Goal: Task Accomplishment & Management: Use online tool/utility

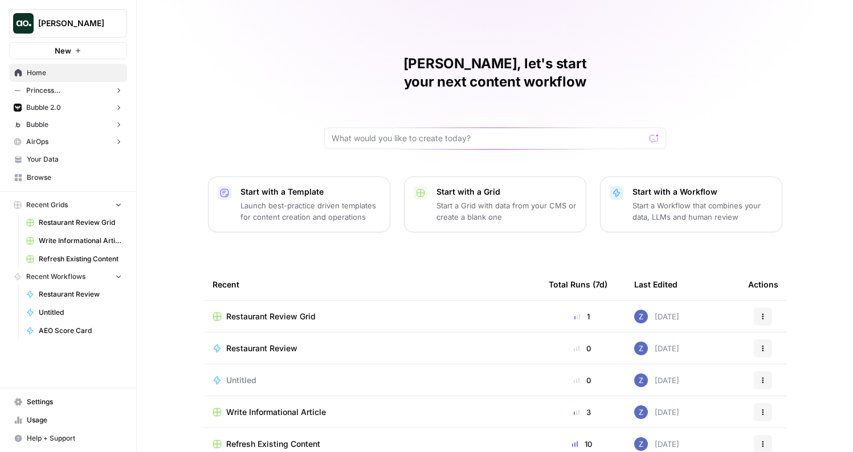
click at [87, 125] on button "Bubble" at bounding box center [68, 124] width 118 height 17
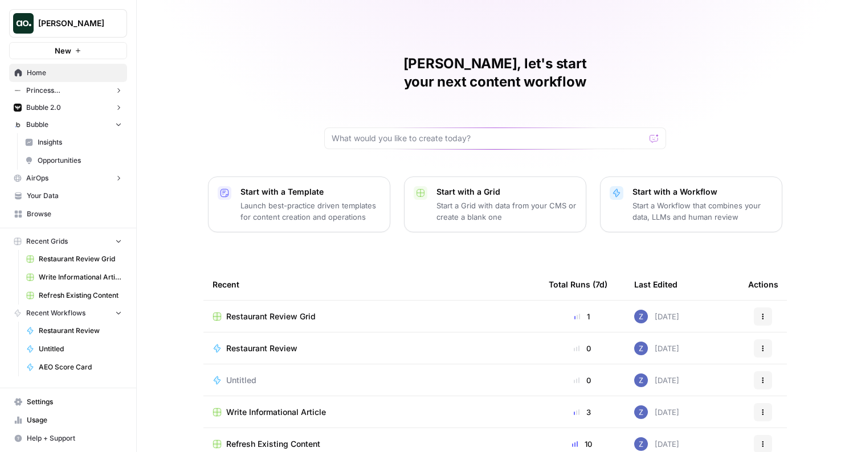
click at [91, 141] on span "Insights" at bounding box center [80, 142] width 84 height 10
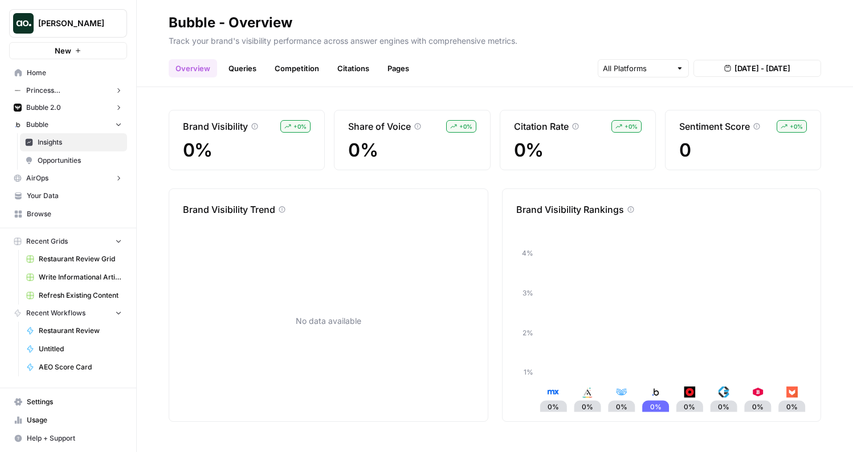
click at [87, 164] on span "Opportunities" at bounding box center [80, 161] width 84 height 10
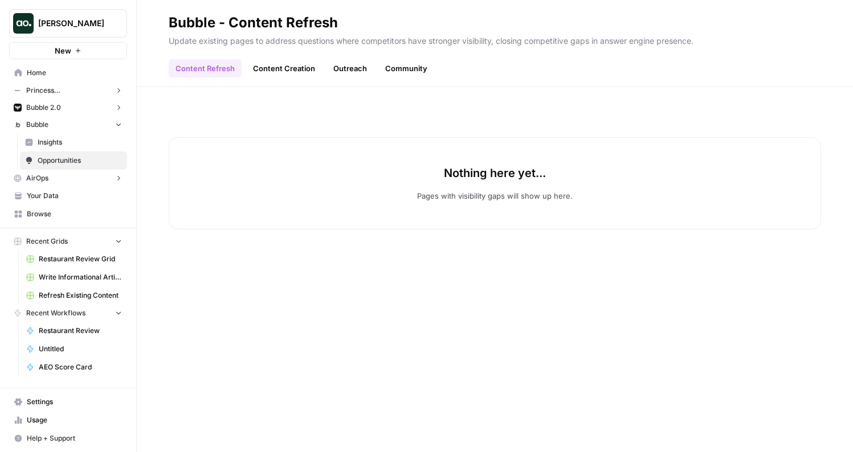
click at [96, 105] on button "Bubble 2.0" at bounding box center [68, 107] width 118 height 17
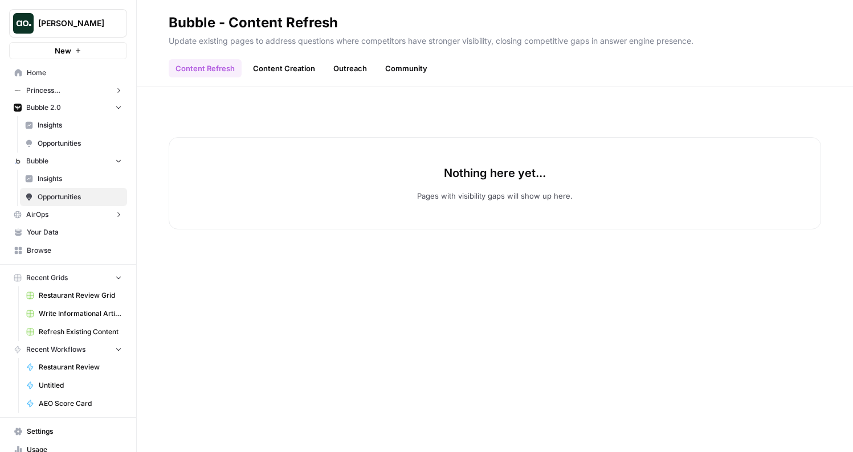
click at [91, 129] on span "Insights" at bounding box center [80, 125] width 84 height 10
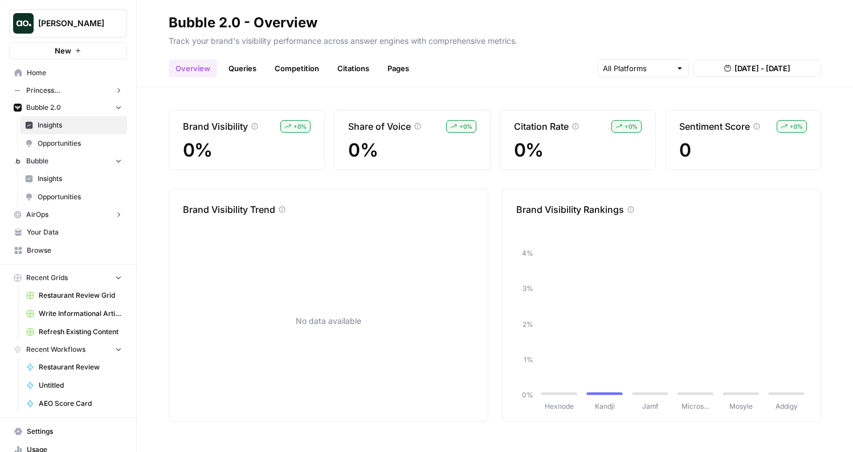
click at [86, 144] on span "Opportunities" at bounding box center [80, 143] width 84 height 10
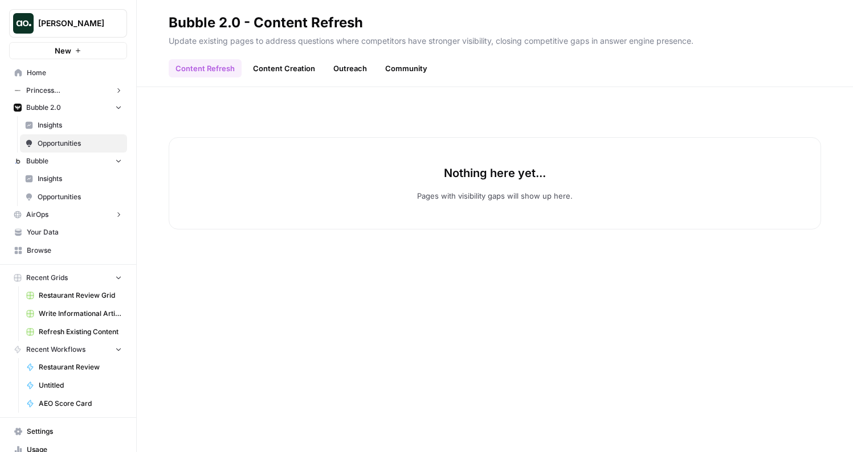
click at [84, 121] on span "Insights" at bounding box center [80, 125] width 84 height 10
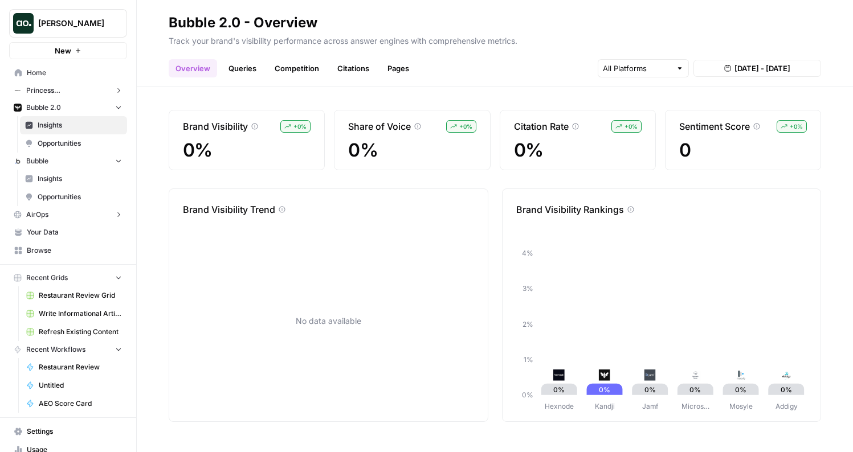
click at [66, 213] on button "AirOps" at bounding box center [68, 214] width 118 height 17
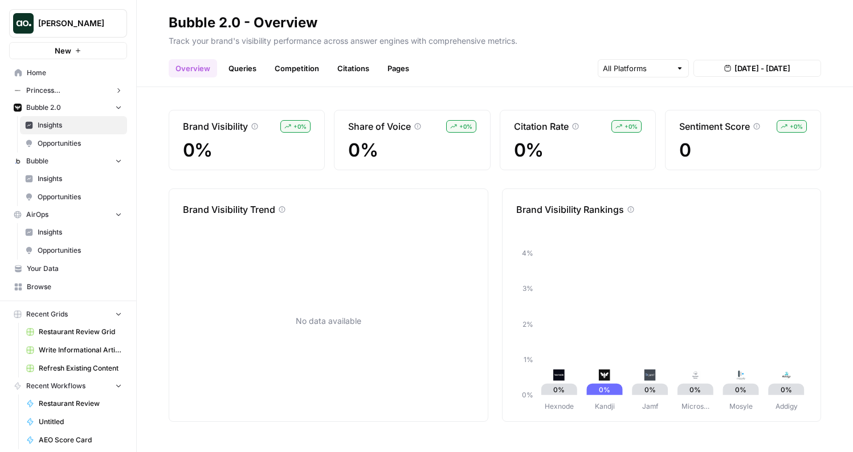
click at [63, 236] on span "Insights" at bounding box center [80, 232] width 84 height 10
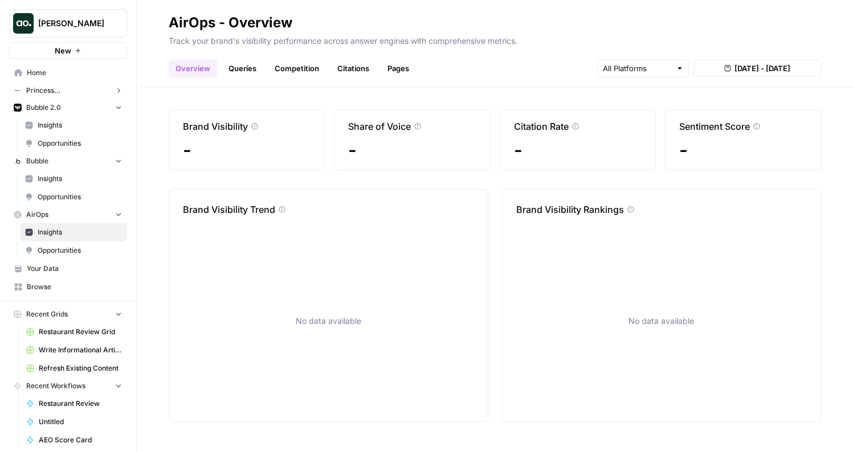
click at [63, 250] on span "Opportunities" at bounding box center [80, 251] width 84 height 10
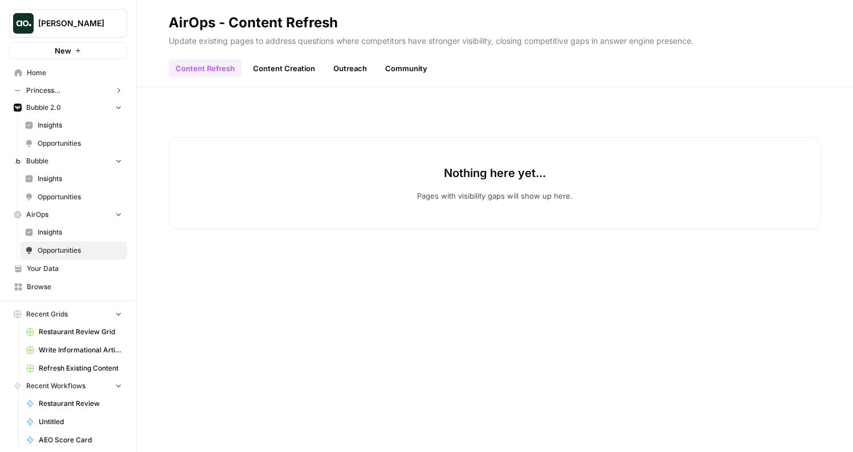
click at [63, 266] on span "Your Data" at bounding box center [74, 269] width 95 height 10
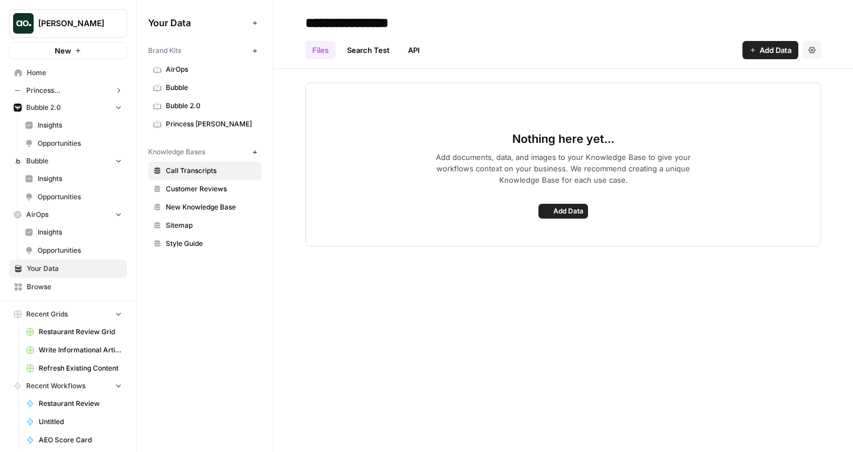
click at [76, 87] on button "Princess [PERSON_NAME]" at bounding box center [68, 90] width 118 height 17
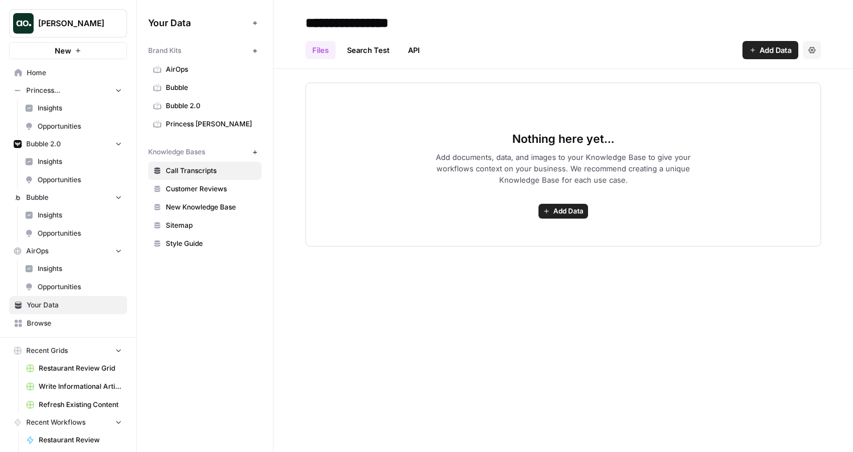
click at [70, 74] on span "Home" at bounding box center [74, 73] width 95 height 10
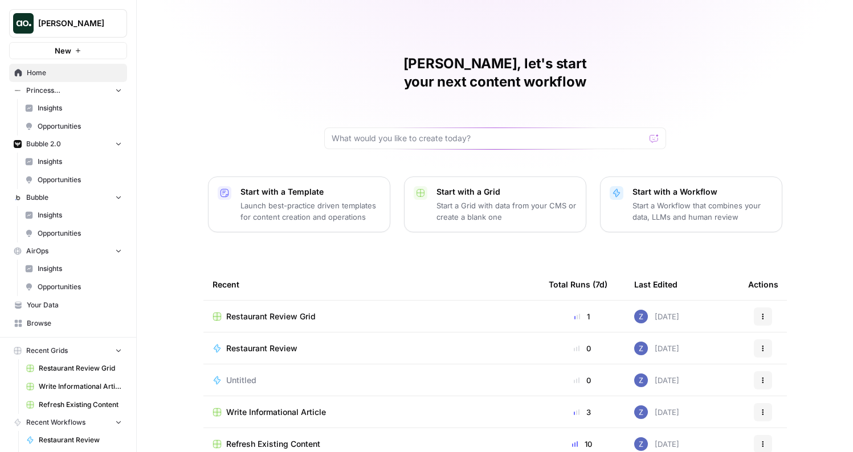
click at [82, 88] on button "Princess Polly" at bounding box center [68, 90] width 118 height 17
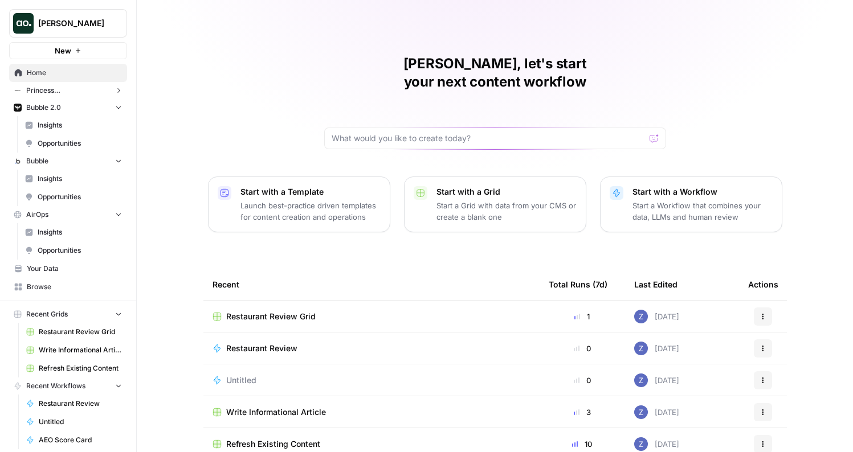
click at [76, 92] on button "Princess Polly" at bounding box center [68, 90] width 118 height 17
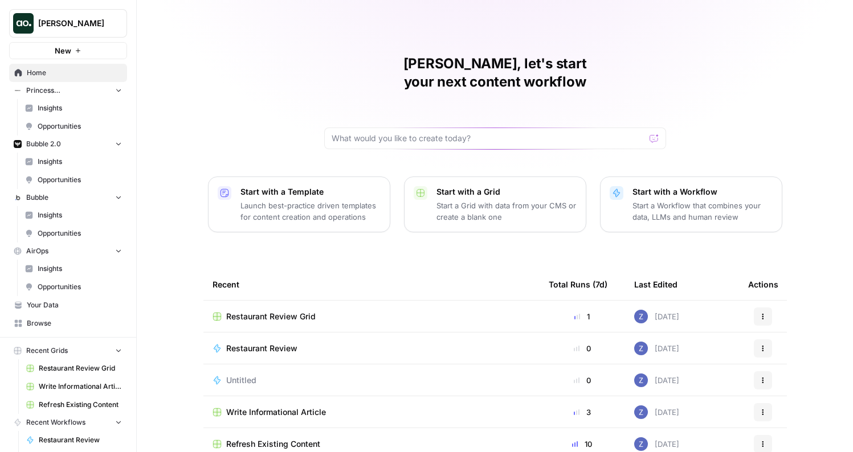
click at [75, 106] on span "Insights" at bounding box center [80, 108] width 84 height 10
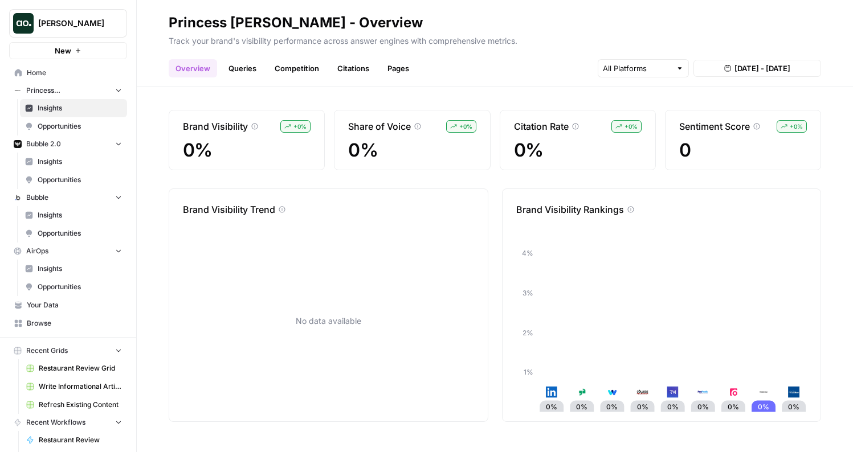
click at [79, 90] on button "Princess Polly" at bounding box center [68, 90] width 118 height 17
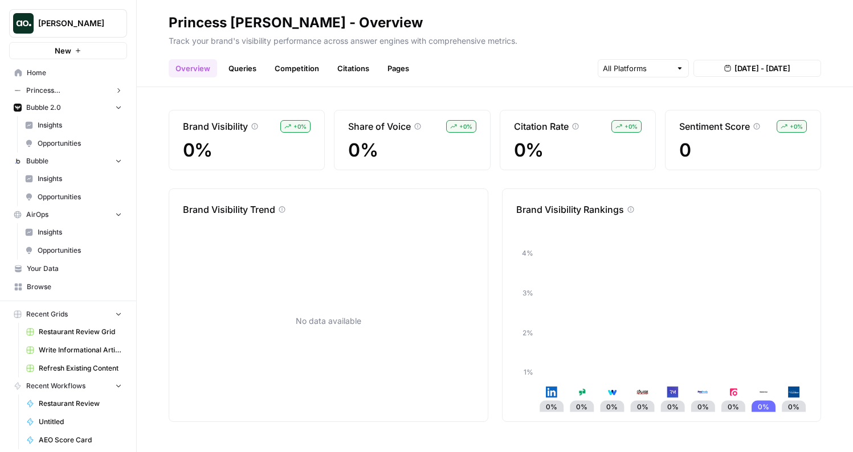
click at [70, 119] on link "Insights" at bounding box center [73, 125] width 107 height 18
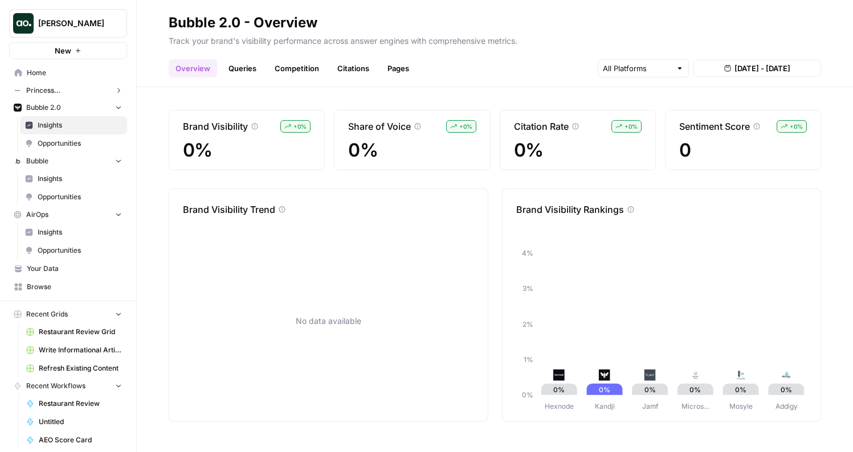
click at [70, 109] on button "Bubble 2.0" at bounding box center [68, 107] width 118 height 17
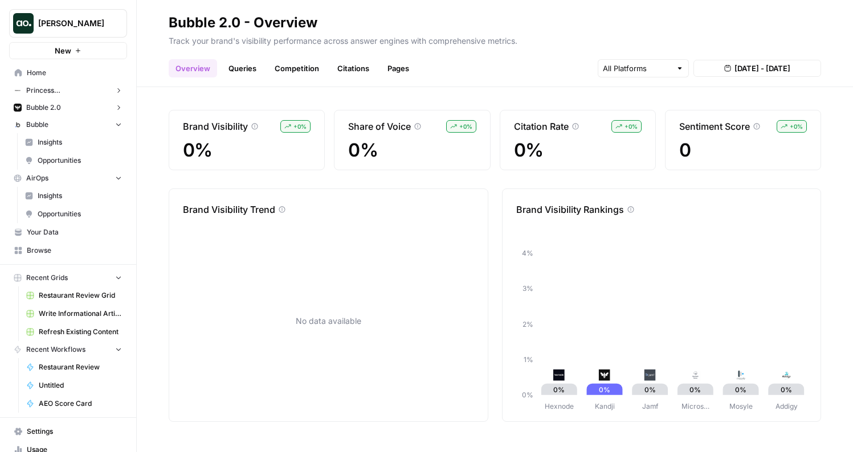
click at [68, 141] on span "Insights" at bounding box center [80, 142] width 84 height 10
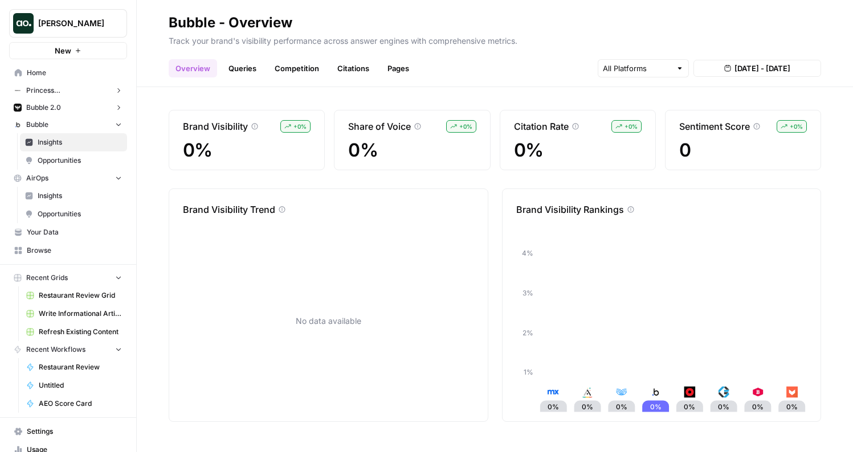
click at [67, 128] on button "Bubble" at bounding box center [68, 124] width 118 height 17
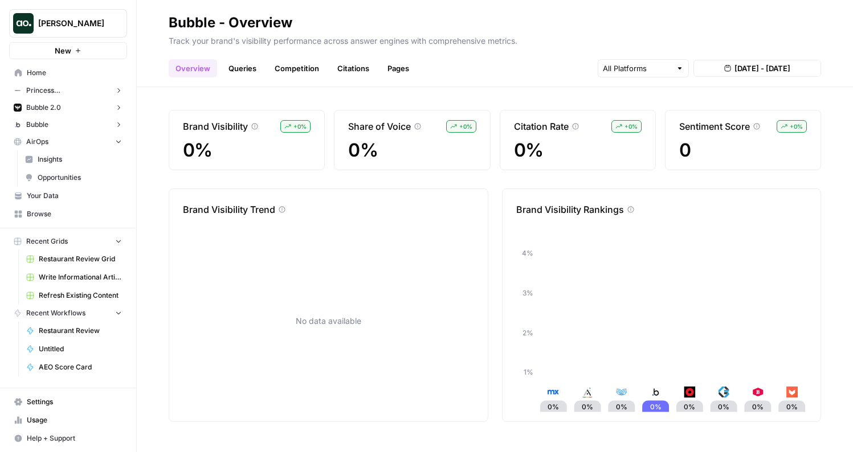
click at [64, 145] on button "AirOps" at bounding box center [68, 141] width 118 height 17
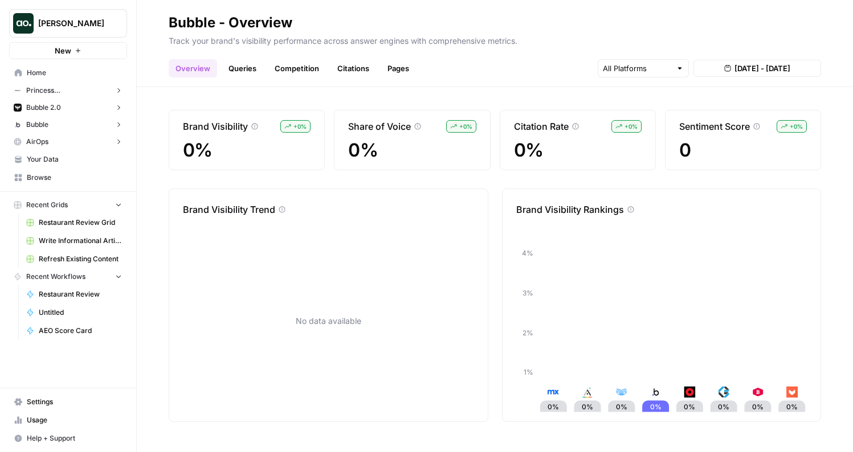
click at [65, 160] on span "Your Data" at bounding box center [74, 159] width 95 height 10
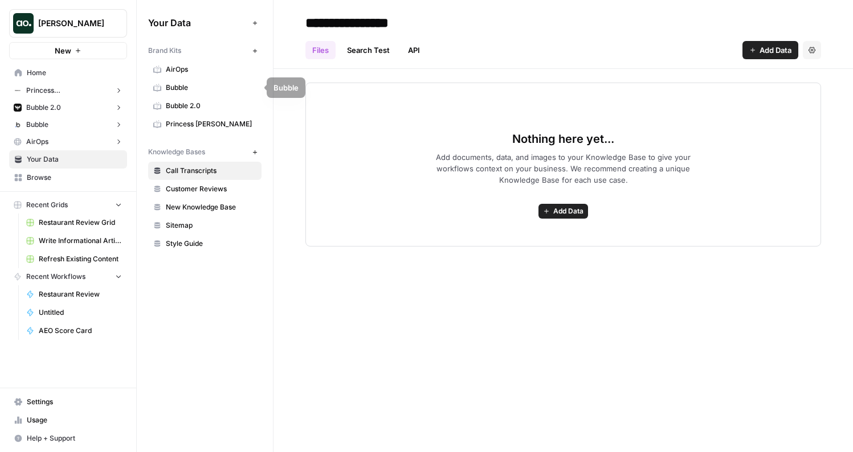
click at [235, 106] on span "Bubble 2.0" at bounding box center [211, 106] width 91 height 10
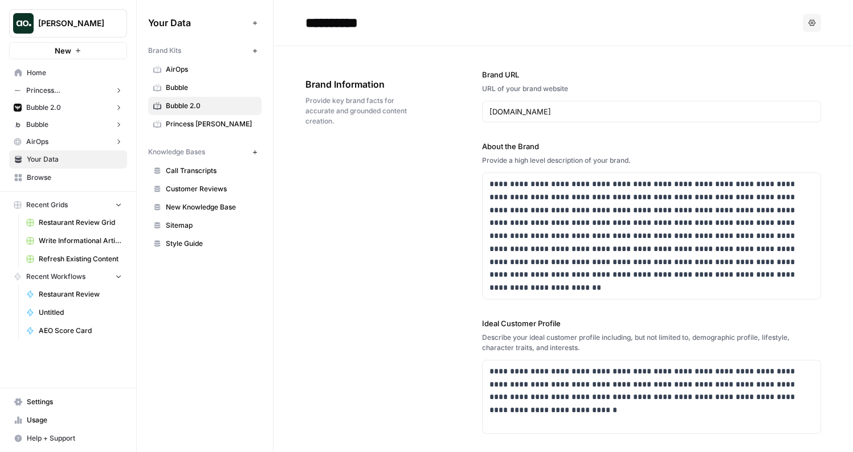
click at [803, 24] on button "Options" at bounding box center [812, 23] width 18 height 18
click at [780, 79] on span "Delete" at bounding box center [780, 75] width 36 height 11
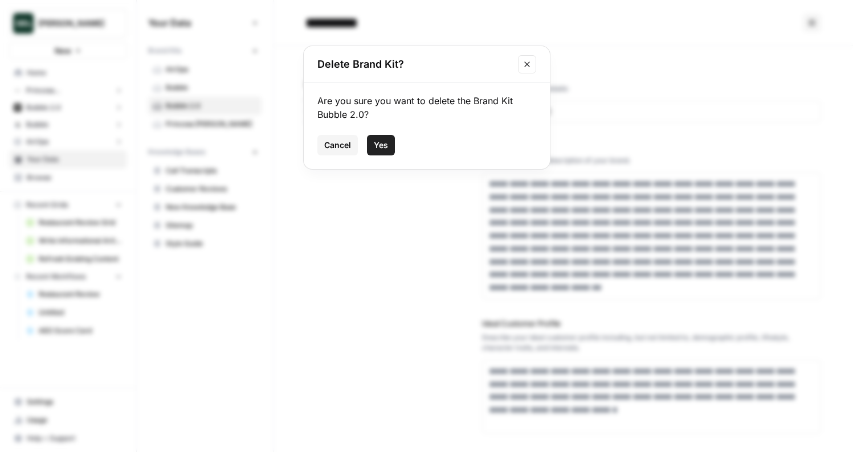
click at [387, 145] on span "Yes" at bounding box center [381, 145] width 14 height 11
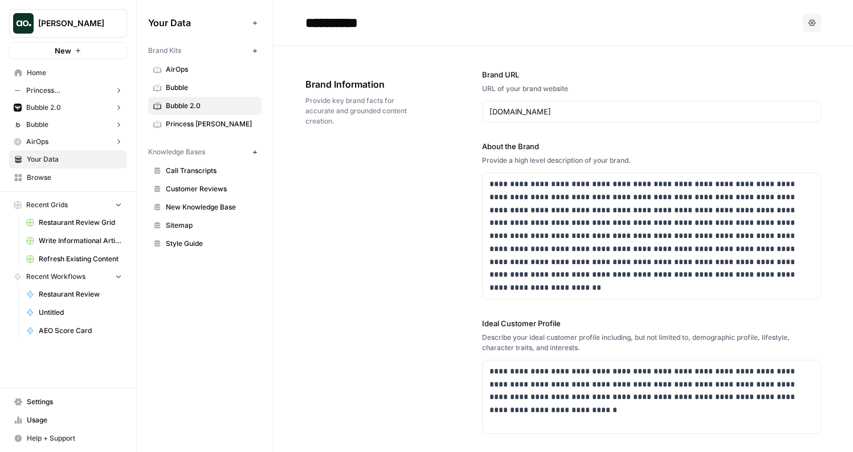
click at [226, 104] on span "Bubble 2.0" at bounding box center [211, 106] width 91 height 10
click at [185, 108] on span "Bubble 2.0" at bounding box center [211, 106] width 91 height 10
click at [191, 105] on span "Bubble 2.0" at bounding box center [211, 106] width 91 height 10
click at [88, 107] on button "Bubble 2.0" at bounding box center [68, 107] width 118 height 17
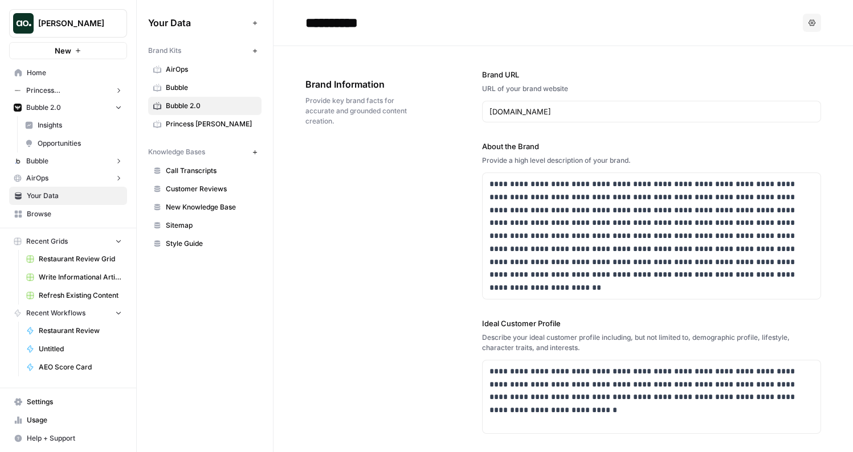
click at [88, 107] on button "Bubble 2.0" at bounding box center [68, 107] width 118 height 17
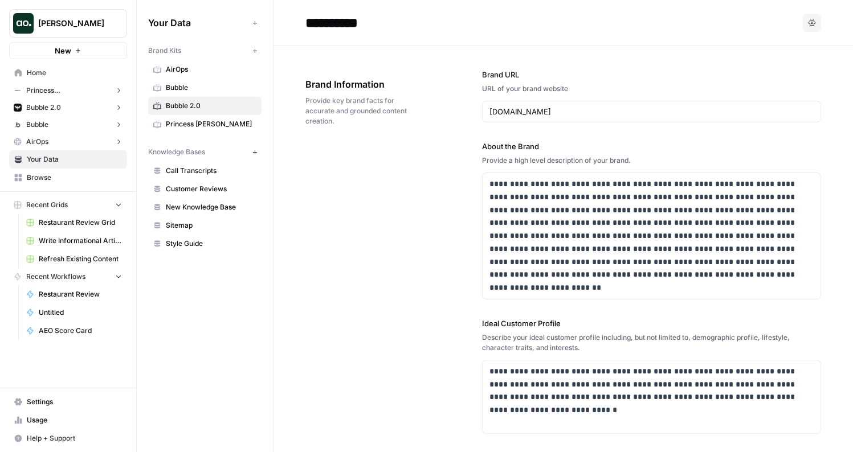
click at [78, 110] on button "Bubble 2.0" at bounding box center [68, 107] width 118 height 17
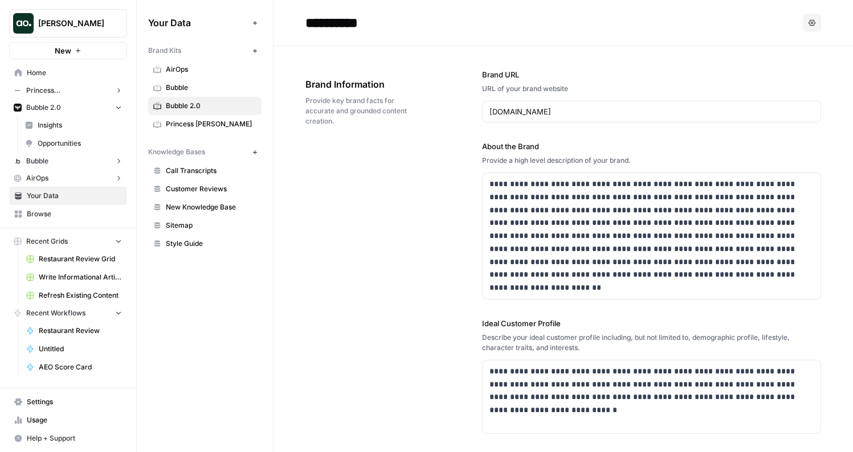
click at [79, 95] on button "Princess [PERSON_NAME]" at bounding box center [68, 90] width 118 height 17
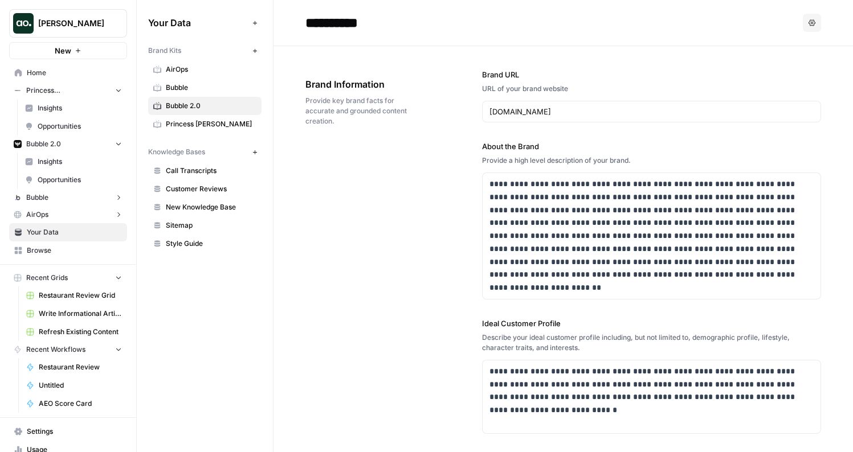
click at [79, 95] on button "Princess [PERSON_NAME]" at bounding box center [68, 90] width 118 height 17
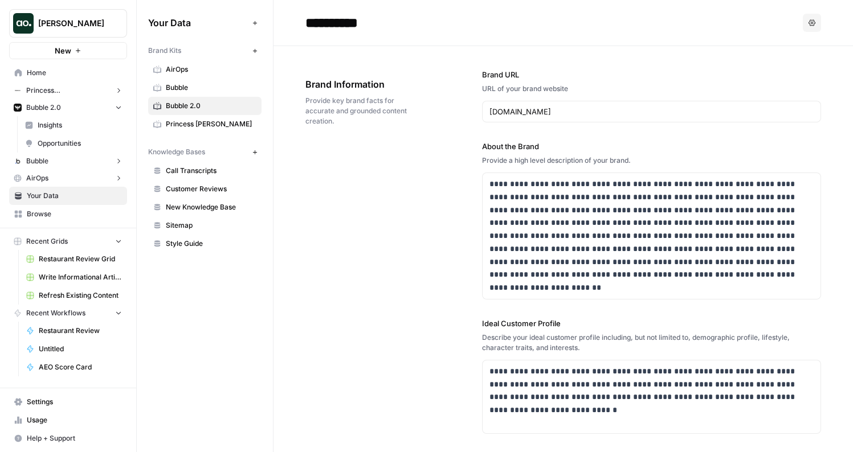
click at [104, 31] on button "[PERSON_NAME]" at bounding box center [68, 23] width 118 height 28
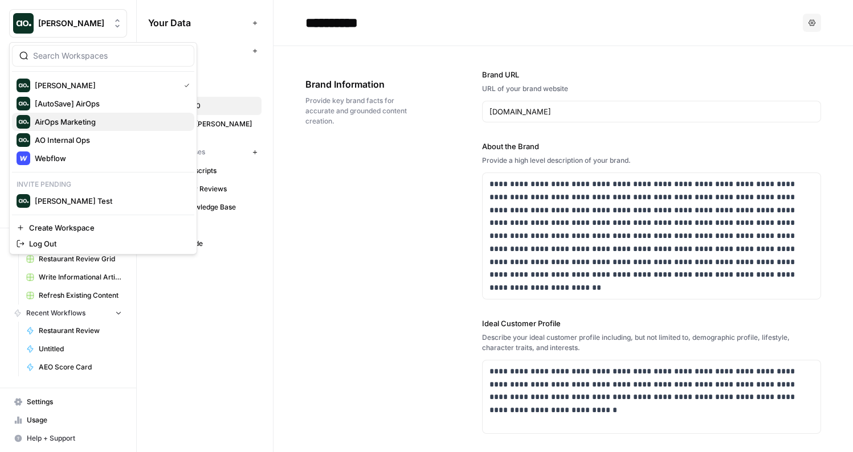
click at [81, 123] on span "AirOps Marketing" at bounding box center [110, 121] width 150 height 11
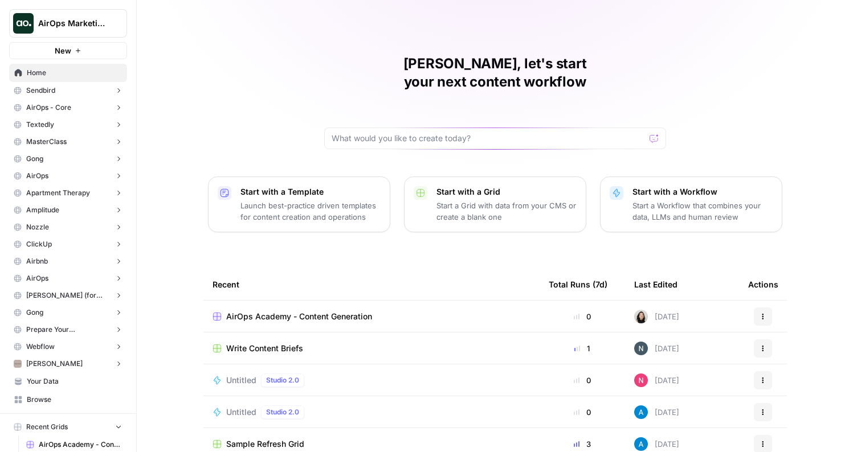
click at [87, 23] on span "AirOps Marketing" at bounding box center [72, 23] width 69 height 11
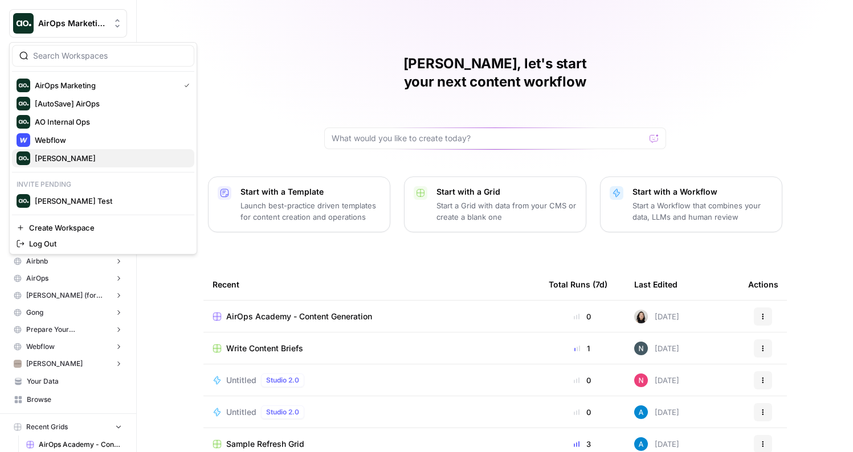
click at [64, 155] on span "[PERSON_NAME]" at bounding box center [110, 158] width 150 height 11
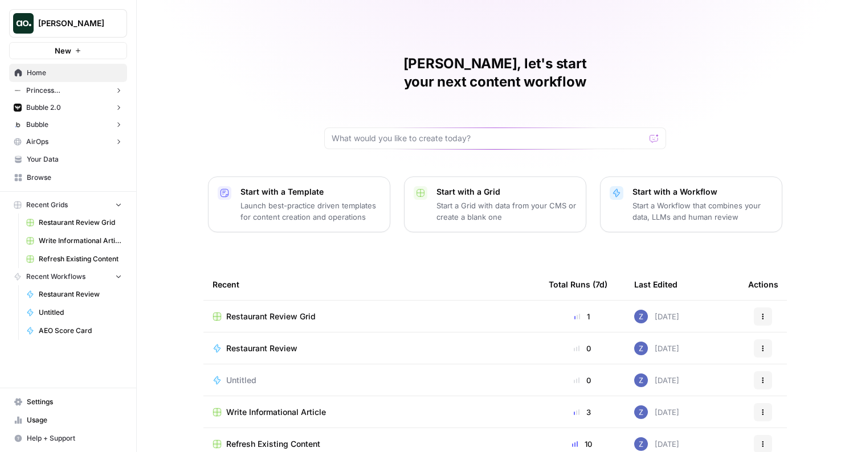
click at [120, 91] on icon "button" at bounding box center [119, 91] width 8 height 8
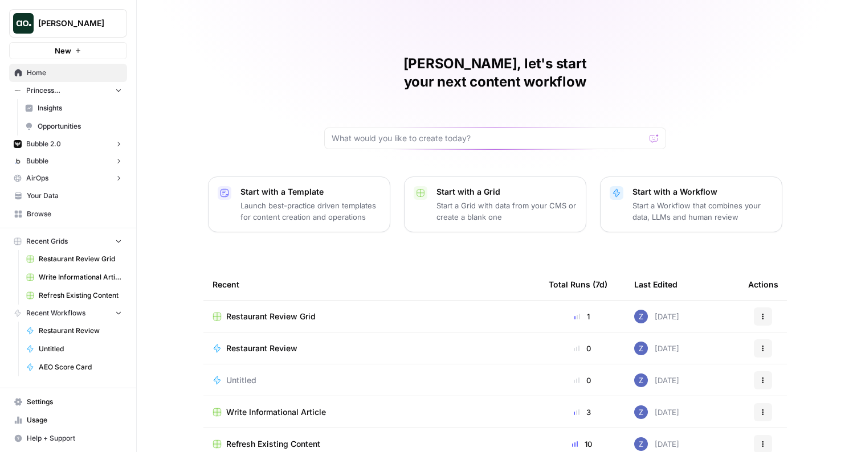
click at [120, 91] on icon "button" at bounding box center [119, 90] width 8 height 8
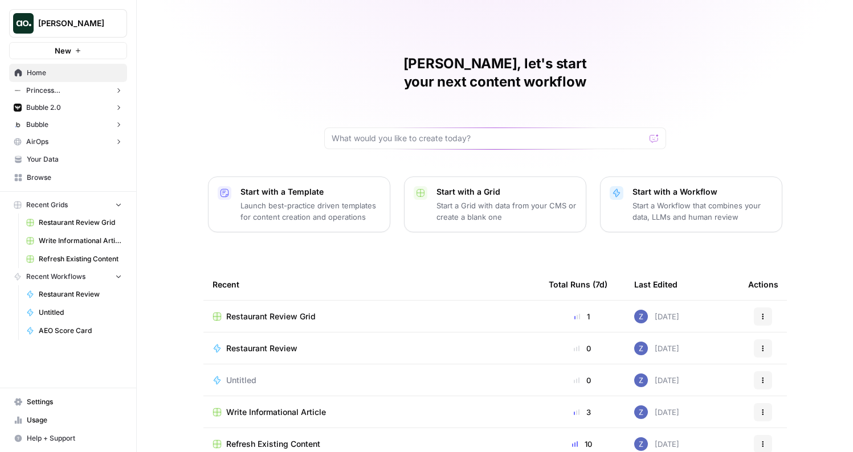
click at [78, 25] on span "[PERSON_NAME]" at bounding box center [72, 23] width 69 height 11
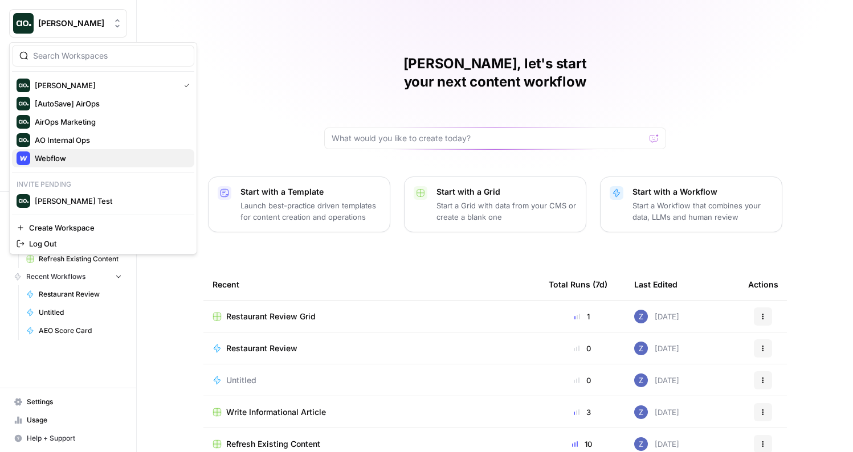
click at [80, 154] on span "Webflow" at bounding box center [110, 158] width 150 height 11
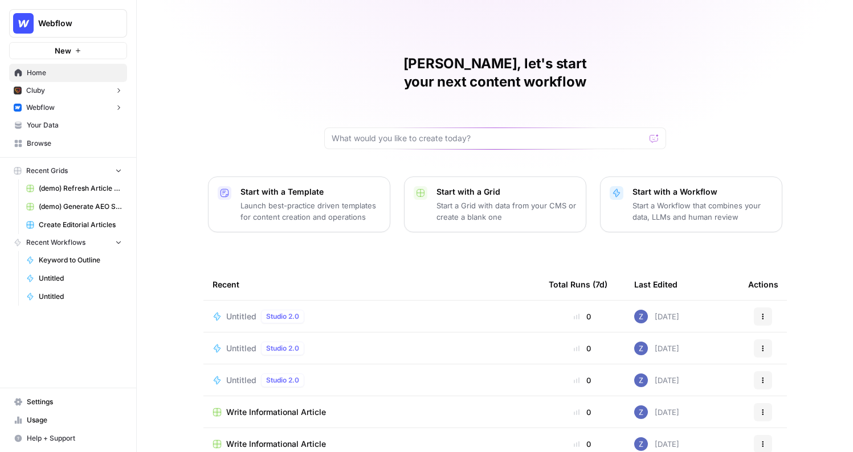
click at [78, 90] on button "Cluby" at bounding box center [68, 90] width 118 height 17
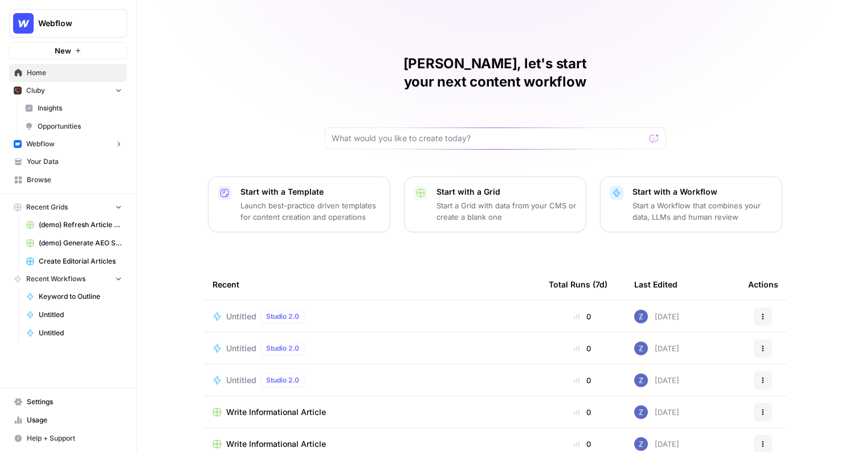
click at [78, 91] on button "Cluby" at bounding box center [68, 90] width 118 height 17
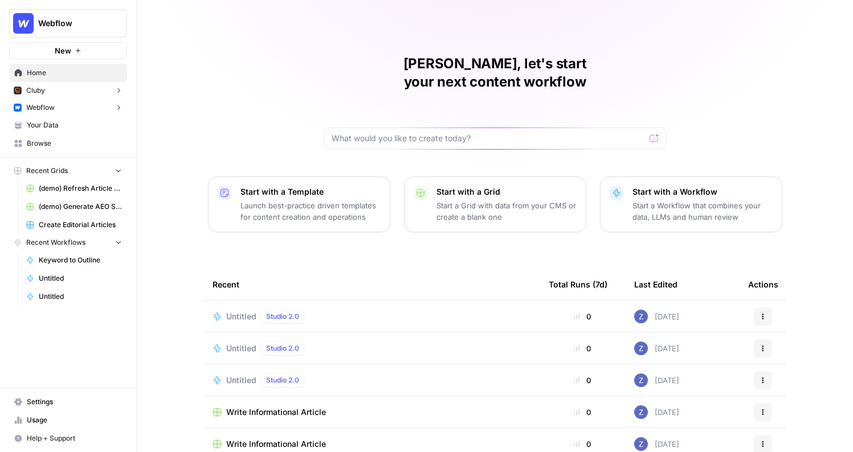
click at [74, 107] on button "Webflow" at bounding box center [68, 107] width 118 height 17
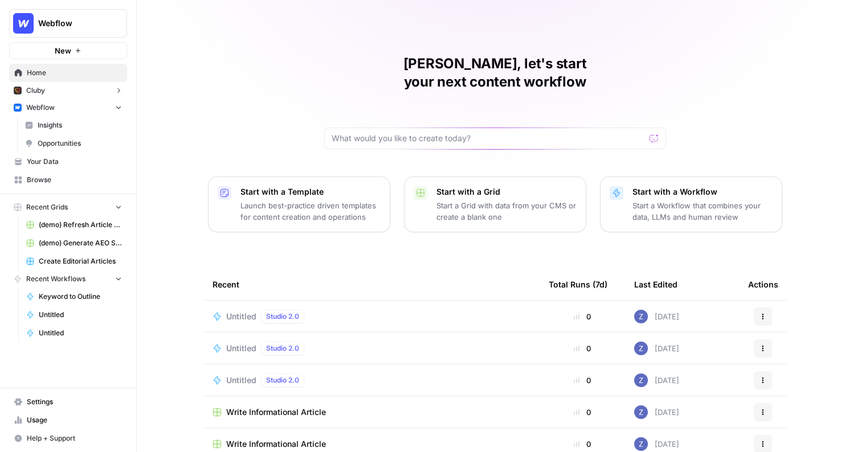
click at [59, 120] on link "Insights" at bounding box center [73, 125] width 107 height 18
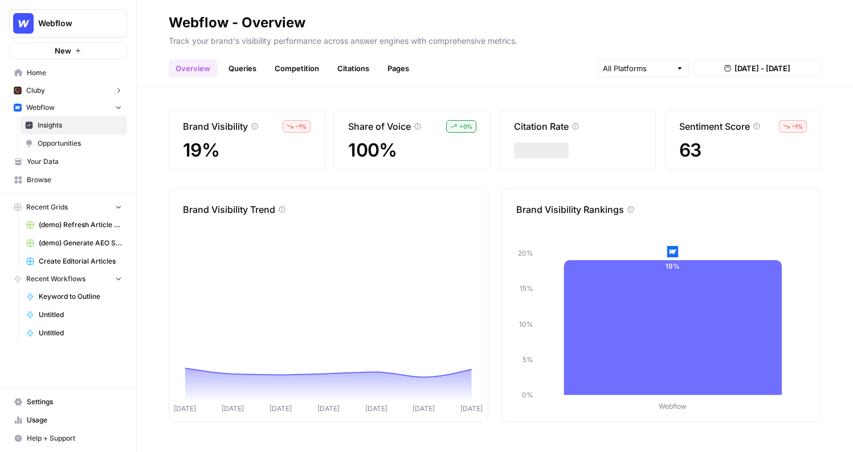
click at [68, 142] on span "Opportunities" at bounding box center [80, 143] width 84 height 10
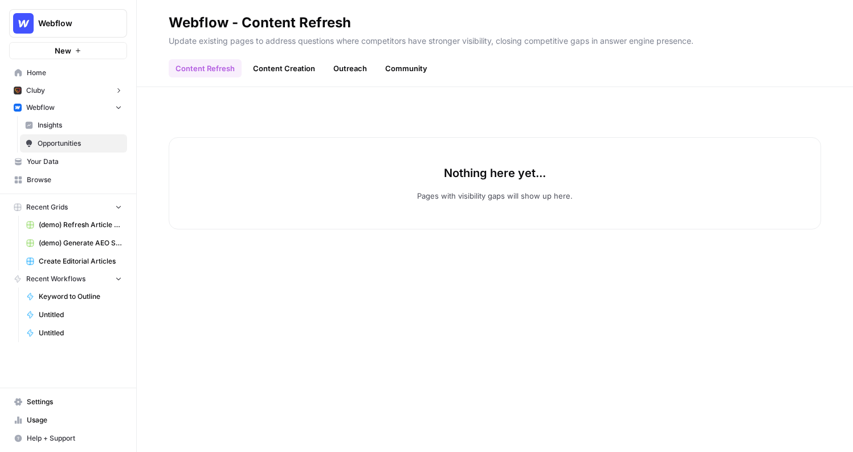
click at [248, 68] on link "Content Creation" at bounding box center [284, 68] width 76 height 18
click at [365, 59] on link "Outreach" at bounding box center [350, 68] width 47 height 18
click at [205, 66] on link "Content Refresh" at bounding box center [205, 68] width 73 height 18
click at [59, 109] on button "Webflow" at bounding box center [68, 107] width 118 height 17
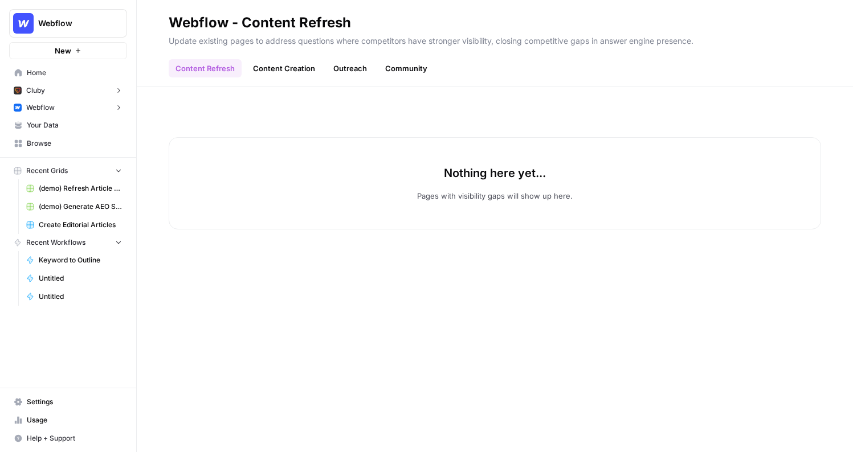
click at [55, 128] on span "Your Data" at bounding box center [74, 125] width 95 height 10
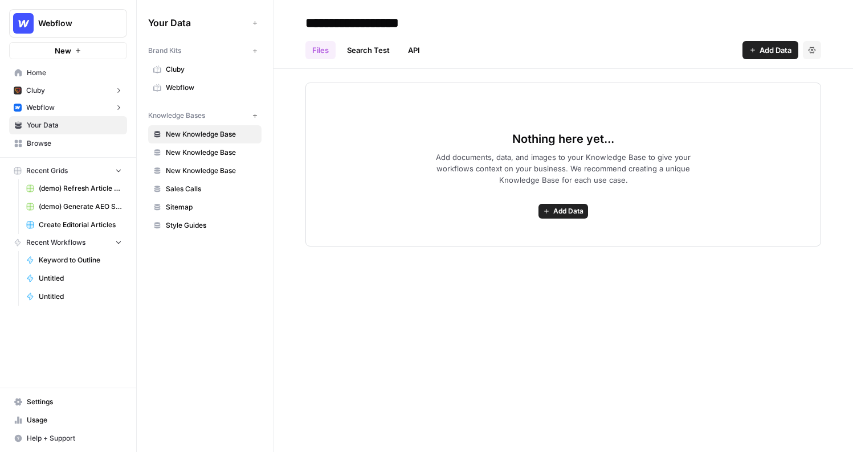
click at [210, 128] on link "New Knowledge Base" at bounding box center [204, 134] width 113 height 18
click at [212, 69] on span "Cluby" at bounding box center [211, 69] width 91 height 10
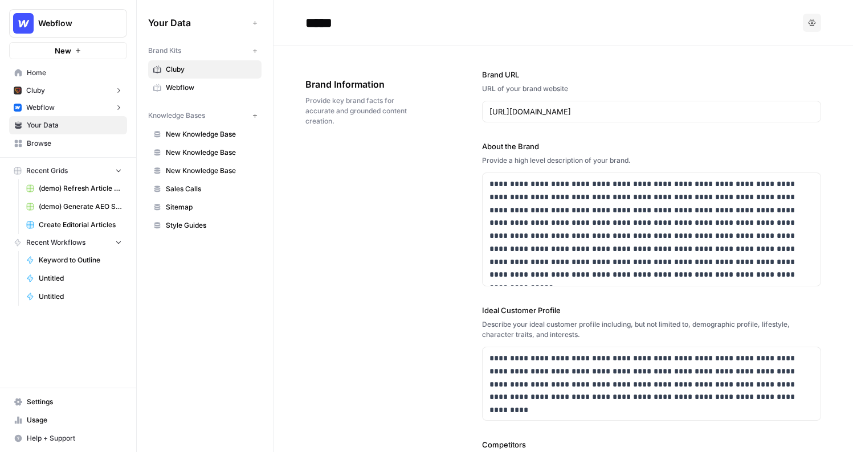
click at [202, 136] on span "New Knowledge Base" at bounding box center [211, 134] width 91 height 10
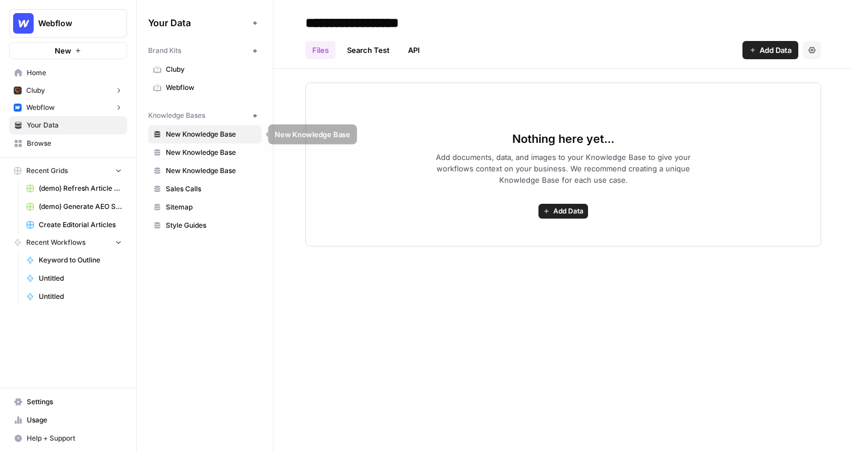
click at [187, 134] on span "New Knowledge Base" at bounding box center [211, 134] width 91 height 10
click at [209, 132] on span "New Knowledge Base" at bounding box center [211, 134] width 91 height 10
click at [391, 26] on input "**********" at bounding box center [392, 22] width 182 height 23
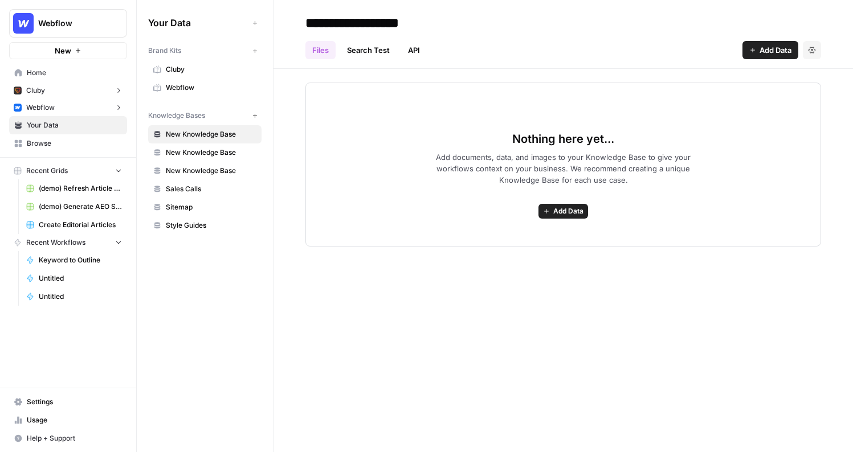
click at [391, 26] on input "**********" at bounding box center [392, 22] width 182 height 23
click at [86, 243] on button "Recent Workflows" at bounding box center [68, 242] width 118 height 17
click at [78, 168] on button "Recent Grids" at bounding box center [68, 170] width 118 height 17
click at [429, 19] on input "**********" at bounding box center [392, 22] width 182 height 23
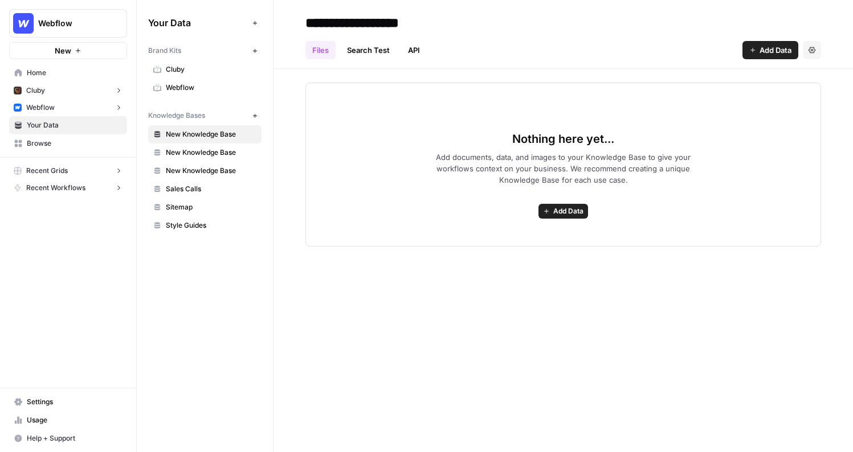
click at [429, 19] on input "**********" at bounding box center [392, 22] width 182 height 23
type input "*"
type input "**********"
click at [226, 158] on link "New Knowledge Base" at bounding box center [204, 153] width 113 height 18
click at [353, 21] on input "**********" at bounding box center [392, 22] width 182 height 23
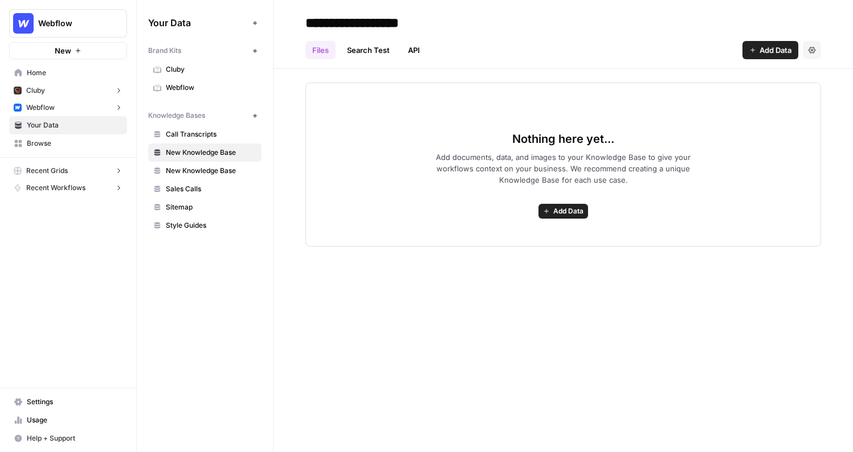
click at [353, 21] on input "**********" at bounding box center [392, 22] width 182 height 23
type input "**********"
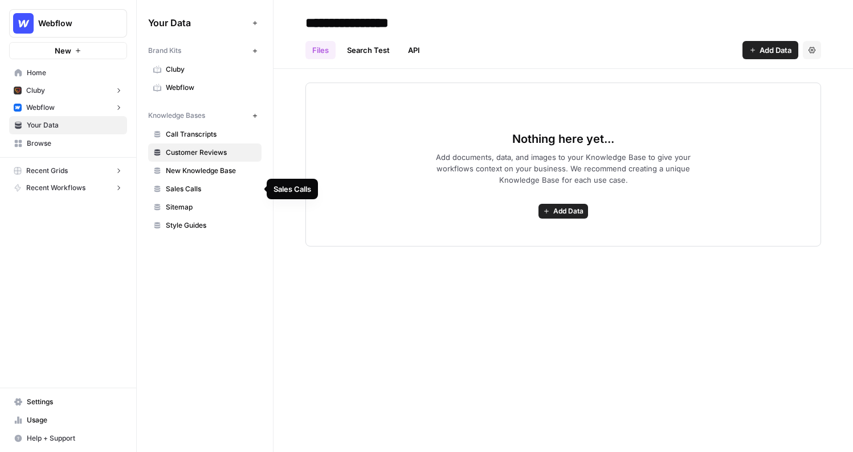
click at [233, 189] on span "Sales Calls" at bounding box center [211, 189] width 91 height 10
click at [240, 187] on span "Sales Calls" at bounding box center [211, 189] width 91 height 10
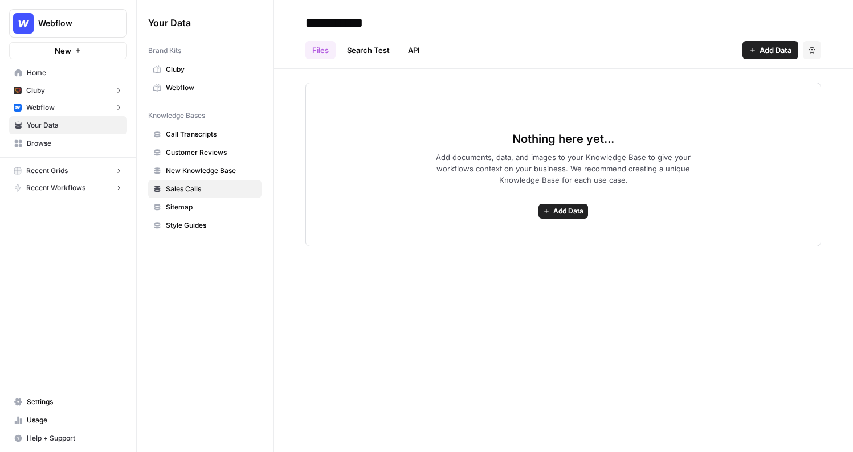
click at [816, 46] on button "Settings" at bounding box center [812, 50] width 18 height 18
click at [786, 71] on span "Delete Knowledge Base" at bounding box center [765, 76] width 84 height 11
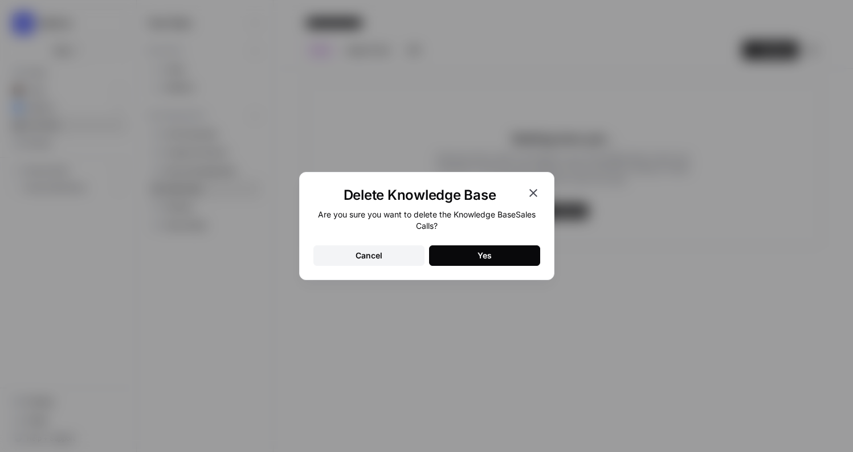
click at [487, 259] on div "Yes" at bounding box center [485, 255] width 14 height 11
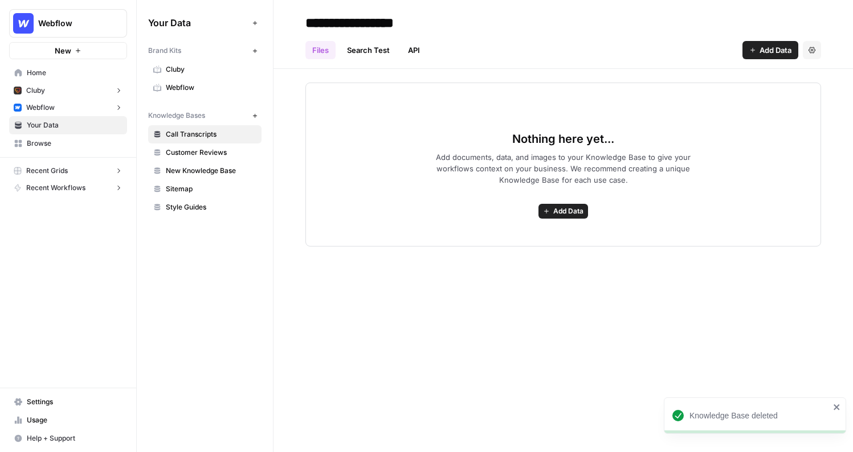
click at [214, 88] on span "Webflow" at bounding box center [211, 88] width 91 height 10
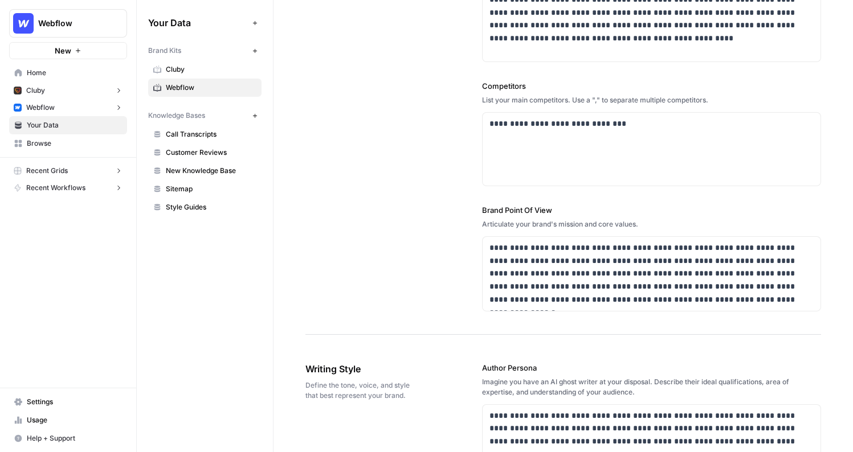
scroll to position [356, 0]
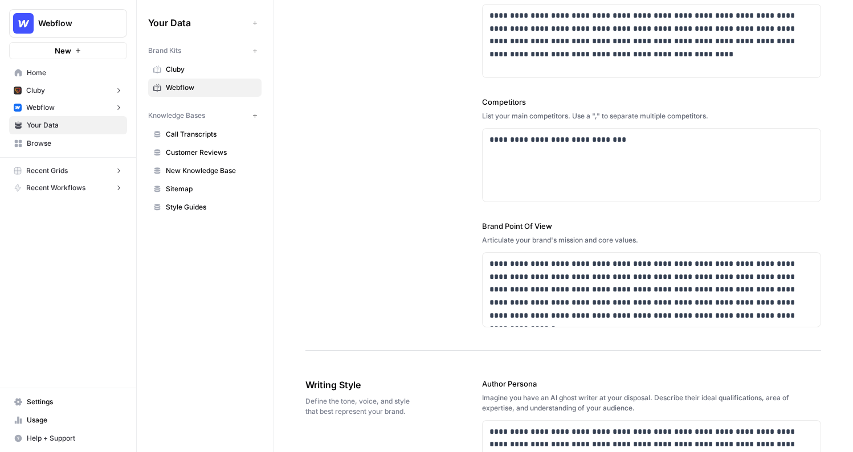
click at [83, 146] on span "Browse" at bounding box center [74, 143] width 95 height 10
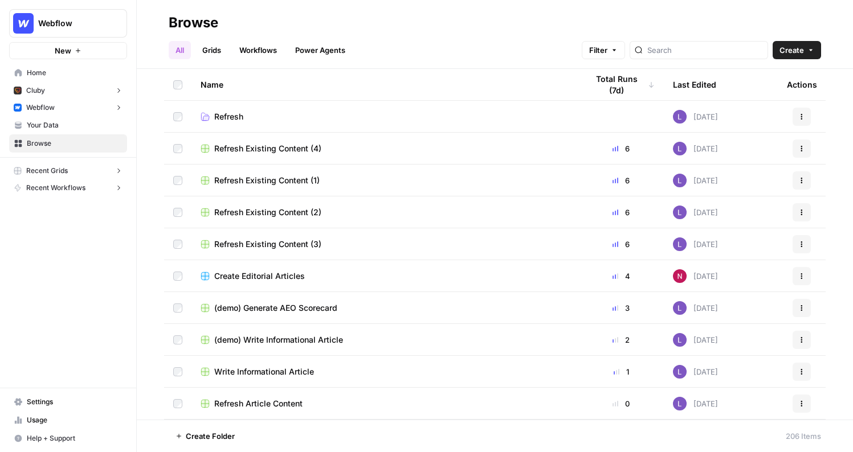
click at [82, 128] on span "Your Data" at bounding box center [74, 125] width 95 height 10
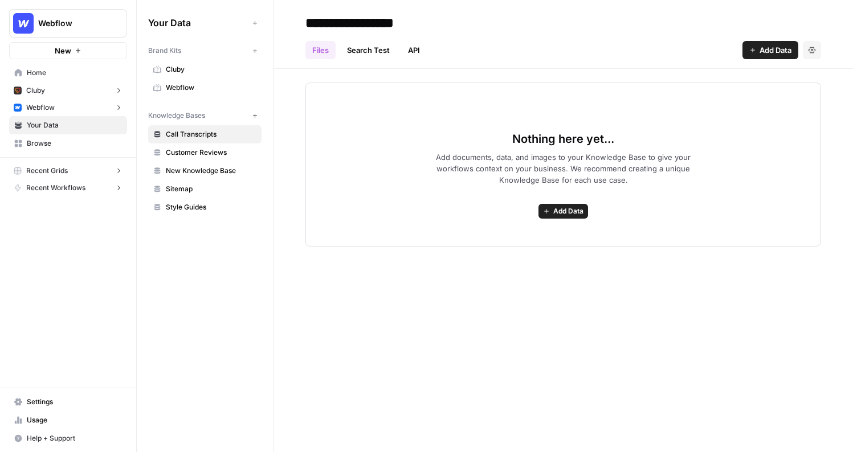
click at [82, 136] on link "Browse" at bounding box center [68, 143] width 118 height 18
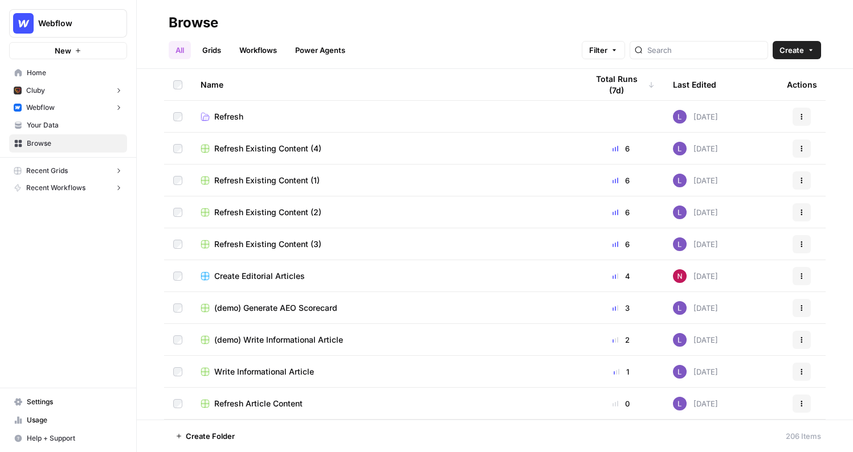
click at [227, 148] on span "Refresh Existing Content (4)" at bounding box center [267, 148] width 107 height 11
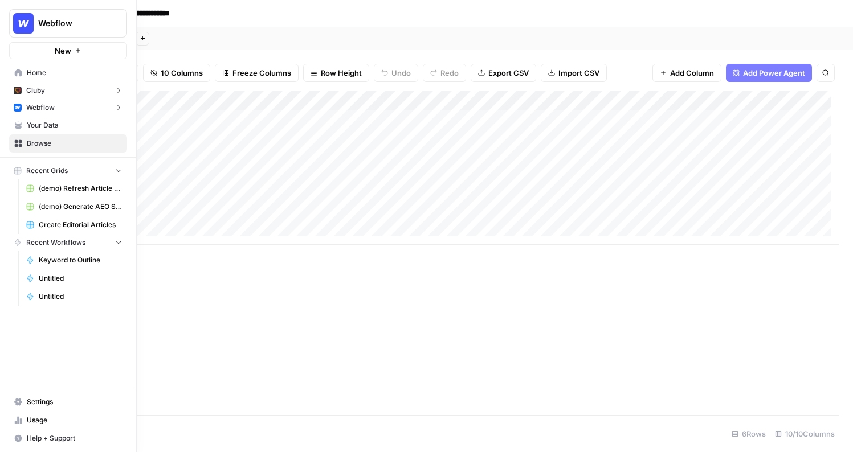
click at [18, 144] on icon at bounding box center [18, 144] width 8 height 8
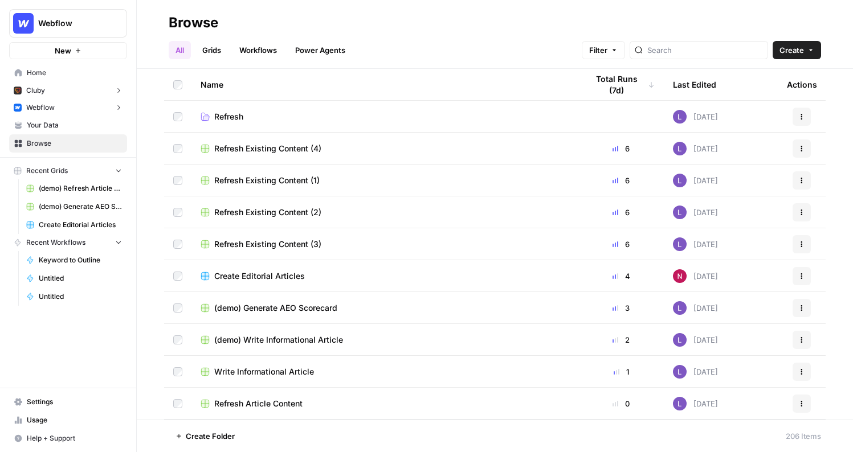
click at [242, 181] on span "Refresh Existing Content (1)" at bounding box center [266, 180] width 105 height 11
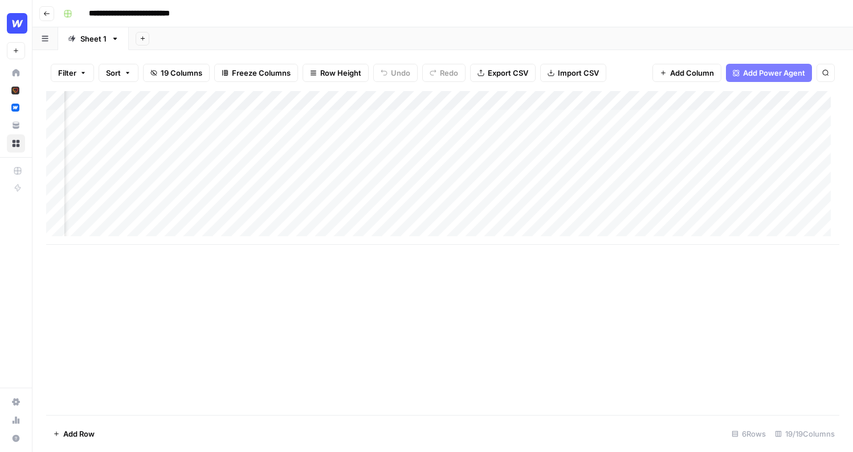
scroll to position [0, 239]
click at [491, 177] on div "Add Column" at bounding box center [442, 168] width 793 height 154
click at [332, 157] on div "Add Column" at bounding box center [442, 168] width 793 height 154
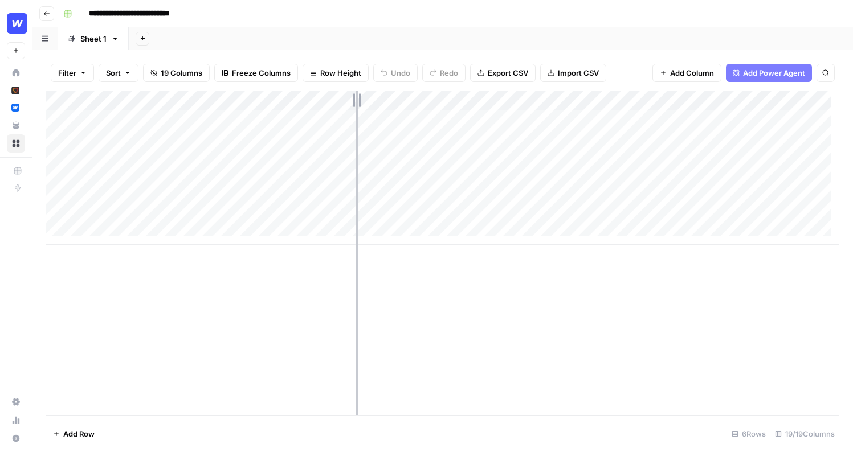
drag, startPoint x: 271, startPoint y: 98, endPoint x: 355, endPoint y: 98, distance: 83.8
click at [356, 98] on div "Add Column" at bounding box center [442, 168] width 793 height 154
drag, startPoint x: 356, startPoint y: 99, endPoint x: 280, endPoint y: 102, distance: 75.8
click at [280, 102] on div "Add Column" at bounding box center [442, 168] width 793 height 154
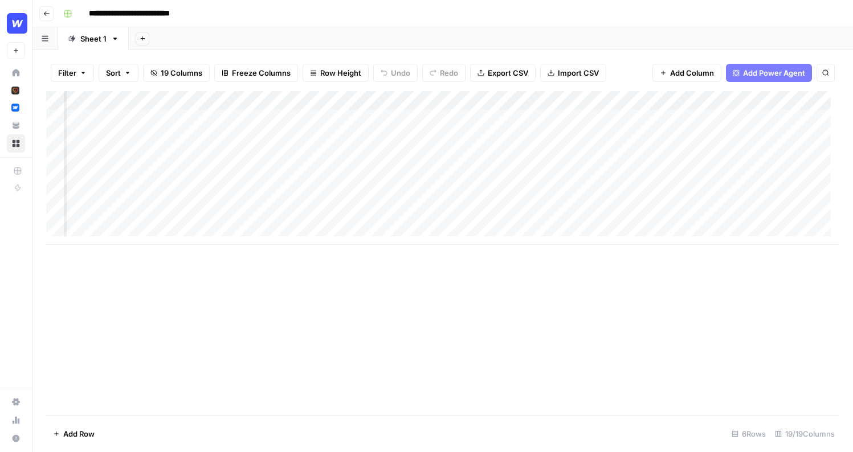
click at [607, 214] on div "Add Column" at bounding box center [442, 168] width 793 height 154
click at [678, 100] on div "Add Column" at bounding box center [442, 168] width 793 height 154
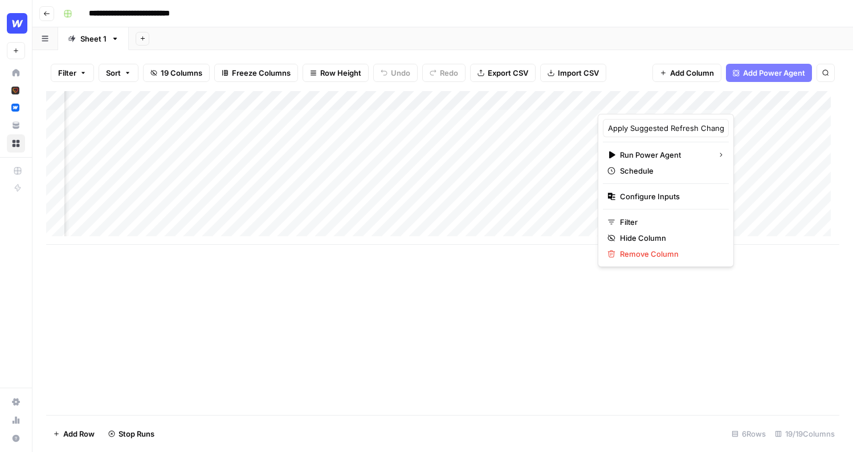
click at [562, 160] on div "Add Column" at bounding box center [442, 168] width 793 height 154
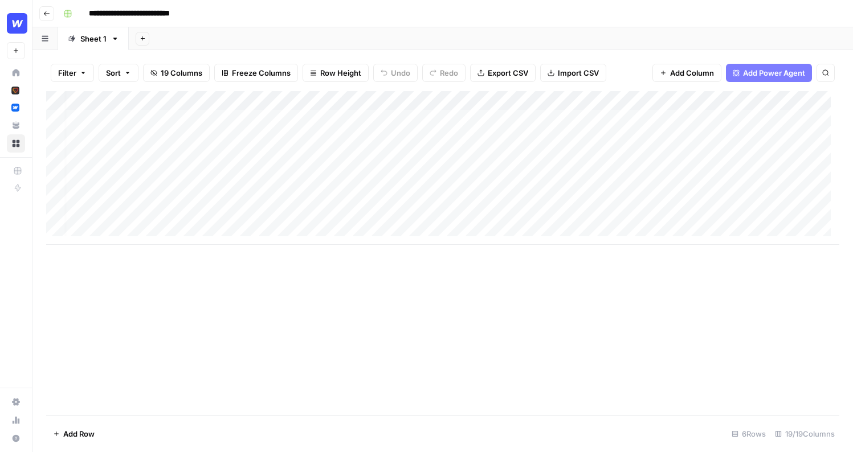
scroll to position [0, 33]
click at [283, 118] on div "Add Column" at bounding box center [442, 168] width 793 height 154
click at [352, 3] on header "**********" at bounding box center [442, 13] width 821 height 27
click at [302, 159] on div "Add Column" at bounding box center [442, 168] width 793 height 154
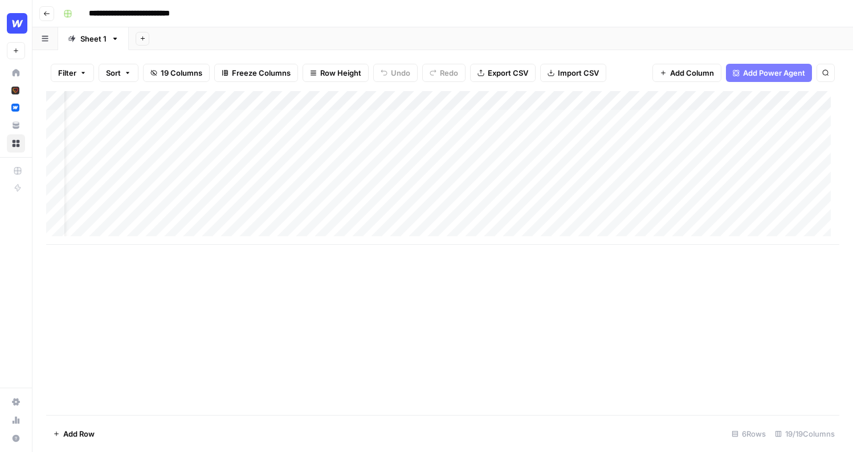
click at [302, 159] on div "Add Column" at bounding box center [442, 168] width 793 height 154
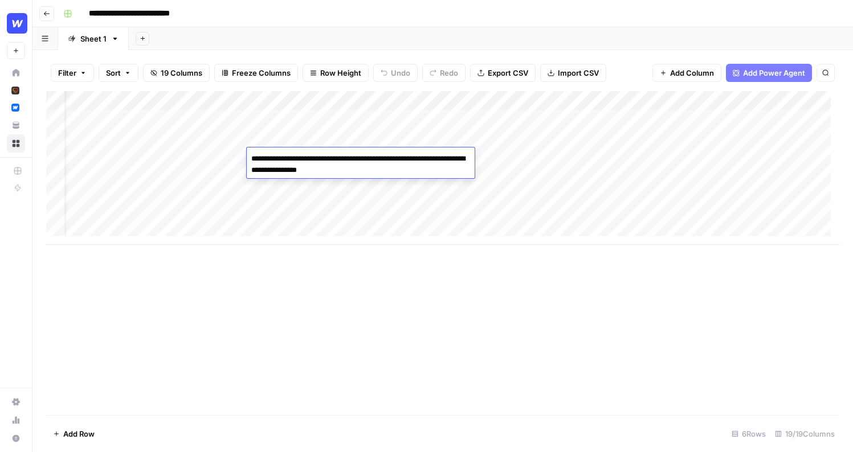
click at [383, 12] on div "**********" at bounding box center [450, 14] width 783 height 18
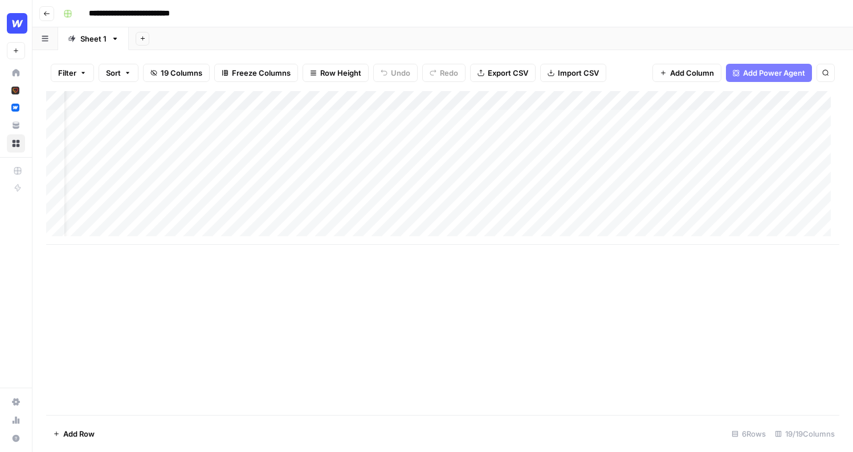
click at [306, 197] on div "Add Column" at bounding box center [442, 168] width 793 height 154
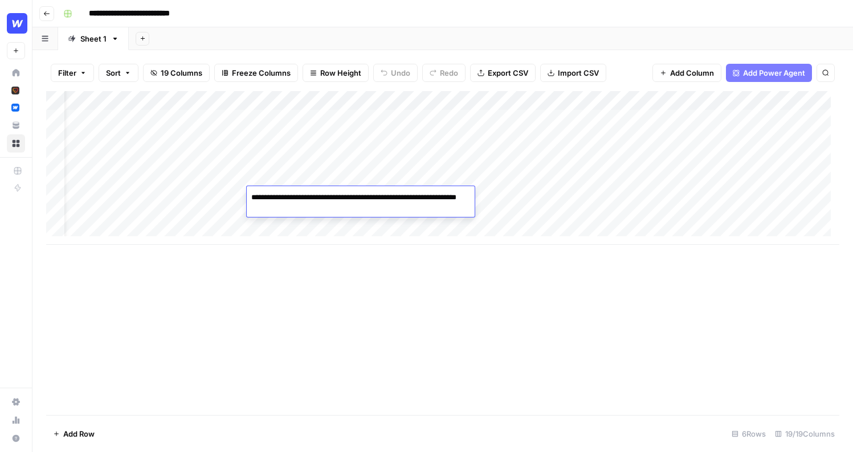
click at [423, 21] on div "**********" at bounding box center [450, 14] width 783 height 18
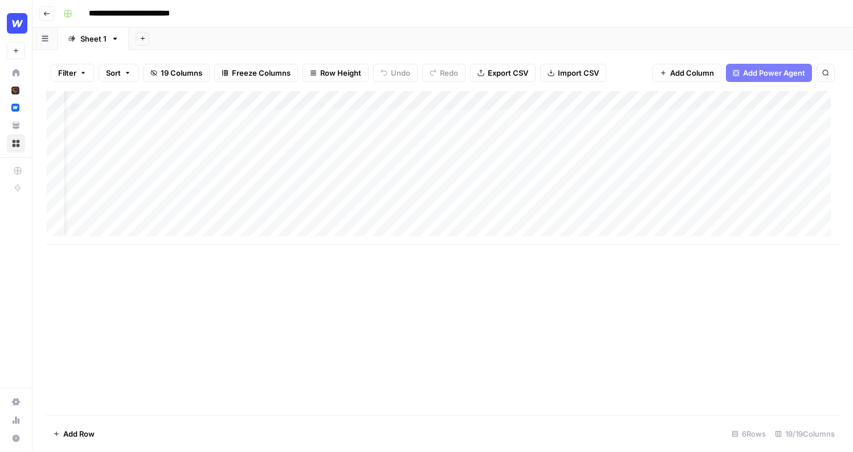
click at [311, 216] on div "Add Column" at bounding box center [442, 168] width 793 height 154
click at [391, 31] on div "Add Sheet" at bounding box center [491, 38] width 724 height 23
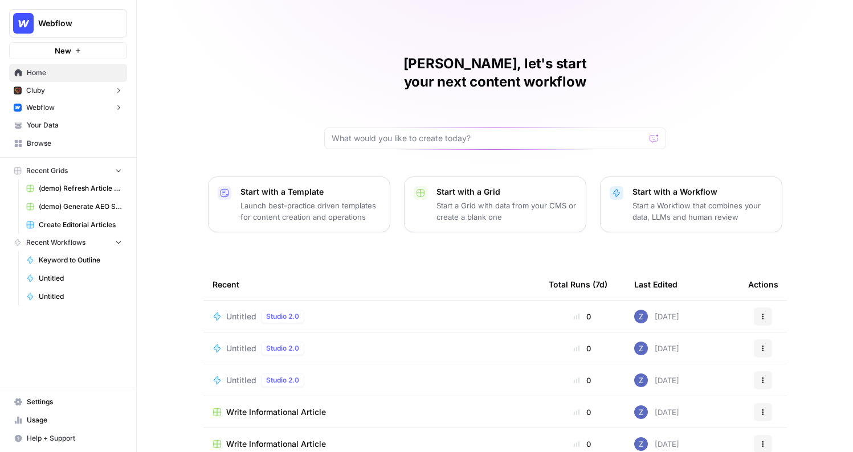
click at [104, 31] on button "Webflow" at bounding box center [68, 23] width 118 height 28
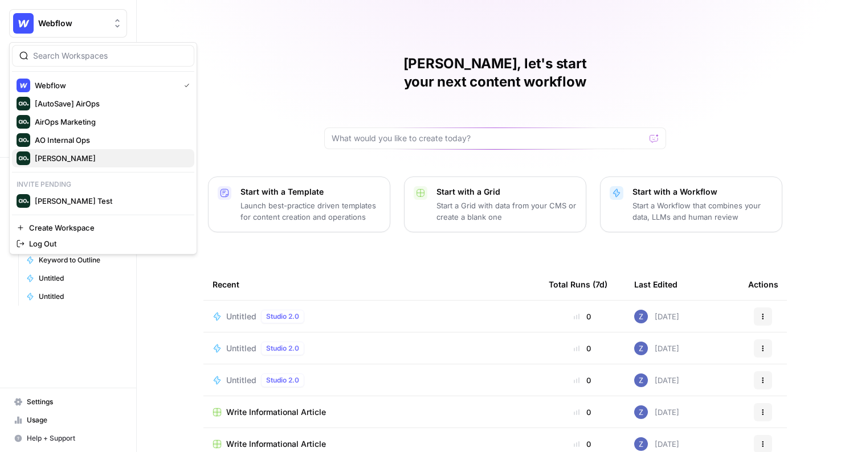
click at [72, 158] on span "[PERSON_NAME]" at bounding box center [110, 158] width 150 height 11
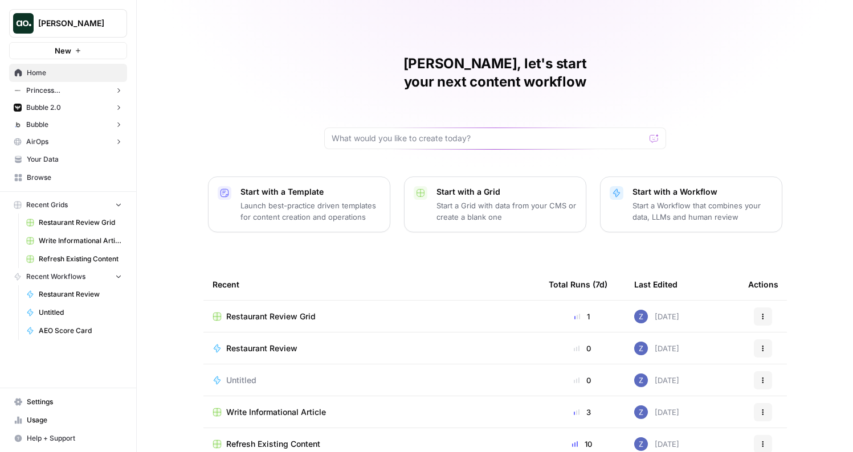
click at [85, 158] on span "Your Data" at bounding box center [74, 159] width 95 height 10
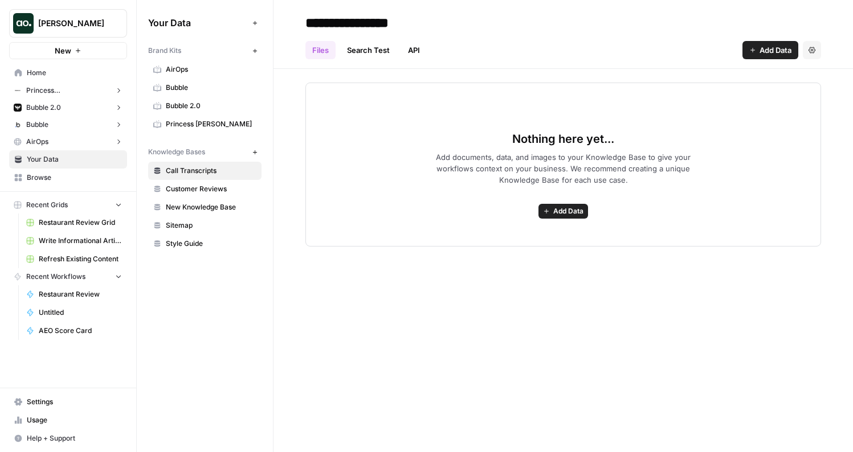
click at [62, 128] on button "Bubble" at bounding box center [68, 124] width 118 height 17
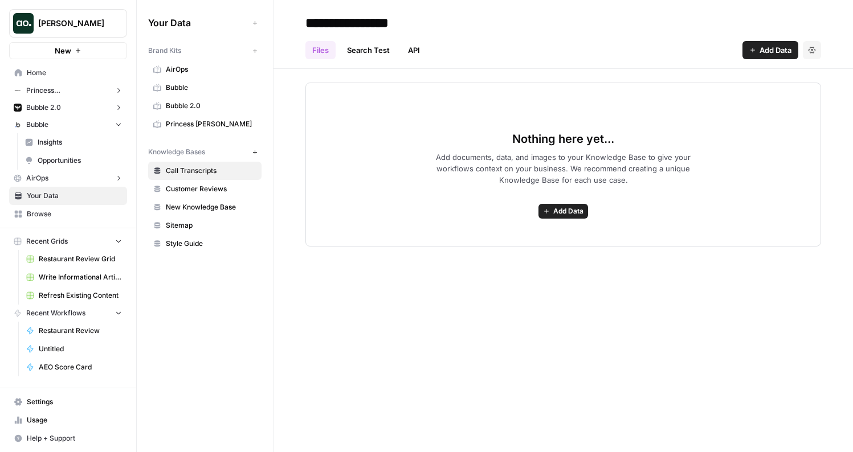
click at [71, 111] on button "Bubble 2.0" at bounding box center [68, 107] width 118 height 17
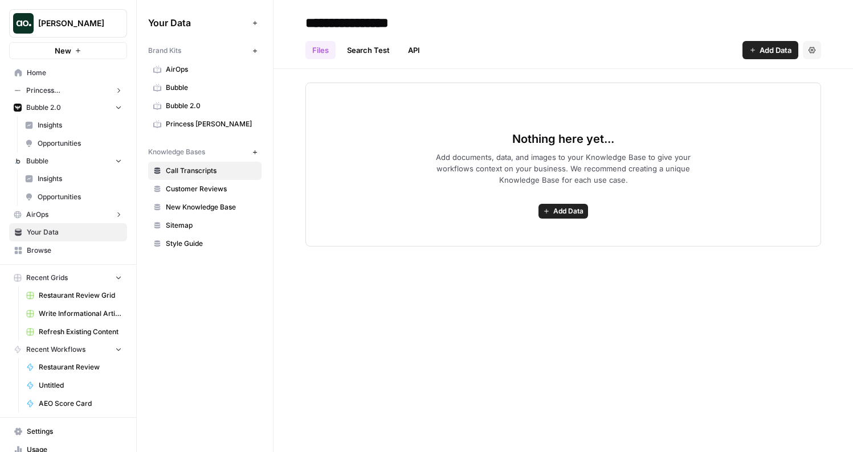
click at [71, 93] on span "Princess [PERSON_NAME]" at bounding box center [68, 90] width 84 height 10
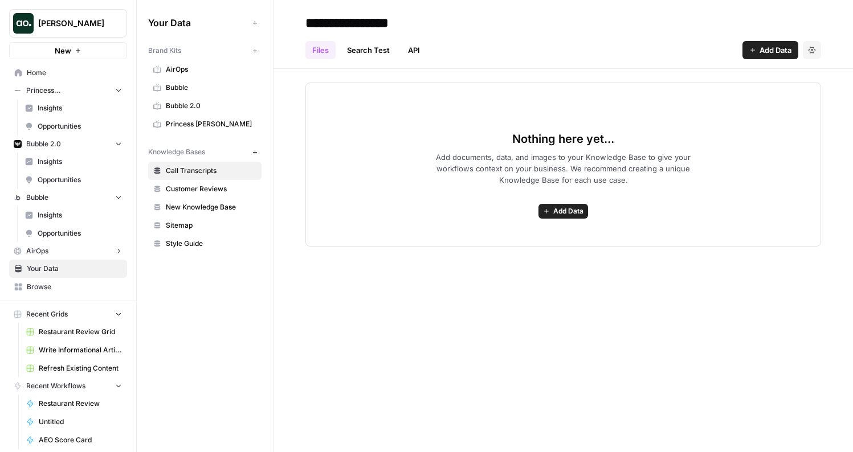
click at [71, 93] on span "Princess [PERSON_NAME]" at bounding box center [68, 90] width 84 height 10
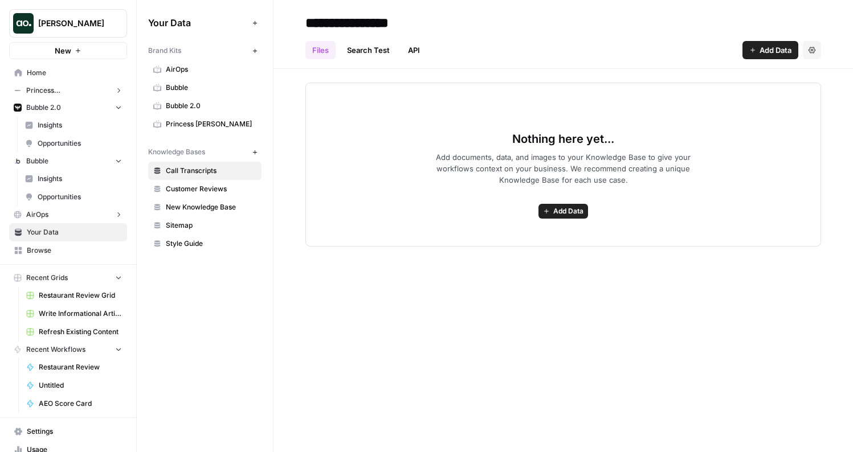
click at [66, 109] on button "Bubble 2.0" at bounding box center [68, 107] width 118 height 17
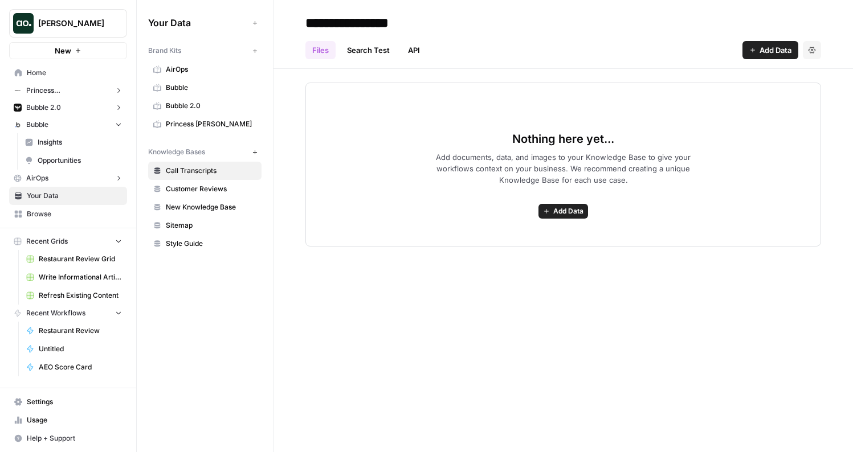
click at [75, 48] on icon "button" at bounding box center [78, 50] width 7 height 7
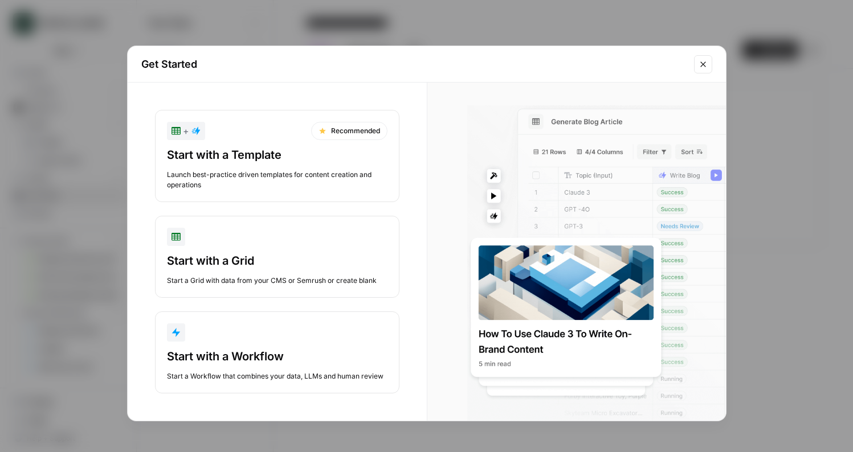
click at [83, 116] on div "Get Started + Recommended Start with a Template Launch best-practice driven tem…" at bounding box center [426, 226] width 853 height 452
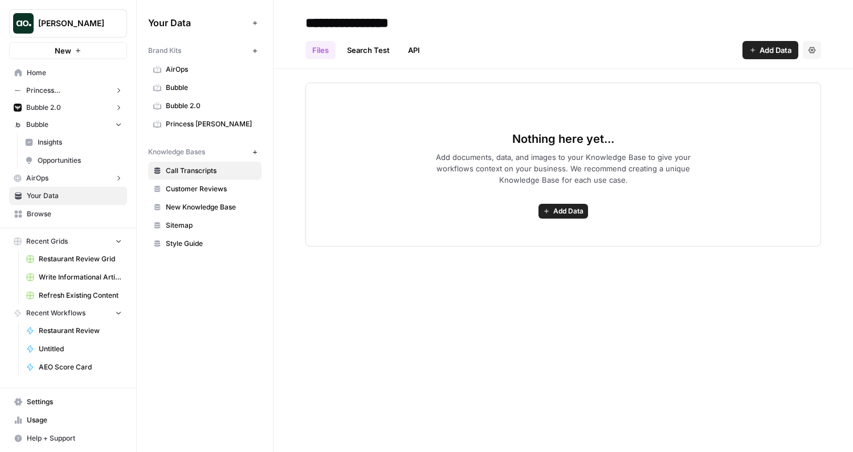
click at [58, 124] on button "Bubble" at bounding box center [68, 124] width 118 height 17
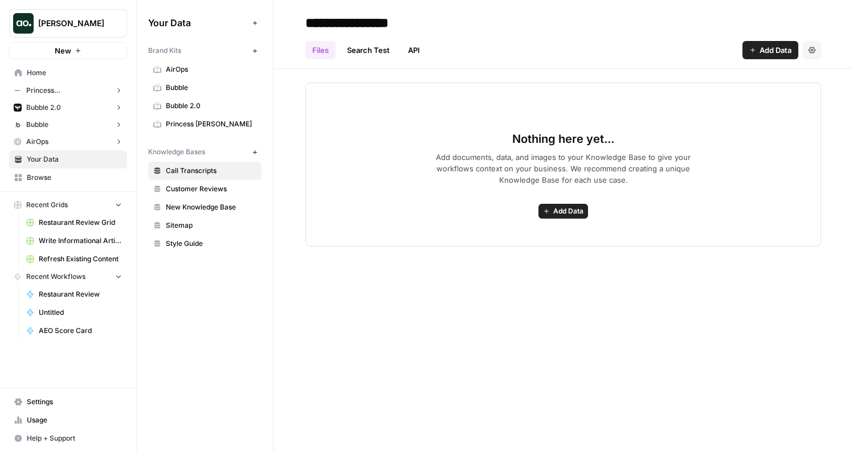
click at [182, 128] on span "Princess [PERSON_NAME]" at bounding box center [211, 124] width 91 height 10
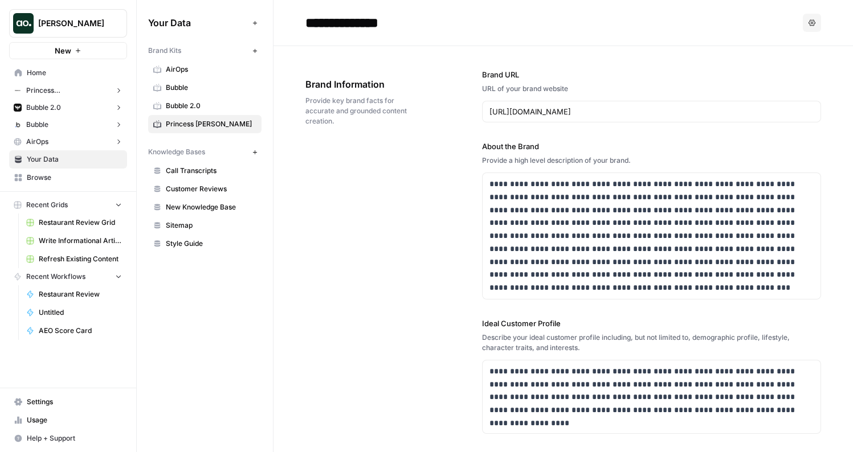
click at [810, 19] on button "Options" at bounding box center [812, 23] width 18 height 18
click at [791, 66] on div "Regenerate Delete" at bounding box center [776, 62] width 73 height 52
click at [788, 71] on span "Delete" at bounding box center [780, 75] width 36 height 11
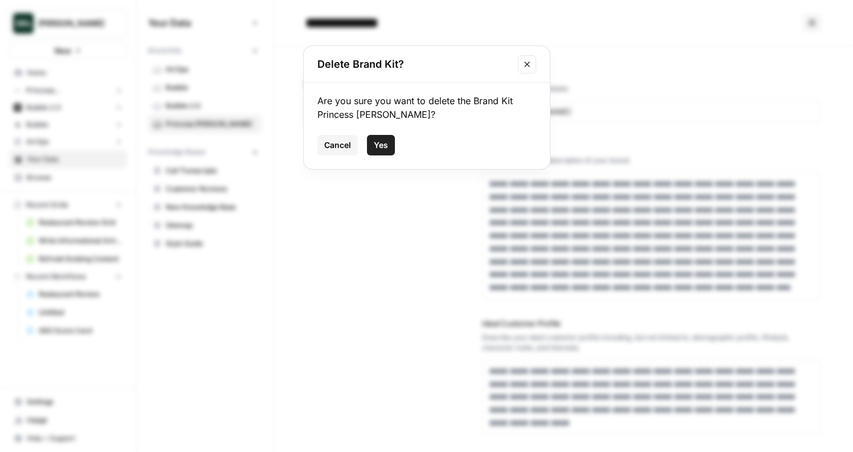
click at [379, 145] on span "Yes" at bounding box center [381, 145] width 14 height 11
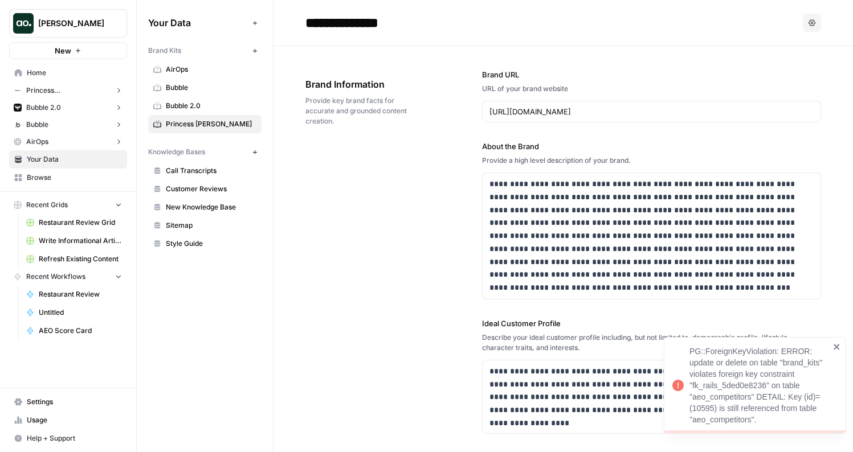
click at [48, 401] on span "Settings" at bounding box center [74, 402] width 95 height 10
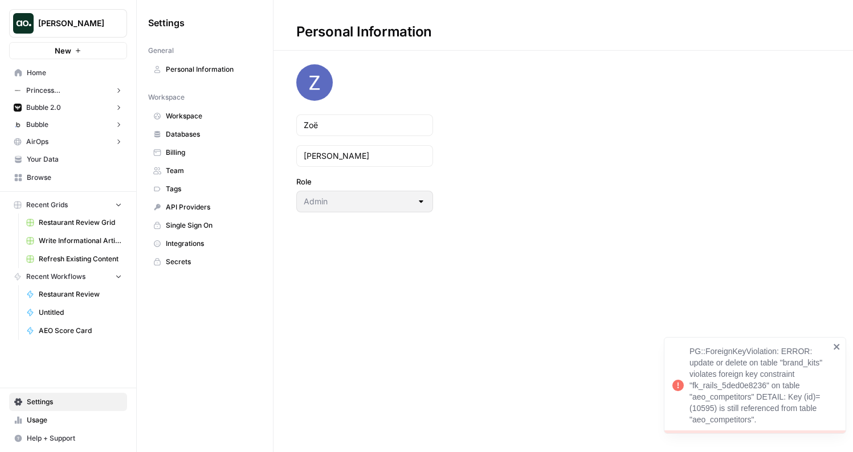
click at [217, 130] on span "Databases" at bounding box center [211, 134] width 91 height 10
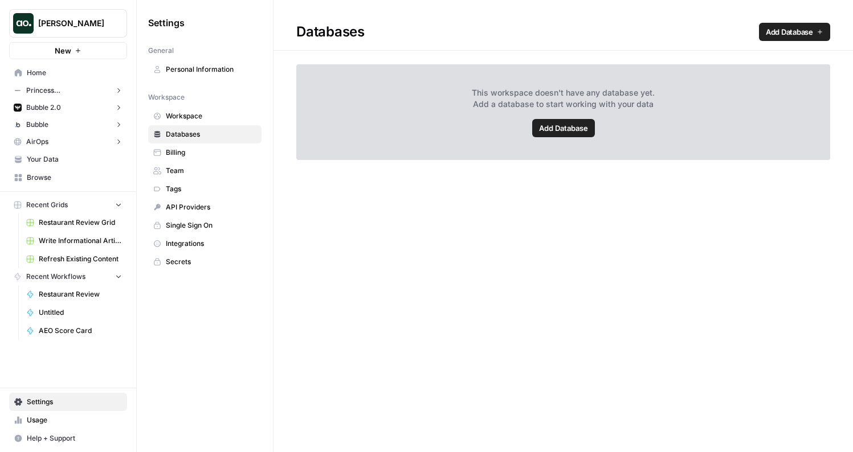
click at [221, 112] on span "Workspace" at bounding box center [211, 116] width 91 height 10
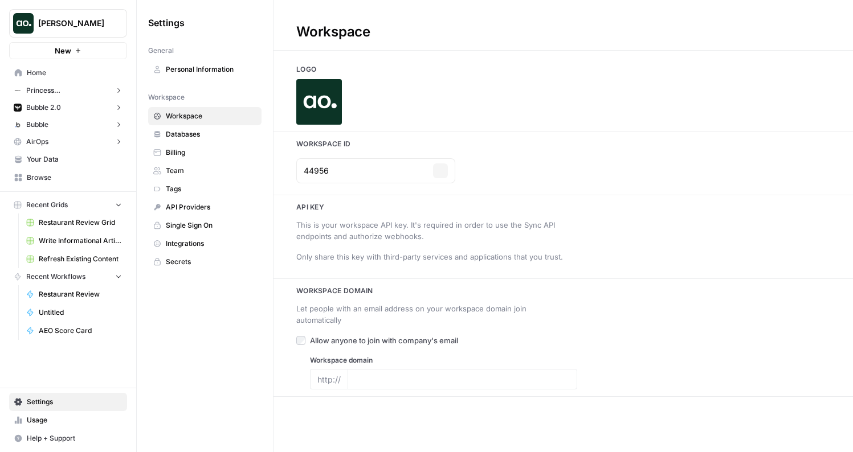
type input "[DOMAIN_NAME]"
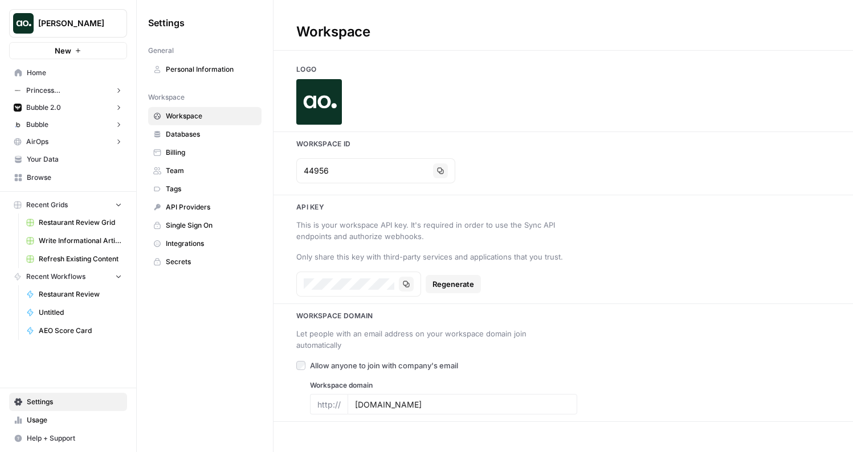
click at [233, 67] on span "Personal Information" at bounding box center [211, 69] width 91 height 10
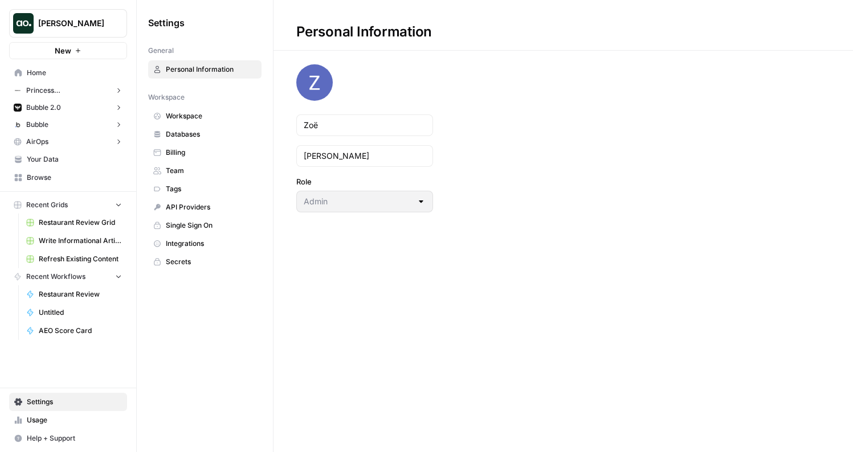
click at [210, 169] on span "Team" at bounding box center [211, 171] width 91 height 10
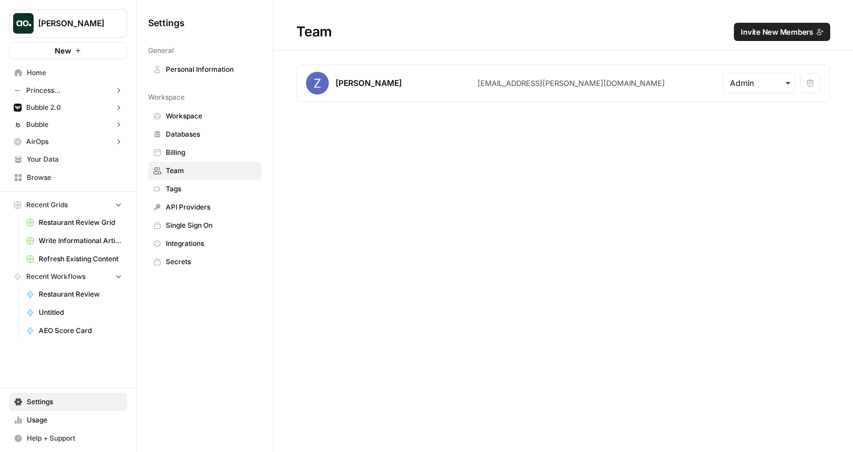
click at [187, 194] on span "Tags" at bounding box center [211, 189] width 91 height 10
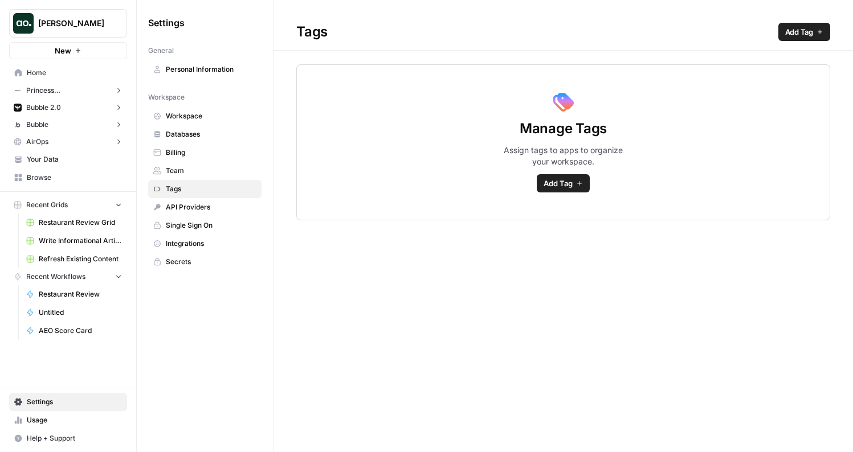
click at [194, 154] on span "Billing" at bounding box center [211, 153] width 91 height 10
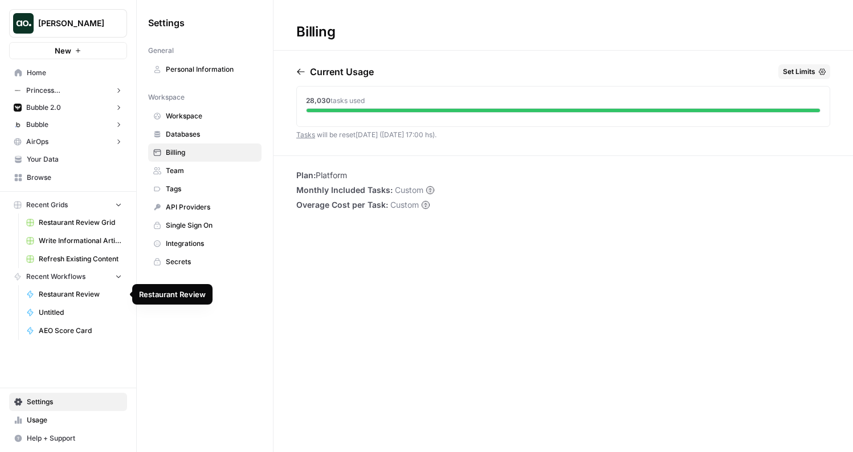
click at [81, 298] on span "Restaurant Review" at bounding box center [80, 295] width 83 height 10
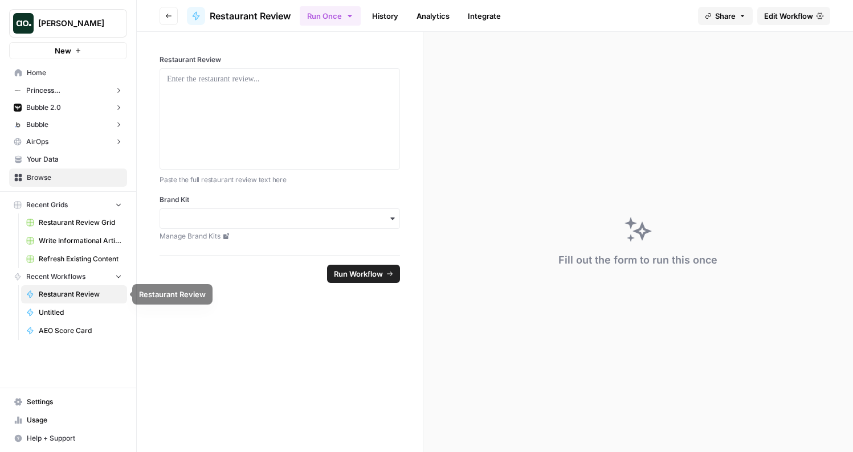
click at [104, 273] on button "Recent Workflows" at bounding box center [68, 276] width 118 height 17
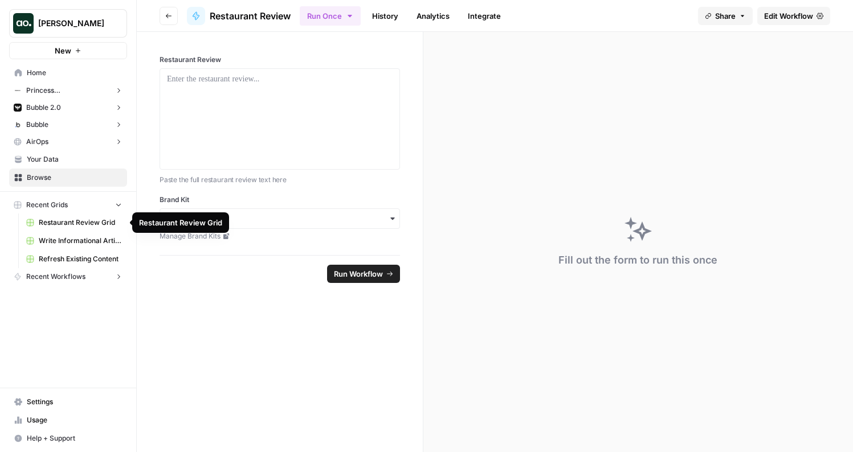
click at [68, 207] on span "Recent Grids" at bounding box center [47, 205] width 42 height 10
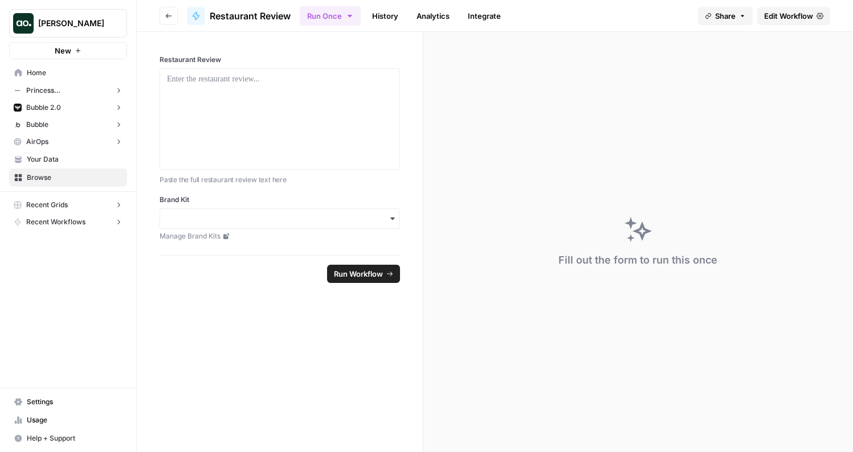
click at [74, 138] on button "AirOps" at bounding box center [68, 141] width 118 height 17
click at [74, 141] on button "AirOps" at bounding box center [68, 141] width 118 height 17
click at [64, 124] on button "Bubble" at bounding box center [68, 124] width 118 height 17
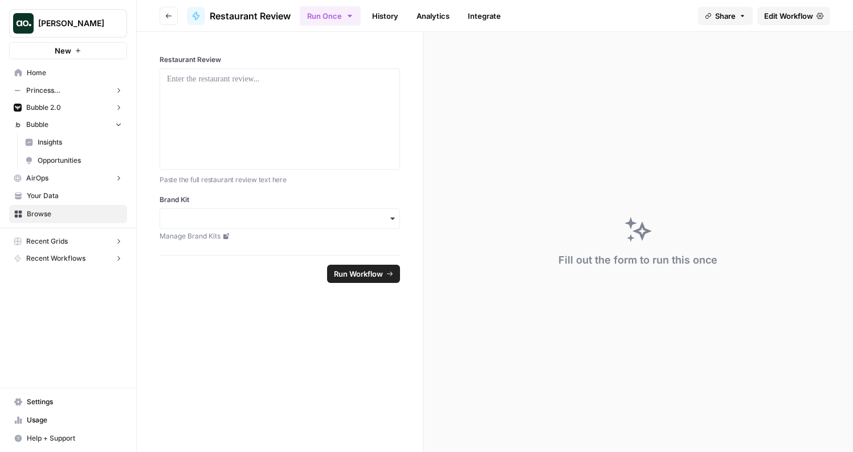
click at [66, 124] on button "Bubble" at bounding box center [68, 124] width 118 height 17
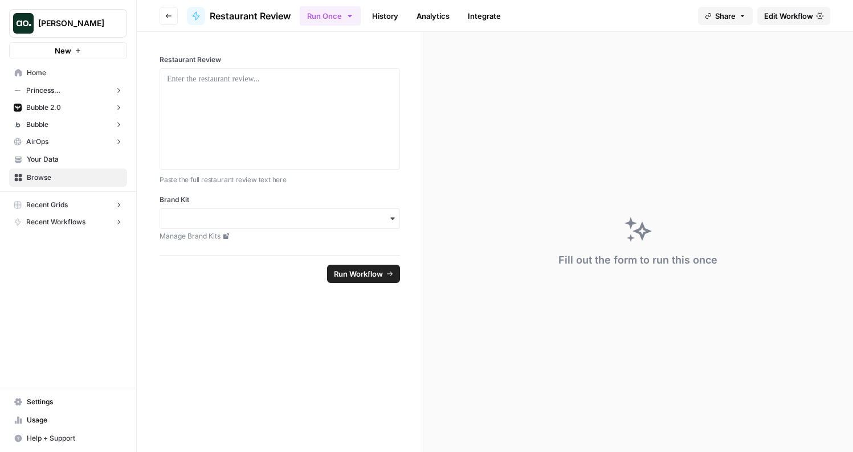
click at [53, 108] on span "Bubble 2.0" at bounding box center [43, 108] width 35 height 10
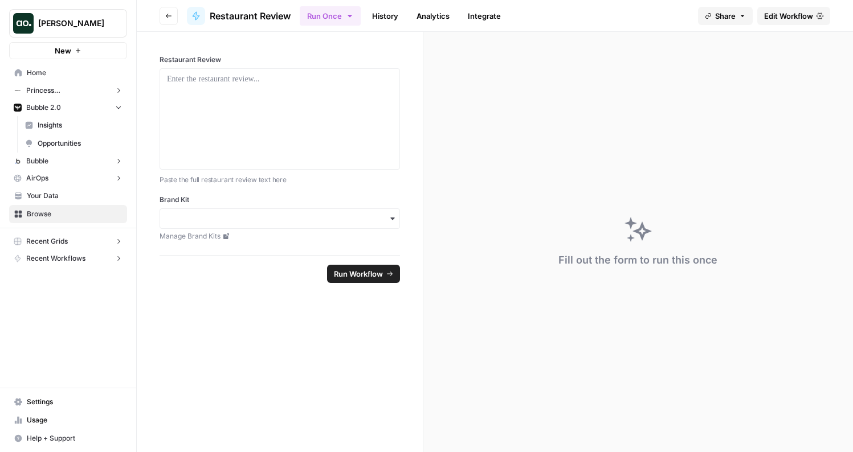
click at [52, 108] on span "Bubble 2.0" at bounding box center [43, 108] width 35 height 10
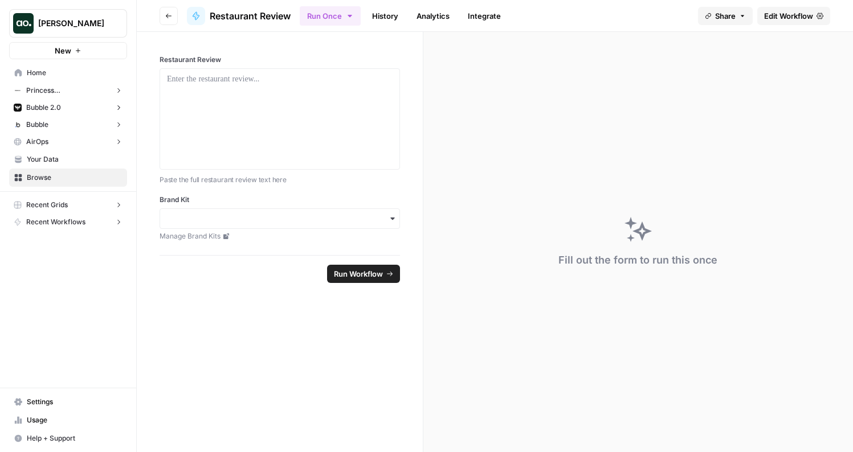
click at [50, 116] on button "Bubble 2.0" at bounding box center [68, 107] width 118 height 17
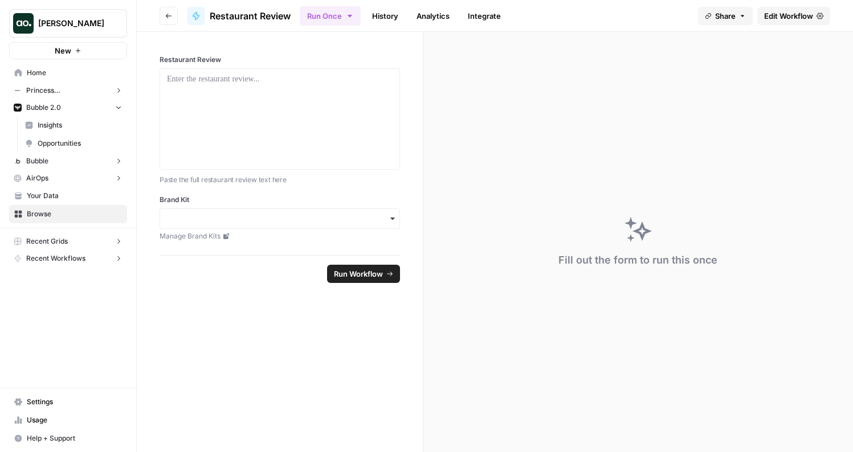
click at [50, 124] on span "Insights" at bounding box center [80, 125] width 84 height 10
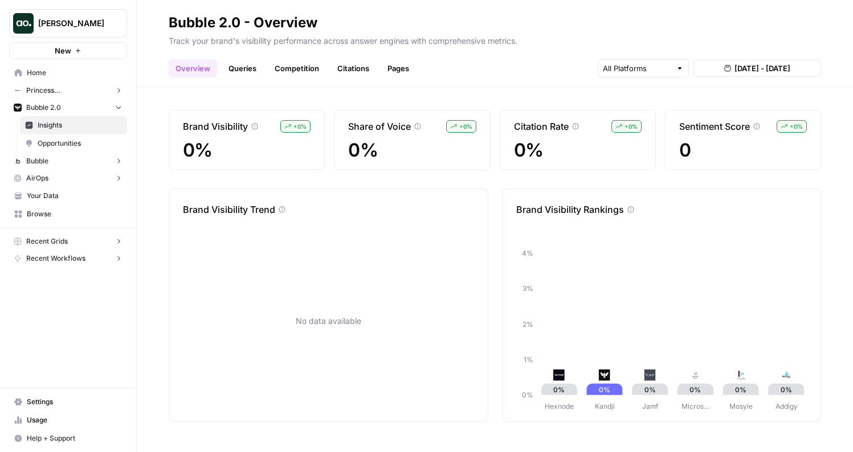
click at [232, 16] on div "Bubble 2.0 - Overview" at bounding box center [243, 23] width 149 height 18
click at [53, 176] on button "AirOps" at bounding box center [68, 178] width 118 height 17
click at [48, 235] on span "Your Data" at bounding box center [74, 232] width 95 height 10
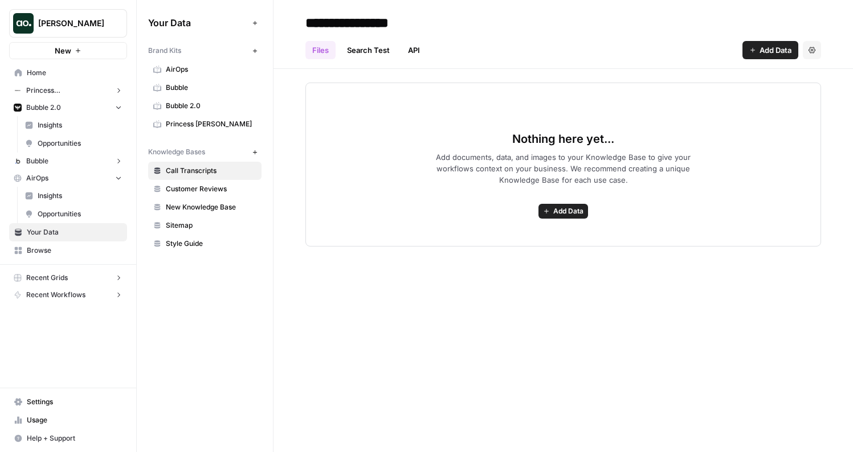
click at [186, 85] on span "Bubble" at bounding box center [211, 88] width 91 height 10
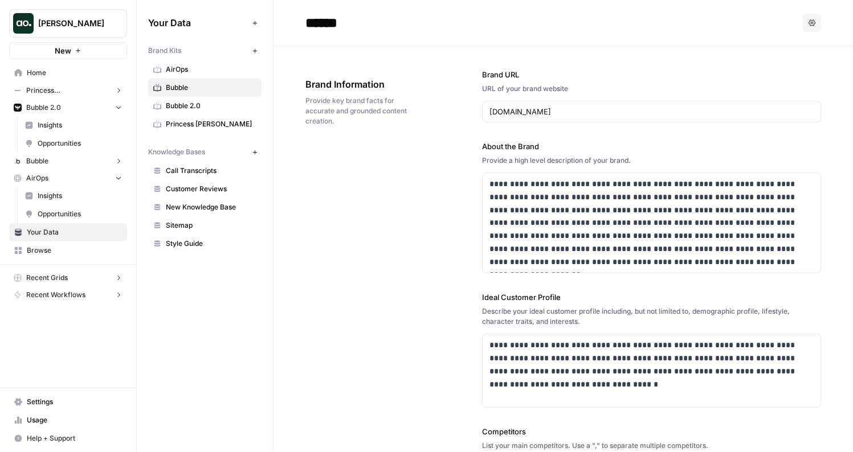
click at [540, 87] on div "URL of your brand website" at bounding box center [651, 89] width 339 height 10
click at [526, 111] on input "bubble.io" at bounding box center [652, 111] width 324 height 11
type input "[DOMAIN_NAME]"
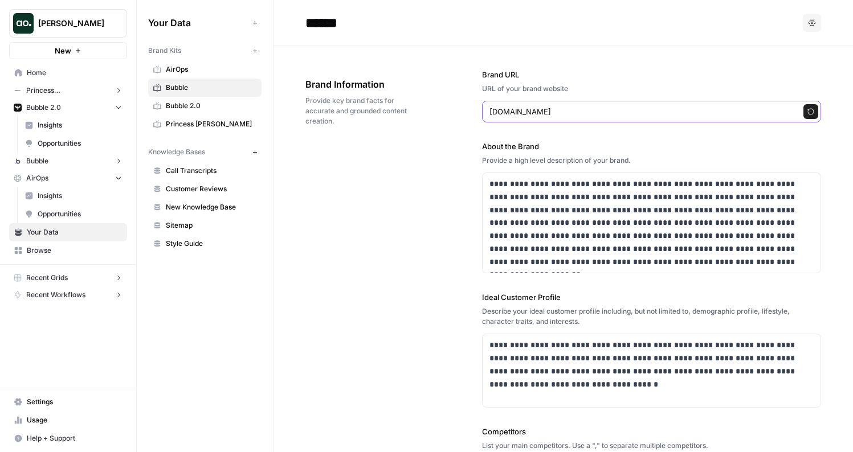
click at [808, 115] on icon "button" at bounding box center [811, 111] width 7 height 7
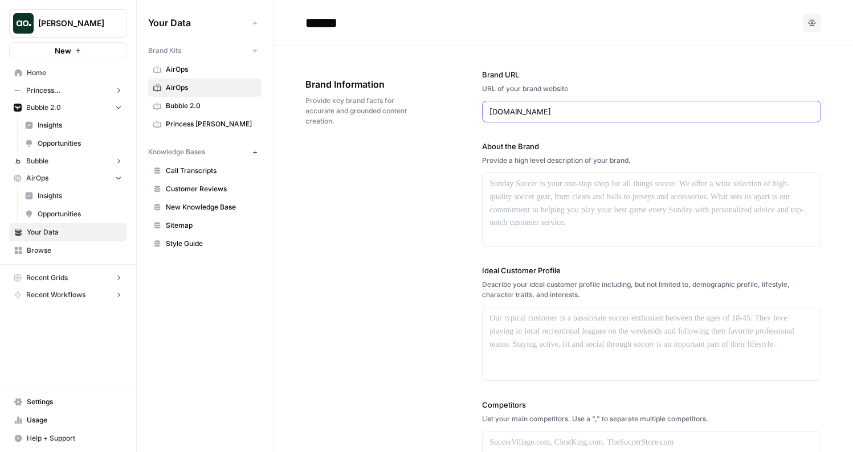
type input "******"
type input "Book a Demo"
type input "[URL][DOMAIN_NAME]"
type input "# Descript Drives 123% Organic Traffic Growth with Content Refresh Workflows"
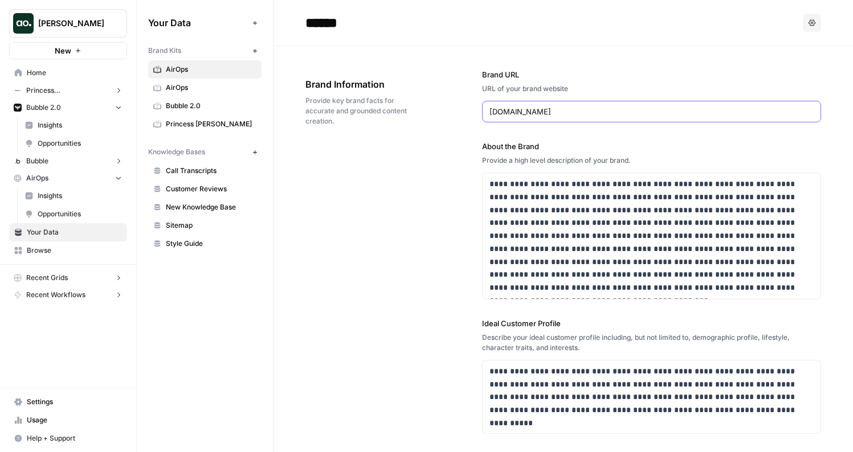
click at [351, 212] on div "**********" at bounding box center [563, 383] width 516 height 674
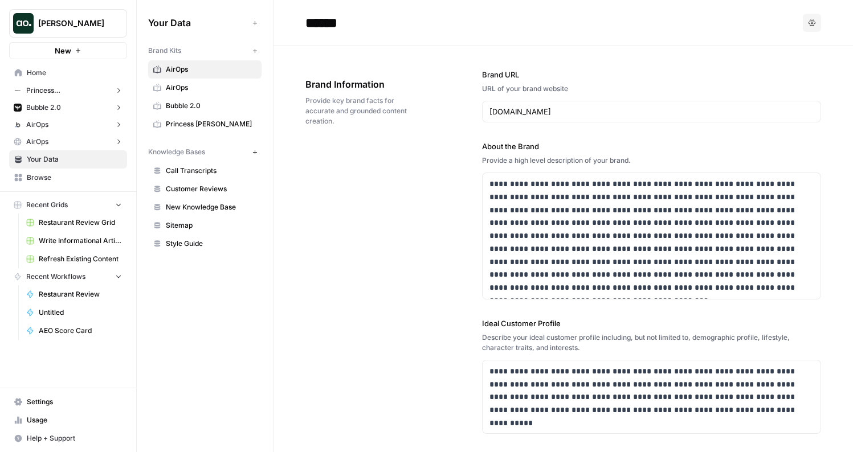
click at [64, 122] on button "AirOps" at bounding box center [68, 124] width 118 height 17
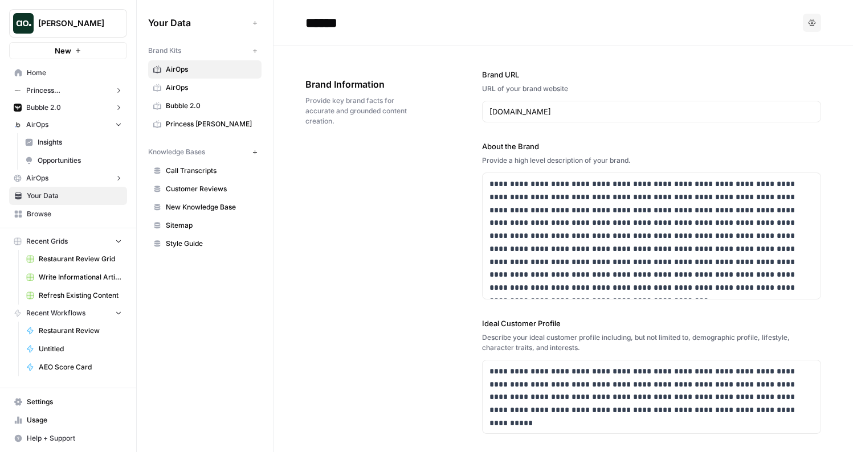
click at [62, 138] on span "Insights" at bounding box center [80, 142] width 84 height 10
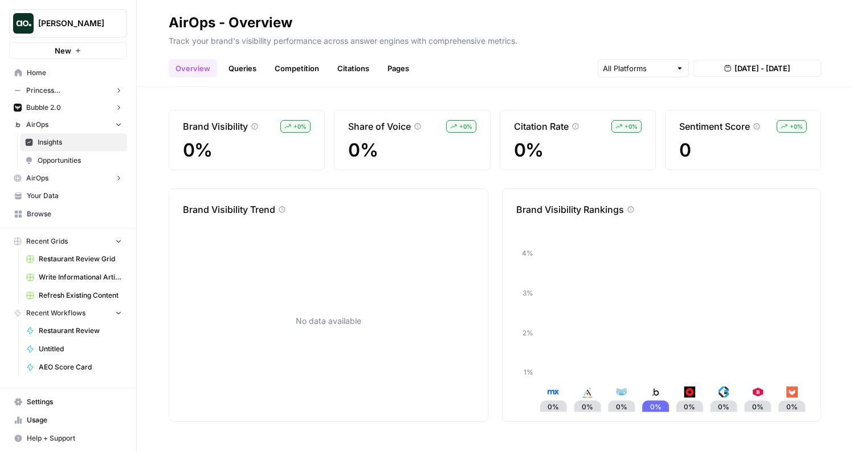
click at [62, 125] on button "AirOps" at bounding box center [68, 124] width 118 height 17
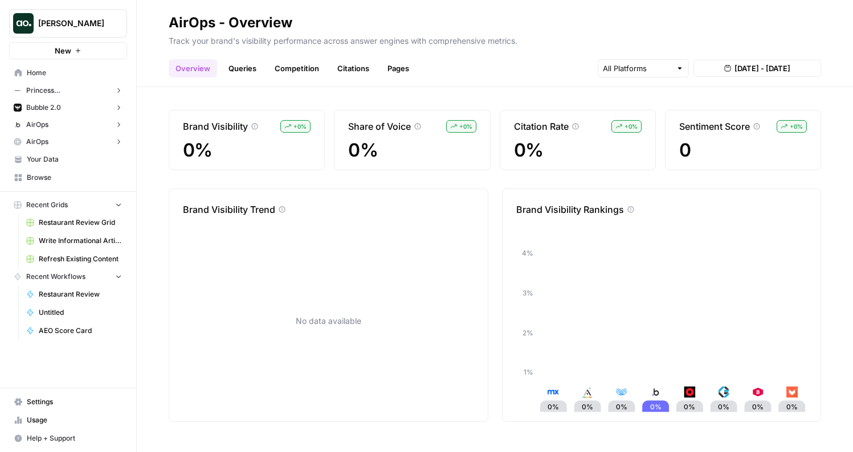
click at [71, 105] on button "Bubble 2.0" at bounding box center [68, 107] width 118 height 17
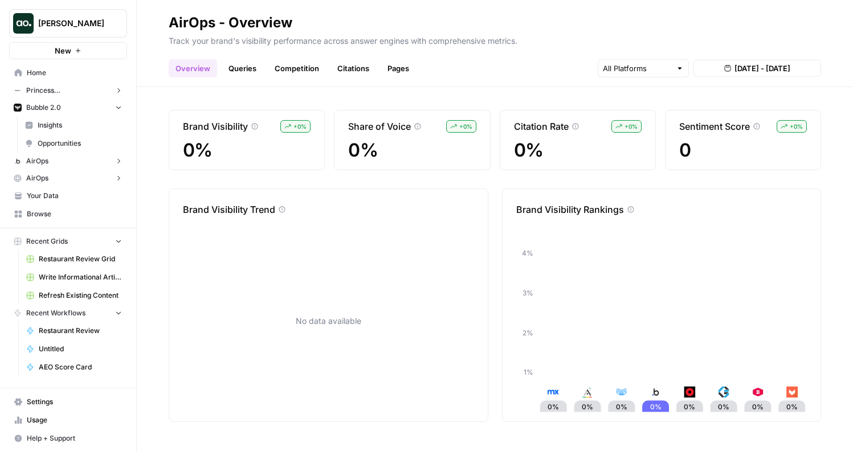
click at [71, 105] on button "Bubble 2.0" at bounding box center [68, 107] width 118 height 17
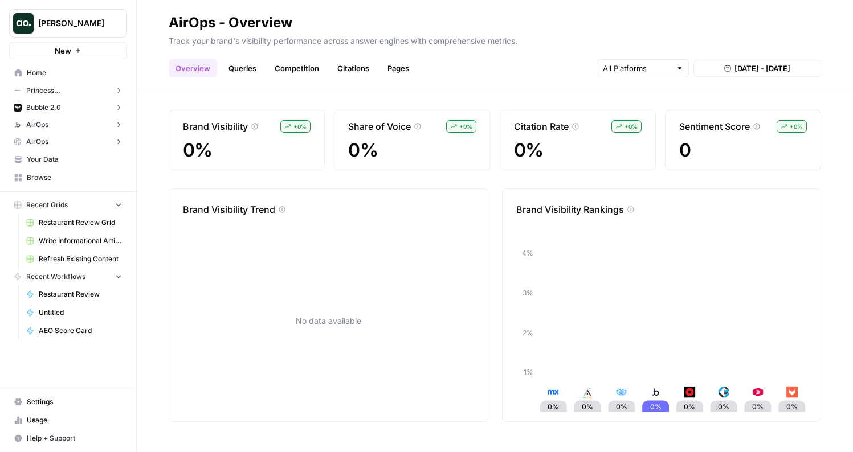
click at [70, 126] on button "AirOps" at bounding box center [68, 124] width 118 height 17
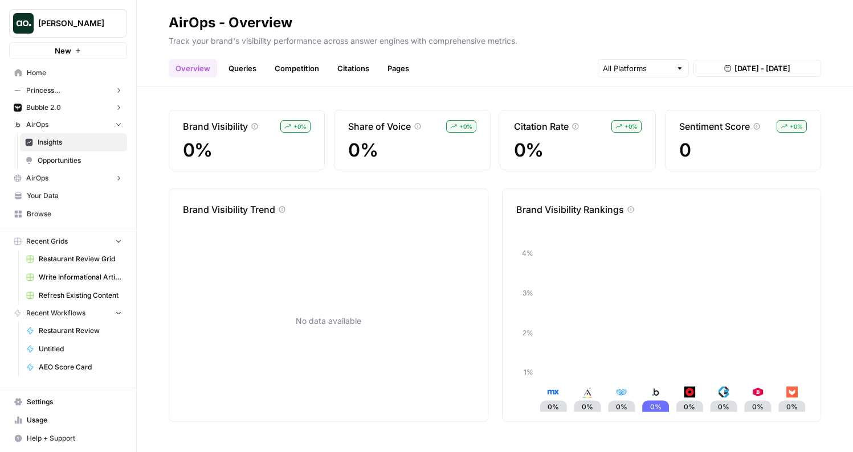
click at [51, 194] on span "Your Data" at bounding box center [74, 196] width 95 height 10
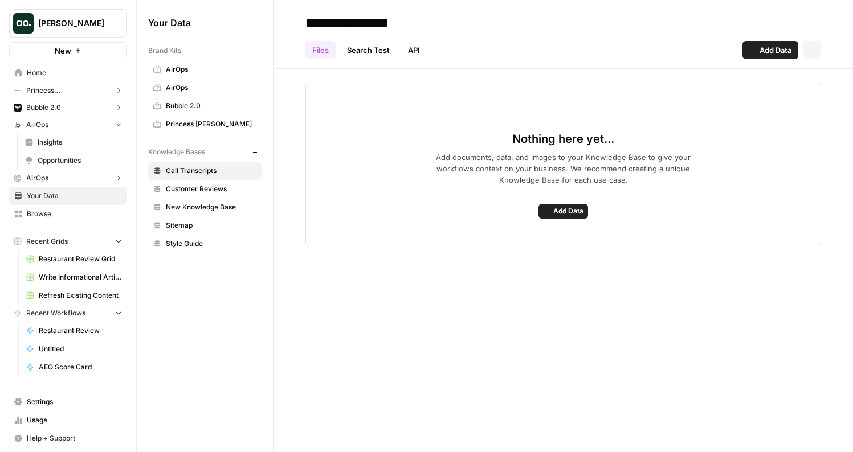
click at [55, 179] on button "AirOps" at bounding box center [68, 178] width 118 height 17
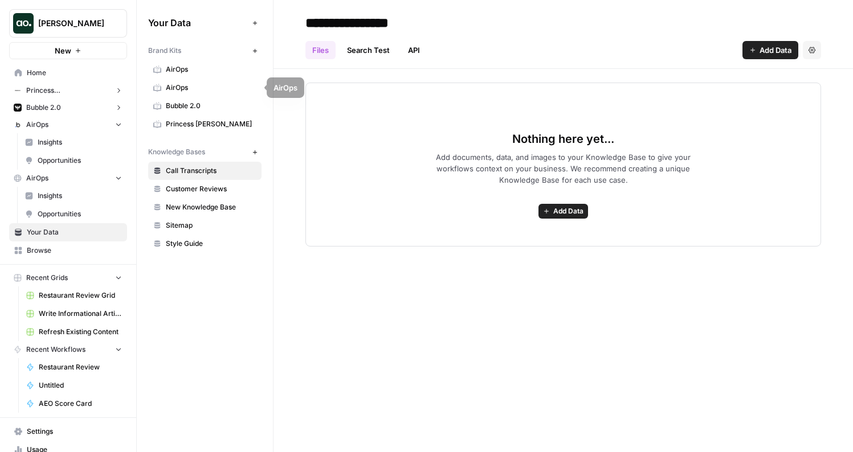
click at [190, 102] on span "Bubble 2.0" at bounding box center [211, 106] width 91 height 10
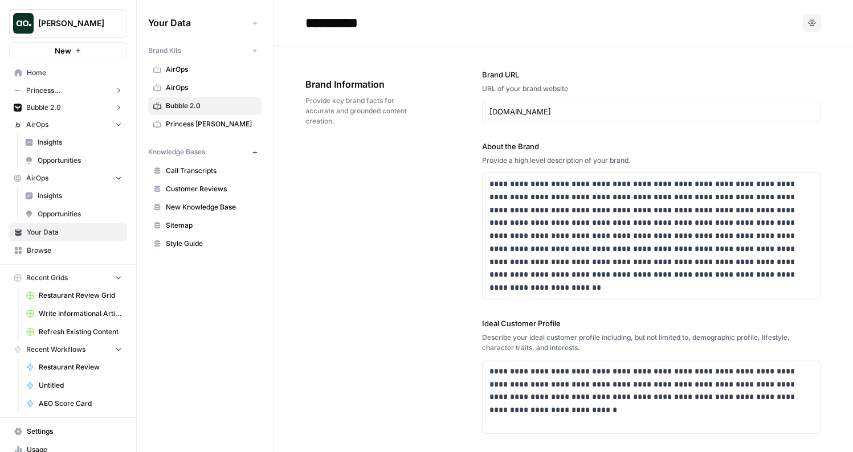
click at [94, 70] on span "Home" at bounding box center [74, 73] width 95 height 10
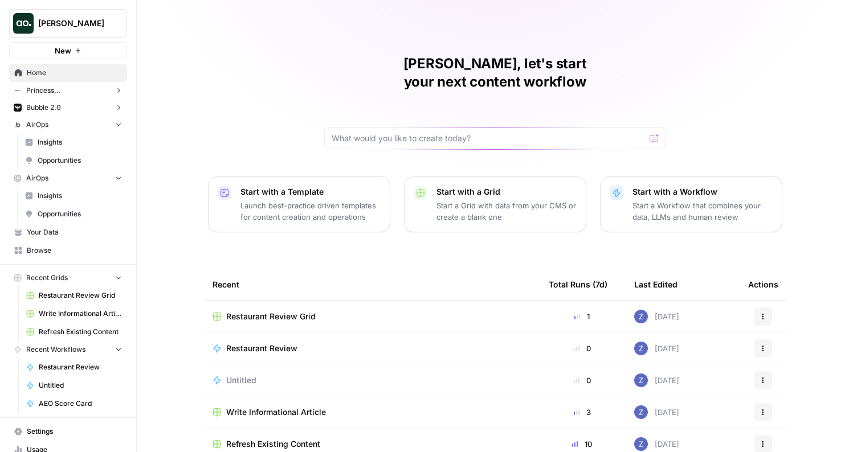
click at [44, 234] on span "Your Data" at bounding box center [74, 232] width 95 height 10
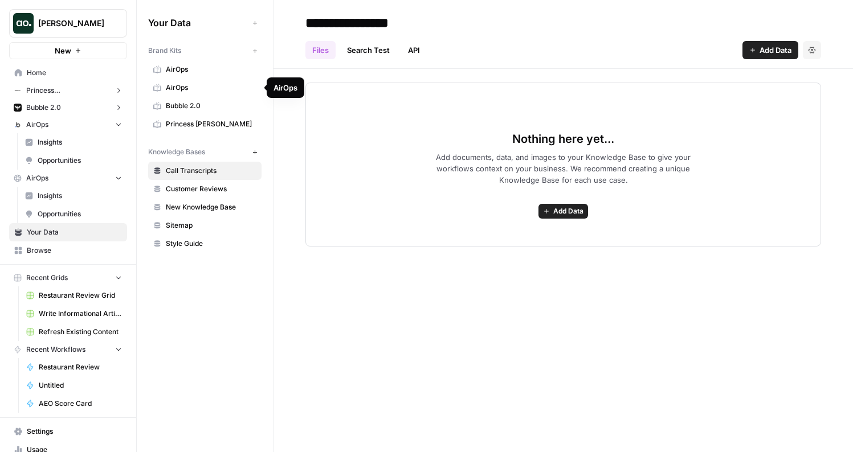
click at [201, 72] on span "AirOps" at bounding box center [211, 69] width 91 height 10
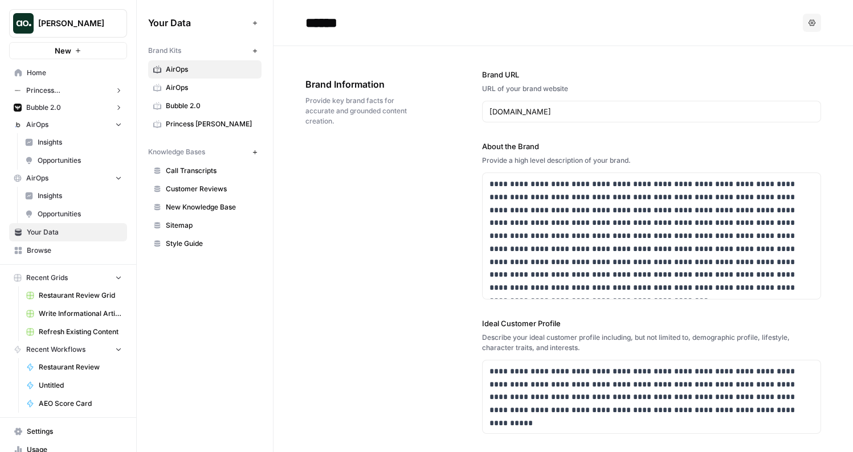
click at [503, 117] on div "airops.com" at bounding box center [651, 112] width 339 height 22
click at [523, 113] on input "airops.com" at bounding box center [652, 111] width 324 height 11
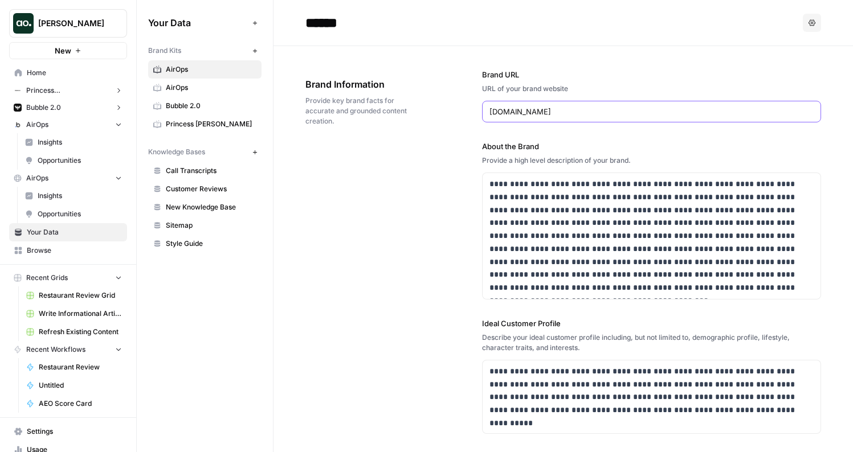
click at [523, 113] on input "airops.com" at bounding box center [652, 111] width 324 height 11
paste input "hellostake.com/au"
type input "hellostake.com/au"
click at [808, 111] on icon "button" at bounding box center [811, 111] width 7 height 7
click at [199, 83] on span "AirOps" at bounding box center [211, 88] width 91 height 10
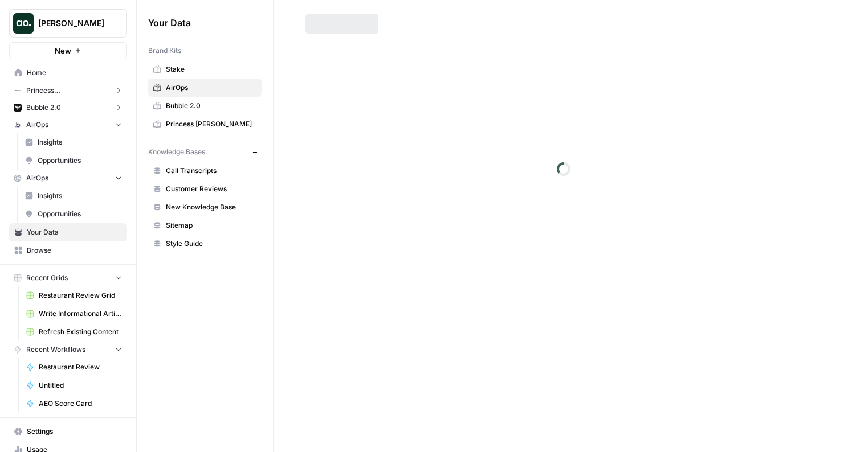
click at [205, 67] on span "Stake" at bounding box center [211, 69] width 91 height 10
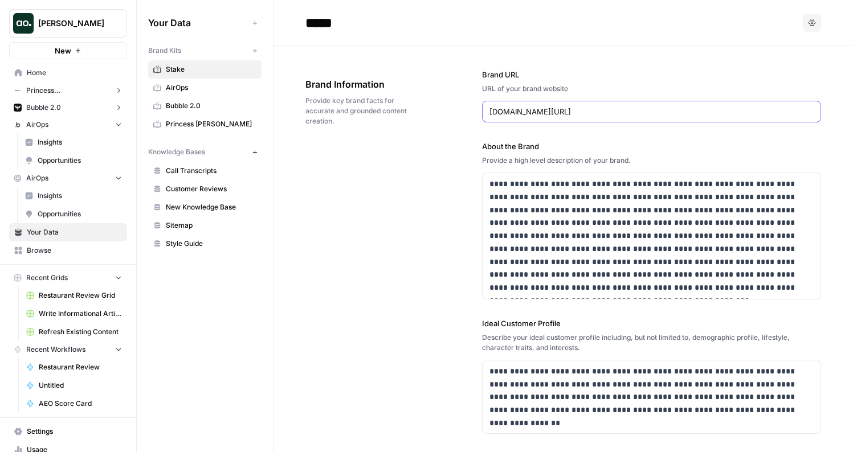
click at [538, 111] on input "hellostake.com/au" at bounding box center [652, 111] width 324 height 11
click at [213, 67] on span "Stake" at bounding box center [211, 69] width 91 height 10
click at [209, 88] on span "AirOps" at bounding box center [211, 88] width 91 height 10
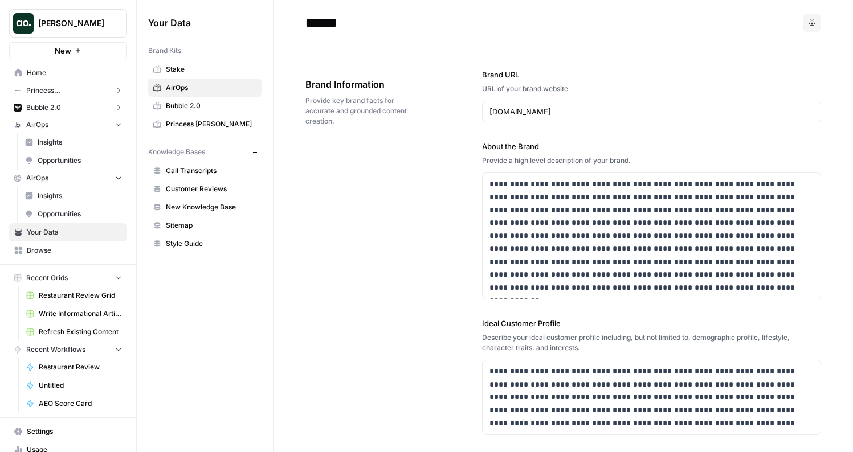
click at [220, 66] on span "Stake" at bounding box center [211, 69] width 91 height 10
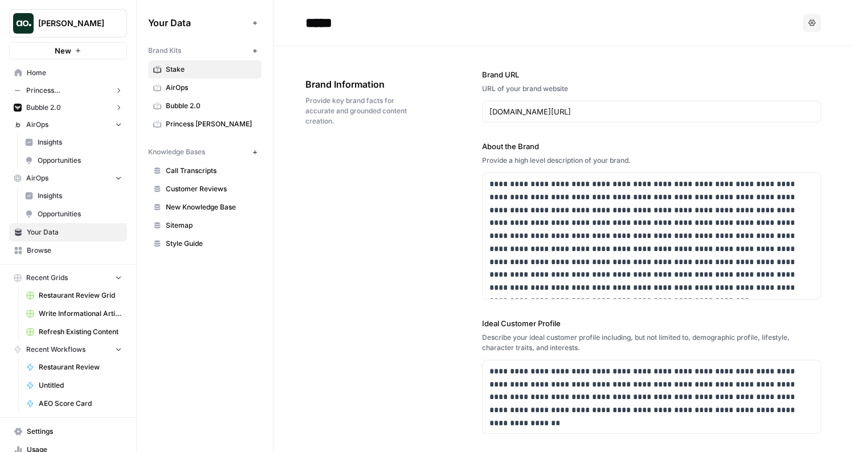
click at [513, 118] on div "hellostake.com/au" at bounding box center [651, 112] width 339 height 22
click at [563, 123] on div "**********" at bounding box center [651, 376] width 339 height 661
click at [552, 115] on input "hellostake.com/au" at bounding box center [652, 111] width 324 height 11
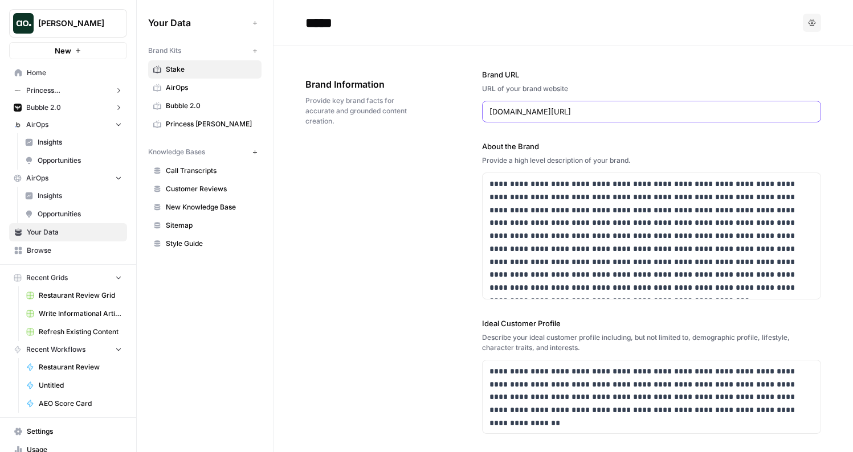
click at [552, 115] on input "hellostake.com/au" at bounding box center [652, 111] width 324 height 11
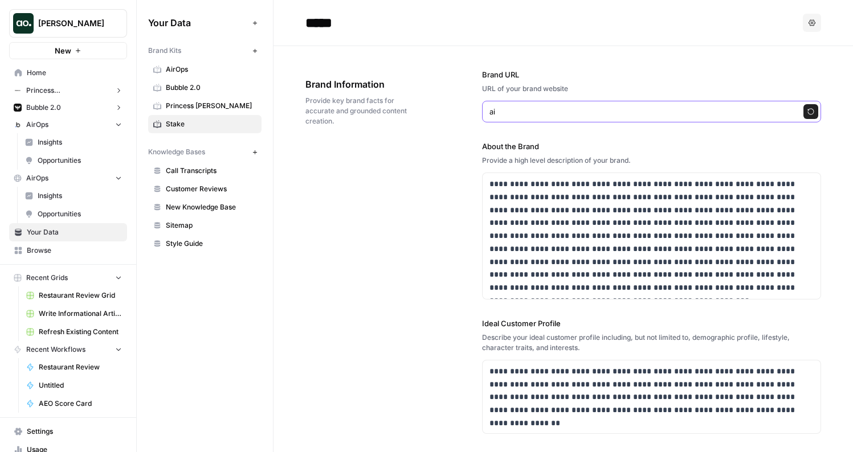
type input "a"
type input "airops.com"
click at [808, 115] on icon "button" at bounding box center [811, 111] width 7 height 7
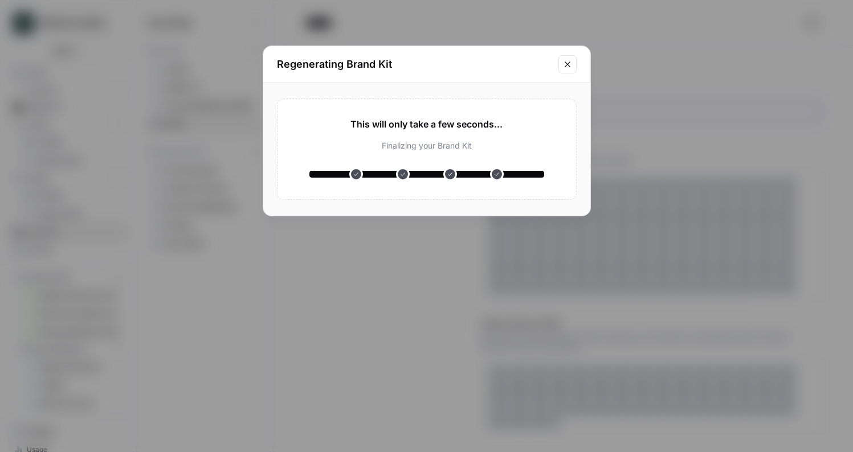
type input "******"
type input "Book a Demo"
type input "https://airops.com/book-a-call"
type input "# Descript Drives 123% Organic Traffic Growth with Content Refresh Workflows"
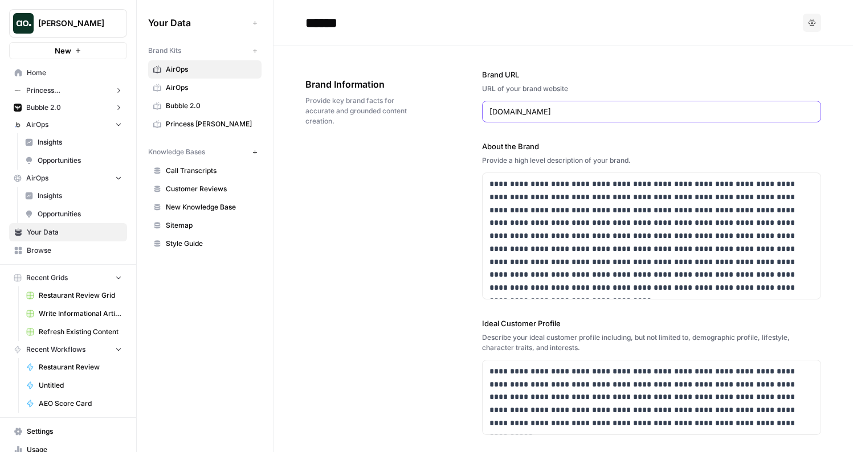
click at [209, 85] on span "AirOps" at bounding box center [211, 88] width 91 height 10
click at [217, 63] on link "AirOps" at bounding box center [204, 69] width 113 height 18
click at [216, 115] on link "Princess Polly" at bounding box center [204, 124] width 113 height 18
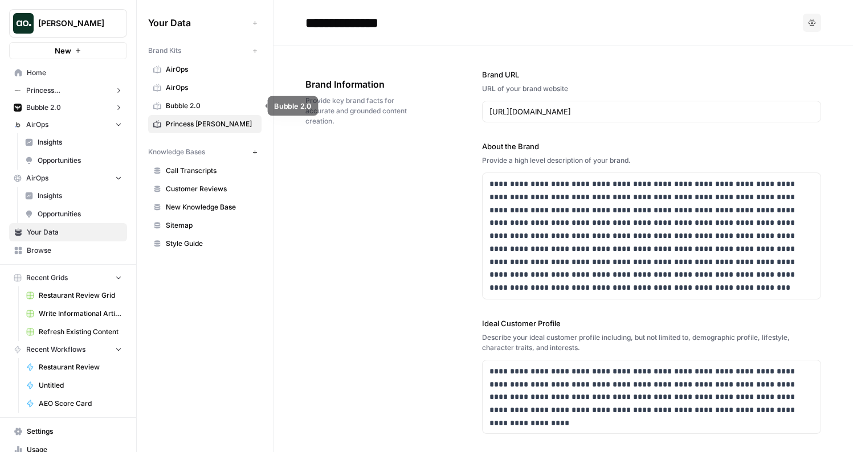
click at [217, 107] on span "Bubble 2.0" at bounding box center [211, 106] width 91 height 10
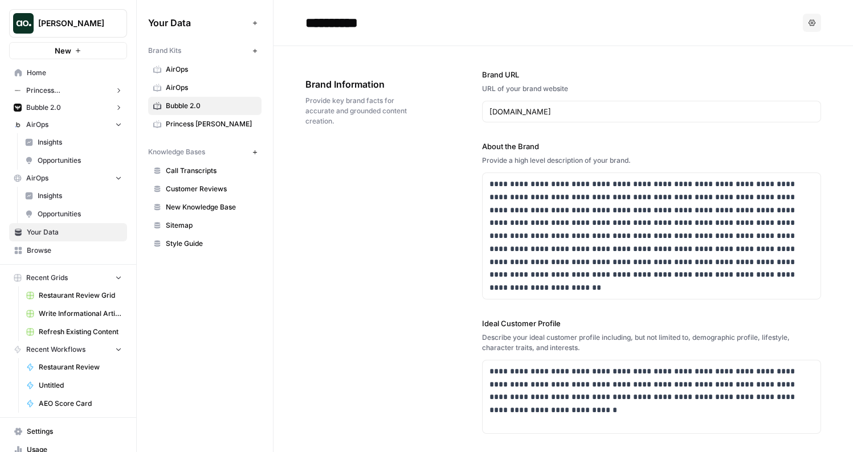
click at [59, 172] on button "AirOps" at bounding box center [68, 178] width 118 height 17
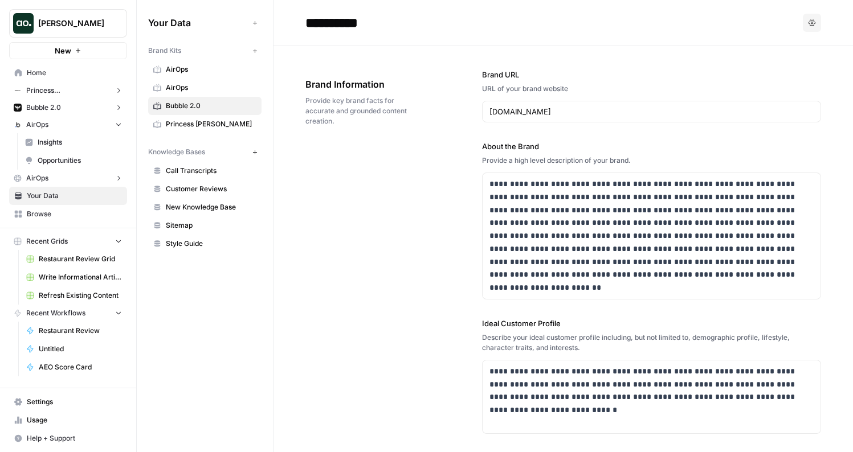
click at [63, 123] on button "AirOps" at bounding box center [68, 124] width 118 height 17
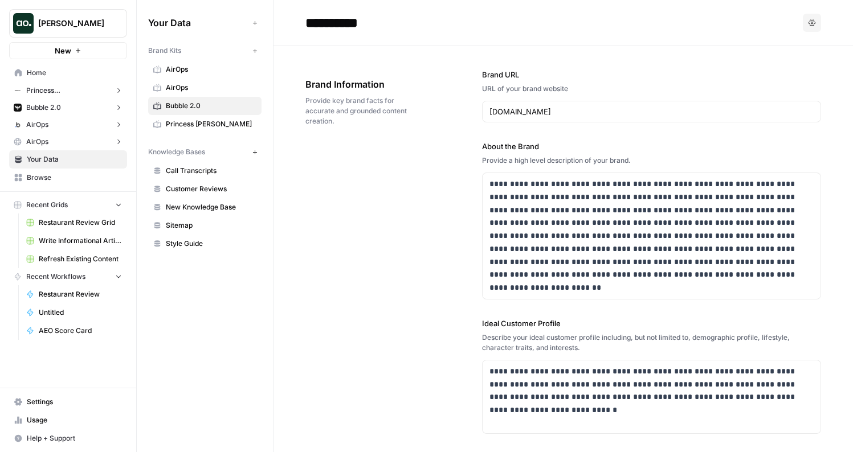
click at [82, 221] on span "Restaurant Review Grid" at bounding box center [80, 223] width 83 height 10
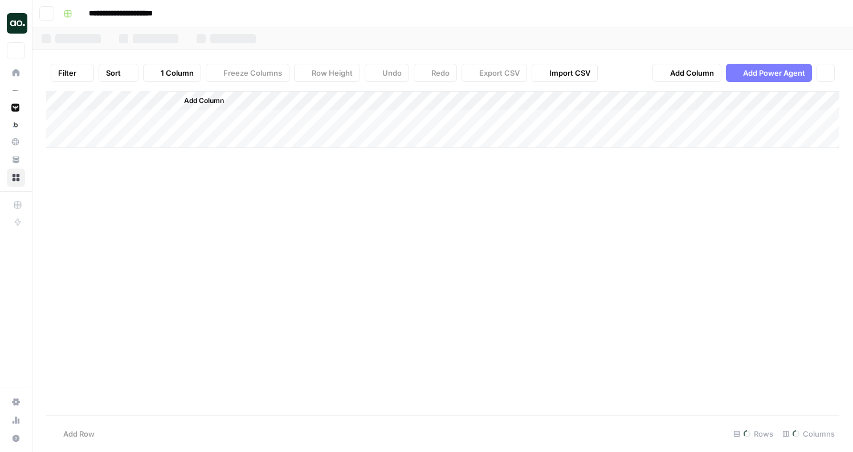
click at [73, 198] on div "Add Column" at bounding box center [442, 253] width 793 height 324
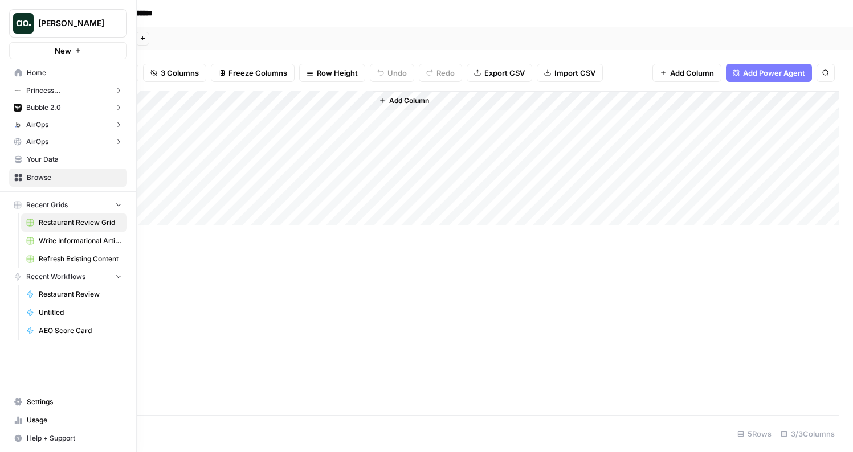
click at [18, 176] on icon at bounding box center [18, 178] width 8 height 8
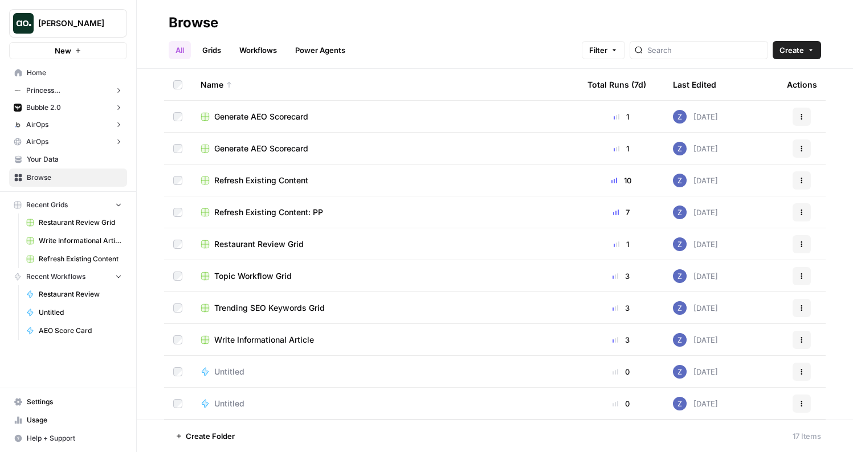
click at [172, 88] on th at bounding box center [177, 84] width 27 height 31
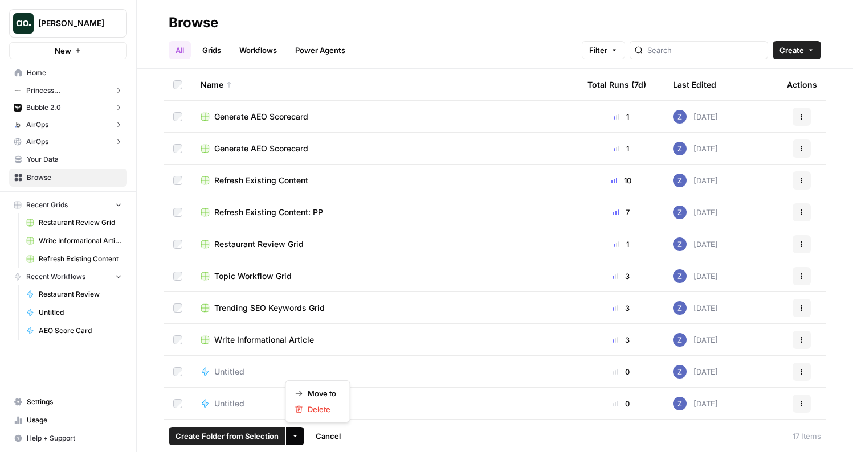
click at [299, 432] on button "More Options" at bounding box center [295, 436] width 18 height 18
click at [317, 409] on span "Delete" at bounding box center [322, 409] width 28 height 11
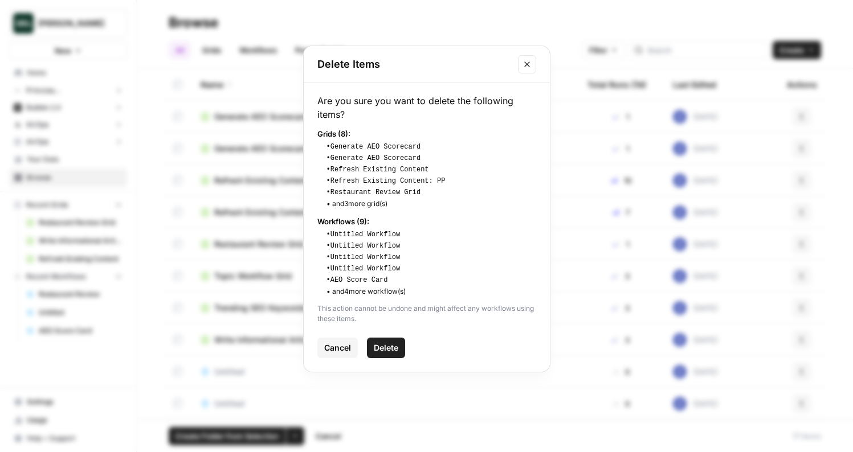
click at [392, 349] on span "Delete" at bounding box center [386, 348] width 25 height 11
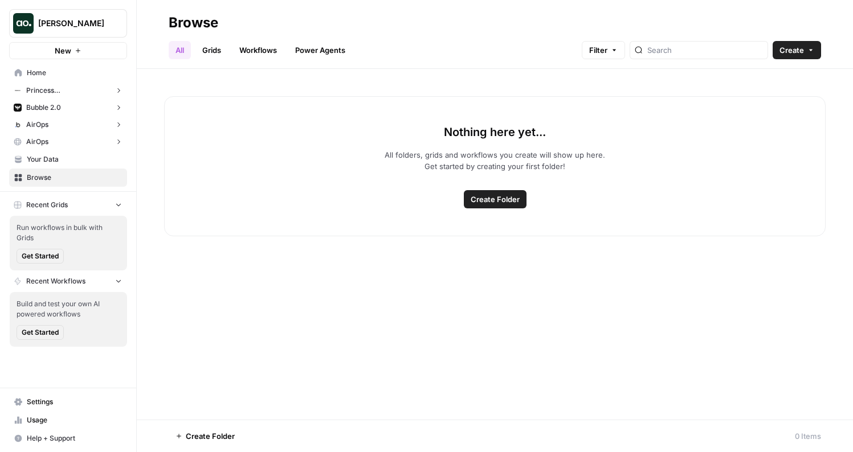
click at [75, 160] on span "Your Data" at bounding box center [74, 159] width 95 height 10
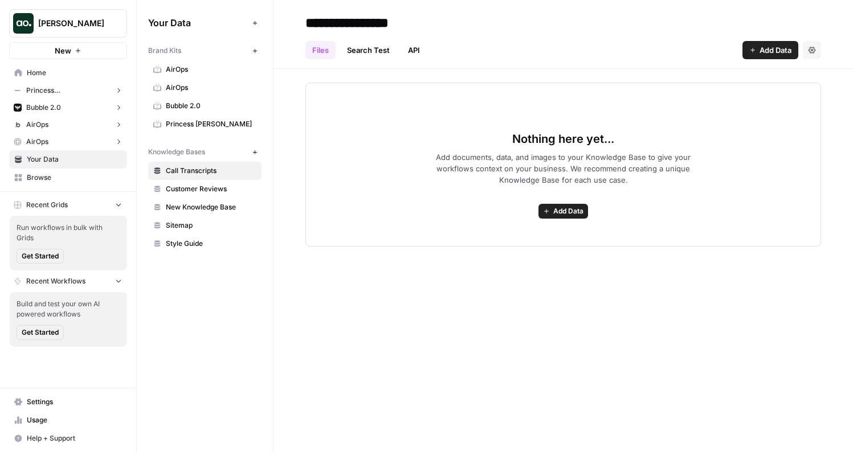
click at [75, 146] on button "AirOps" at bounding box center [68, 141] width 118 height 17
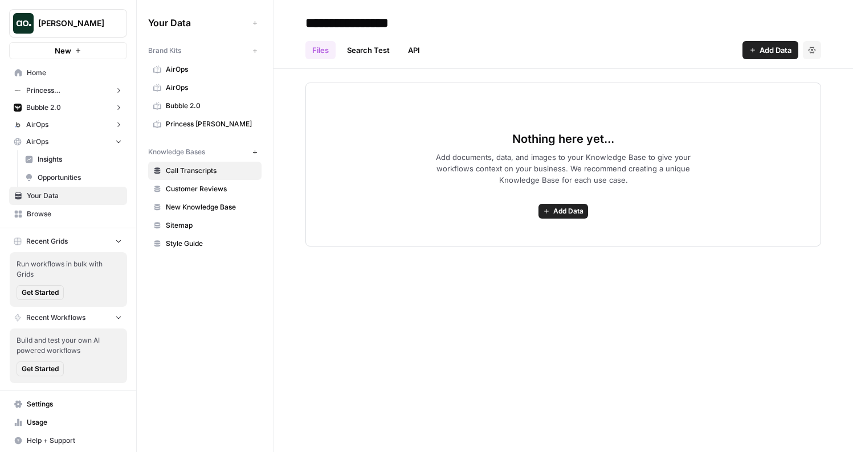
click at [75, 155] on span "Insights" at bounding box center [80, 159] width 84 height 10
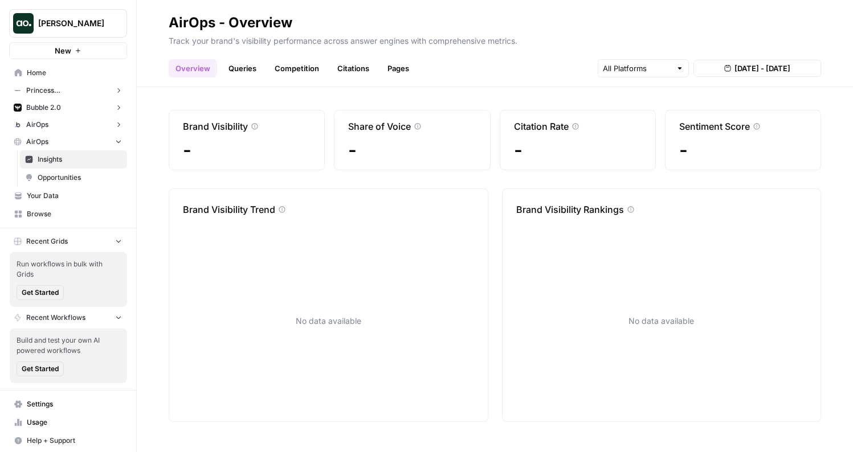
click at [74, 155] on span "Insights" at bounding box center [80, 159] width 84 height 10
click at [60, 145] on button "AirOps" at bounding box center [68, 141] width 118 height 17
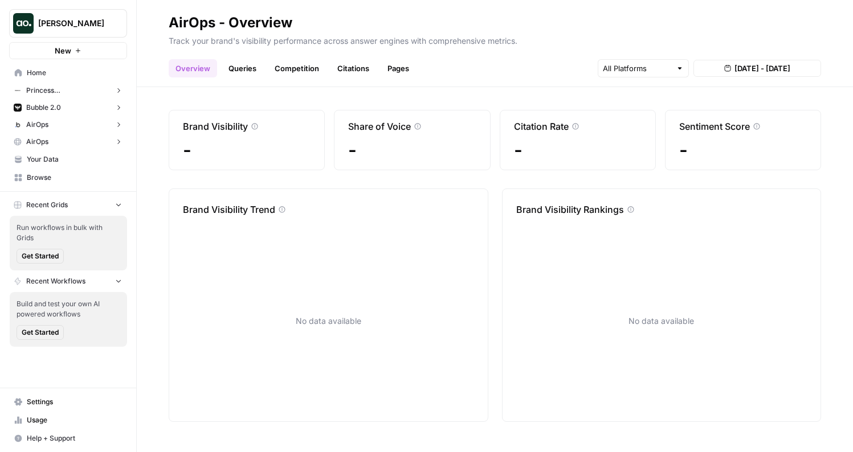
click at [63, 124] on button "AirOps" at bounding box center [68, 124] width 118 height 17
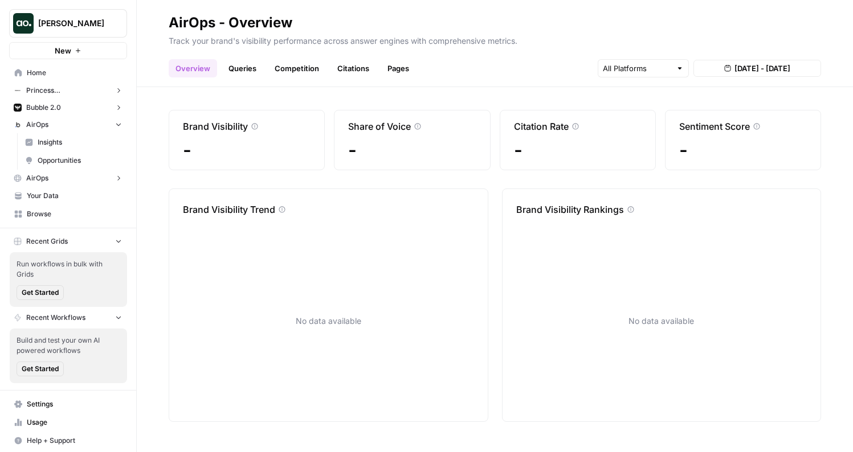
click at [63, 124] on button "AirOps" at bounding box center [68, 124] width 118 height 17
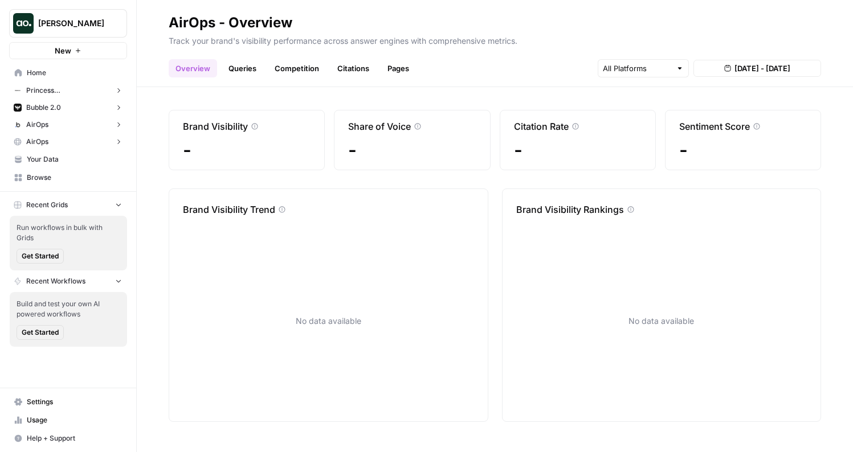
click at [63, 105] on button "Bubble 2.0" at bounding box center [68, 107] width 118 height 17
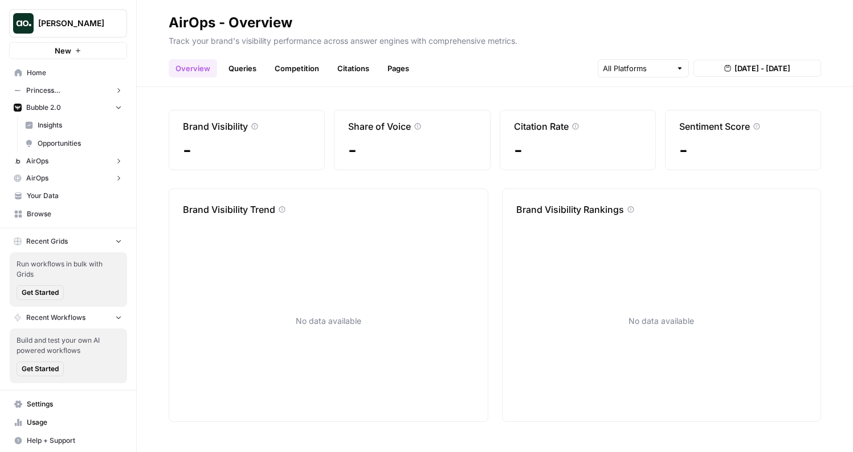
click at [63, 105] on button "Bubble 2.0" at bounding box center [68, 107] width 118 height 17
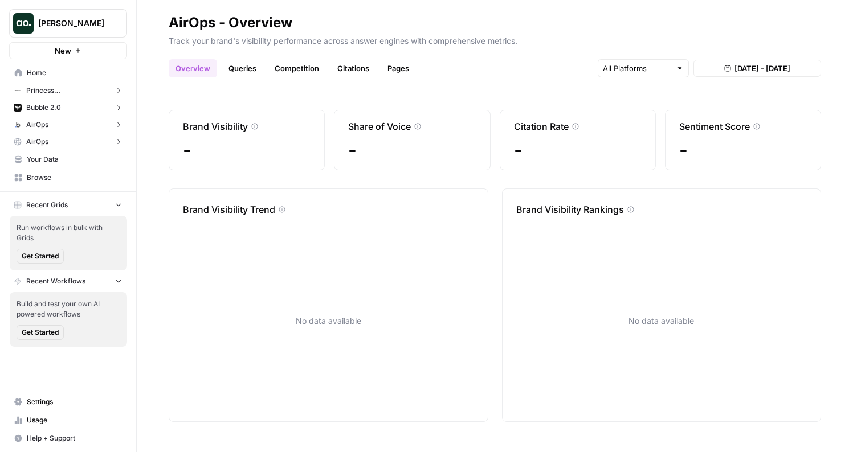
click at [63, 92] on span "Princess Polly" at bounding box center [68, 90] width 84 height 10
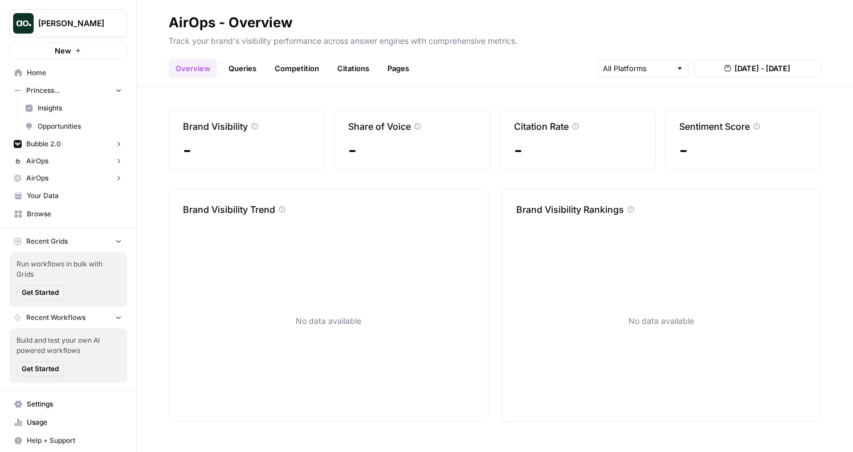
click at [63, 92] on span "Princess Polly" at bounding box center [68, 90] width 84 height 10
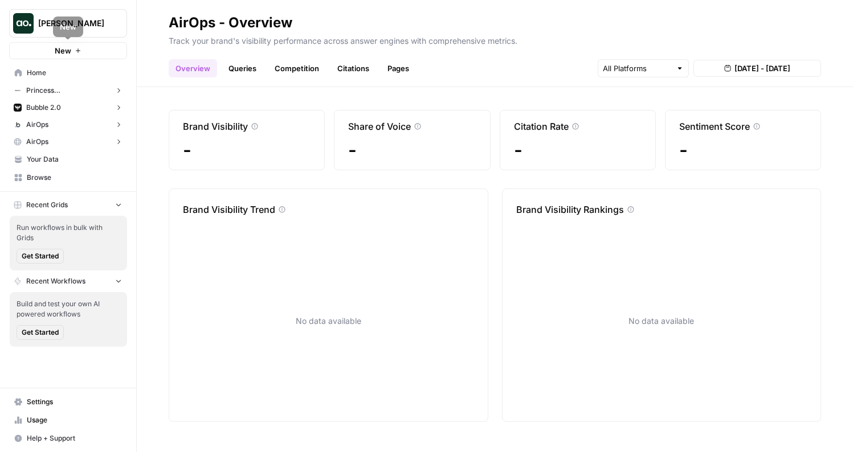
click at [119, 22] on icon "Workspace: Zoe Jessup" at bounding box center [117, 23] width 11 height 11
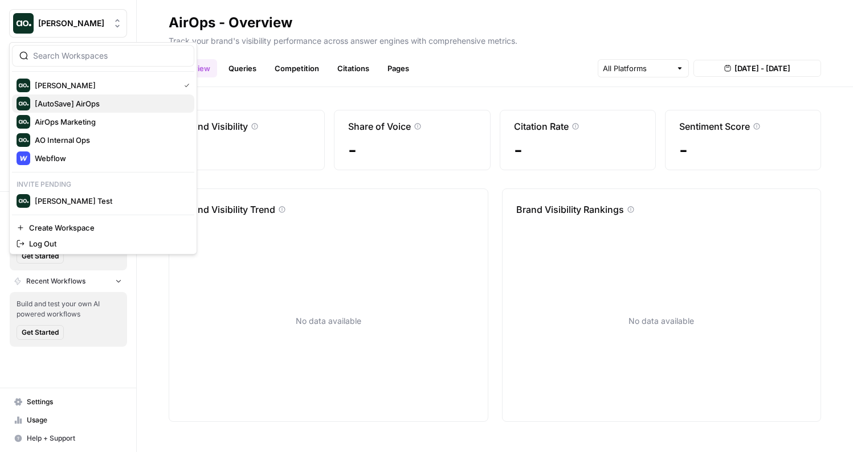
click at [91, 107] on span "[AutoSave] AirOps" at bounding box center [110, 103] width 150 height 11
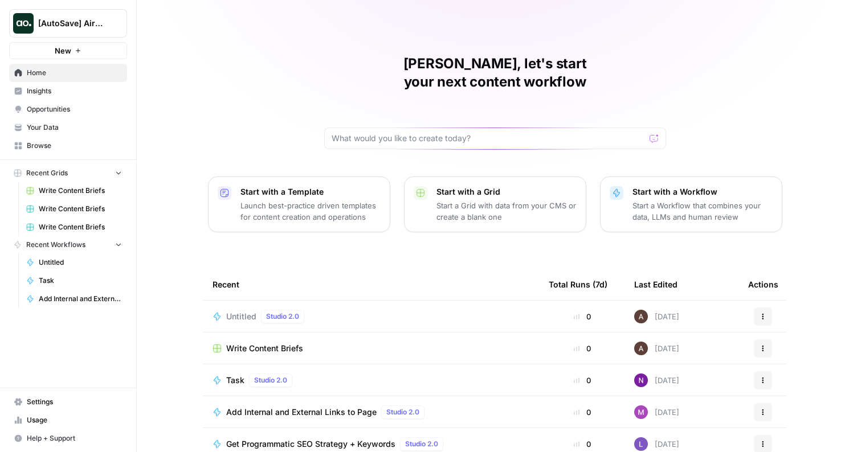
click at [86, 93] on span "Insights" at bounding box center [74, 91] width 95 height 10
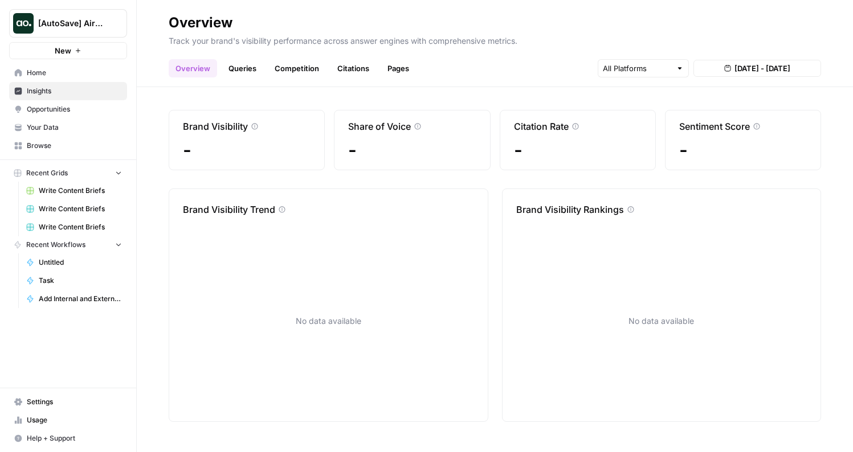
click at [81, 114] on span "Opportunities" at bounding box center [74, 109] width 95 height 10
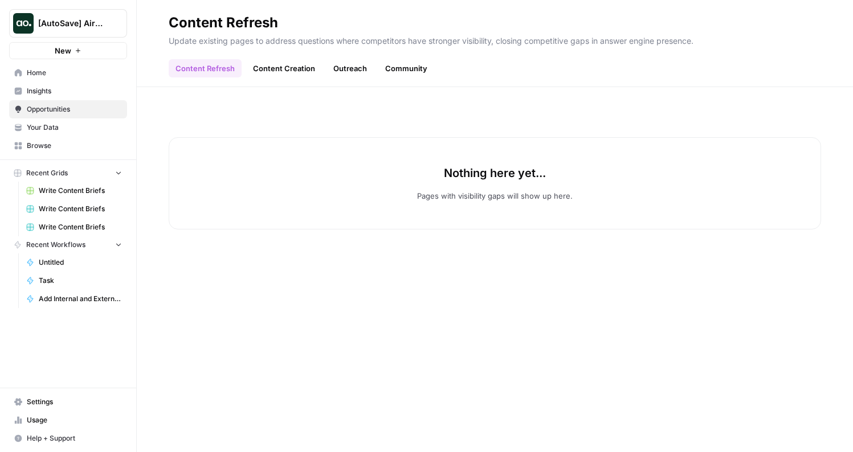
click at [78, 126] on span "Your Data" at bounding box center [74, 128] width 95 height 10
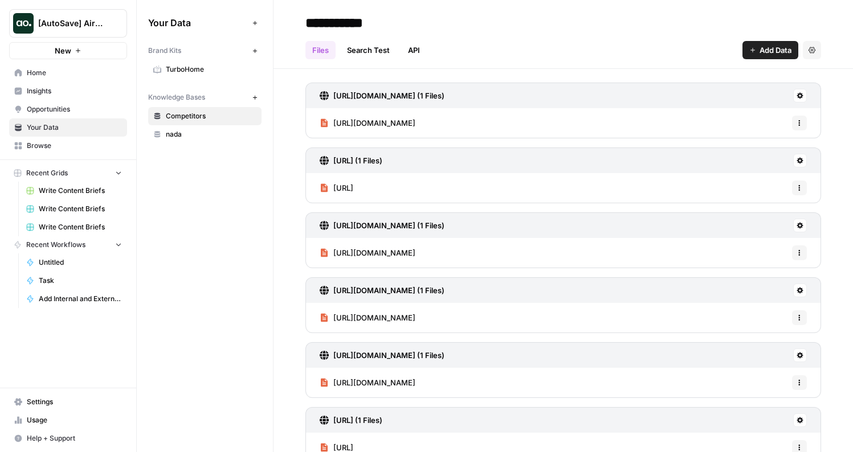
click at [58, 150] on span "Browse" at bounding box center [74, 146] width 95 height 10
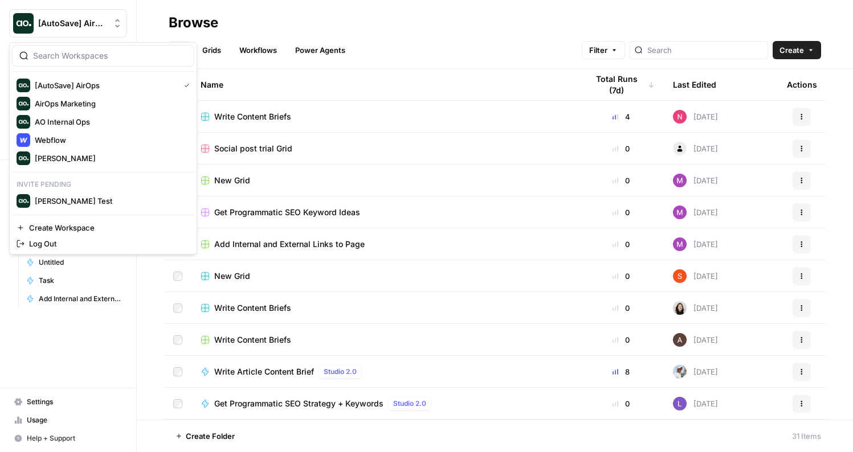
click at [83, 26] on span "[AutoSave] AirOps" at bounding box center [72, 23] width 69 height 11
click at [64, 160] on span "[PERSON_NAME]" at bounding box center [110, 158] width 150 height 11
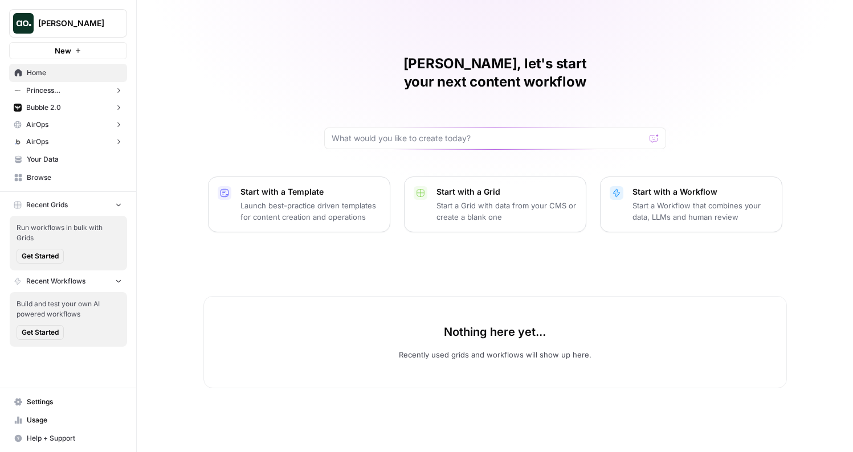
click at [82, 90] on button "Princess [PERSON_NAME]" at bounding box center [68, 90] width 118 height 17
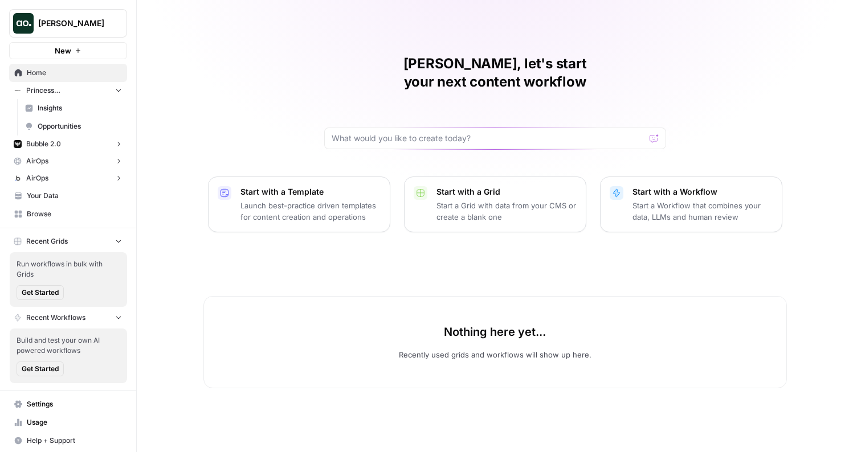
click at [55, 191] on span "Your Data" at bounding box center [74, 196] width 95 height 10
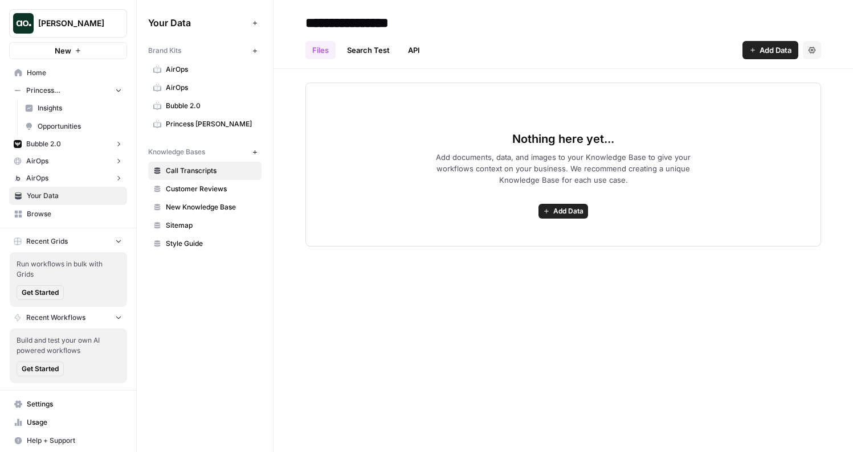
click at [68, 175] on button "AirOps" at bounding box center [68, 178] width 118 height 17
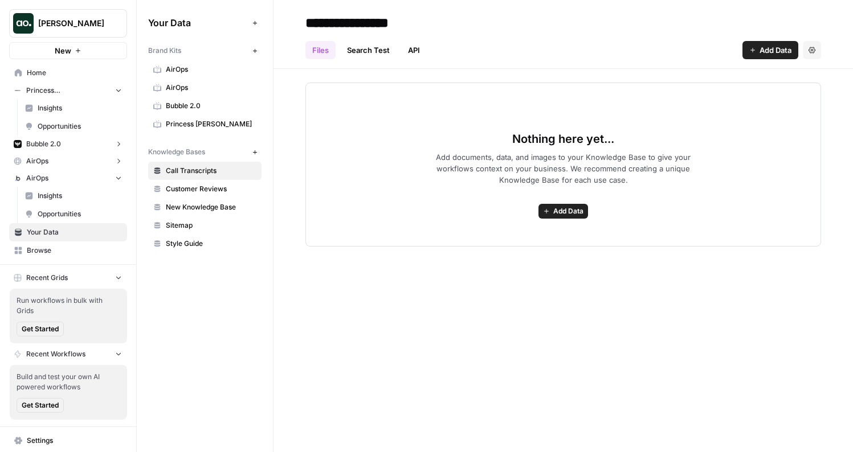
click at [64, 164] on button "AirOps" at bounding box center [68, 161] width 118 height 17
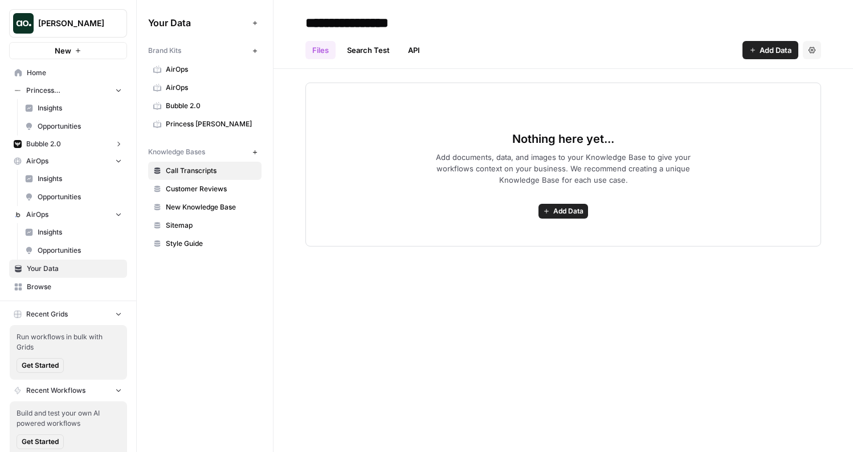
click at [64, 164] on button "AirOps" at bounding box center [68, 161] width 118 height 17
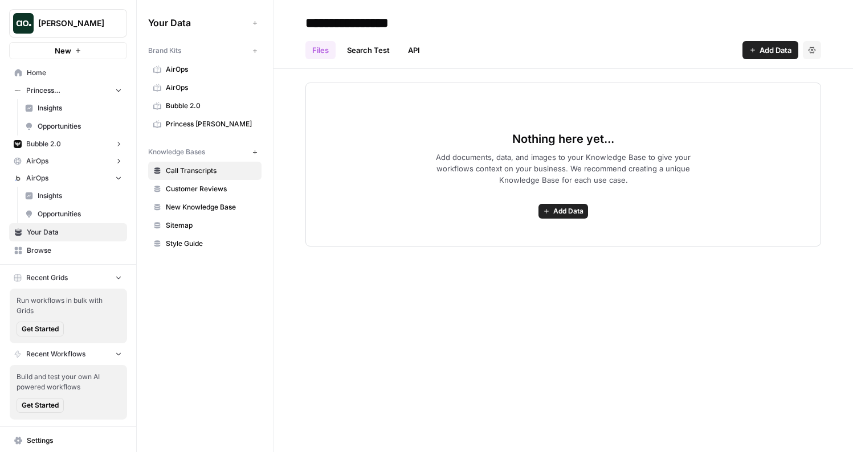
click at [63, 180] on button "AirOps" at bounding box center [68, 178] width 118 height 17
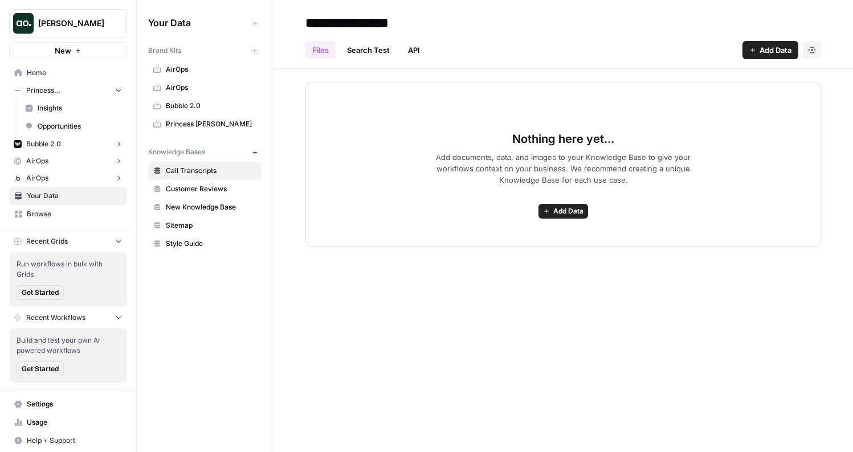
click at [75, 89] on button "Princess [PERSON_NAME]" at bounding box center [68, 90] width 118 height 17
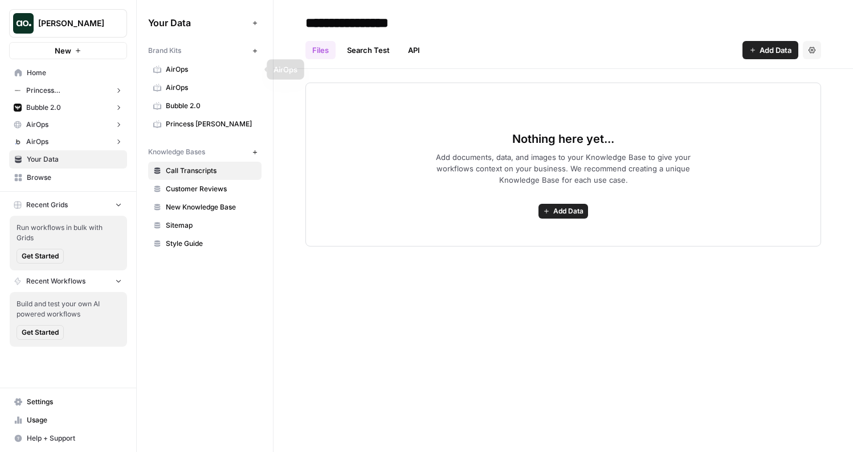
click at [191, 87] on span "AirOps" at bounding box center [211, 88] width 91 height 10
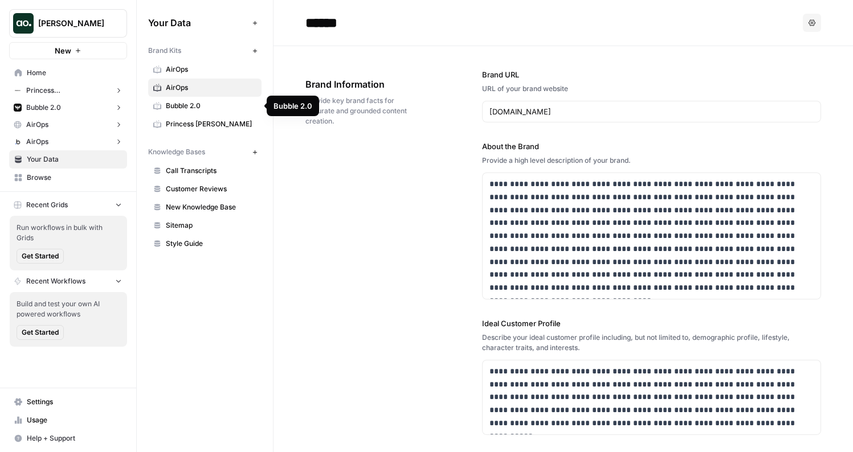
click at [215, 108] on span "Bubble 2.0" at bounding box center [211, 106] width 91 height 10
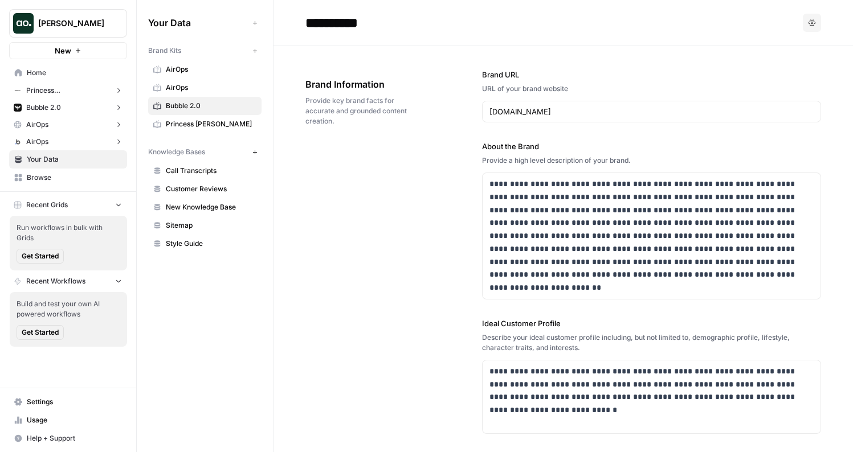
click at [458, 41] on header "**********" at bounding box center [564, 23] width 580 height 46
click at [218, 89] on span "AirOps" at bounding box center [211, 88] width 91 height 10
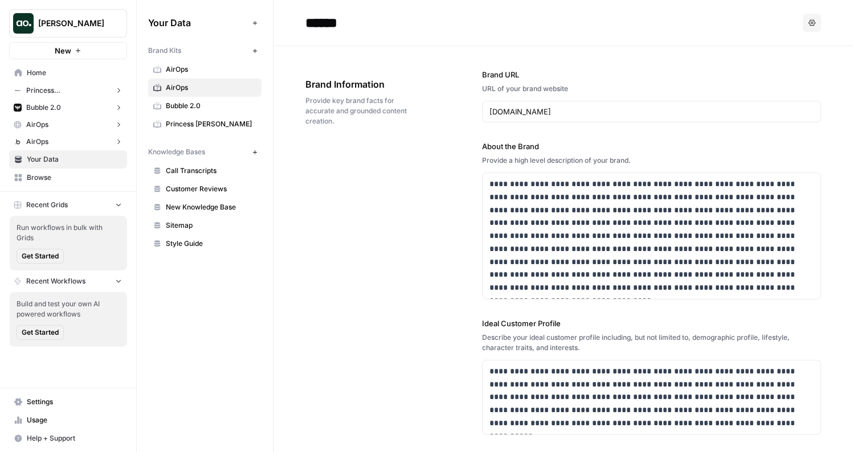
click at [223, 72] on span "AirOps" at bounding box center [211, 69] width 91 height 10
click at [809, 22] on icon "button" at bounding box center [812, 22] width 7 height 7
click at [780, 75] on span "Delete" at bounding box center [780, 75] width 36 height 11
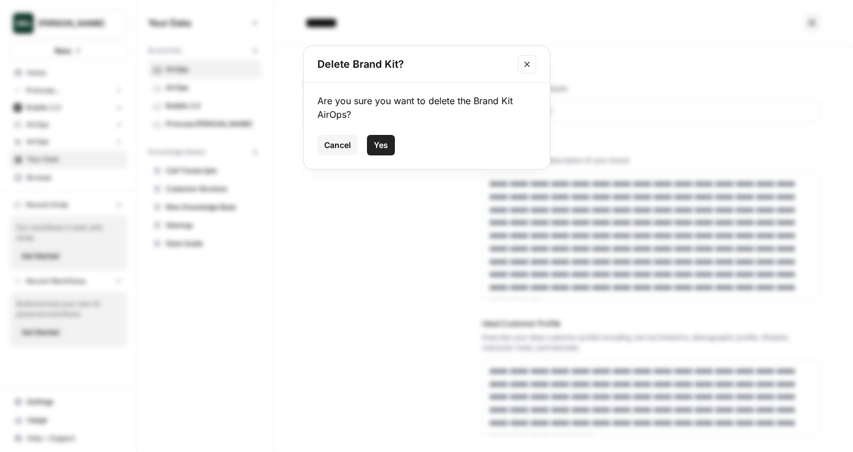
click at [384, 145] on span "Yes" at bounding box center [381, 145] width 14 height 11
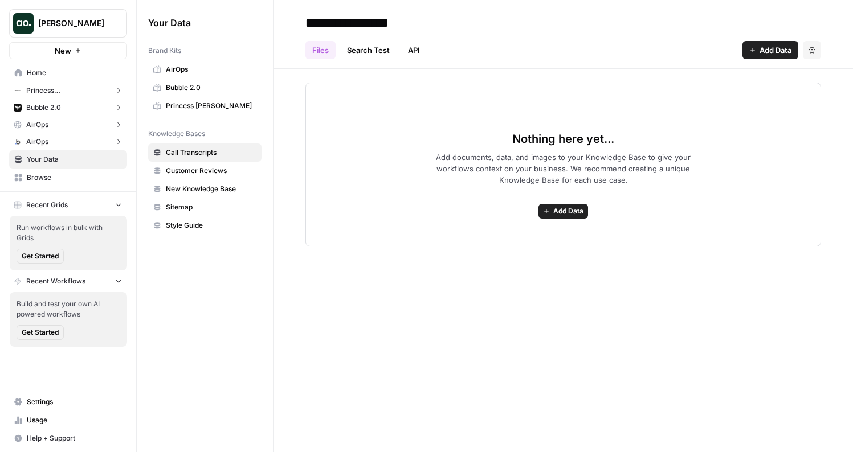
click at [219, 80] on link "Bubble 2.0" at bounding box center [204, 88] width 113 height 18
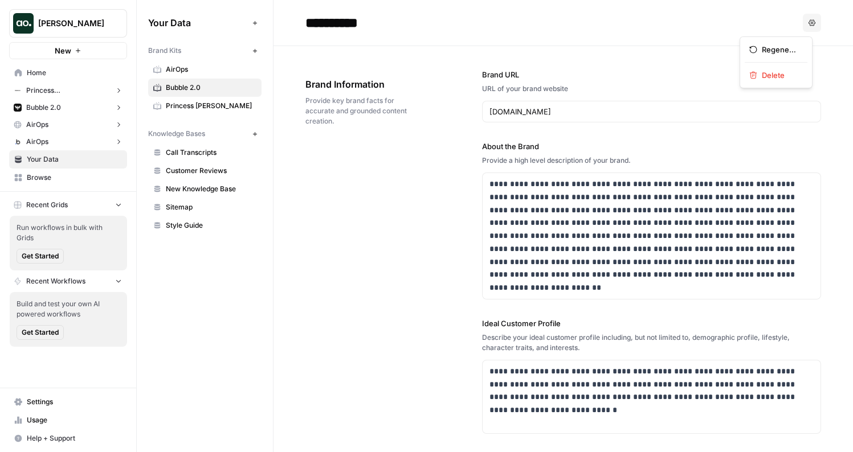
click at [808, 23] on button "Options" at bounding box center [812, 23] width 18 height 18
click at [778, 75] on span "Delete" at bounding box center [780, 75] width 36 height 11
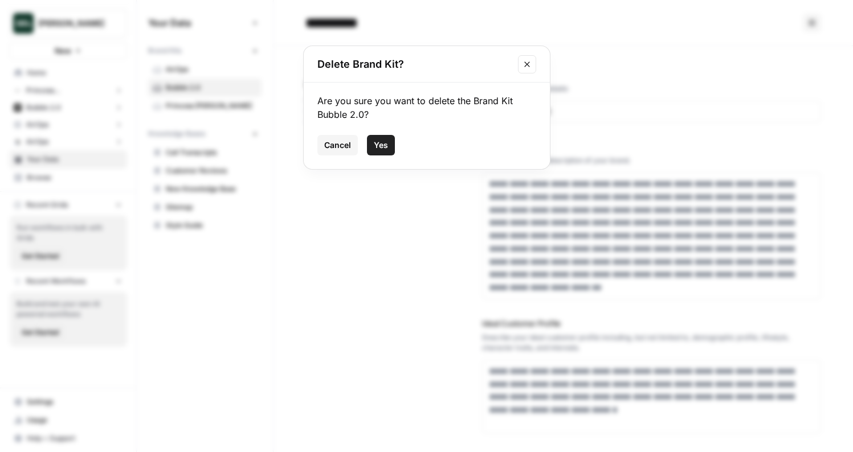
click at [380, 136] on button "Yes" at bounding box center [381, 145] width 28 height 21
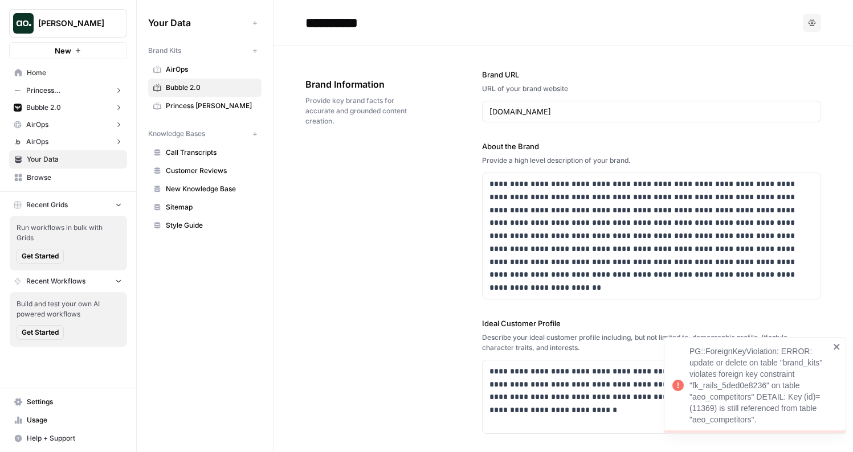
drag, startPoint x: 747, startPoint y: 371, endPoint x: 747, endPoint y: 355, distance: 16.0
click at [747, 355] on div "PG::ForeignKeyViolation: ERROR: update or delete on table "brand_kits" violates…" at bounding box center [760, 386] width 140 height 80
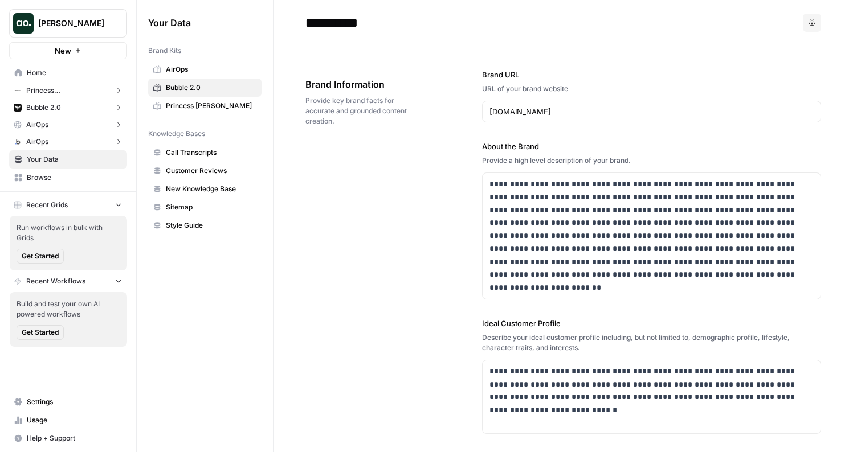
click at [64, 287] on button "Recent Workflows" at bounding box center [68, 281] width 118 height 17
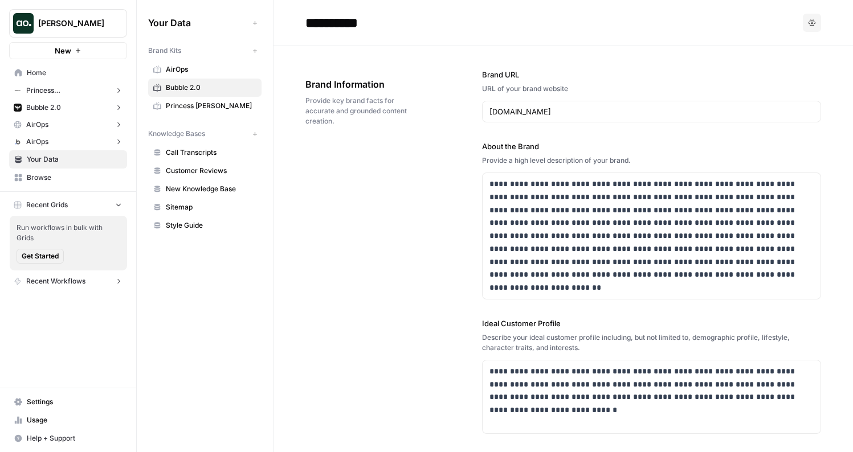
click at [64, 287] on button "Recent Workflows" at bounding box center [68, 281] width 118 height 17
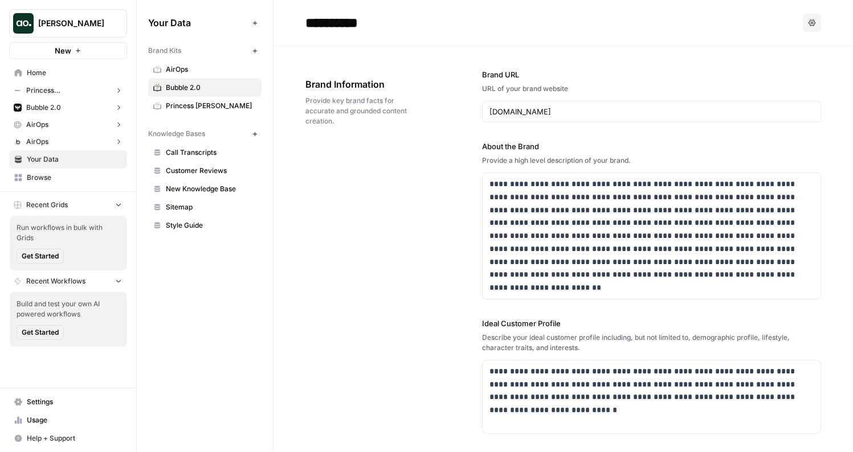
click at [64, 192] on div "Recent Grids Run workflows in bulk with Grids Get Started Recent Workflows Buil…" at bounding box center [68, 273] width 136 height 162
click at [64, 202] on span "Recent Grids" at bounding box center [47, 205] width 42 height 10
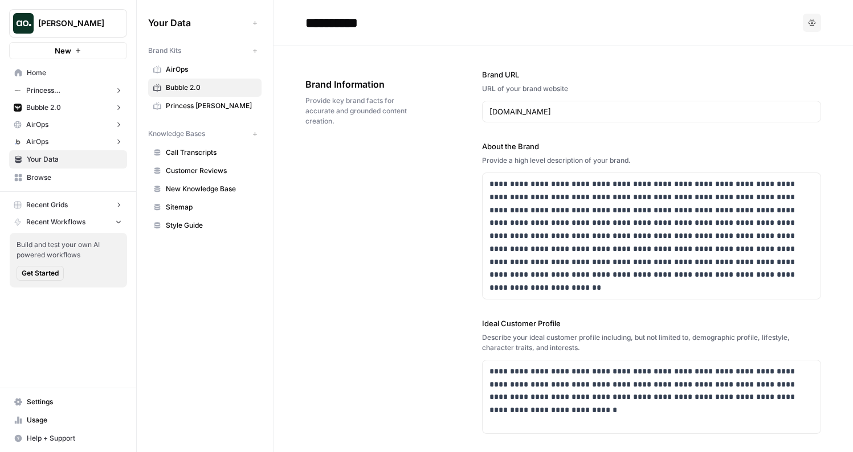
click at [64, 202] on span "Recent Grids" at bounding box center [47, 205] width 42 height 10
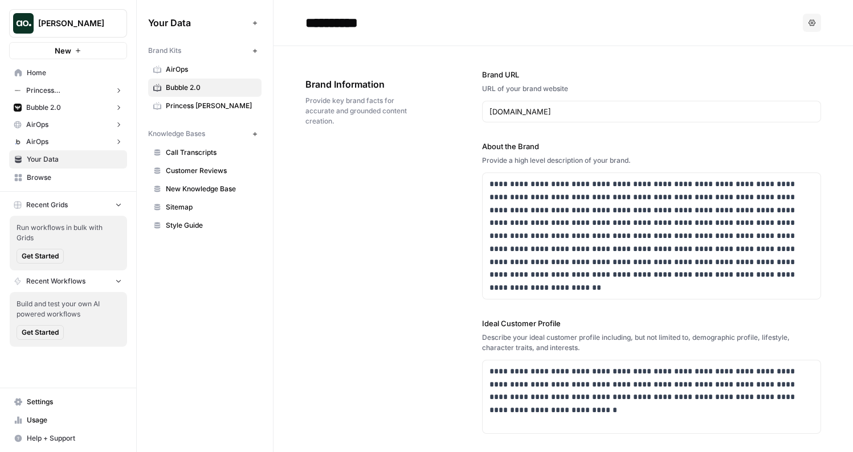
click at [64, 176] on span "Browse" at bounding box center [74, 178] width 95 height 10
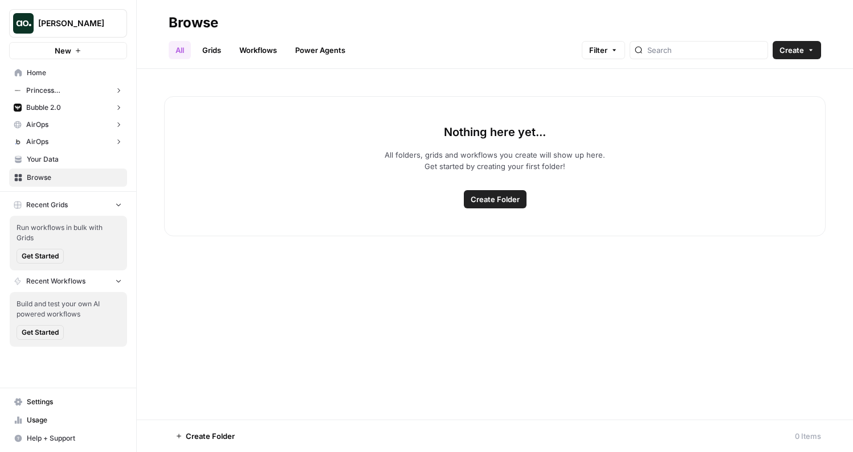
click at [307, 51] on link "Power Agents" at bounding box center [320, 50] width 64 height 18
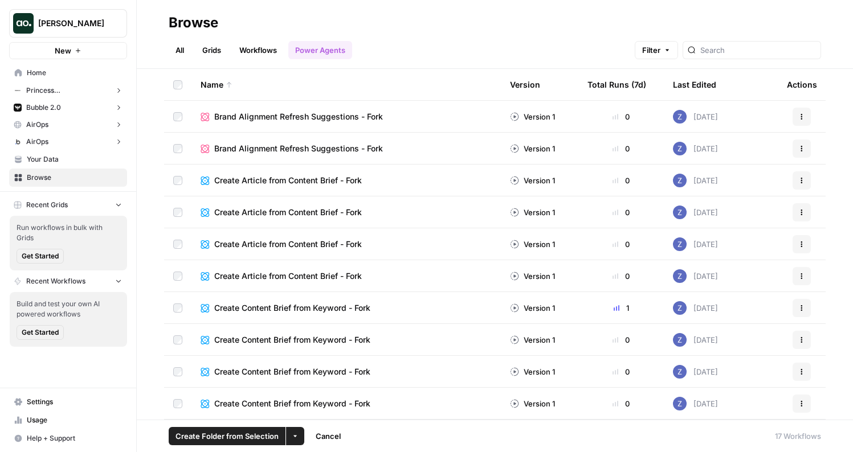
click at [292, 435] on icon "button" at bounding box center [295, 436] width 7 height 7
click at [613, 308] on div "1" at bounding box center [621, 308] width 67 height 11
click at [614, 307] on div at bounding box center [617, 308] width 6 height 6
click at [797, 109] on button "Actions" at bounding box center [802, 117] width 18 height 18
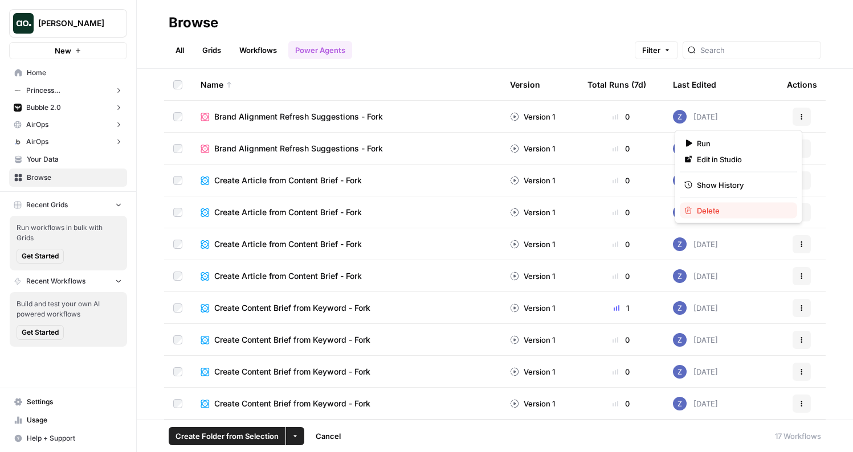
click at [741, 215] on span "Delete" at bounding box center [742, 210] width 91 height 11
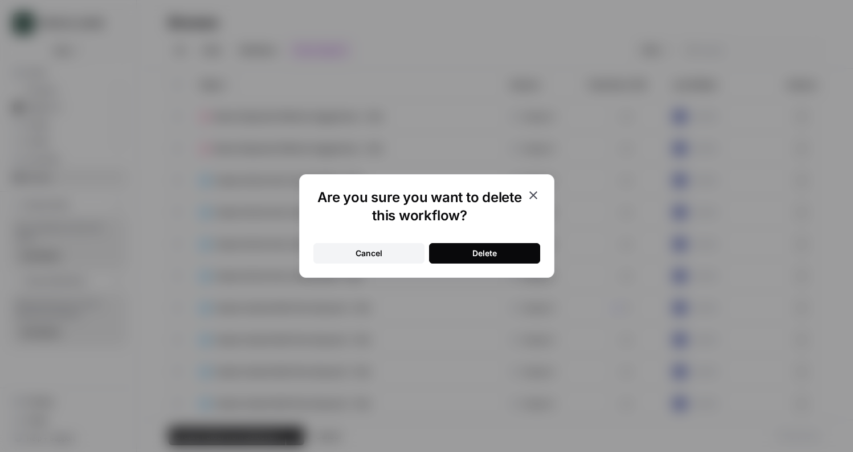
click at [512, 250] on button "Delete" at bounding box center [484, 253] width 111 height 21
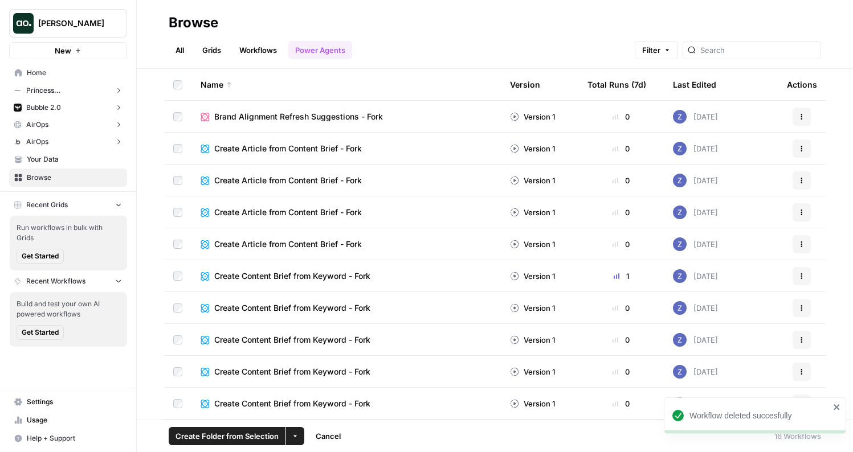
click at [793, 117] on button "Actions" at bounding box center [802, 117] width 18 height 18
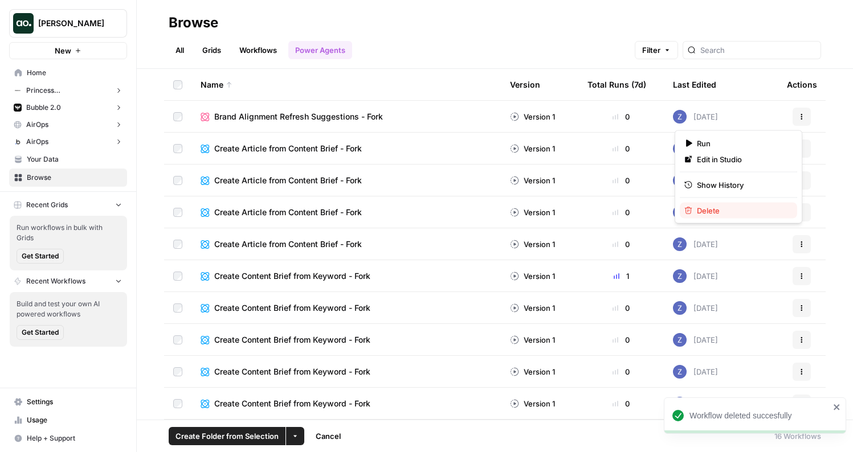
click at [732, 209] on span "Delete" at bounding box center [742, 210] width 91 height 11
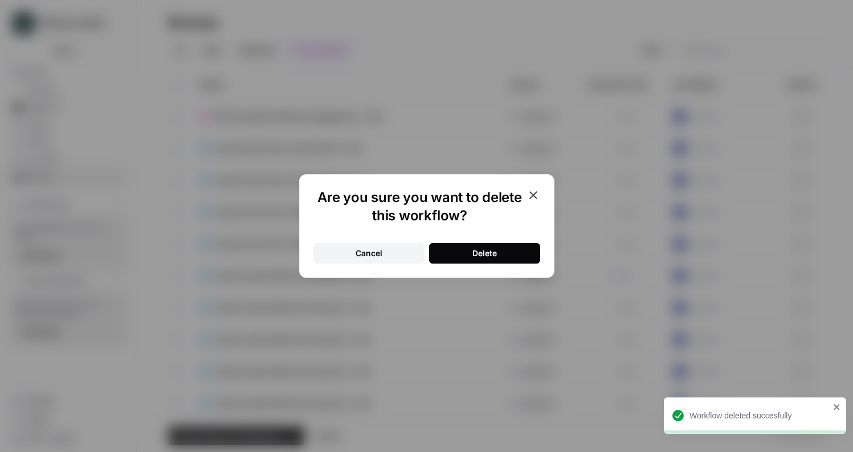
click at [513, 244] on button "Delete" at bounding box center [484, 253] width 111 height 21
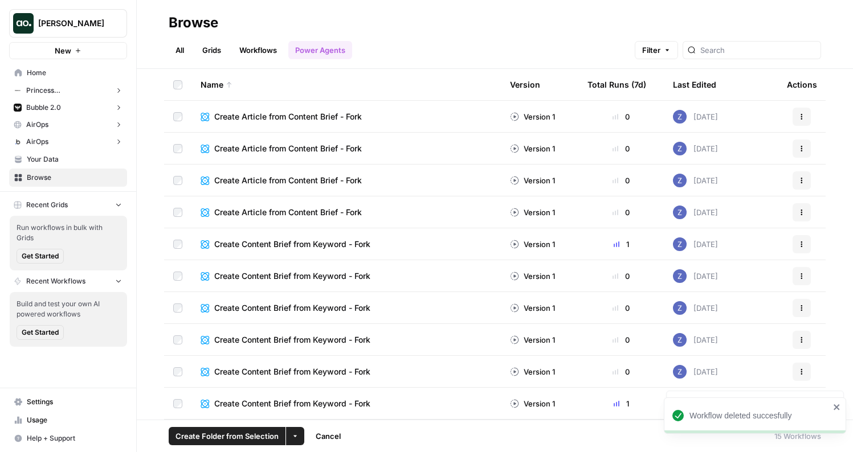
click at [792, 127] on td "Actions" at bounding box center [802, 116] width 48 height 31
click at [798, 120] on icon "button" at bounding box center [801, 116] width 7 height 7
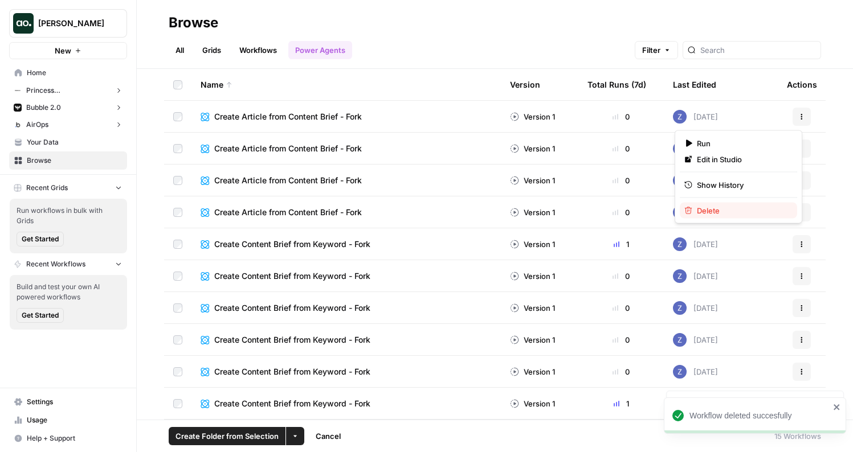
click at [739, 207] on span "Delete" at bounding box center [742, 210] width 91 height 11
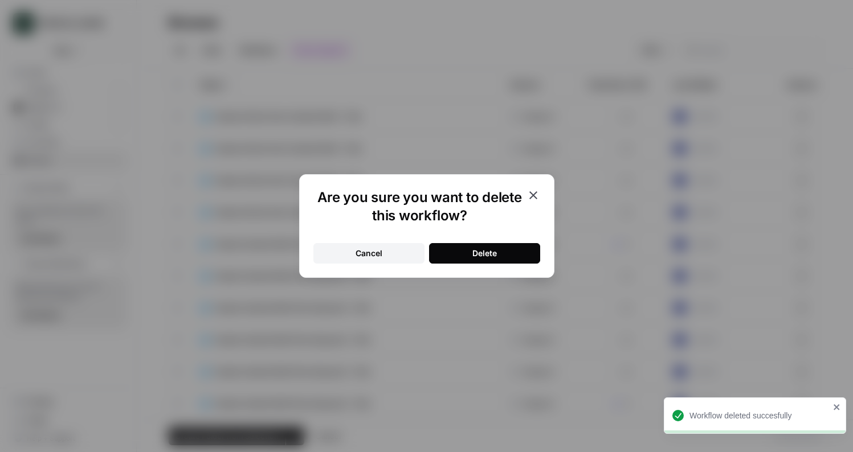
click at [509, 250] on button "Delete" at bounding box center [484, 253] width 111 height 21
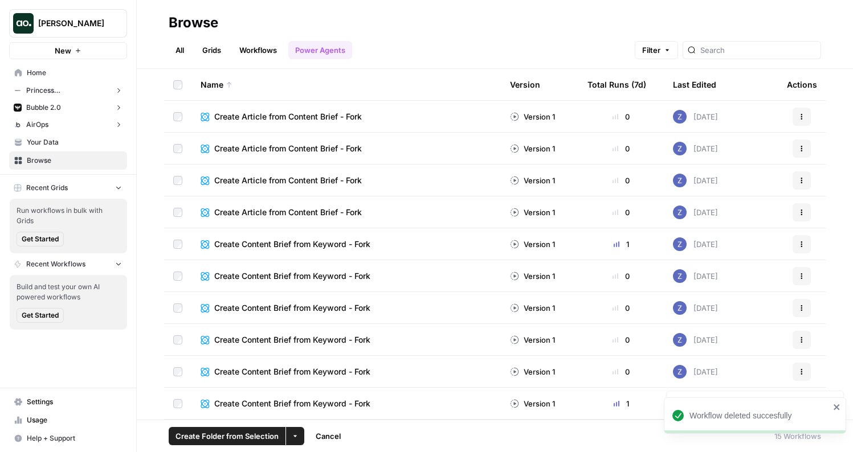
click at [798, 145] on icon "button" at bounding box center [801, 148] width 7 height 7
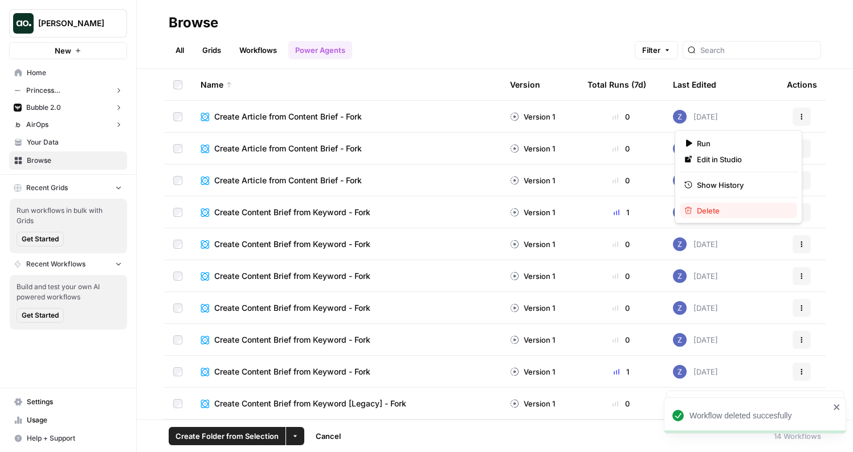
click at [712, 205] on span "Delete" at bounding box center [742, 210] width 91 height 11
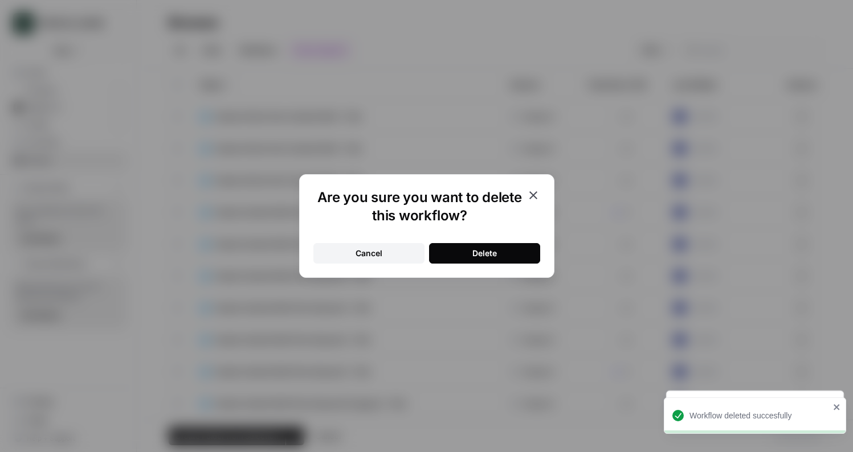
click at [498, 247] on button "Delete" at bounding box center [484, 253] width 111 height 21
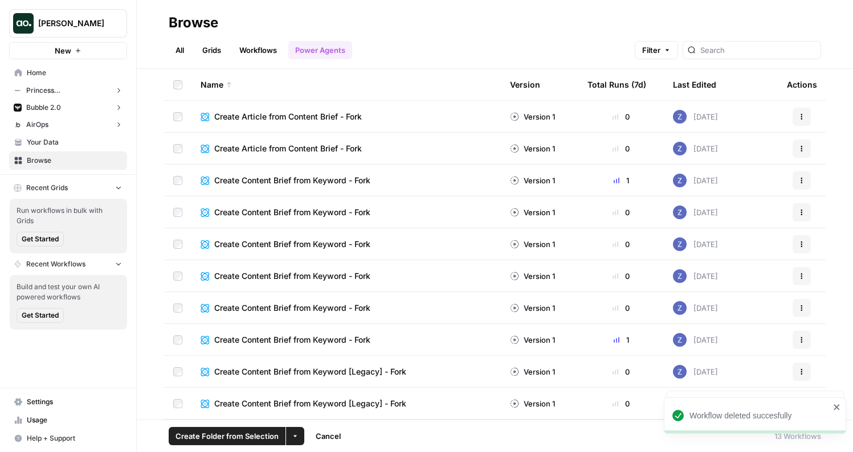
click at [800, 113] on button "Actions" at bounding box center [802, 117] width 18 height 18
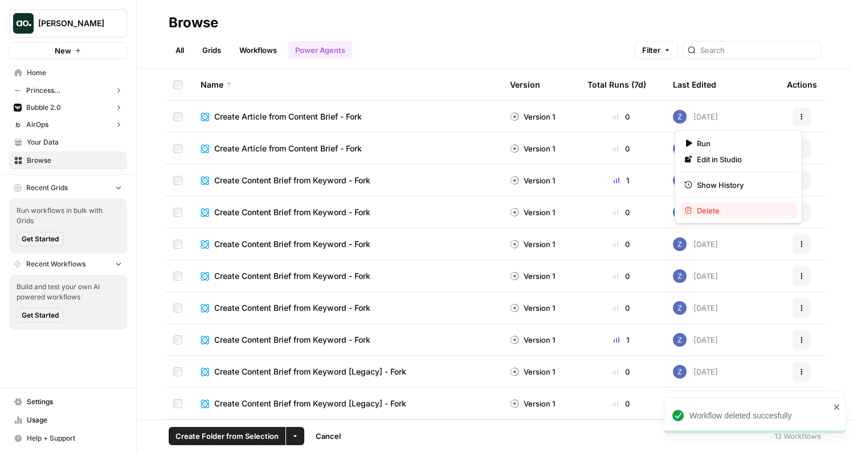
click at [723, 211] on span "Delete" at bounding box center [742, 210] width 91 height 11
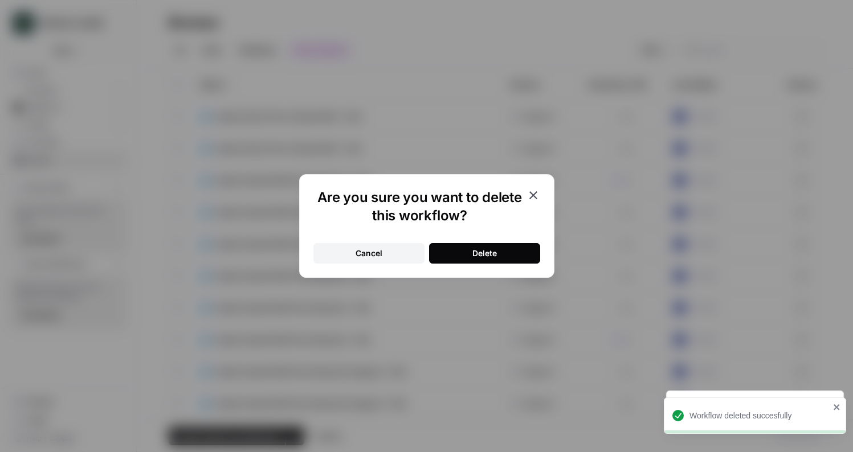
click at [507, 253] on button "Delete" at bounding box center [484, 253] width 111 height 21
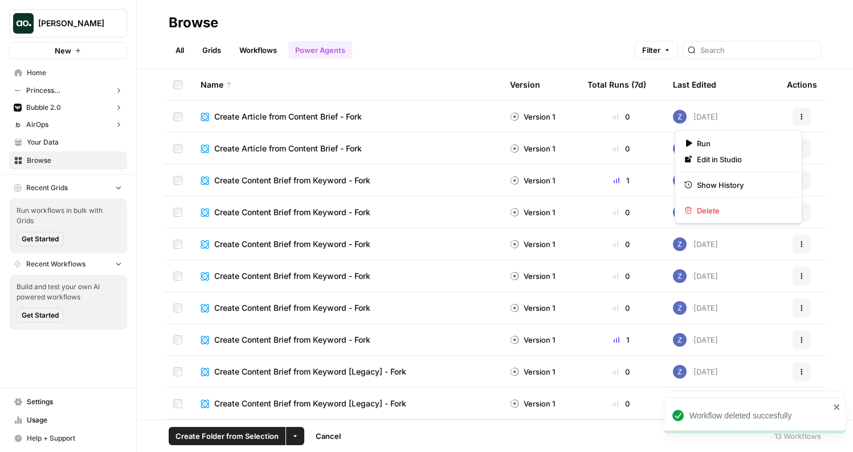
click at [800, 120] on button "Actions" at bounding box center [802, 117] width 18 height 18
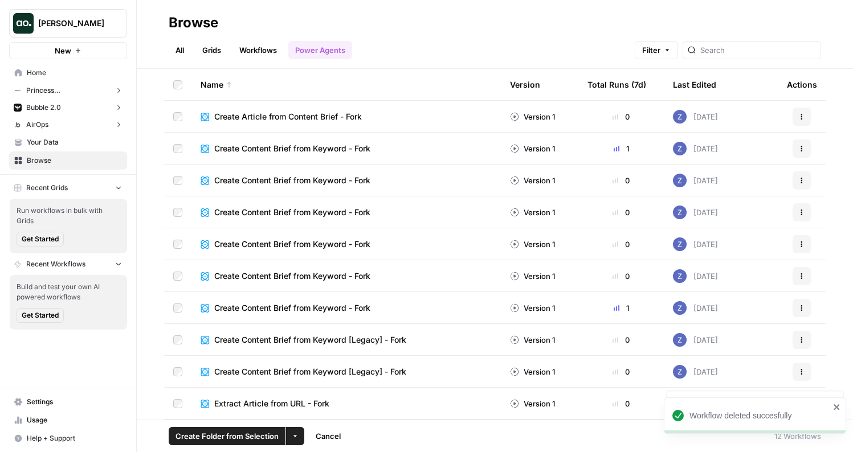
click at [798, 119] on icon "button" at bounding box center [801, 116] width 7 height 7
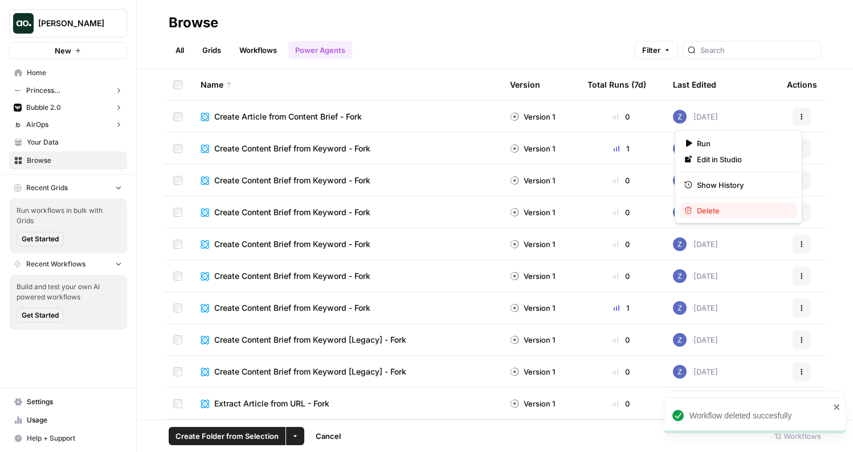
click at [731, 213] on span "Delete" at bounding box center [742, 210] width 91 height 11
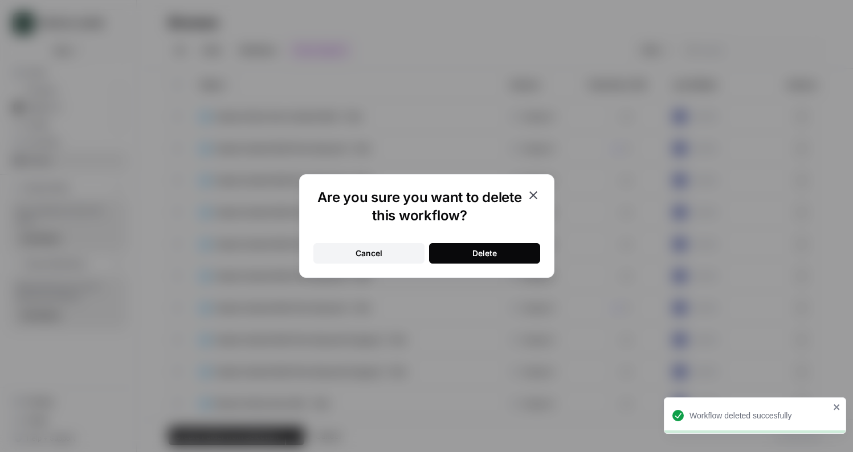
click at [482, 248] on div "Delete" at bounding box center [484, 253] width 25 height 11
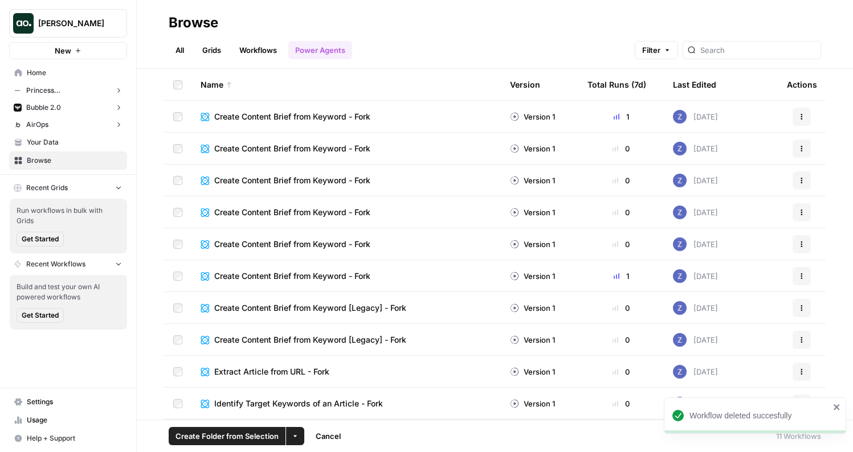
click at [796, 108] on button "Actions" at bounding box center [802, 117] width 18 height 18
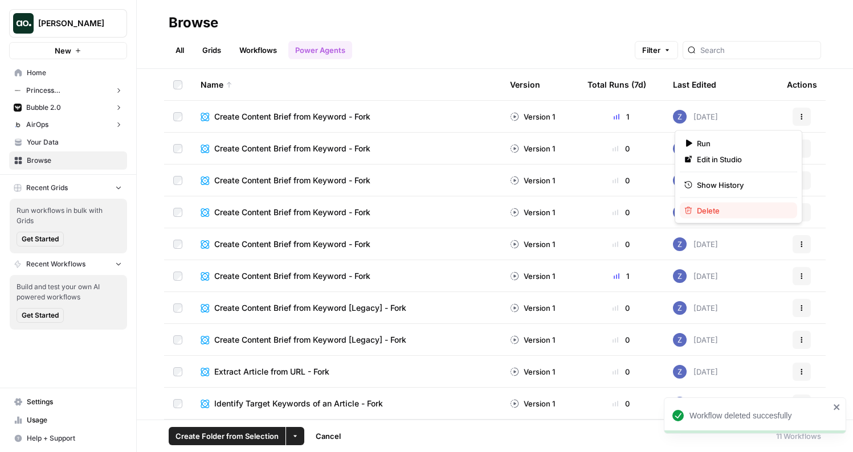
click at [737, 207] on span "Delete" at bounding box center [742, 210] width 91 height 11
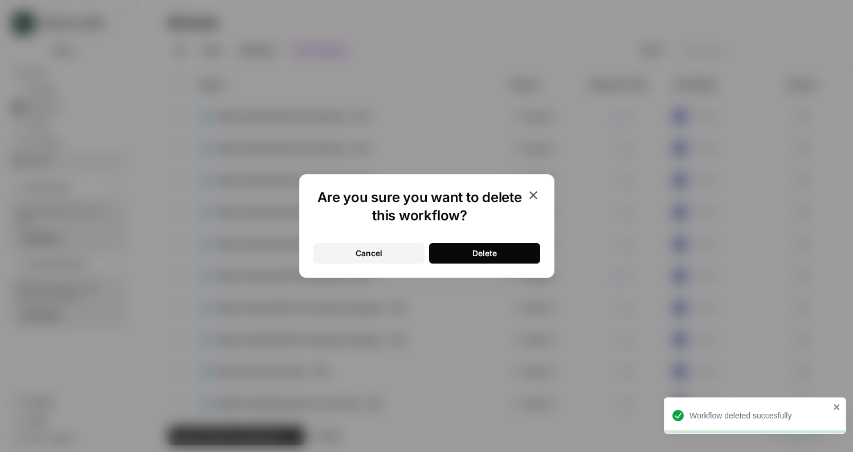
click at [503, 254] on button "Delete" at bounding box center [484, 253] width 111 height 21
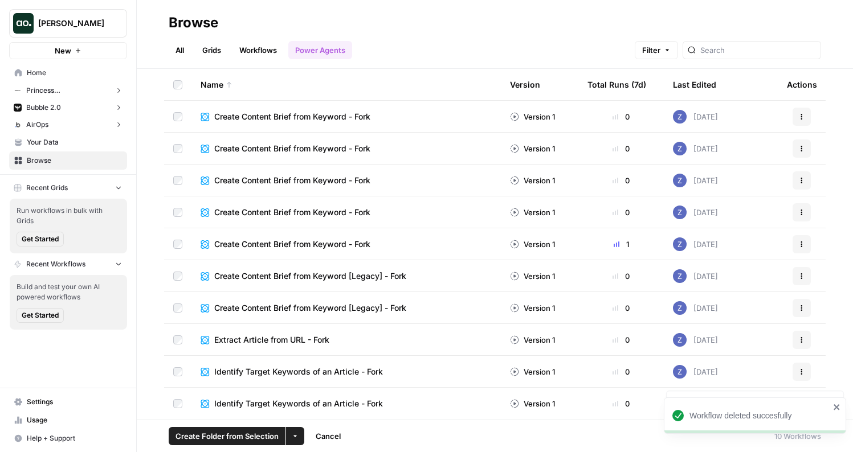
click at [790, 118] on div "Actions" at bounding box center [802, 117] width 30 height 18
click at [800, 119] on icon "button" at bounding box center [801, 116] width 7 height 7
click at [750, 209] on span "Delete" at bounding box center [751, 210] width 91 height 11
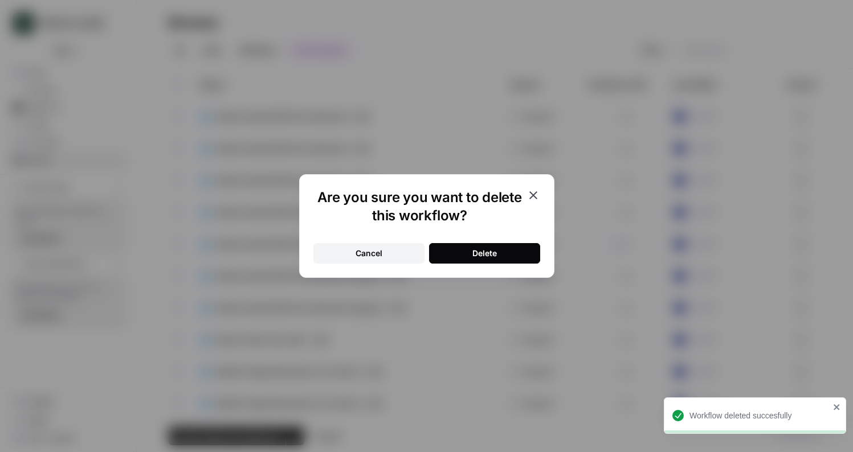
click at [498, 253] on button "Delete" at bounding box center [484, 253] width 111 height 21
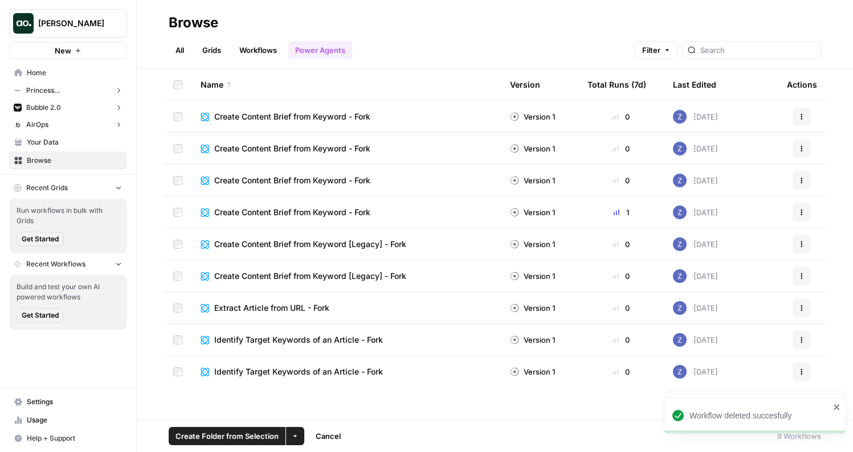
click at [802, 120] on button "Actions" at bounding box center [802, 117] width 18 height 18
click at [729, 212] on span "Delete" at bounding box center [751, 210] width 91 height 11
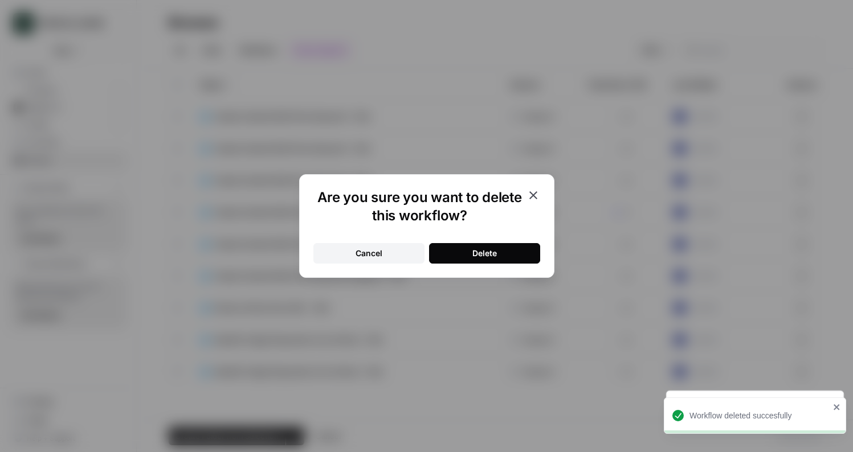
click at [509, 251] on button "Delete" at bounding box center [484, 253] width 111 height 21
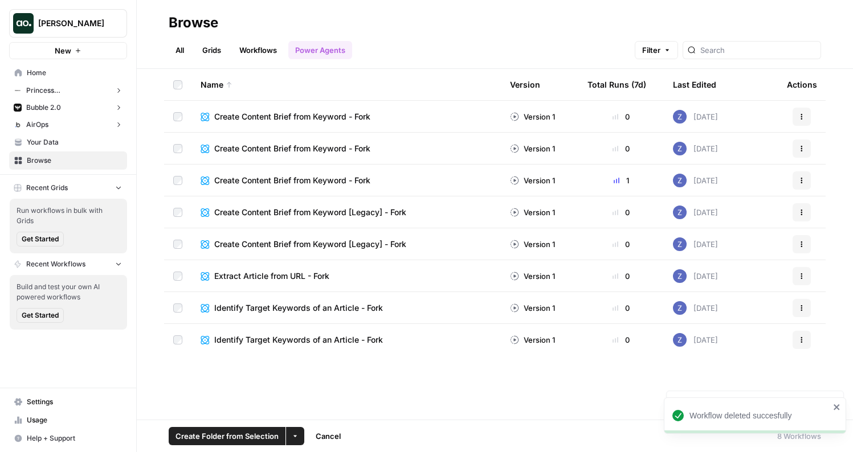
click at [796, 123] on button "Actions" at bounding box center [802, 117] width 18 height 18
click at [728, 211] on span "Delete" at bounding box center [751, 210] width 91 height 11
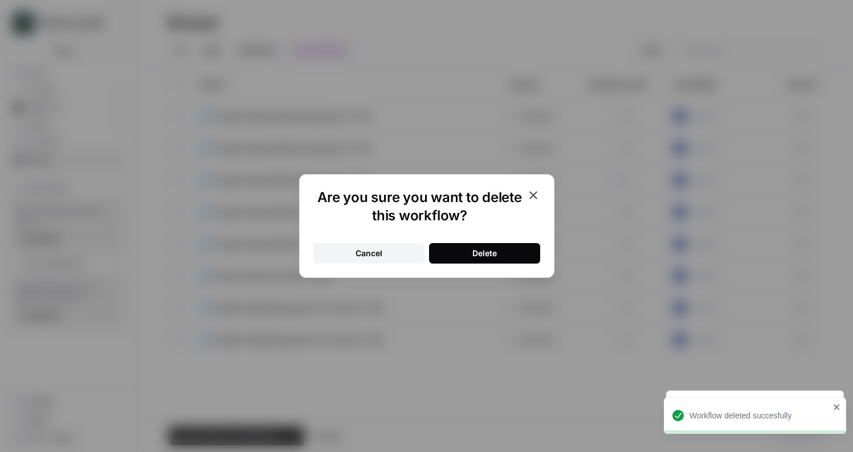
click at [479, 246] on button "Delete" at bounding box center [484, 253] width 111 height 21
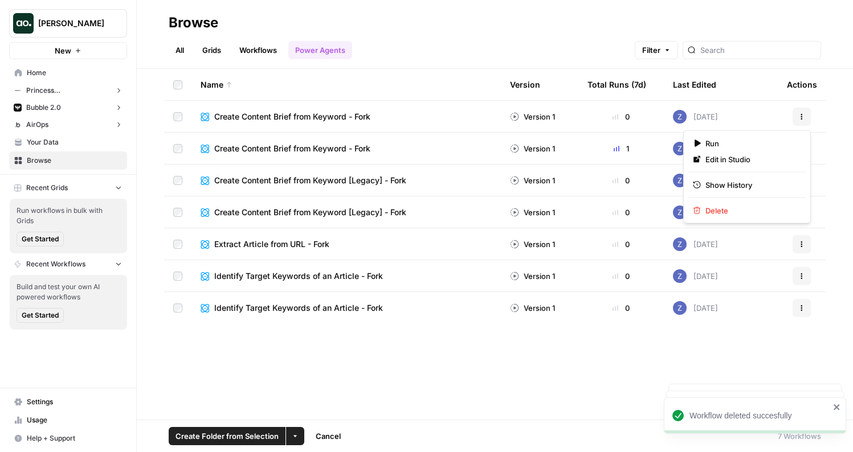
click at [806, 113] on button "Actions" at bounding box center [802, 117] width 18 height 18
click at [715, 211] on span "Delete" at bounding box center [751, 210] width 91 height 11
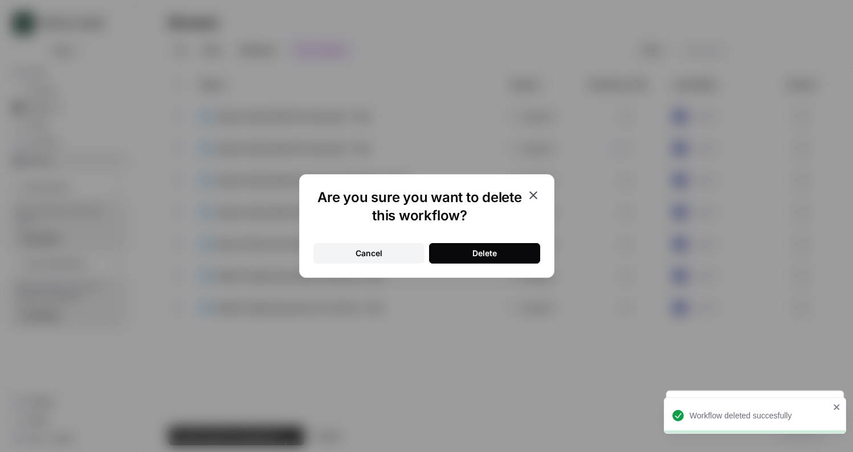
click at [537, 251] on button "Delete" at bounding box center [484, 253] width 111 height 21
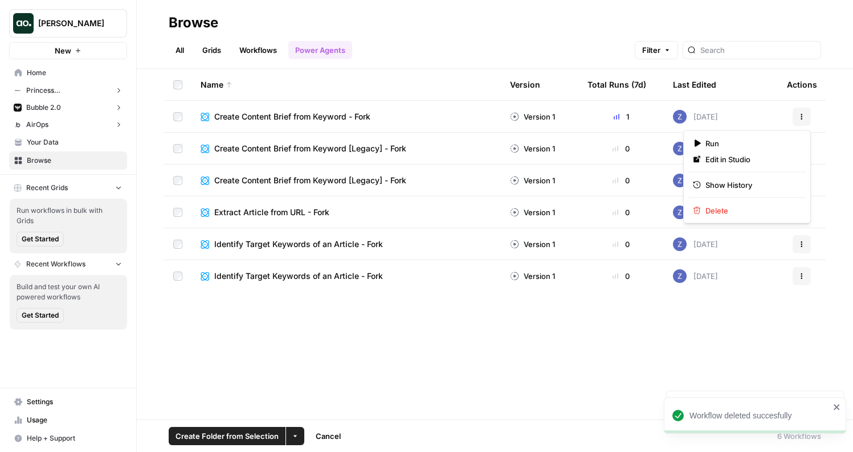
click at [804, 113] on icon "button" at bounding box center [801, 116] width 7 height 7
click at [758, 204] on button "Delete" at bounding box center [746, 211] width 117 height 16
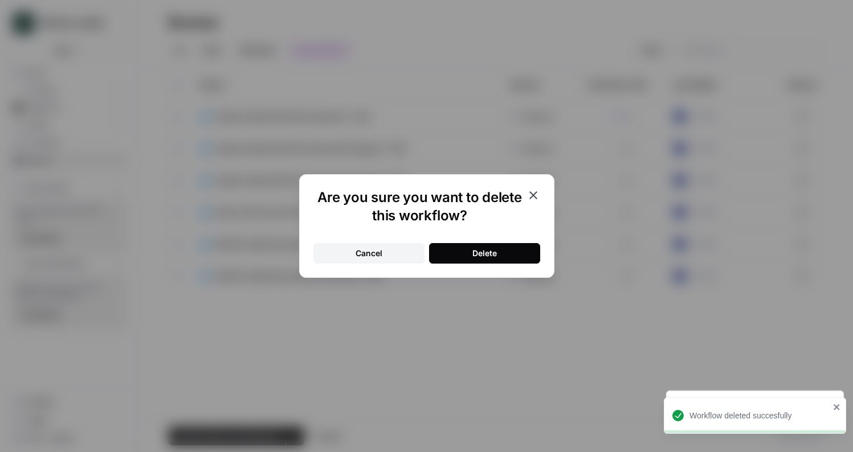
click at [511, 250] on button "Delete" at bounding box center [484, 253] width 111 height 21
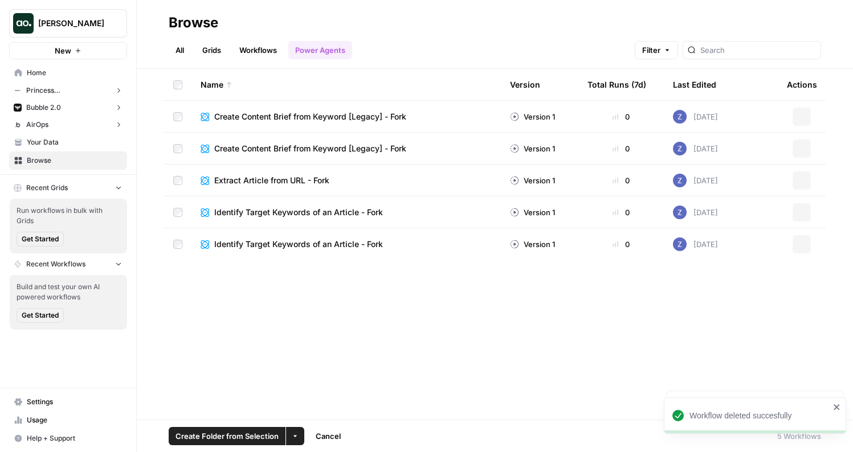
click at [805, 118] on button "Actions" at bounding box center [802, 117] width 18 height 18
click at [736, 206] on span "Delete" at bounding box center [751, 210] width 91 height 11
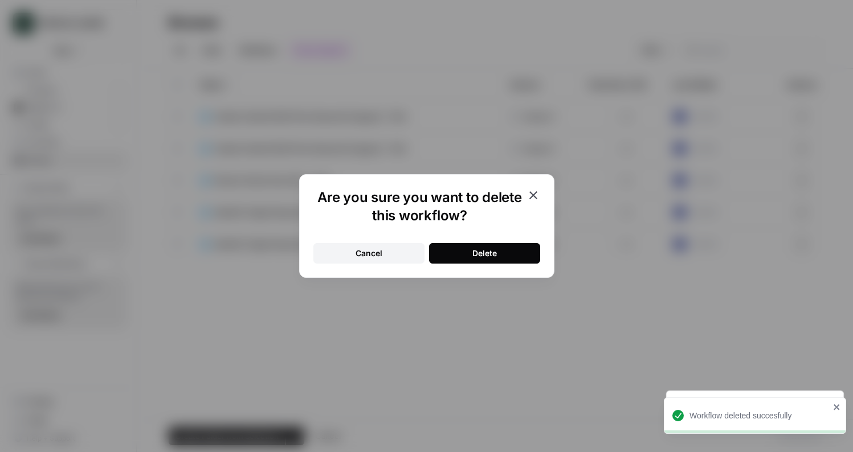
click at [512, 254] on button "Delete" at bounding box center [484, 253] width 111 height 21
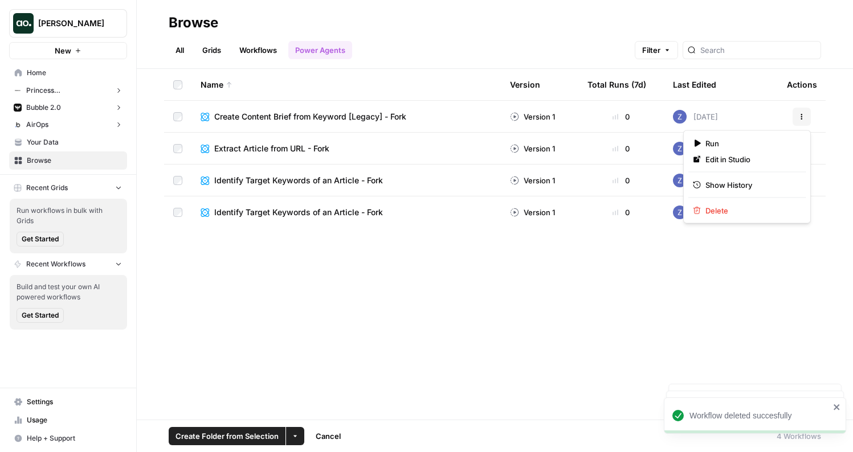
click at [802, 119] on icon "button" at bounding box center [802, 119] width 2 height 2
click at [715, 211] on span "Delete" at bounding box center [751, 210] width 91 height 11
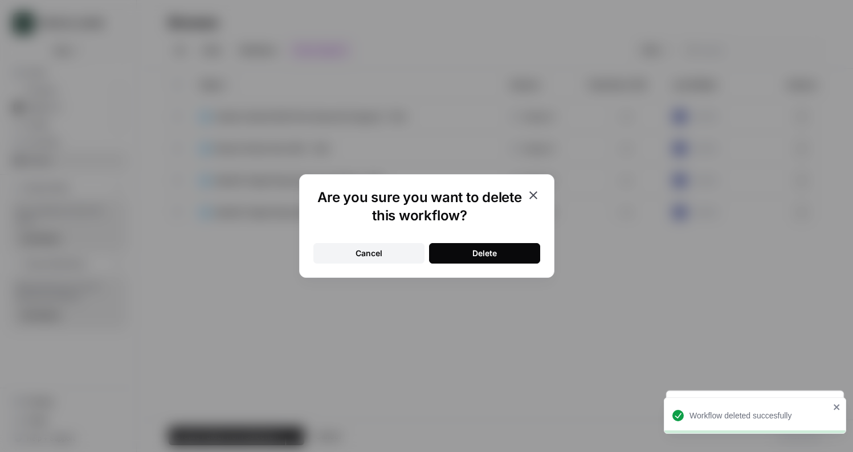
click at [490, 251] on div "Delete" at bounding box center [484, 253] width 25 height 11
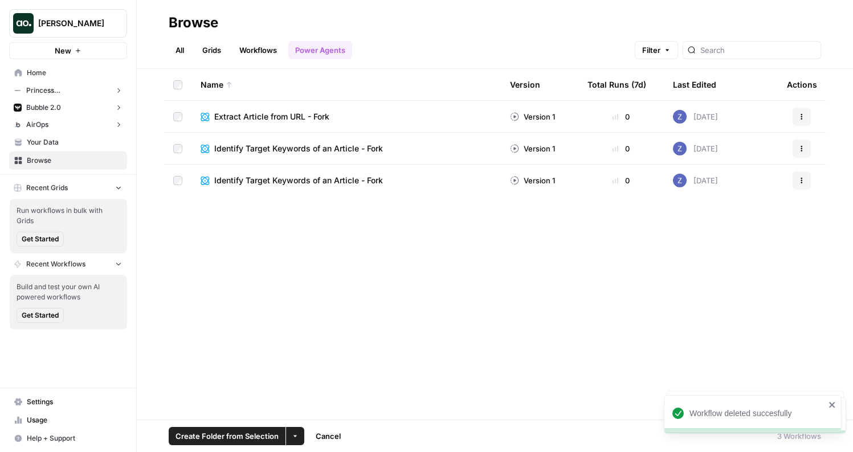
click at [804, 118] on icon "button" at bounding box center [801, 116] width 7 height 7
click at [741, 212] on span "Delete" at bounding box center [751, 210] width 91 height 11
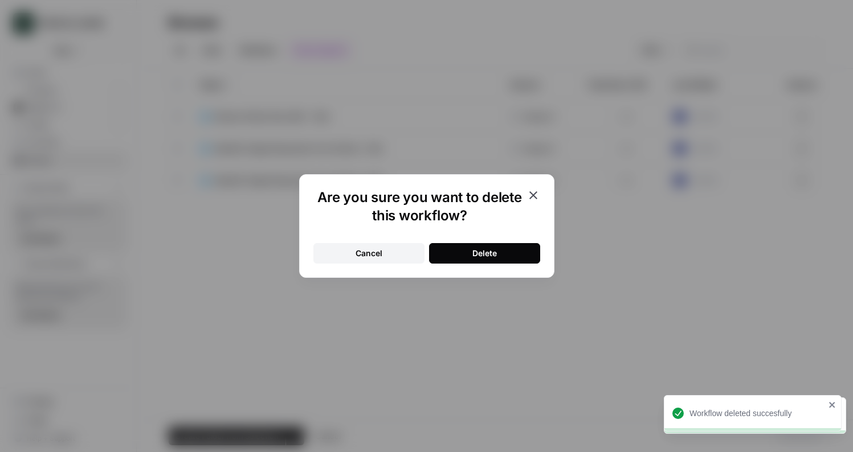
click at [484, 259] on button "Delete" at bounding box center [484, 253] width 111 height 21
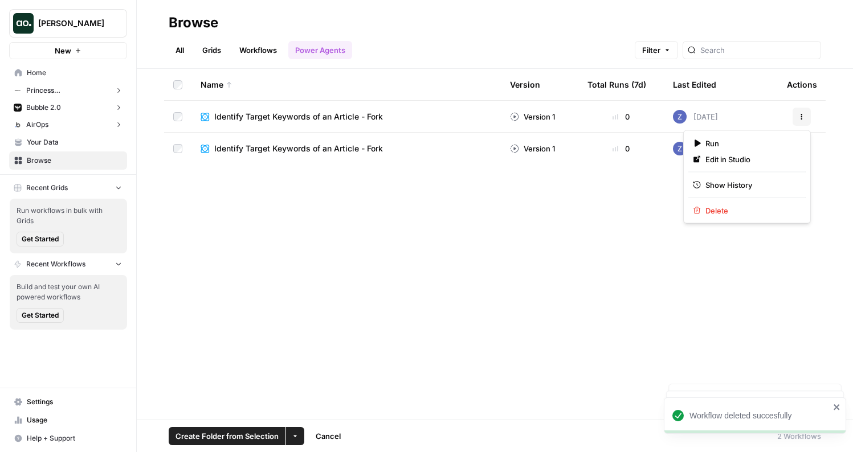
click at [799, 116] on icon "button" at bounding box center [801, 116] width 7 height 7
click at [727, 205] on span "Delete" at bounding box center [751, 210] width 91 height 11
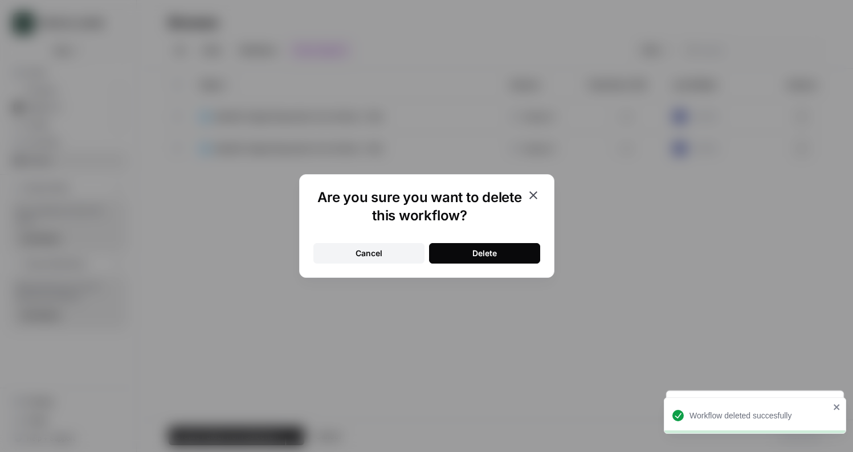
click at [520, 258] on button "Delete" at bounding box center [484, 253] width 111 height 21
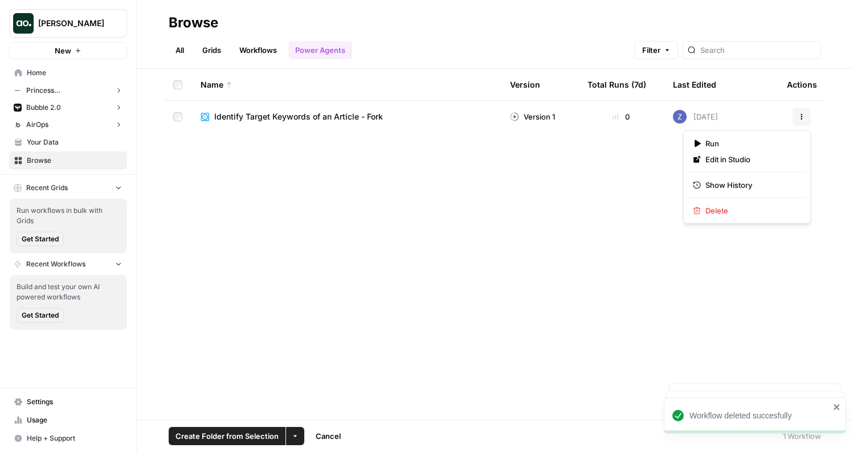
click at [804, 114] on icon "button" at bounding box center [801, 116] width 7 height 7
click at [717, 207] on span "Delete" at bounding box center [751, 210] width 91 height 11
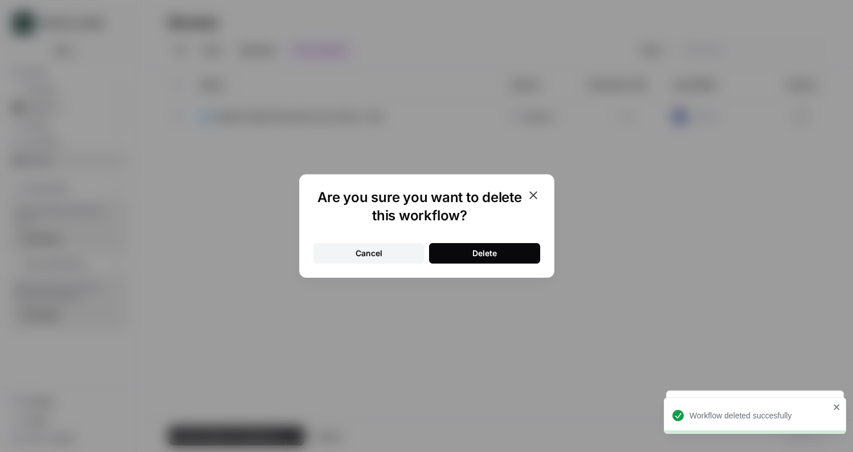
click at [451, 250] on button "Delete" at bounding box center [484, 253] width 111 height 21
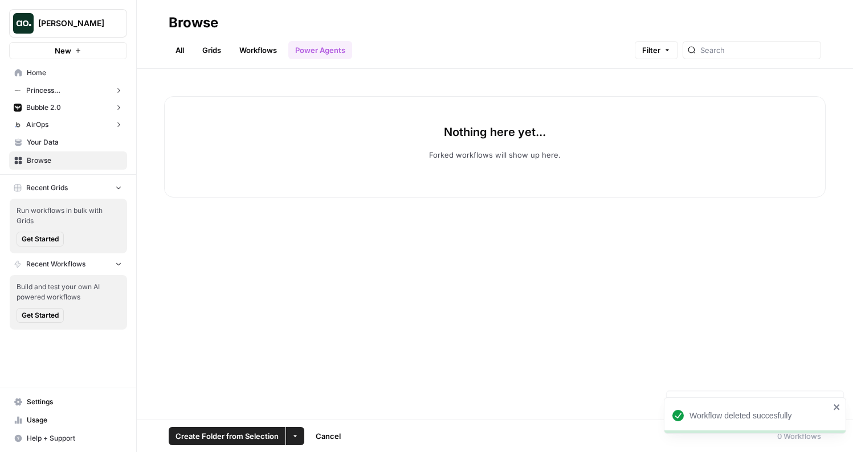
click at [46, 144] on span "Your Data" at bounding box center [74, 142] width 95 height 10
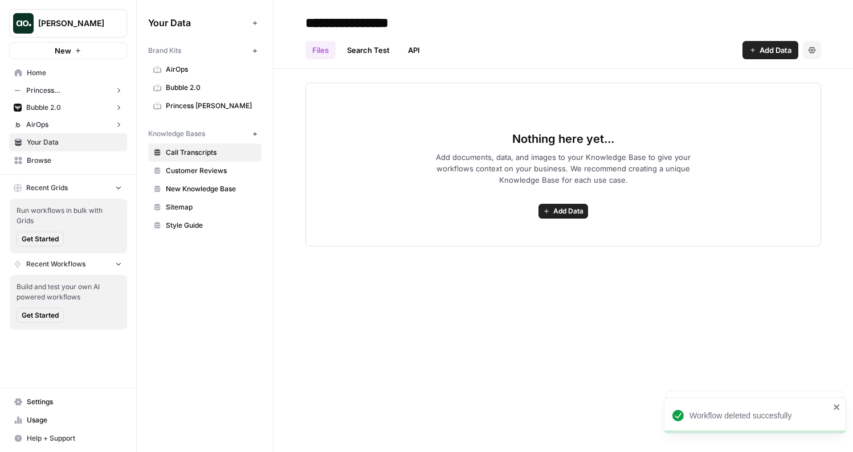
click at [226, 105] on span "Princess Polly" at bounding box center [211, 106] width 91 height 10
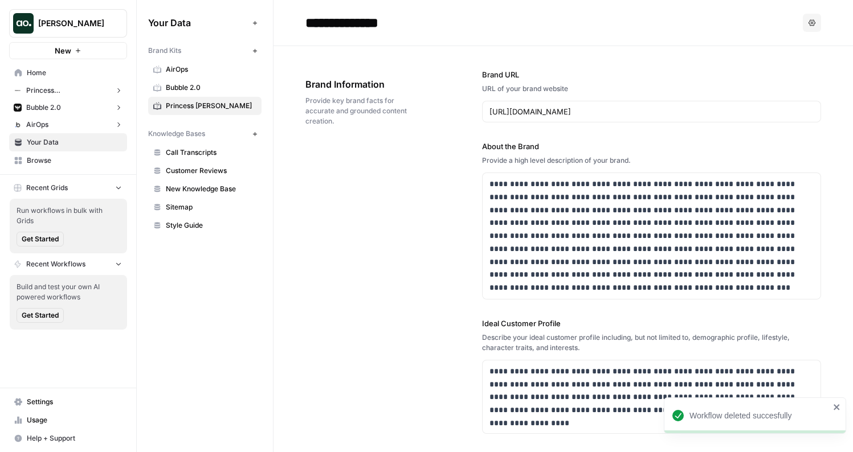
click at [808, 23] on button "Options" at bounding box center [812, 23] width 18 height 18
click at [784, 77] on span "Delete" at bounding box center [780, 75] width 36 height 11
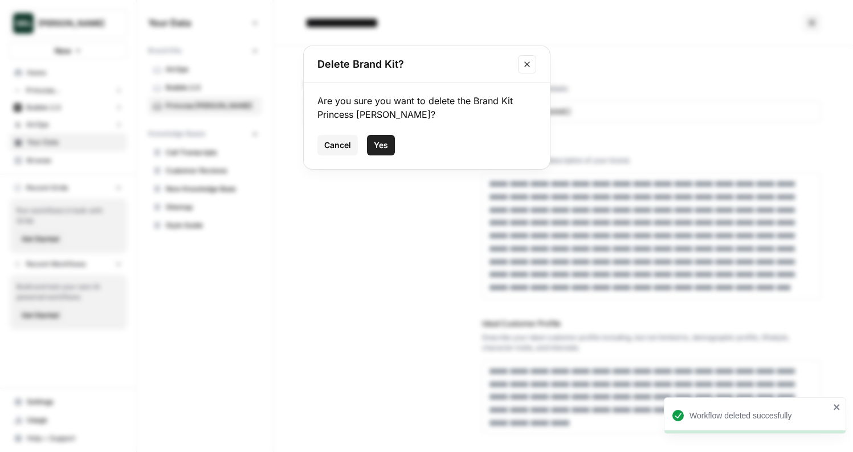
click at [396, 146] on div "Cancel Yes" at bounding box center [426, 145] width 219 height 21
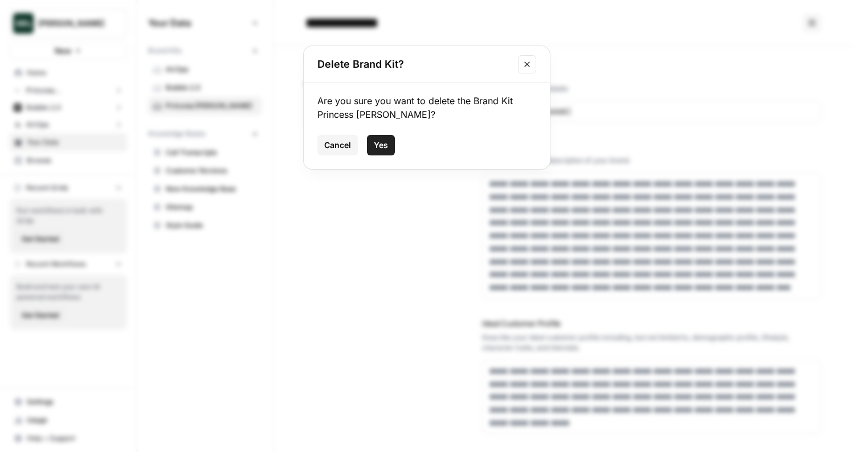
click at [391, 146] on button "Yes" at bounding box center [381, 145] width 28 height 21
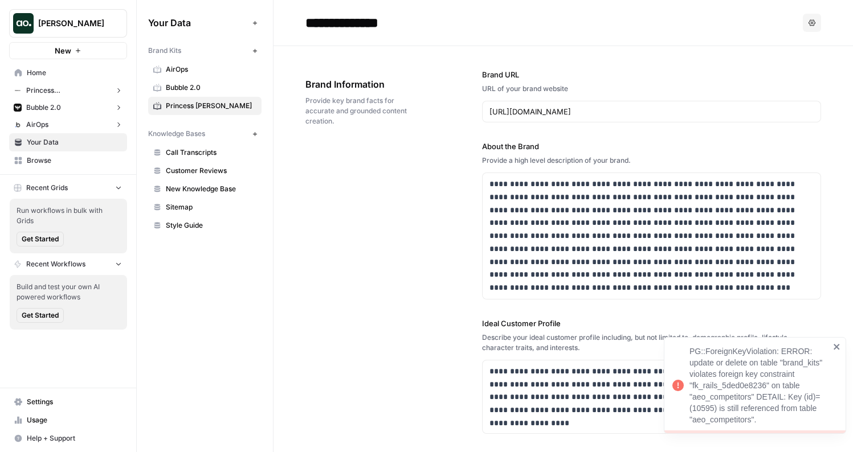
click at [743, 374] on div "PG::ForeignKeyViolation: ERROR: update or delete on table "brand_kits" violates…" at bounding box center [760, 386] width 140 height 80
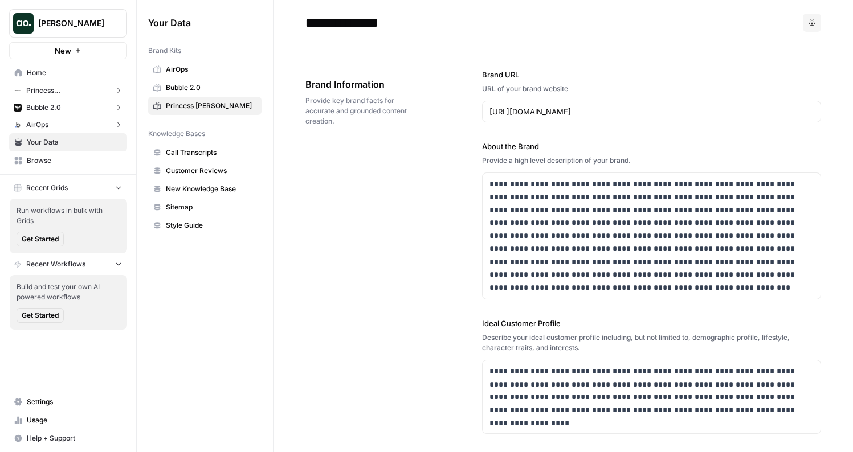
click at [89, 187] on button "Recent Grids" at bounding box center [68, 188] width 118 height 17
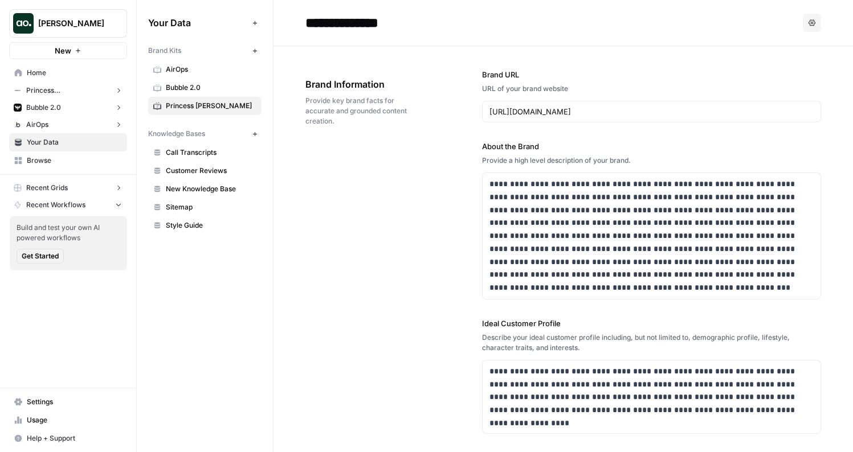
click at [74, 160] on span "Browse" at bounding box center [74, 161] width 95 height 10
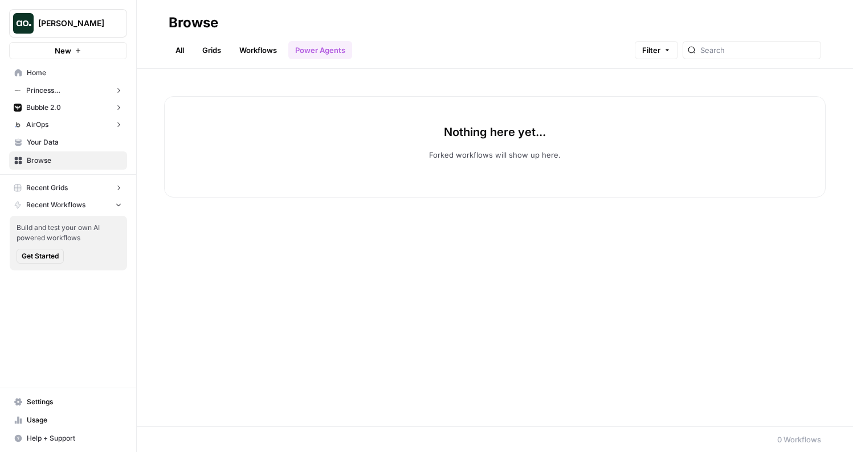
click at [268, 43] on link "Workflows" at bounding box center [258, 50] width 51 height 18
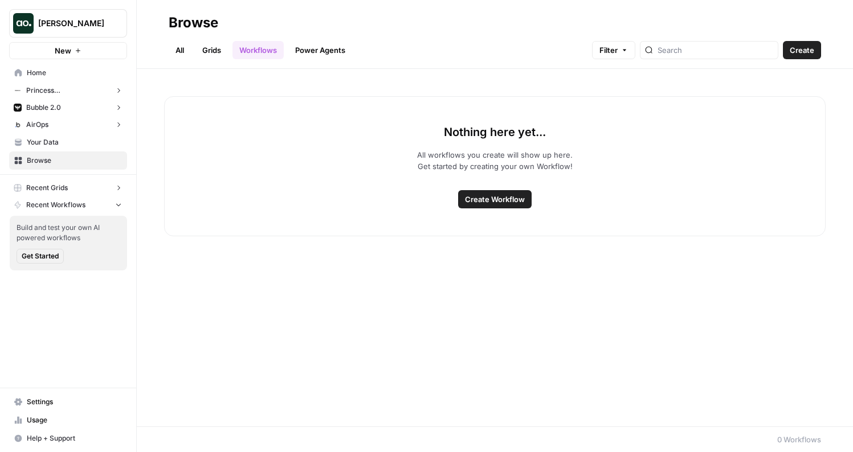
click at [207, 50] on link "Grids" at bounding box center [211, 50] width 32 height 18
click at [176, 50] on link "All" at bounding box center [180, 50] width 22 height 18
click at [354, 55] on div "All Grids Workflows Power Agents Filter Create" at bounding box center [495, 45] width 653 height 27
click at [340, 53] on link "Power Agents" at bounding box center [320, 50] width 64 height 18
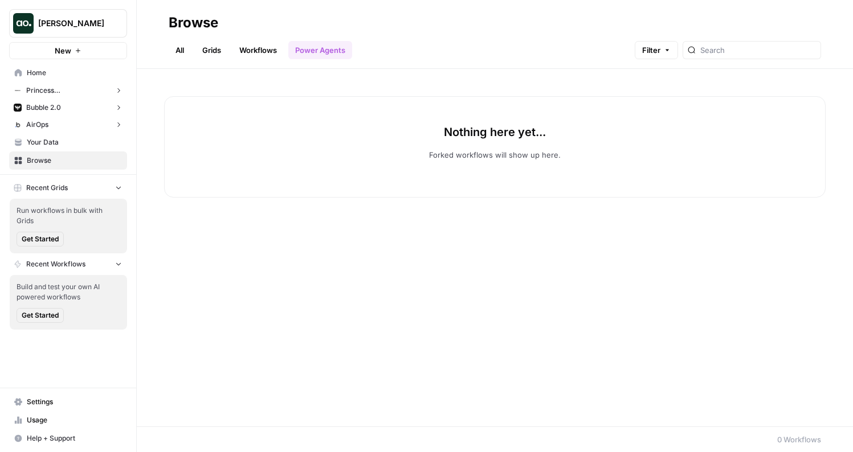
click at [80, 140] on span "Your Data" at bounding box center [74, 142] width 95 height 10
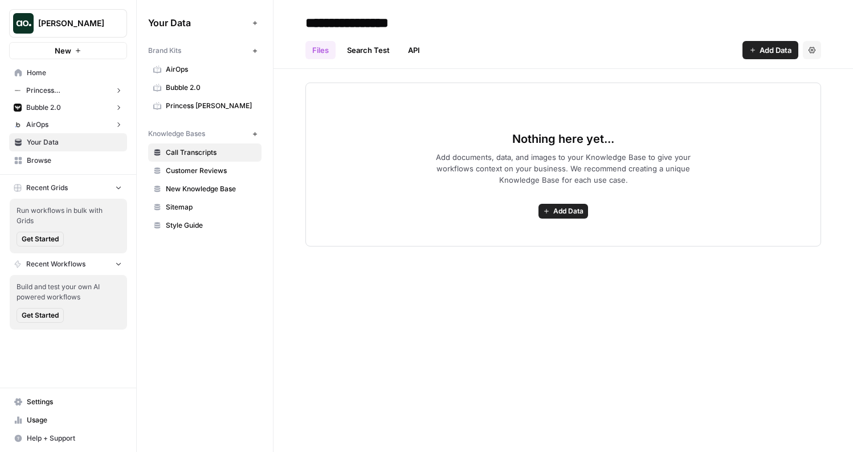
click at [223, 109] on span "Princess [PERSON_NAME]" at bounding box center [211, 106] width 91 height 10
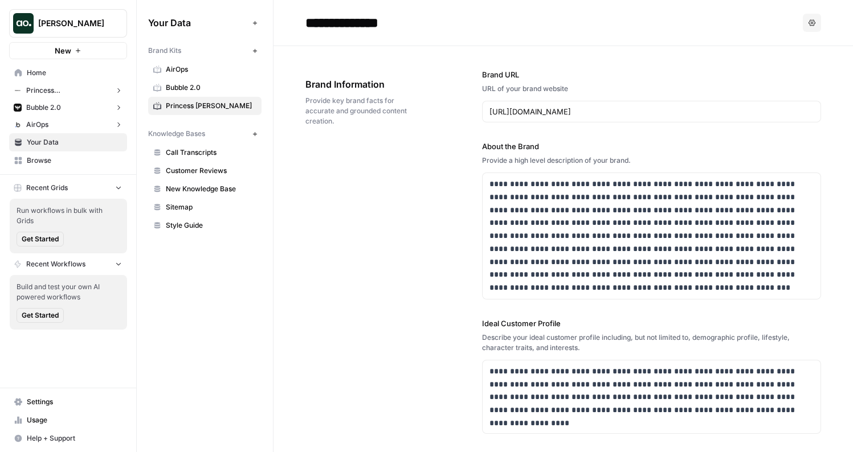
click at [802, 11] on header "**********" at bounding box center [564, 23] width 580 height 46
click at [803, 27] on button "Options" at bounding box center [812, 23] width 18 height 18
click at [774, 80] on span "Delete" at bounding box center [780, 75] width 36 height 11
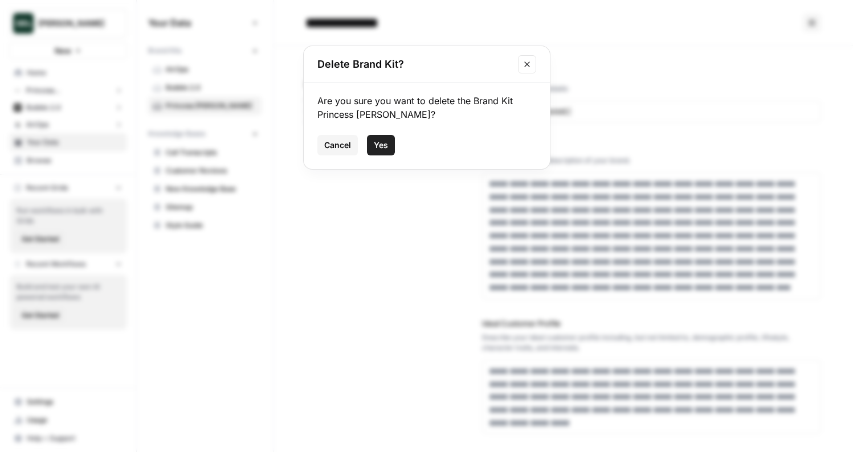
click at [386, 147] on span "Yes" at bounding box center [381, 145] width 14 height 11
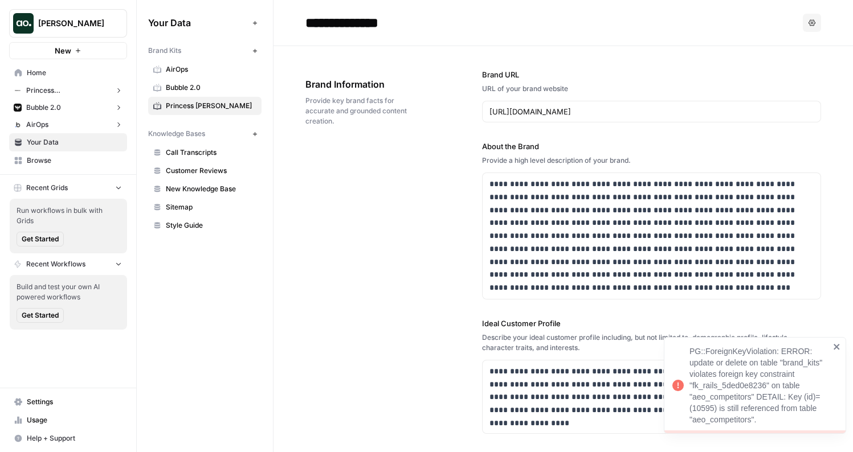
click at [358, 263] on div "**********" at bounding box center [563, 376] width 516 height 661
click at [211, 107] on span "Princess [PERSON_NAME]" at bounding box center [211, 106] width 91 height 10
click at [197, 105] on span "Princess [PERSON_NAME]" at bounding box center [211, 106] width 91 height 10
click at [366, 22] on input "**********" at bounding box center [392, 22] width 182 height 23
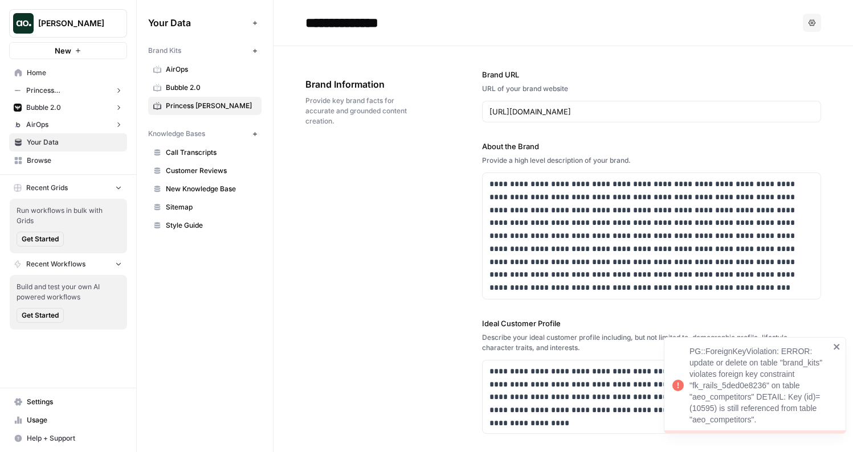
click at [366, 22] on input "**********" at bounding box center [392, 22] width 182 height 23
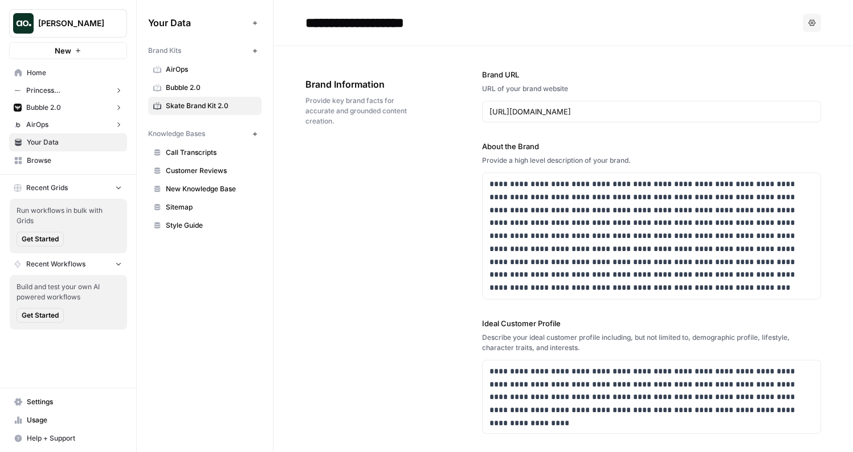
type input "**********"
click at [189, 91] on span "Bubble 2.0" at bounding box center [211, 88] width 91 height 10
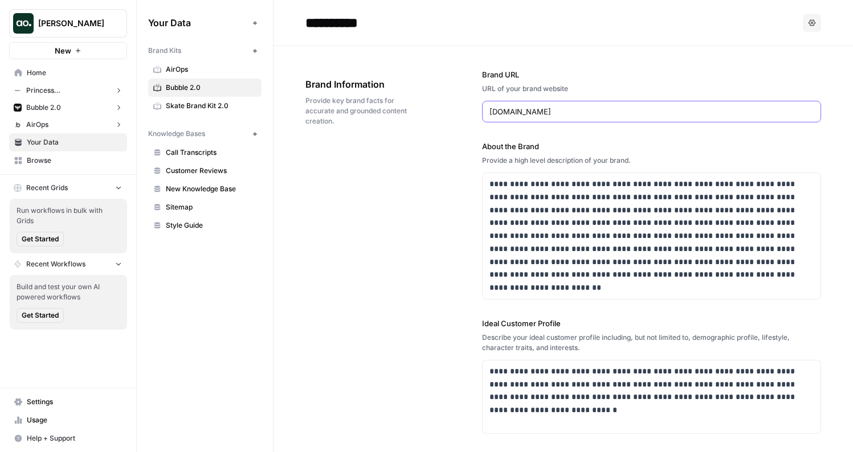
click at [526, 109] on input "[DOMAIN_NAME]" at bounding box center [652, 111] width 324 height 11
click at [504, 113] on input "Brand URL" at bounding box center [652, 111] width 324 height 11
paste input "Creatio"
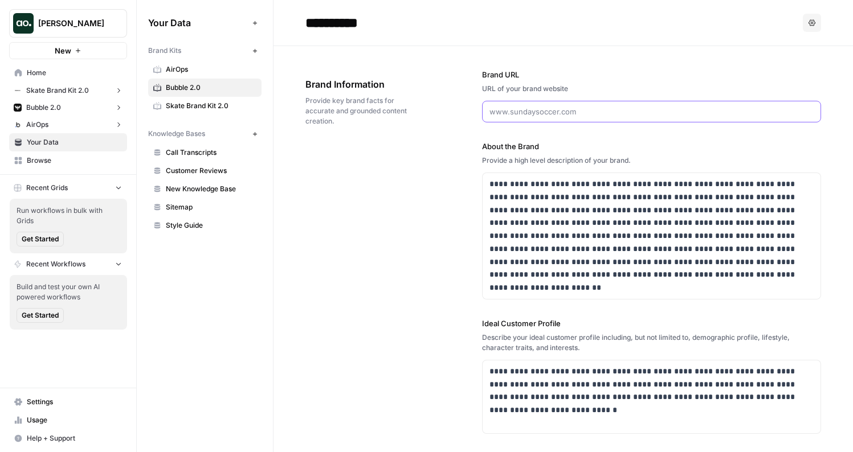
type input "Creatio"
click at [536, 112] on input "Creatio" at bounding box center [640, 111] width 301 height 11
paste input "[DOMAIN_NAME][URL]"
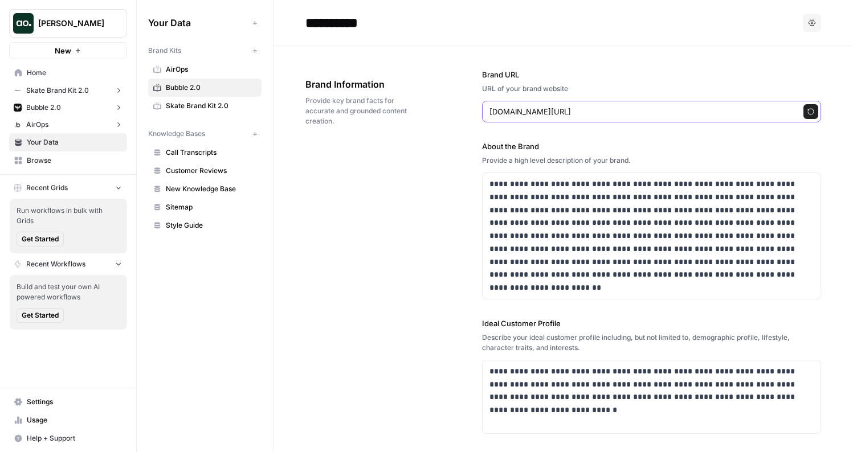
type input "[DOMAIN_NAME][URL]"
click at [808, 112] on icon "button" at bounding box center [811, 111] width 7 height 7
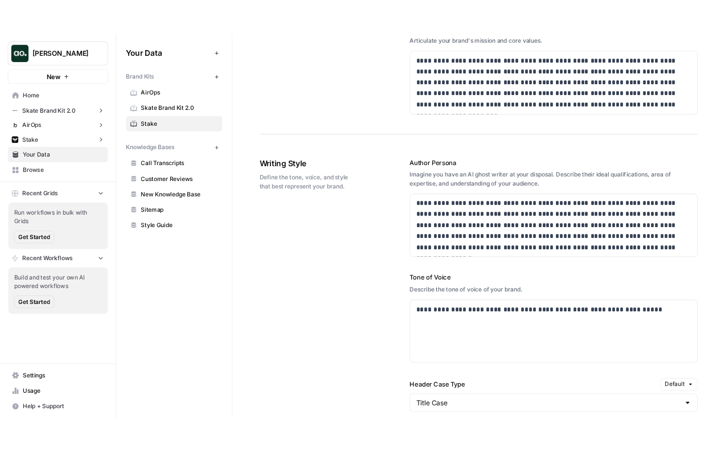
scroll to position [591, 0]
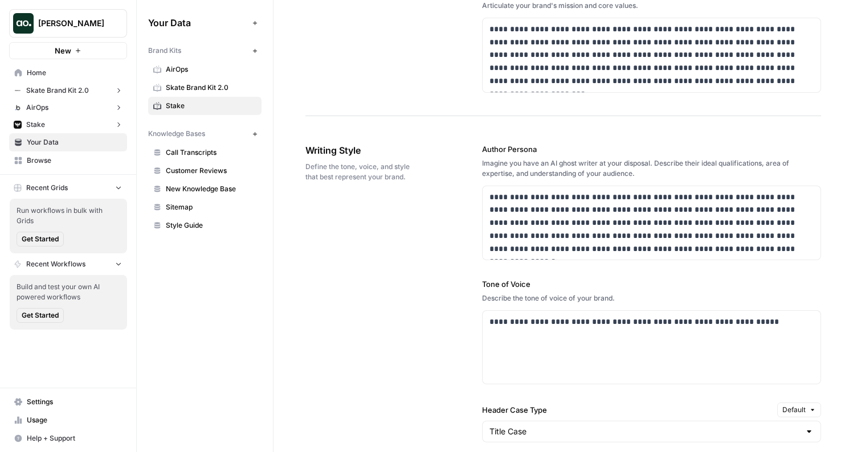
click at [80, 53] on icon "button" at bounding box center [78, 50] width 7 height 7
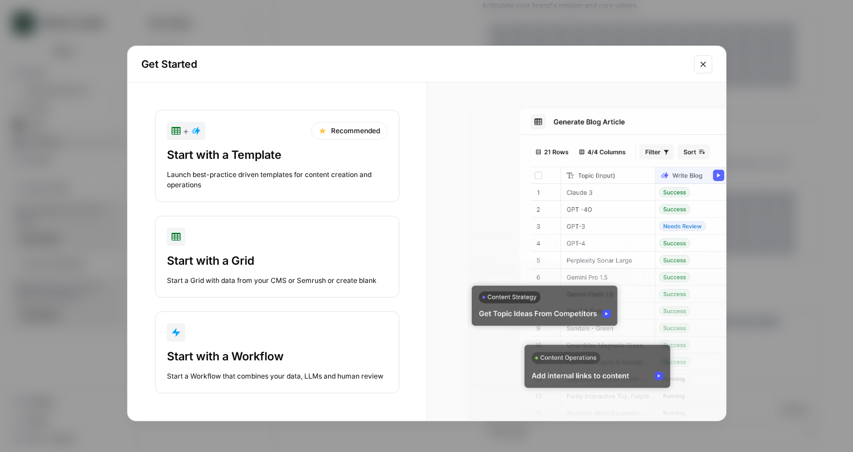
click at [289, 174] on div "Launch best-practice driven templates for content creation and operations" at bounding box center [277, 180] width 221 height 21
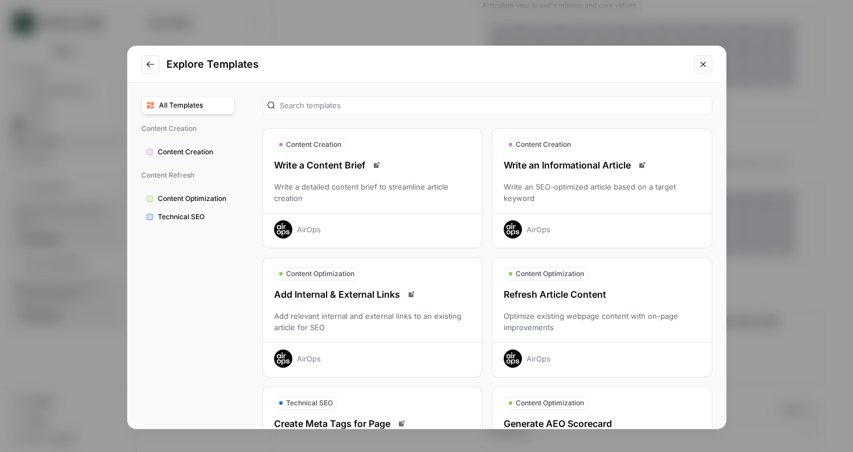
click at [589, 186] on div "Write an SEO-optimized article based on a target keyword" at bounding box center [601, 192] width 219 height 23
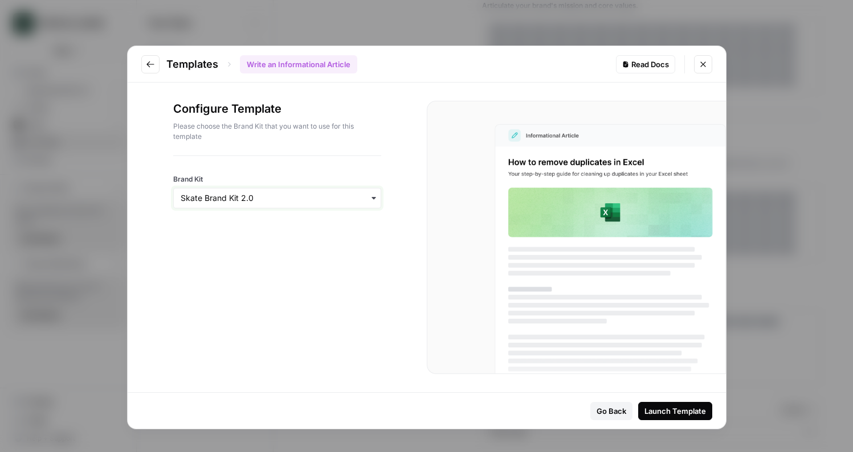
click at [317, 199] on input "Brand Kit" at bounding box center [277, 198] width 193 height 11
click at [279, 267] on div "Stake" at bounding box center [277, 273] width 207 height 22
click at [662, 407] on div "Launch Template" at bounding box center [676, 411] width 62 height 11
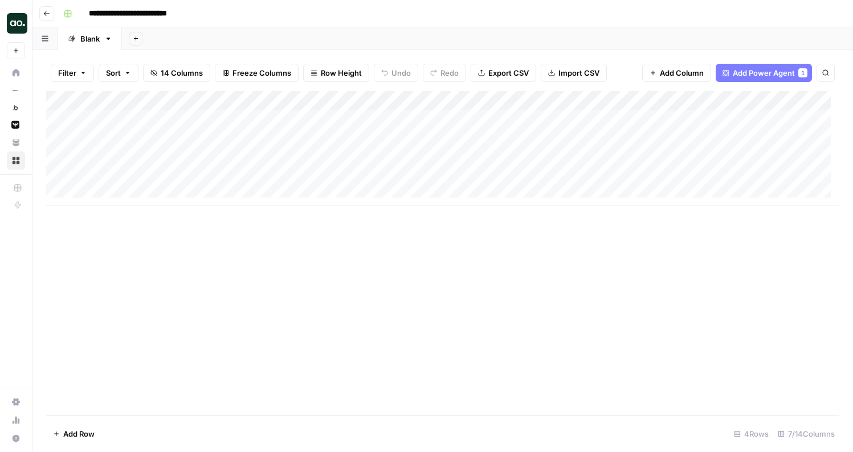
click at [297, 118] on div "Add Column" at bounding box center [442, 148] width 793 height 115
click at [152, 140] on div "Add Column" at bounding box center [442, 148] width 793 height 115
click at [147, 161] on div "Add Column" at bounding box center [442, 148] width 793 height 115
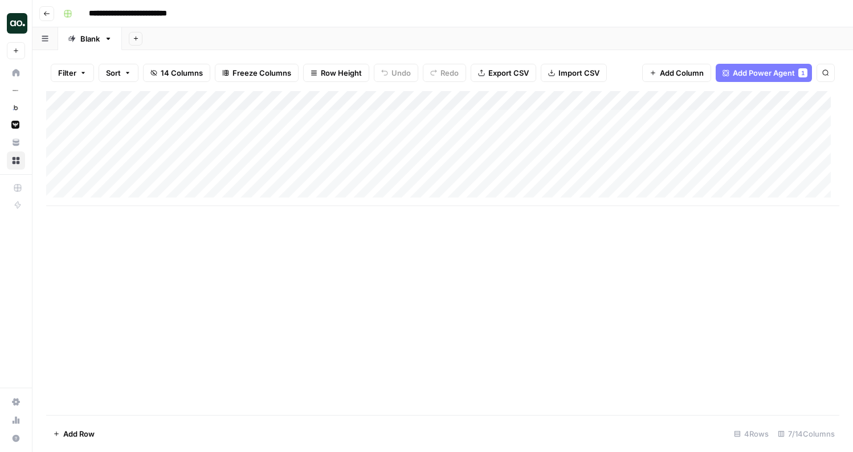
click at [262, 140] on div "Add Column" at bounding box center [442, 148] width 793 height 115
click at [375, 119] on div "Add Column" at bounding box center [442, 148] width 793 height 115
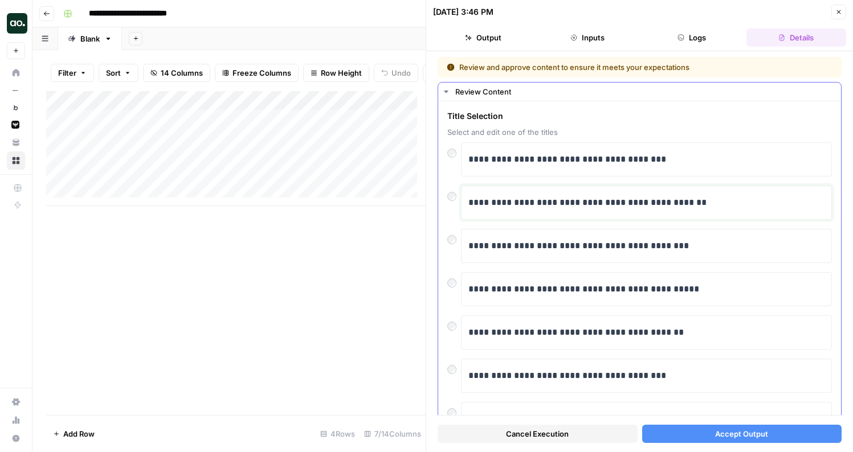
click at [613, 207] on p "**********" at bounding box center [642, 202] width 348 height 15
click at [675, 435] on button "Accept Output" at bounding box center [742, 434] width 200 height 18
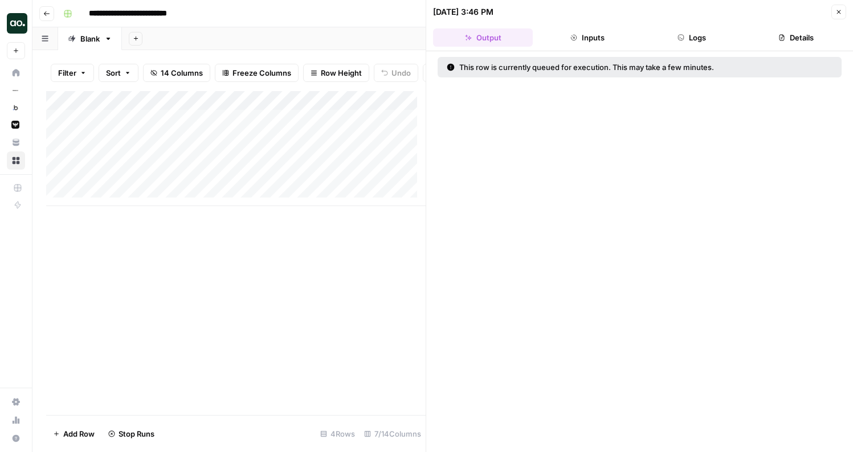
click at [840, 11] on icon "button" at bounding box center [838, 12] width 7 height 7
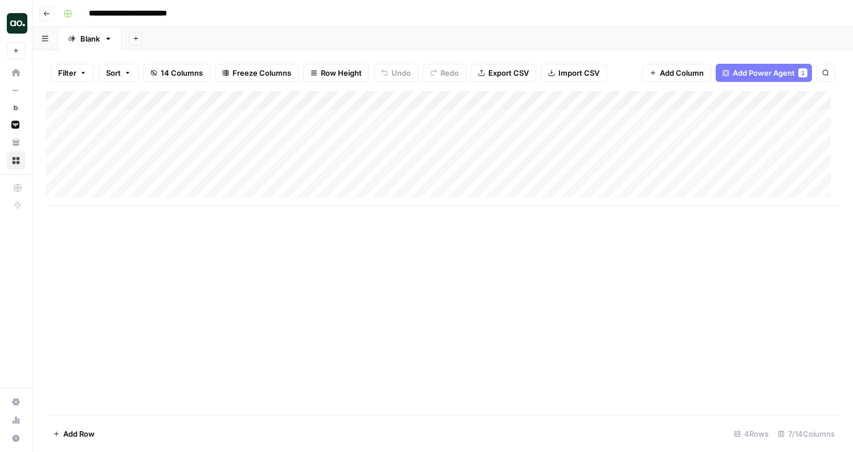
click at [565, 119] on div "Add Column" at bounding box center [442, 148] width 793 height 115
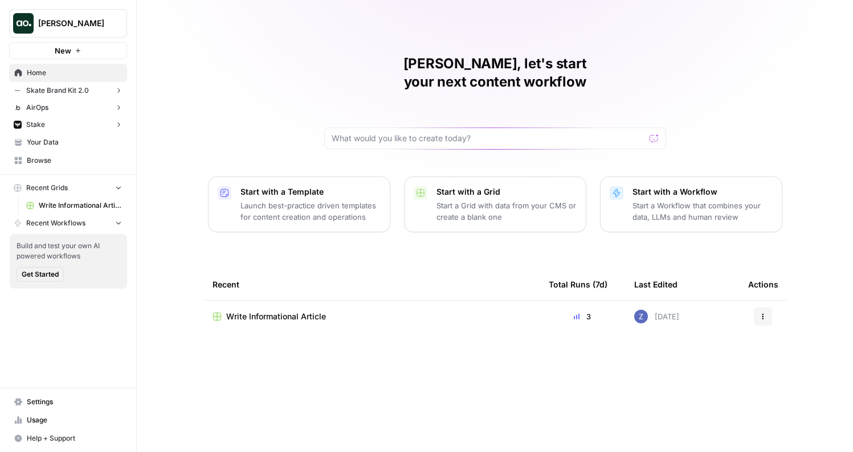
click at [54, 145] on span "Your Data" at bounding box center [74, 142] width 95 height 10
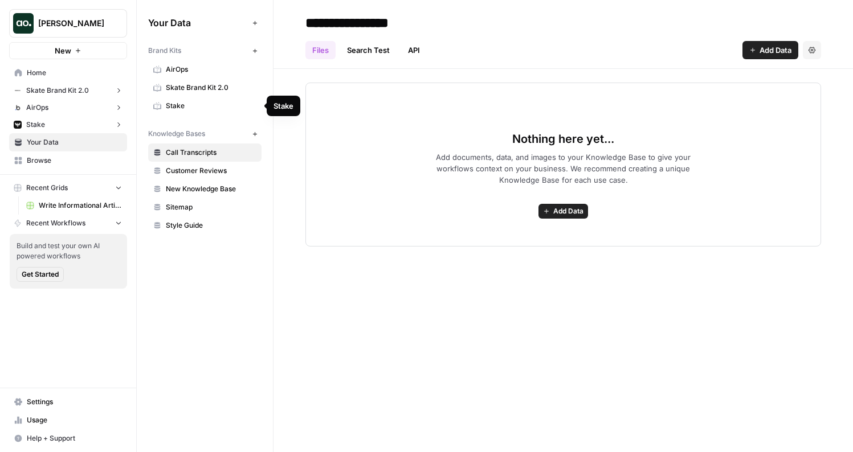
click at [186, 101] on span "Stake" at bounding box center [211, 106] width 91 height 10
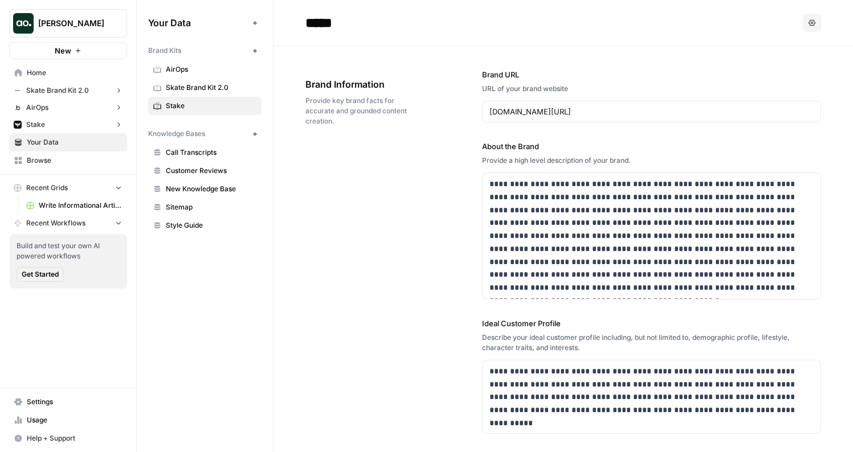
click at [67, 208] on span "Write Informational Article" at bounding box center [80, 206] width 83 height 10
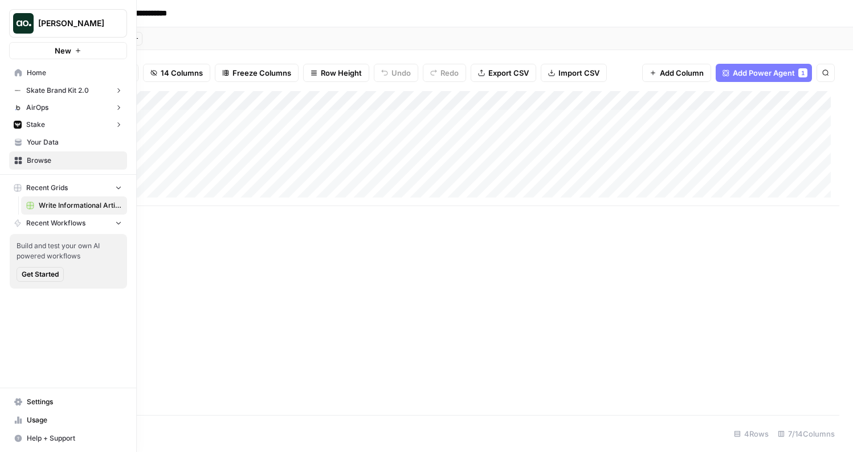
click at [61, 51] on span "New" at bounding box center [63, 50] width 17 height 11
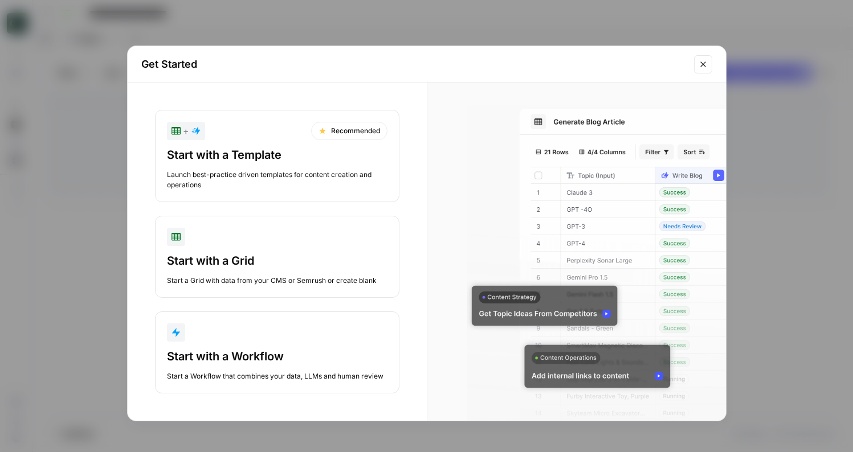
click at [352, 167] on div "Start with a Template Launch best-practice driven templates for content creatio…" at bounding box center [277, 168] width 221 height 43
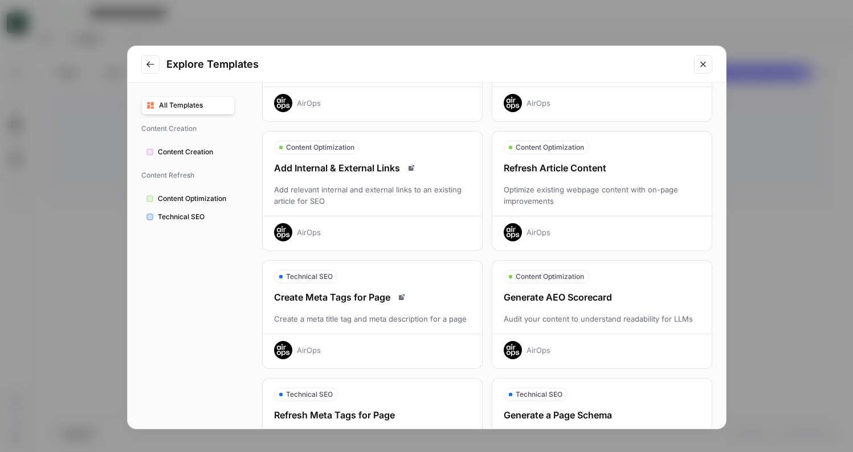
scroll to position [132, 0]
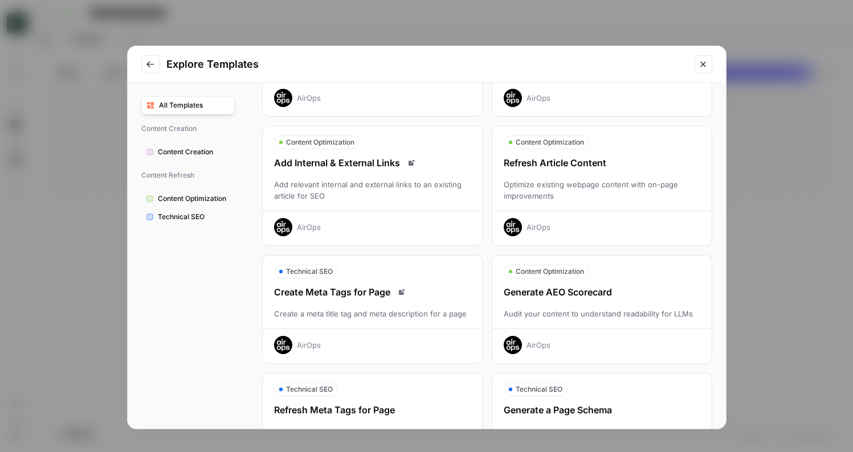
click at [211, 211] on button "Technical SEO" at bounding box center [187, 217] width 93 height 18
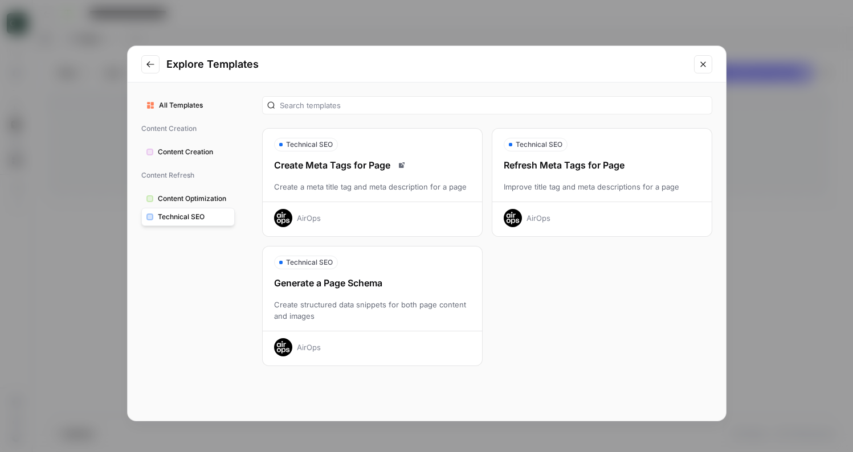
click at [214, 198] on span "Content Optimization" at bounding box center [194, 199] width 72 height 10
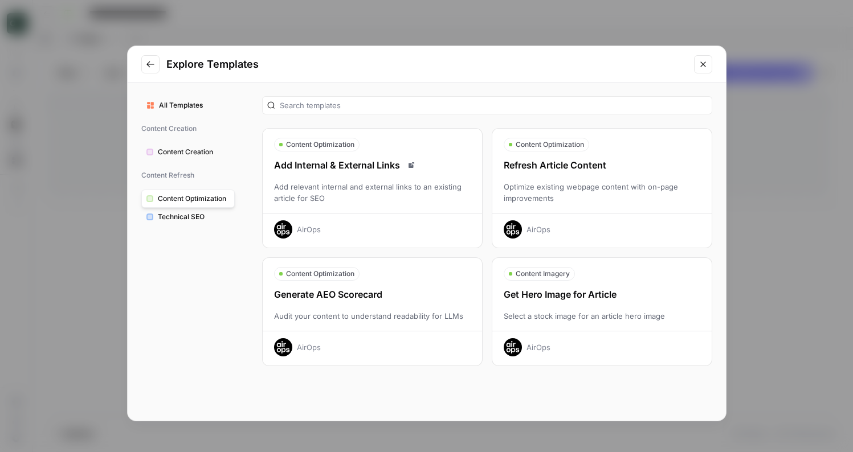
click at [539, 190] on div "Optimize existing webpage content with on-page improvements" at bounding box center [601, 192] width 219 height 23
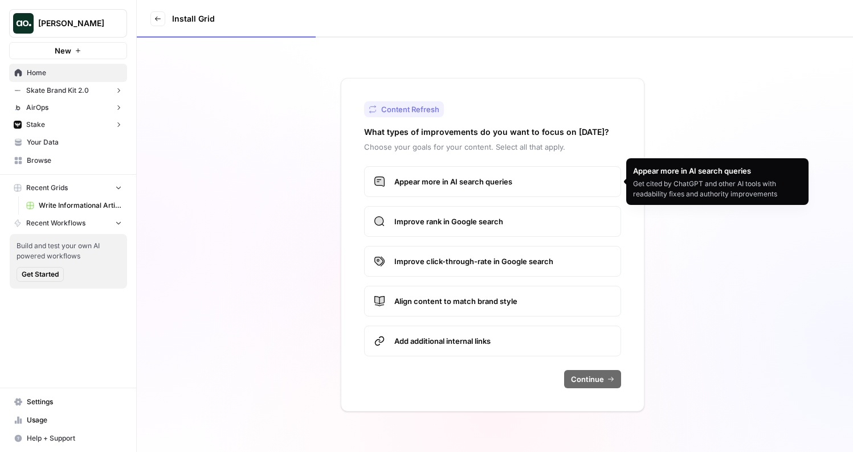
click at [488, 190] on label "Appear more in AI search queries" at bounding box center [492, 181] width 257 height 31
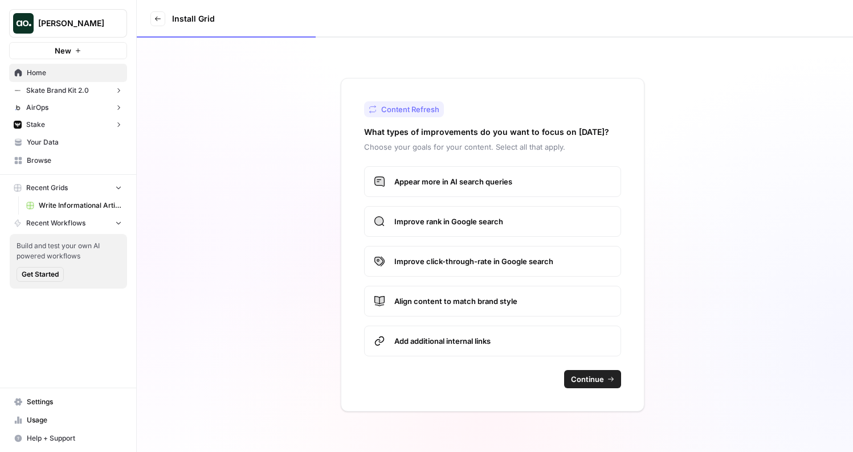
click at [537, 340] on span "Add additional internal links" at bounding box center [502, 341] width 217 height 11
click at [587, 374] on span "Continue" at bounding box center [587, 379] width 33 height 11
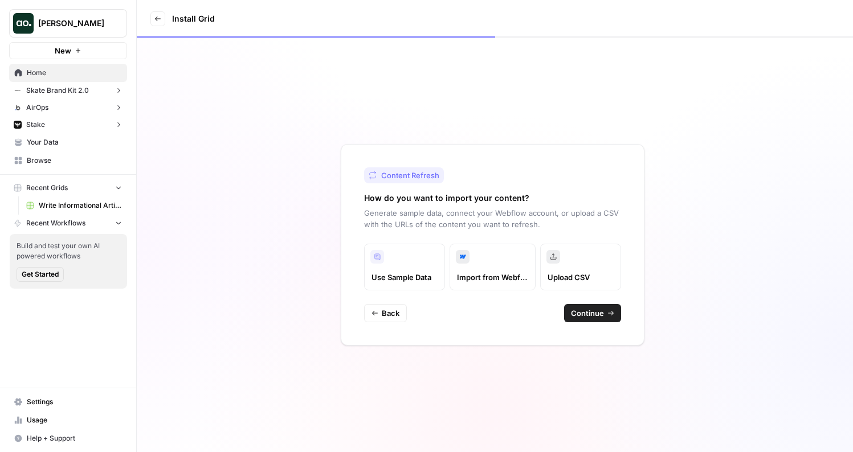
click at [593, 315] on span "Continue" at bounding box center [587, 313] width 33 height 11
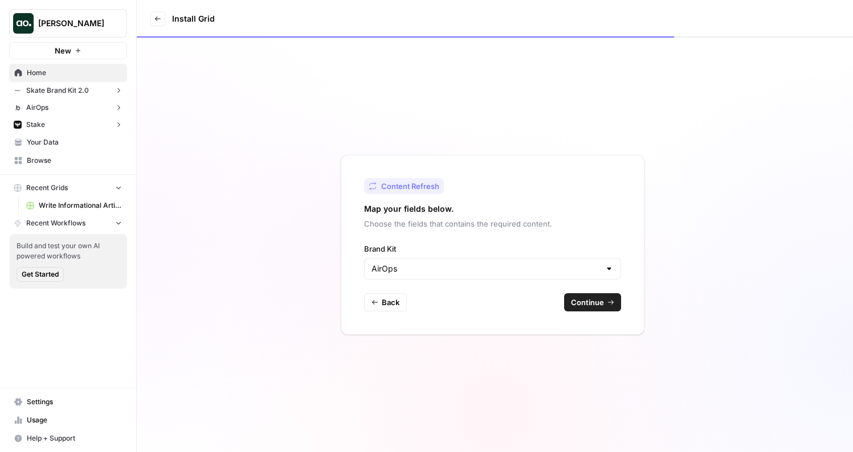
click at [558, 275] on div "AirOps" at bounding box center [492, 269] width 257 height 22
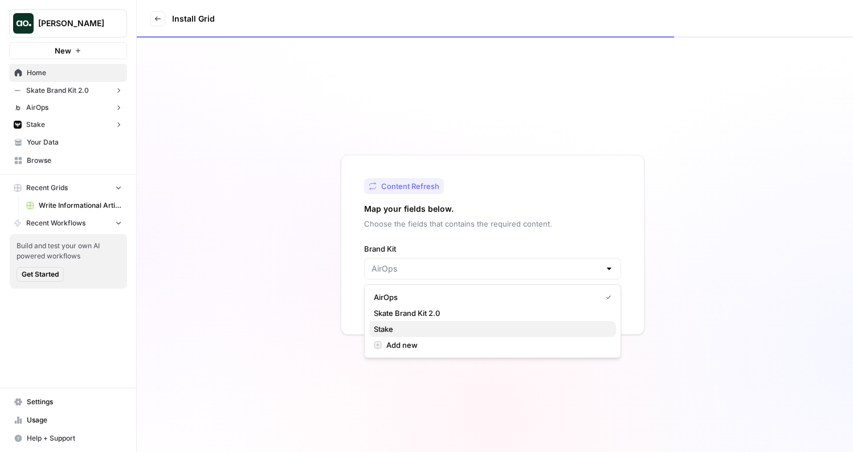
click at [462, 331] on span "Stake" at bounding box center [490, 329] width 233 height 11
type input "Stake"
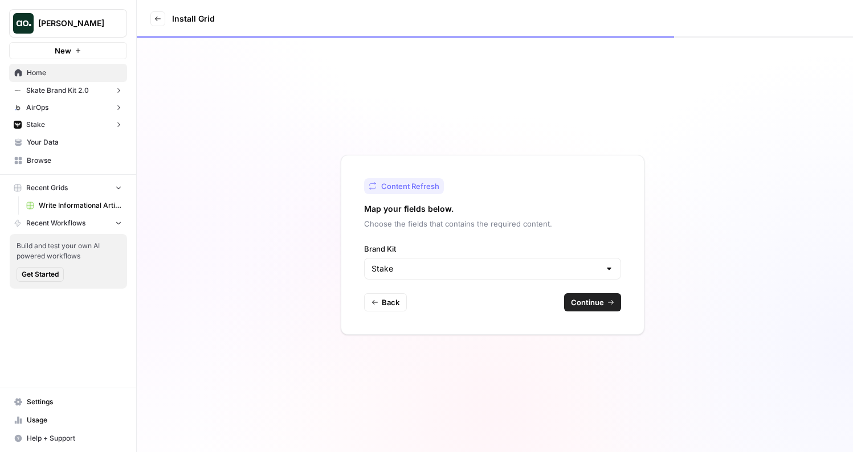
click at [582, 300] on span "Continue" at bounding box center [587, 302] width 33 height 11
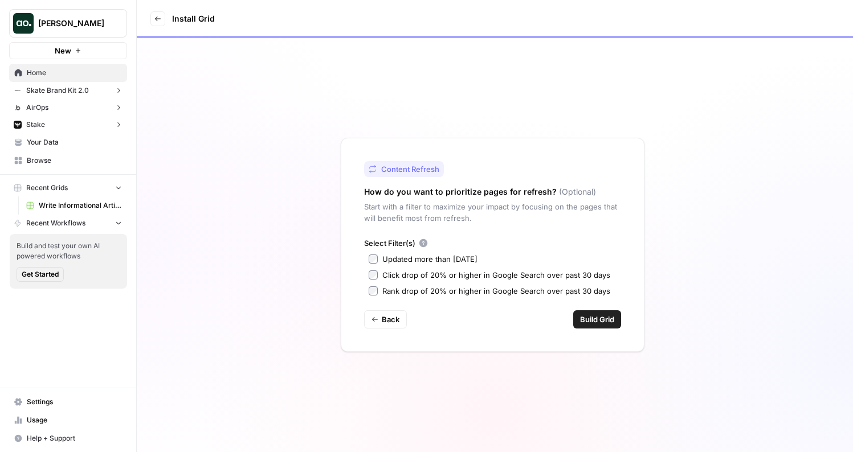
click at [465, 258] on div "Updated more than [DATE]" at bounding box center [429, 259] width 95 height 11
click at [599, 319] on span "Build Grid" at bounding box center [597, 319] width 34 height 11
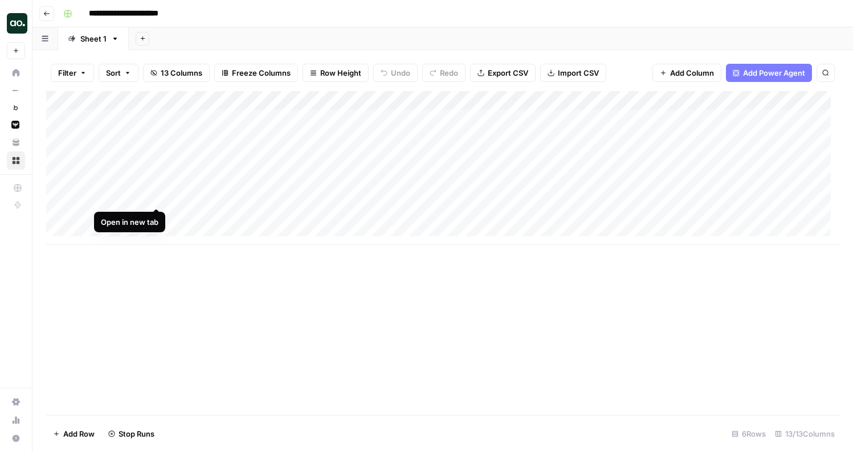
click at [157, 195] on div "Add Column" at bounding box center [442, 168] width 793 height 154
click at [578, 198] on div "Add Column" at bounding box center [442, 168] width 793 height 154
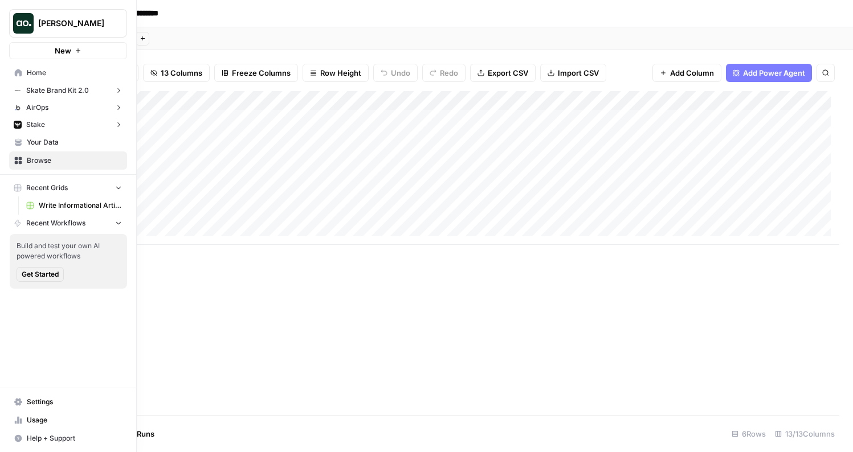
click at [42, 138] on span "Your Data" at bounding box center [74, 142] width 95 height 10
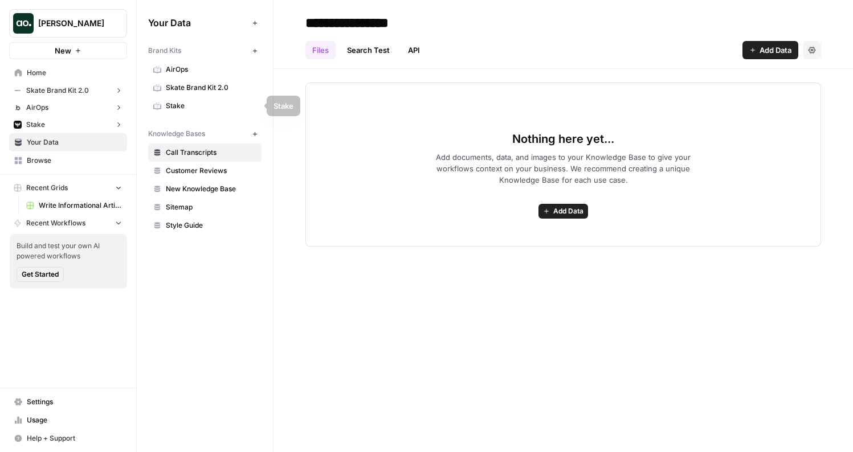
click at [201, 108] on span "Stake" at bounding box center [211, 106] width 91 height 10
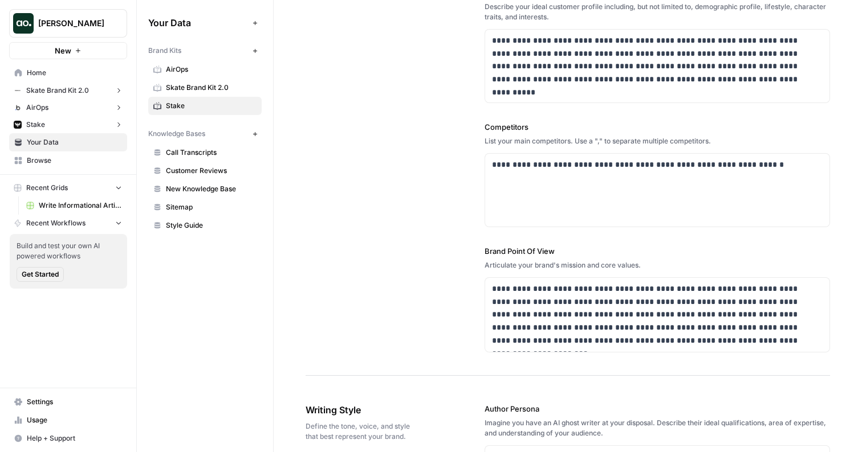
scroll to position [331, 0]
click at [494, 162] on p "**********" at bounding box center [654, 164] width 324 height 13
drag, startPoint x: 773, startPoint y: 163, endPoint x: 720, endPoint y: 163, distance: 53.6
click at [720, 163] on p "**********" at bounding box center [654, 164] width 324 height 13
click at [684, 187] on div "**********" at bounding box center [657, 190] width 344 height 73
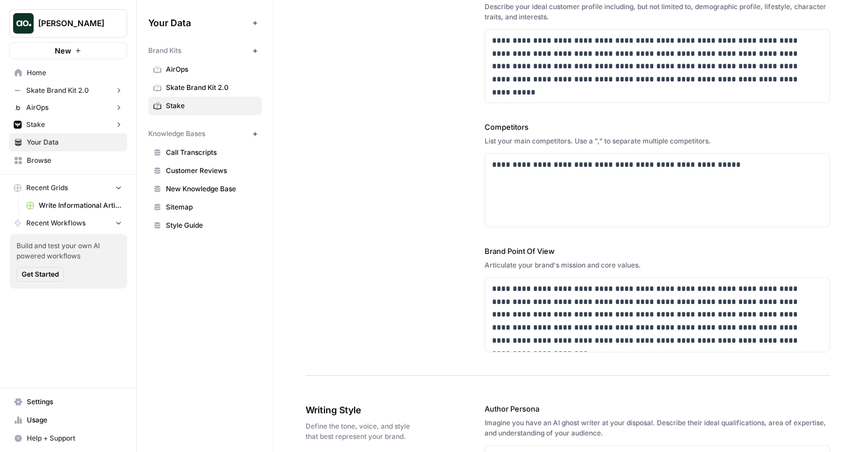
click at [746, 125] on label "Competitors" at bounding box center [656, 126] width 345 height 11
click at [560, 115] on div "**********" at bounding box center [656, 45] width 345 height 661
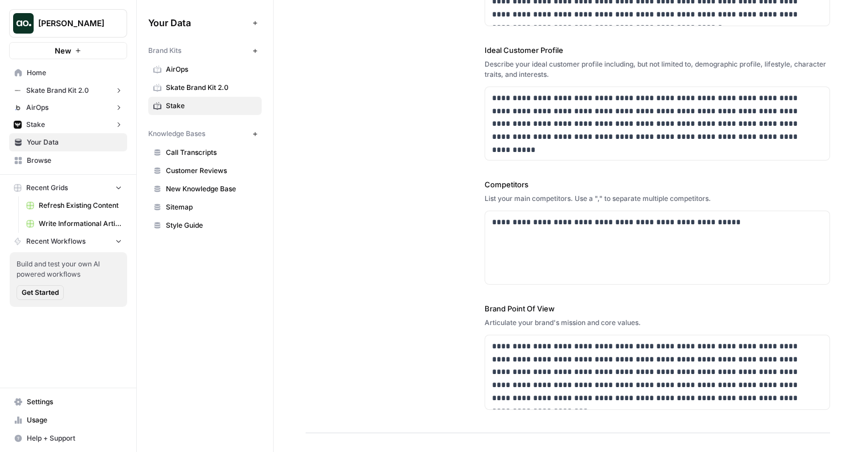
scroll to position [272, 0]
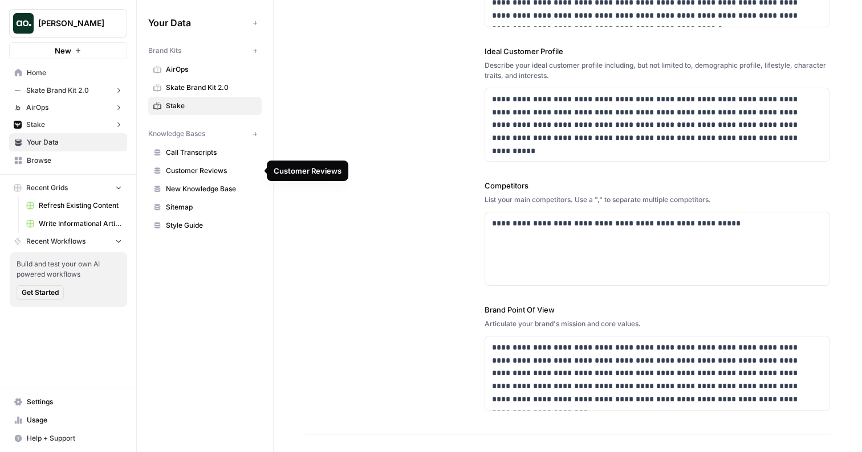
click at [218, 187] on span "New Knowledge Base" at bounding box center [211, 189] width 91 height 10
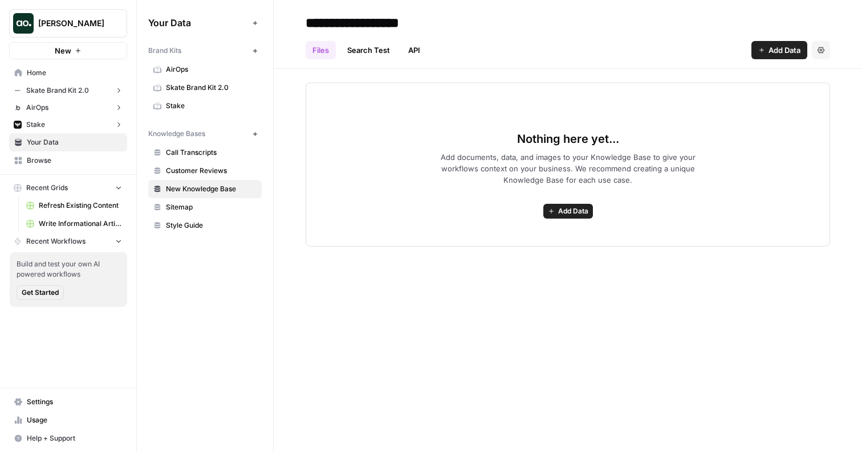
click at [773, 44] on span "Add Data" at bounding box center [784, 49] width 32 height 11
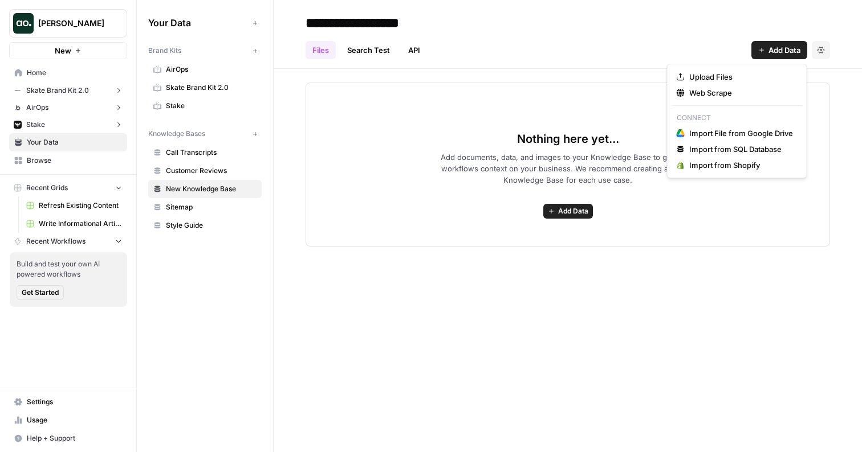
click at [244, 208] on span "Sitemap" at bounding box center [211, 207] width 91 height 10
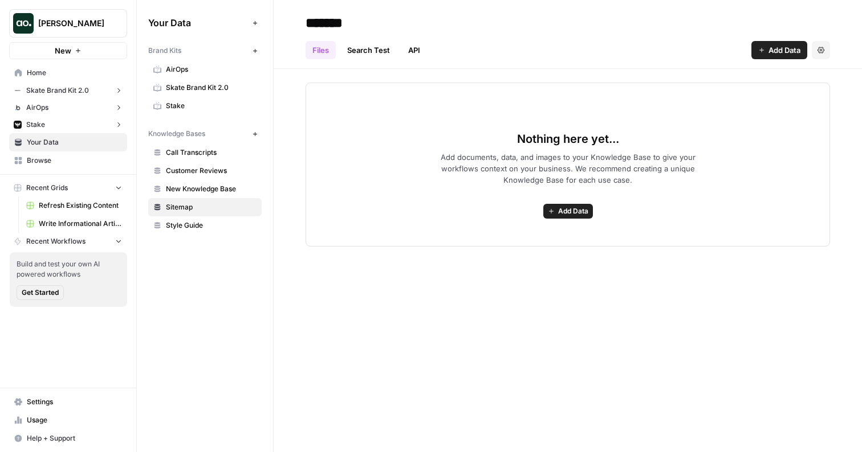
click at [220, 231] on link "Style Guide" at bounding box center [204, 226] width 113 height 18
click at [573, 210] on span "Add Data" at bounding box center [573, 211] width 30 height 10
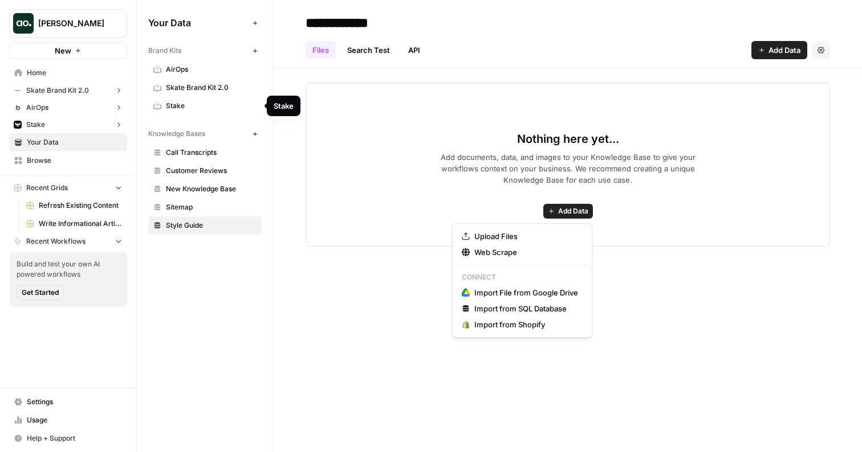
click at [191, 109] on span "Stake" at bounding box center [211, 106] width 91 height 10
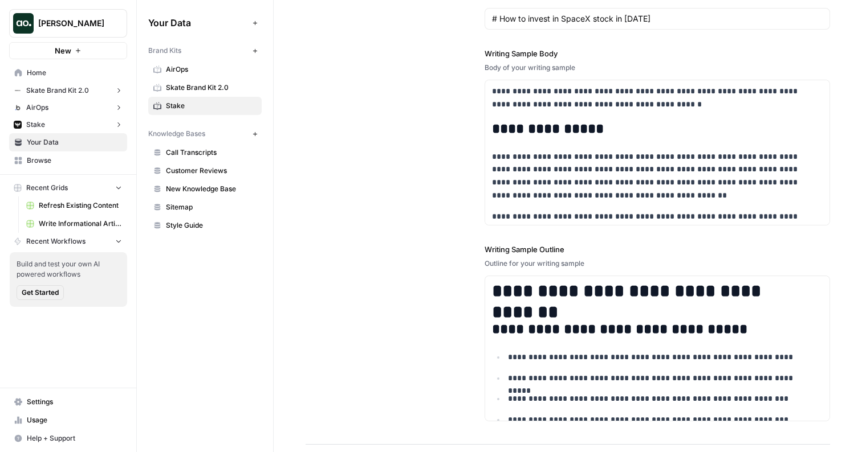
scroll to position [1540, 0]
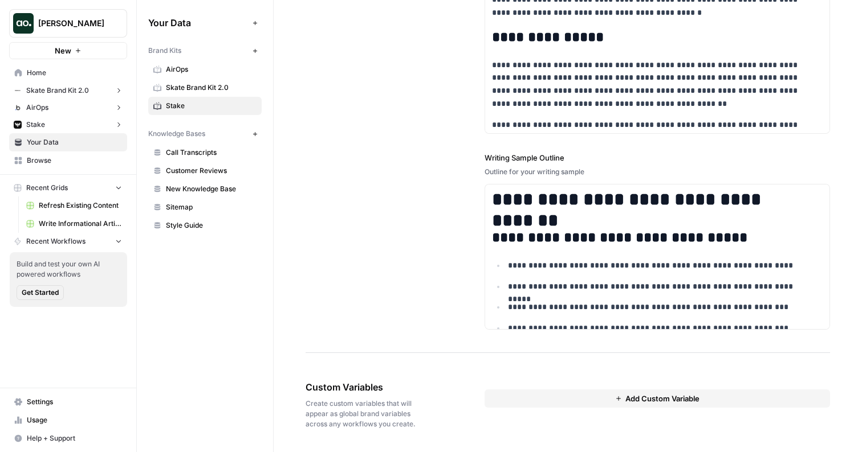
click at [651, 400] on span "Add Custom Variable" at bounding box center [662, 398] width 74 height 11
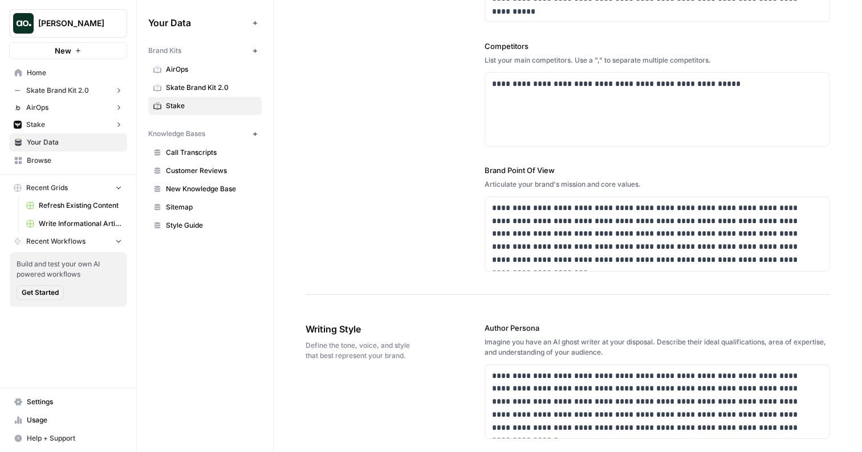
scroll to position [0, 0]
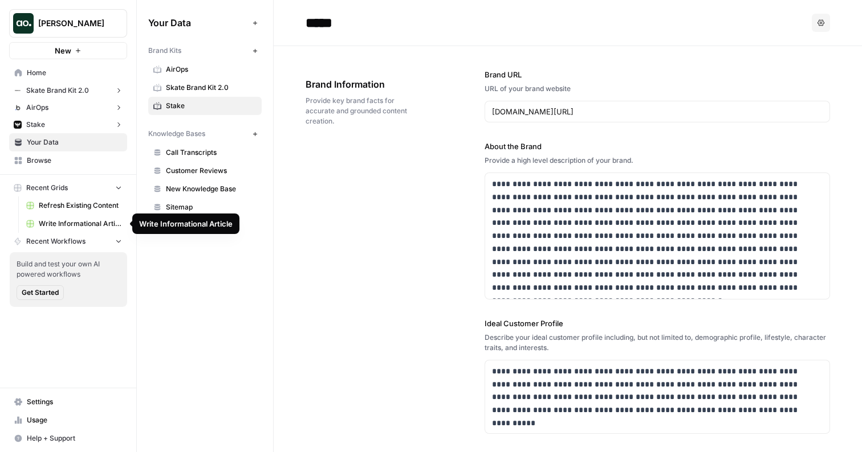
click at [63, 221] on span "Write Informational Article" at bounding box center [80, 224] width 83 height 10
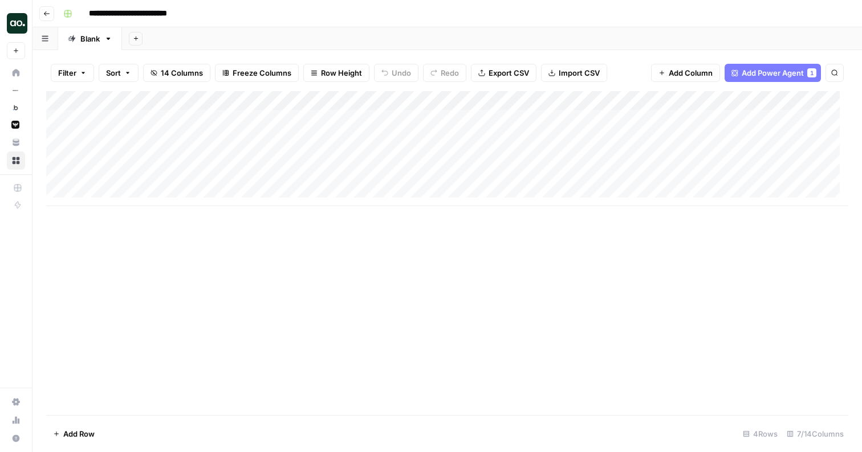
click at [360, 99] on div "Add Column" at bounding box center [447, 148] width 802 height 115
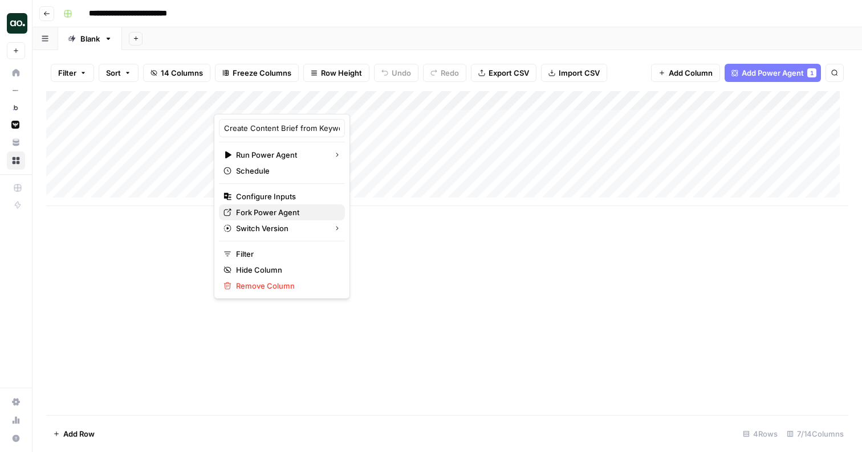
click at [268, 210] on span "Fork Power Agent" at bounding box center [286, 212] width 100 height 11
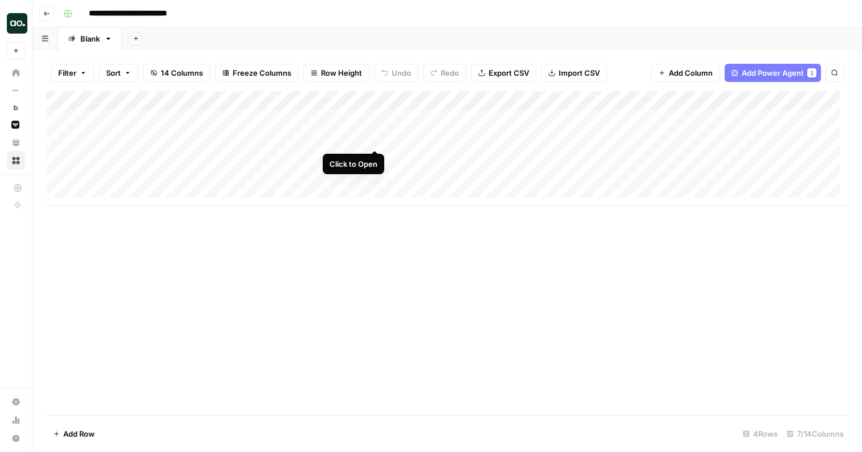
click at [374, 138] on div "Add Column" at bounding box center [447, 148] width 802 height 115
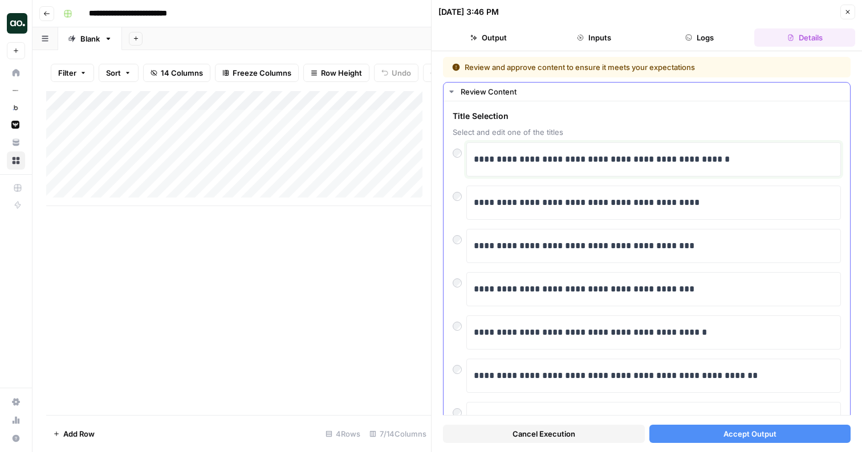
click at [586, 161] on p "**********" at bounding box center [649, 159] width 351 height 15
click at [714, 431] on button "Accept Output" at bounding box center [750, 434] width 202 height 18
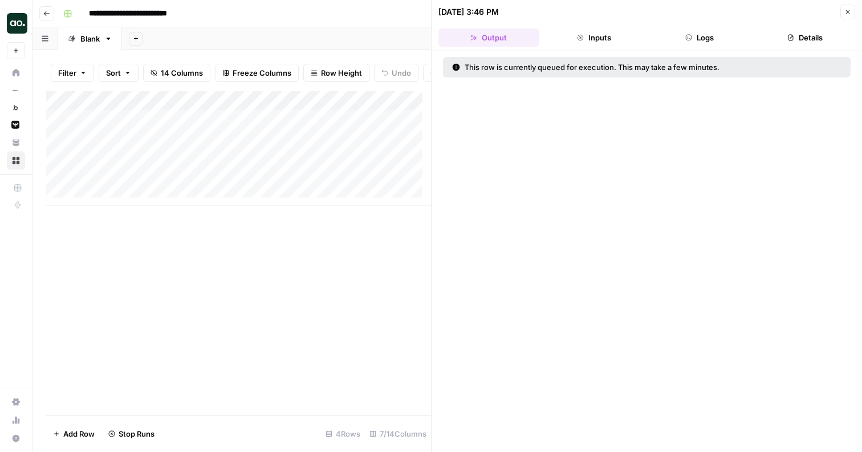
click at [850, 14] on icon "button" at bounding box center [847, 12] width 7 height 7
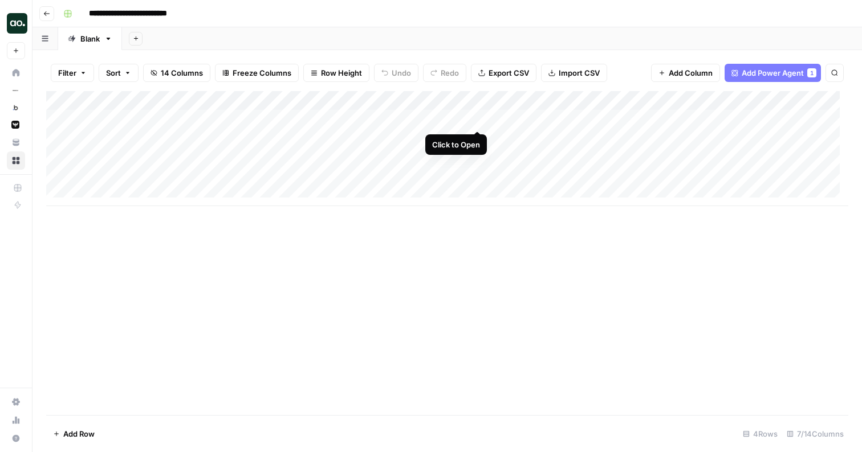
click at [478, 120] on div "Add Column" at bounding box center [447, 148] width 802 height 115
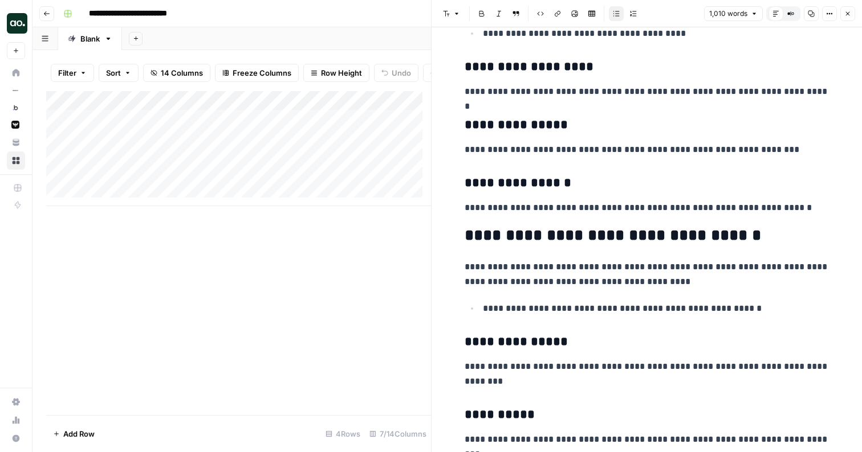
scroll to position [1420, 0]
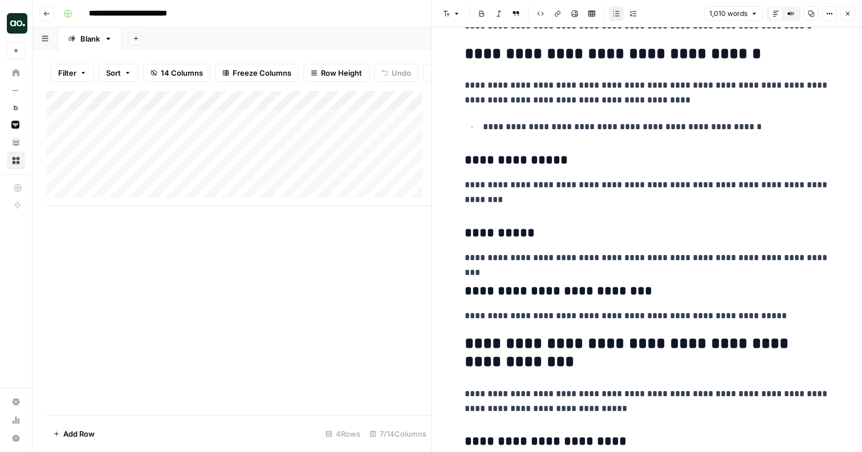
click at [848, 12] on icon "button" at bounding box center [847, 13] width 7 height 7
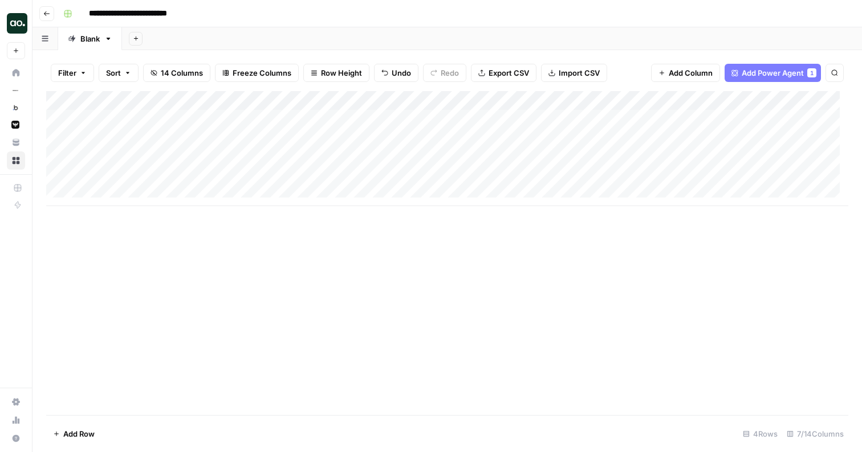
click at [624, 100] on div "Add Column" at bounding box center [447, 148] width 802 height 115
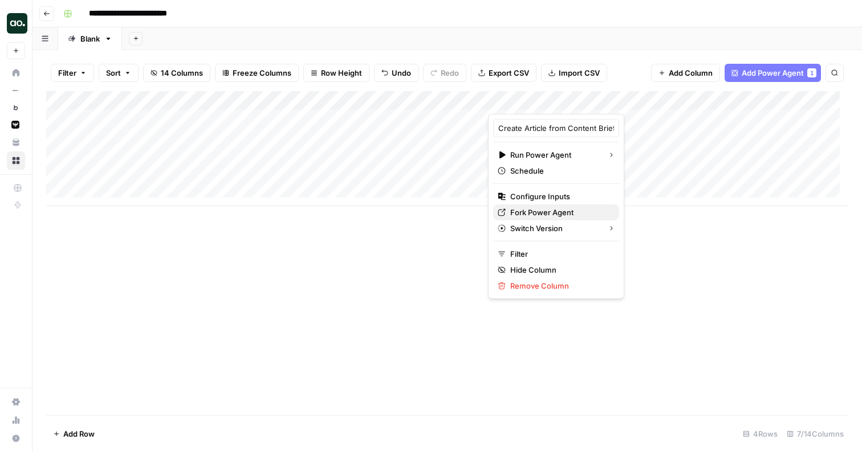
click at [527, 213] on span "Fork Power Agent" at bounding box center [560, 212] width 100 height 11
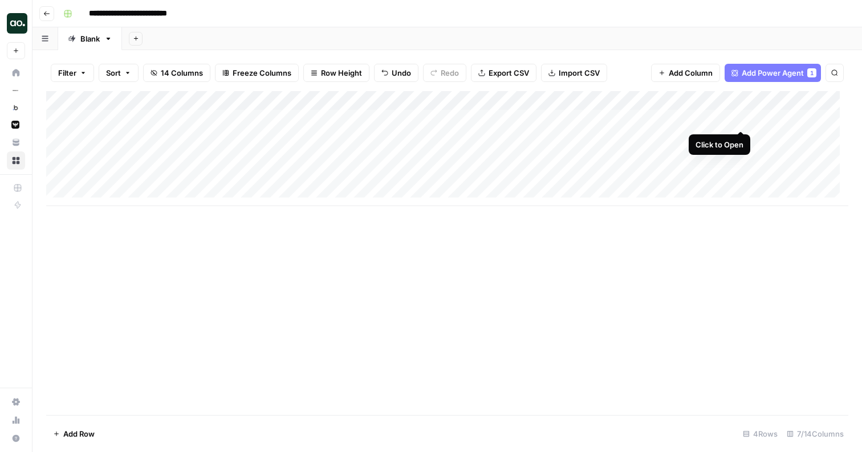
click at [740, 117] on div "Add Column" at bounding box center [447, 148] width 802 height 115
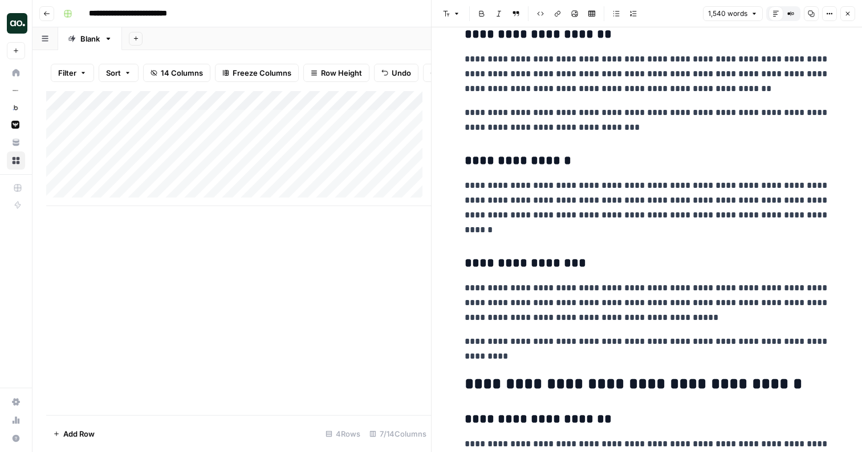
scroll to position [658, 0]
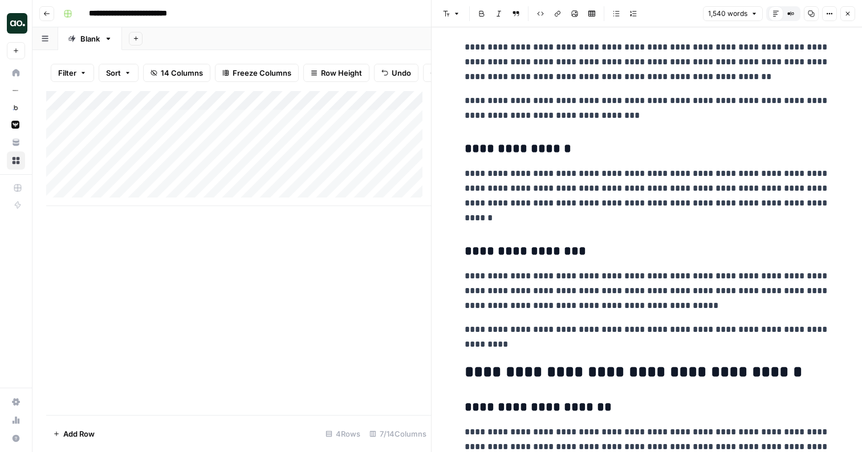
click at [848, 15] on icon "button" at bounding box center [847, 13] width 7 height 7
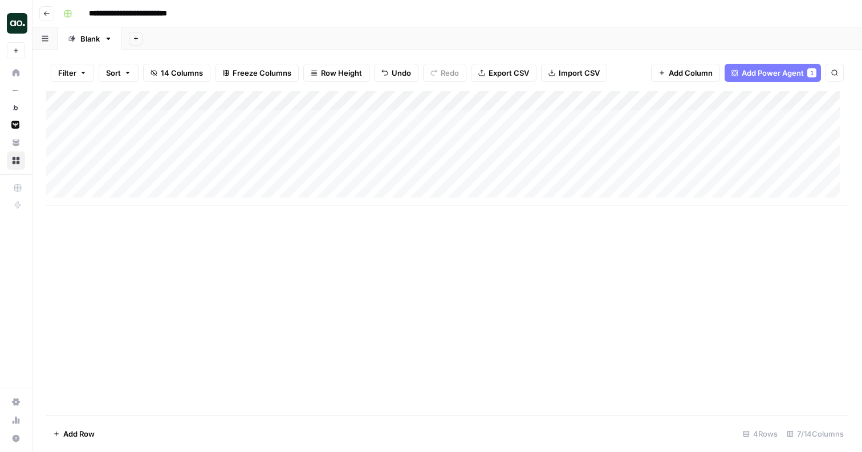
click at [425, 122] on div "Add Column" at bounding box center [447, 148] width 802 height 115
click at [450, 118] on div "Add Column" at bounding box center [447, 148] width 802 height 115
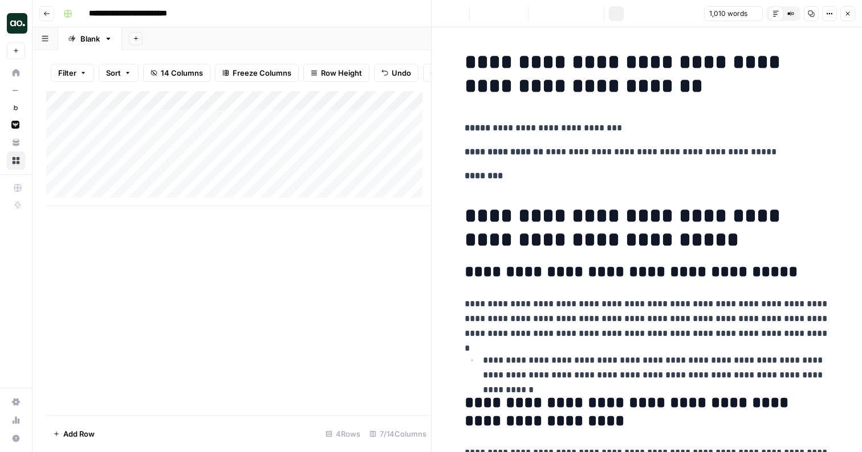
drag, startPoint x: 541, startPoint y: 153, endPoint x: 544, endPoint y: 199, distance: 46.3
click at [566, 159] on p "**********" at bounding box center [646, 152] width 365 height 15
click at [569, 152] on p "**********" at bounding box center [646, 152] width 365 height 15
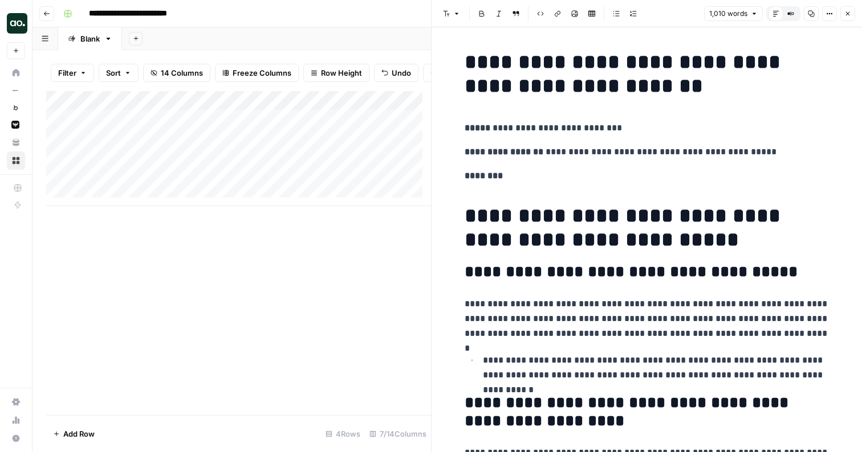
click at [569, 152] on p "**********" at bounding box center [646, 152] width 365 height 15
click at [611, 148] on p "**********" at bounding box center [646, 152] width 365 height 15
drag, startPoint x: 757, startPoint y: 153, endPoint x: 527, endPoint y: 153, distance: 230.2
click at [527, 153] on p "**********" at bounding box center [646, 152] width 365 height 15
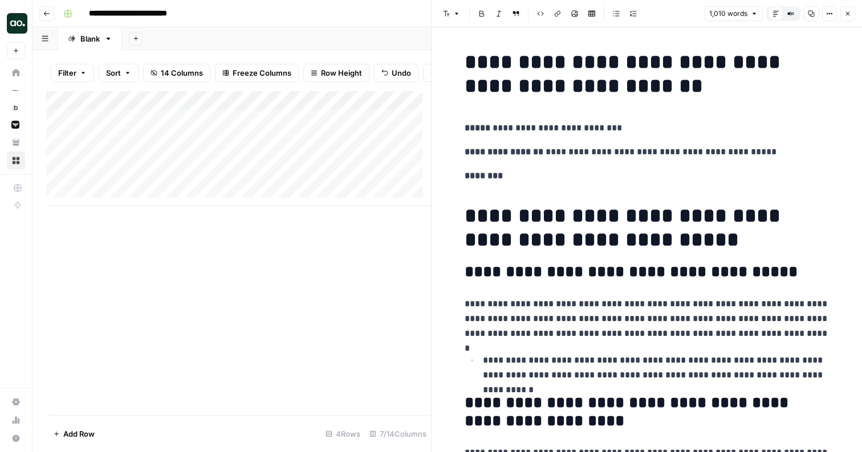
click at [483, 58] on h1 "**********" at bounding box center [646, 74] width 365 height 48
drag, startPoint x: 617, startPoint y: 131, endPoint x: 473, endPoint y: 123, distance: 144.4
click at [473, 123] on p "**********" at bounding box center [646, 128] width 365 height 15
drag, startPoint x: 755, startPoint y: 332, endPoint x: 450, endPoint y: 301, distance: 306.5
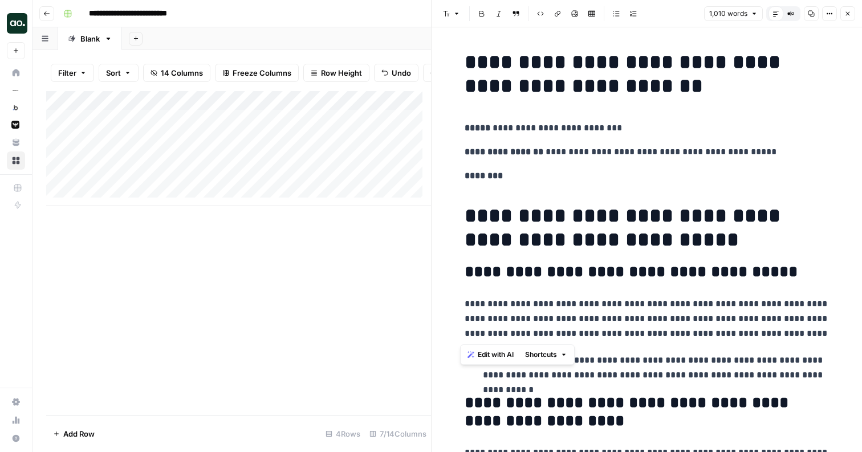
click at [496, 360] on span "Edit with AI" at bounding box center [496, 355] width 36 height 10
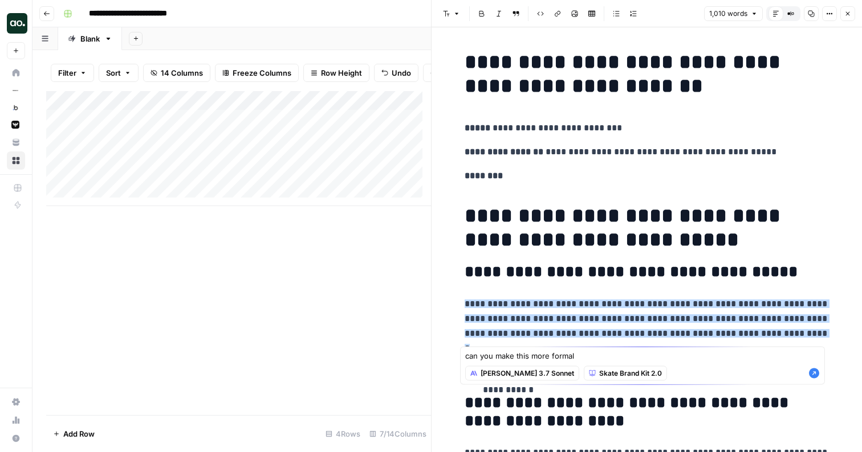
type textarea "can you make this more formal"
click at [818, 378] on icon "button" at bounding box center [814, 374] width 10 height 10
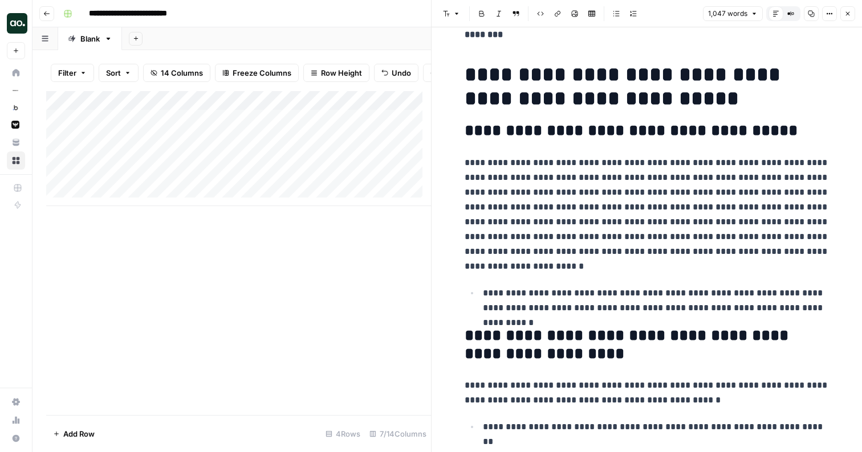
scroll to position [143, 0]
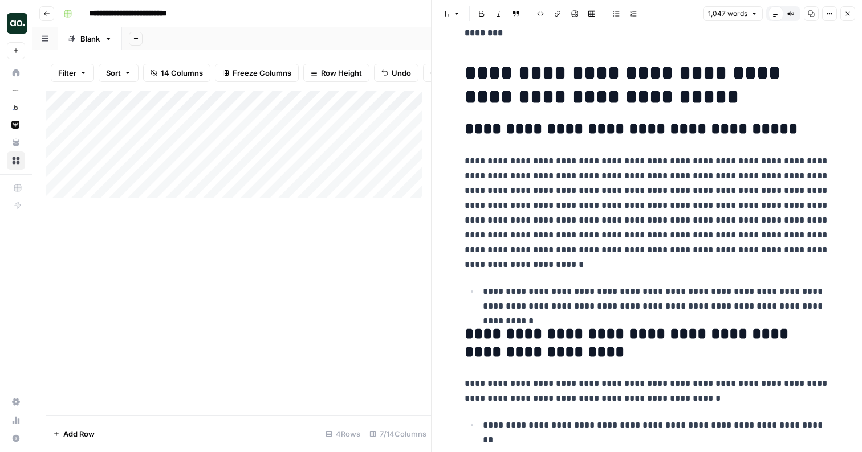
click at [851, 15] on button "Close" at bounding box center [847, 13] width 15 height 15
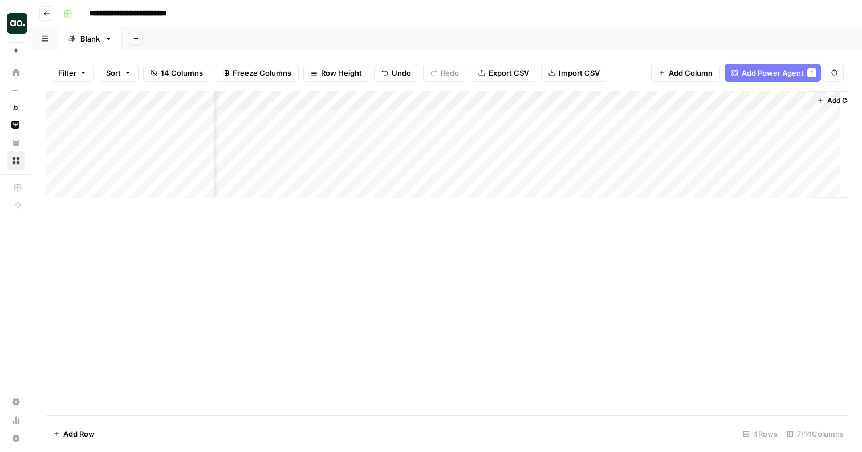
scroll to position [0, 217]
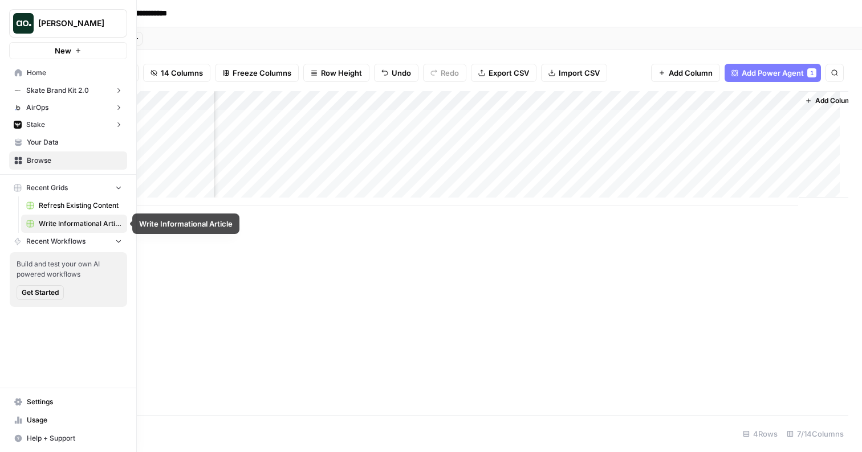
click at [55, 205] on span "Refresh Existing Content" at bounding box center [80, 206] width 83 height 10
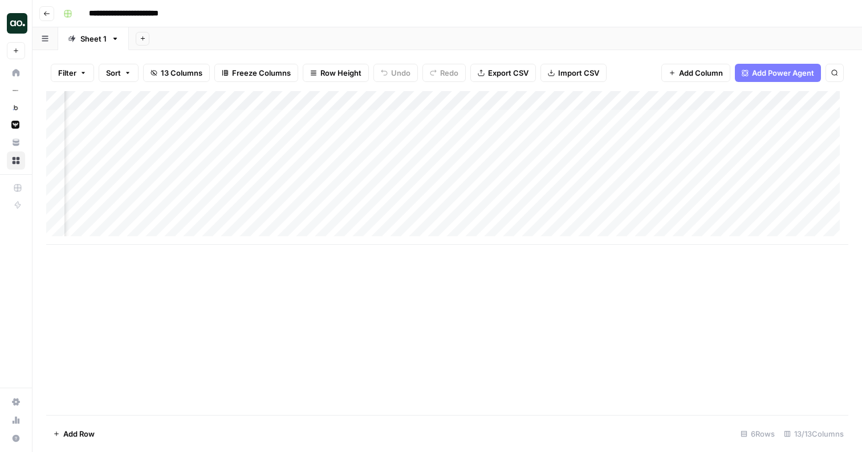
scroll to position [2, 253]
click at [621, 194] on div "Add Column" at bounding box center [447, 168] width 802 height 154
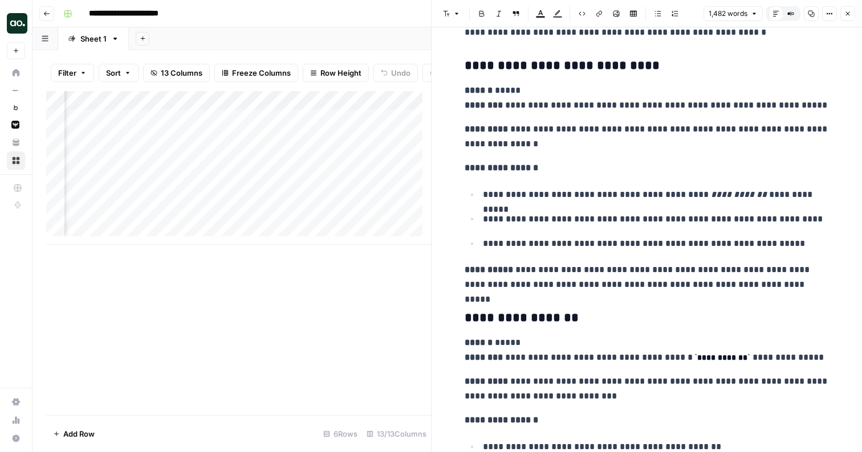
scroll to position [3692, 0]
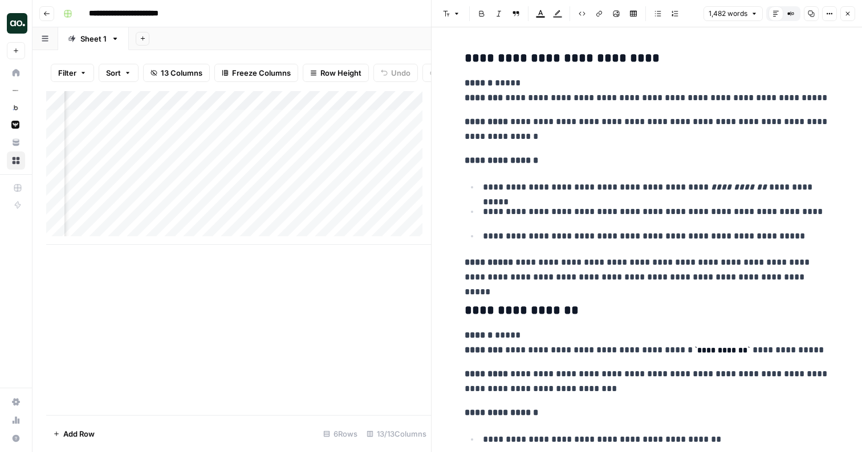
click at [848, 12] on icon "button" at bounding box center [847, 13] width 7 height 7
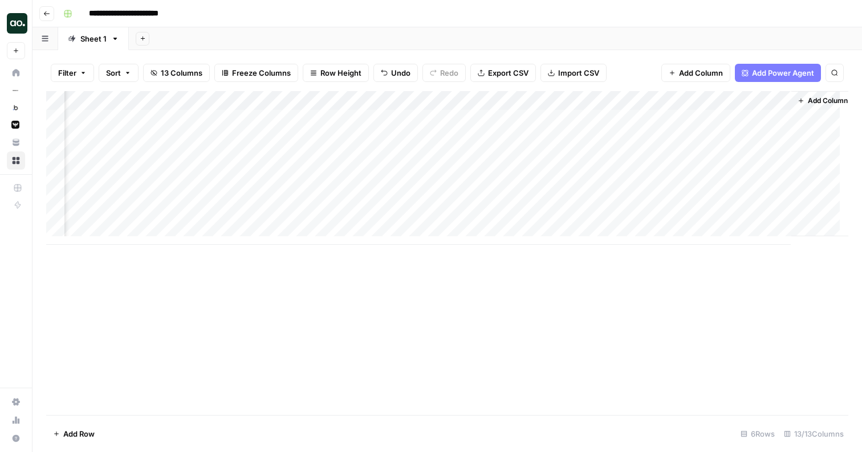
scroll to position [2, 622]
click at [311, 193] on div "Add Column" at bounding box center [447, 168] width 802 height 154
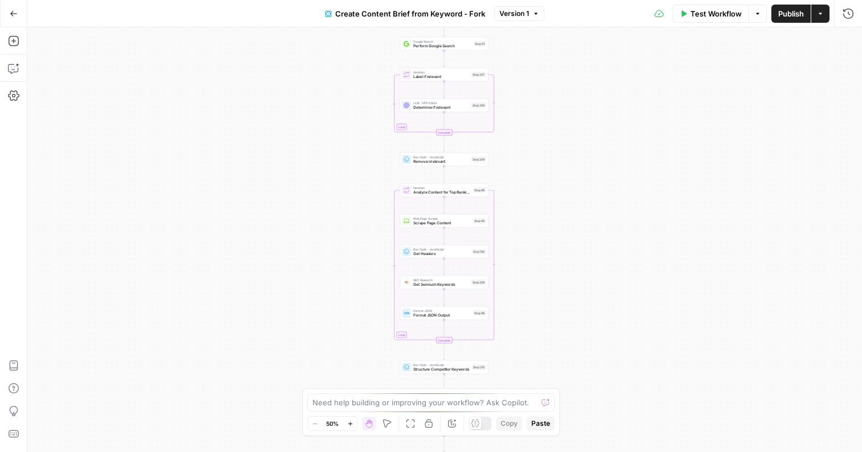
drag, startPoint x: 561, startPoint y: 95, endPoint x: 556, endPoint y: 272, distance: 177.3
click at [556, 273] on div "Workflow Set Inputs Inputs Google Search Perform Google Search Step 51 Loop Ite…" at bounding box center [444, 239] width 834 height 425
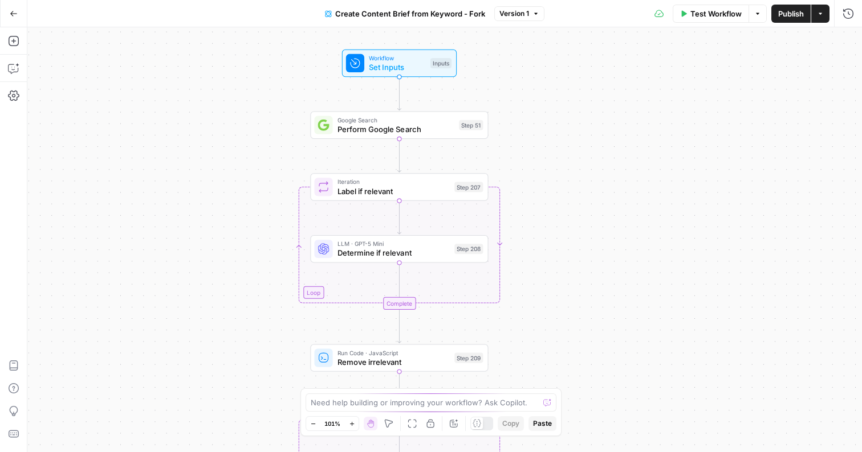
drag, startPoint x: 529, startPoint y: 138, endPoint x: 553, endPoint y: 214, distance: 79.3
click at [553, 214] on div "Workflow Set Inputs Inputs Google Search Perform Google Search Step 51 Loop Ite…" at bounding box center [444, 239] width 834 height 425
click at [409, 68] on span "Set Inputs" at bounding box center [397, 67] width 57 height 11
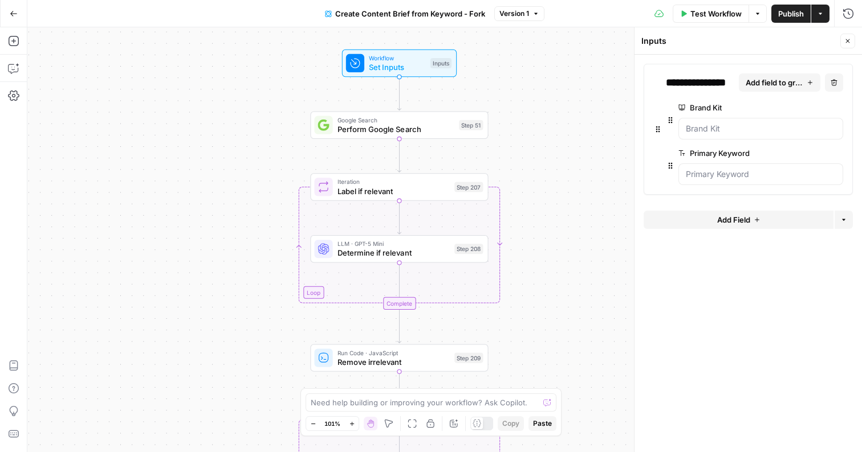
click at [849, 42] on icon "button" at bounding box center [848, 41] width 4 height 4
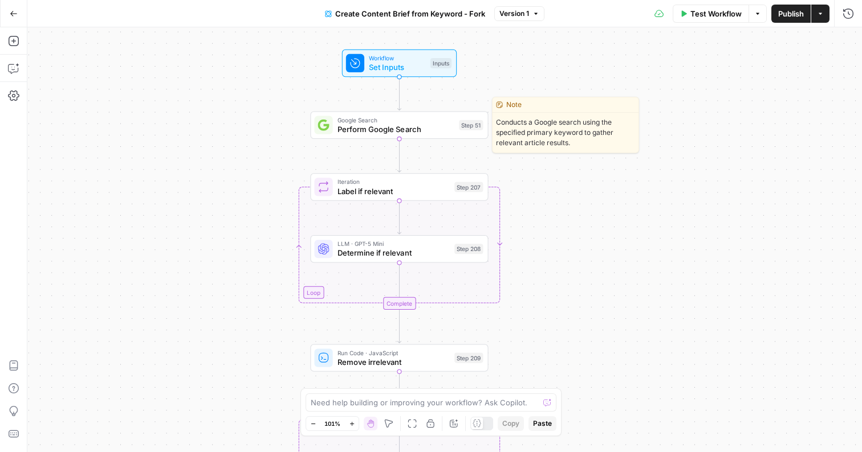
click at [398, 131] on span "Perform Google Search" at bounding box center [395, 129] width 117 height 11
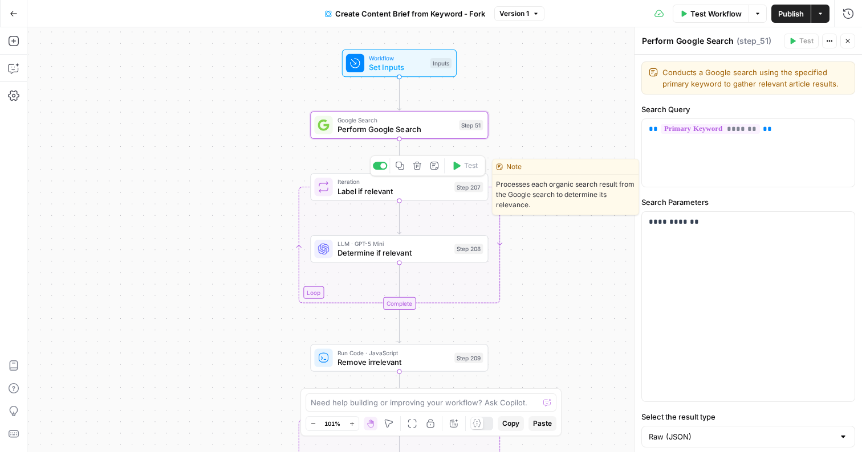
click at [399, 191] on span "Label if relevant" at bounding box center [393, 190] width 112 height 11
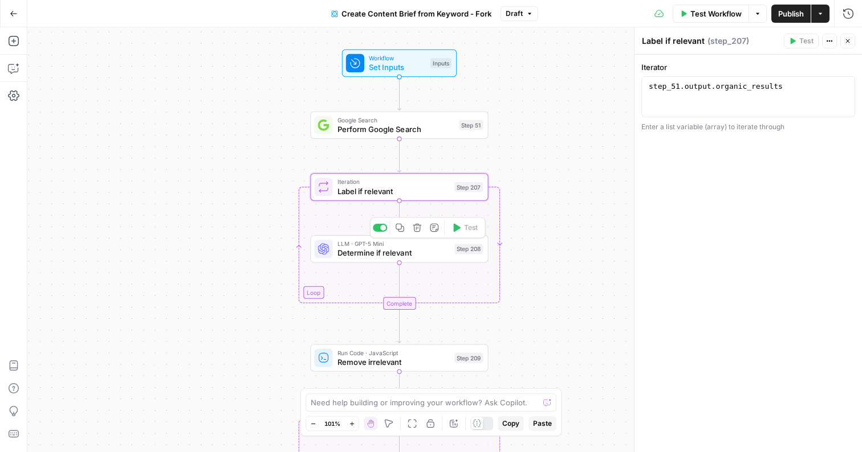
click at [385, 246] on span "LLM · GPT-5 Mini" at bounding box center [393, 243] width 112 height 9
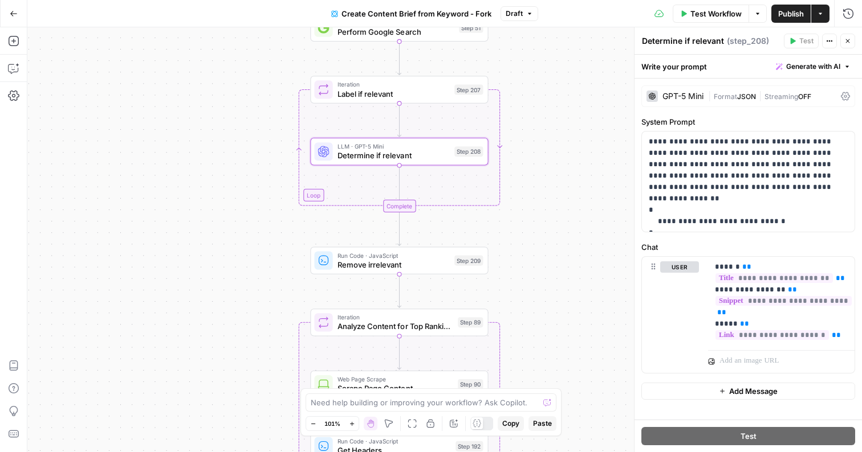
drag, startPoint x: 611, startPoint y: 238, endPoint x: 605, endPoint y: 104, distance: 134.6
click at [606, 104] on div "Workflow Set Inputs Inputs Google Search Perform Google Search Step 51 Loop Ite…" at bounding box center [444, 239] width 834 height 425
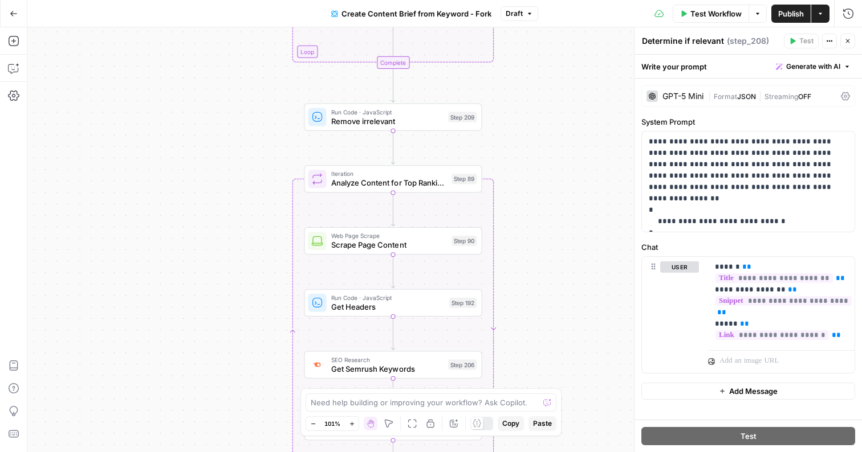
drag, startPoint x: 606, startPoint y: 204, endPoint x: 601, endPoint y: 78, distance: 126.6
click at [601, 78] on div "Workflow Set Inputs Inputs Google Search Perform Google Search Step 51 Loop Ite…" at bounding box center [444, 239] width 834 height 425
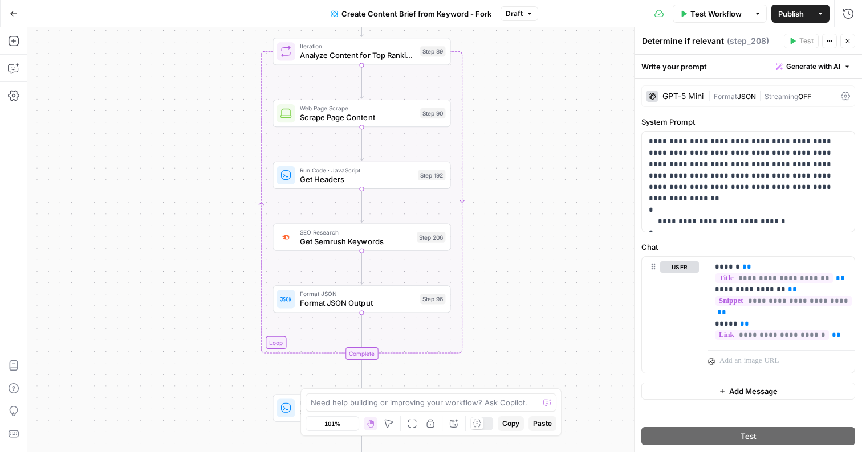
drag, startPoint x: 411, startPoint y: 195, endPoint x: 384, endPoint y: 87, distance: 111.1
click at [384, 87] on div "Workflow Set Inputs Inputs Google Search Perform Google Search Step 51 Loop Ite…" at bounding box center [444, 239] width 834 height 425
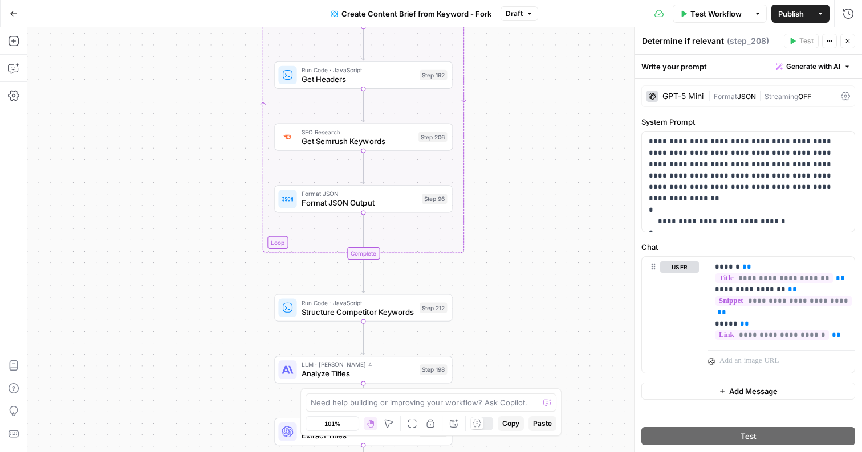
drag, startPoint x: 472, startPoint y: 181, endPoint x: 472, endPoint y: 80, distance: 100.9
click at [472, 80] on div "Workflow Set Inputs Inputs Google Search Perform Google Search Step 51 Loop Ite…" at bounding box center [444, 239] width 834 height 425
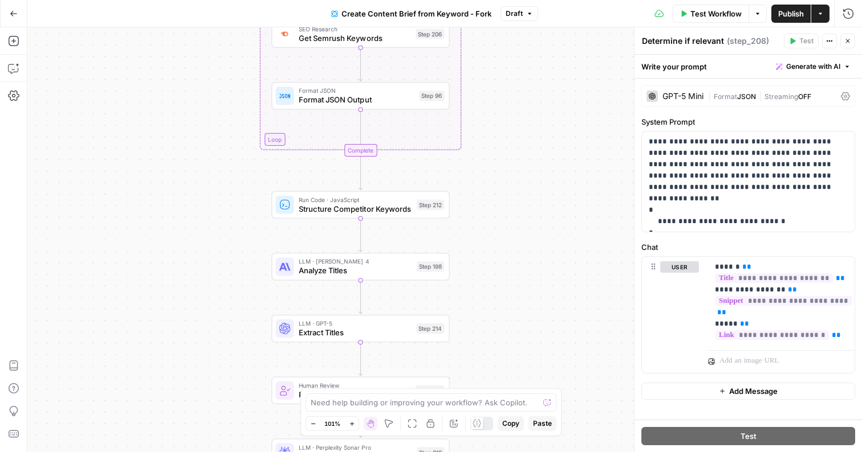
drag, startPoint x: 470, startPoint y: 310, endPoint x: 468, endPoint y: 208, distance: 102.0
click at [468, 208] on div "Workflow Set Inputs Inputs Google Search Perform Google Search Step 51 Loop Ite…" at bounding box center [444, 239] width 834 height 425
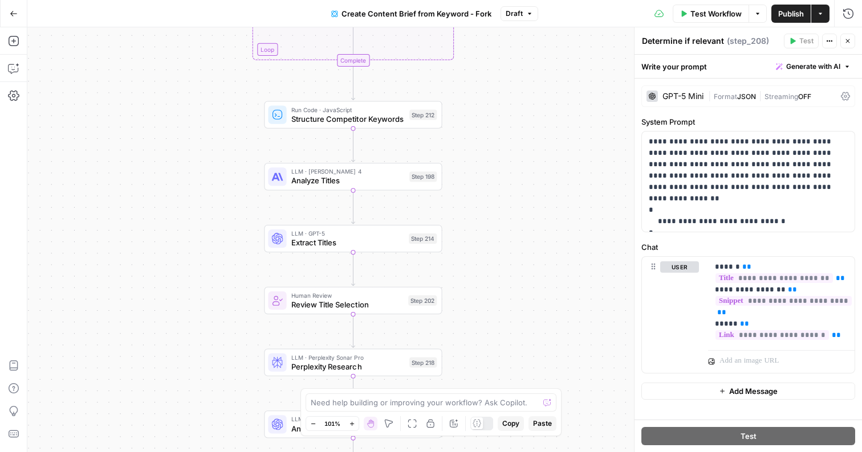
drag, startPoint x: 500, startPoint y: 254, endPoint x: 494, endPoint y: 164, distance: 90.3
click at [494, 164] on div "Workflow Set Inputs Inputs Google Search Perform Google Search Step 51 Loop Ite…" at bounding box center [444, 239] width 834 height 425
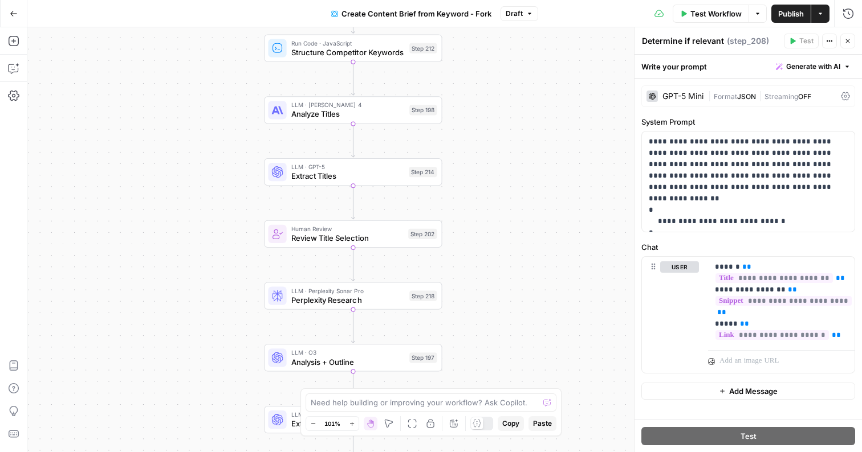
drag, startPoint x: 463, startPoint y: 292, endPoint x: 460, endPoint y: 178, distance: 114.6
click at [461, 178] on div "Workflow Set Inputs Inputs Google Search Perform Google Search Step 51 Loop Ite…" at bounding box center [444, 239] width 834 height 425
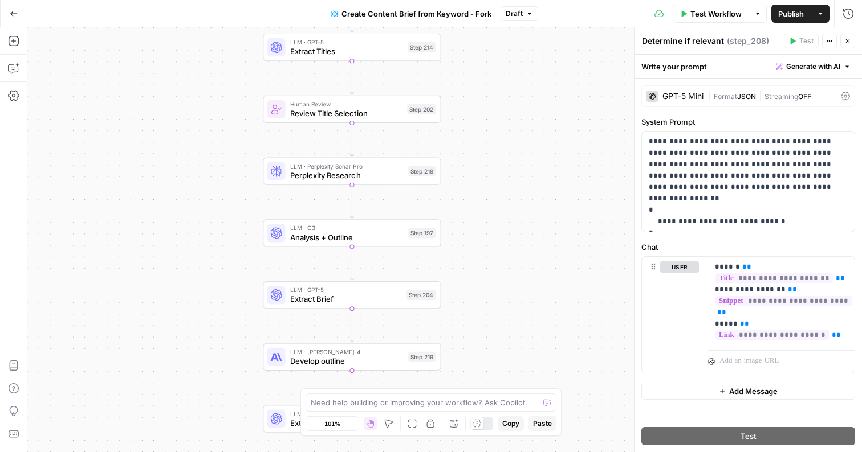
drag, startPoint x: 452, startPoint y: 273, endPoint x: 453, endPoint y: 196, distance: 76.9
click at [453, 196] on div "Workflow Set Inputs Inputs Google Search Perform Google Search Step 51 Loop Ite…" at bounding box center [444, 239] width 834 height 425
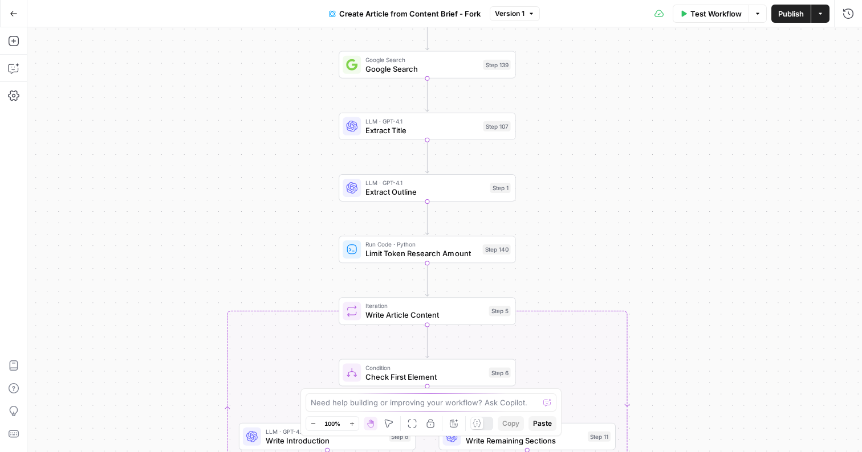
drag, startPoint x: 544, startPoint y: 112, endPoint x: 638, endPoint y: 190, distance: 122.2
click at [638, 190] on div "true false true false Workflow Set Inputs Inputs Google Search Google Search St…" at bounding box center [444, 239] width 834 height 425
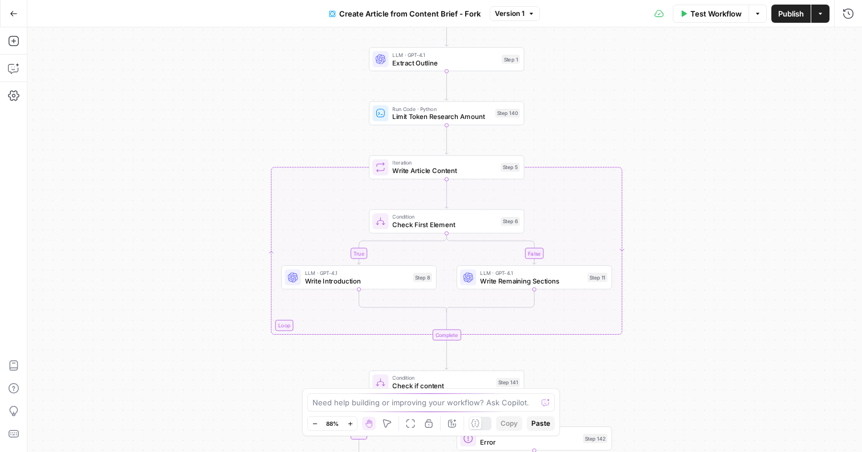
drag, startPoint x: 598, startPoint y: 242, endPoint x: 581, endPoint y: 107, distance: 135.5
click at [581, 107] on div "true false true false Workflow Set Inputs Inputs Google Search Google Search St…" at bounding box center [444, 239] width 834 height 425
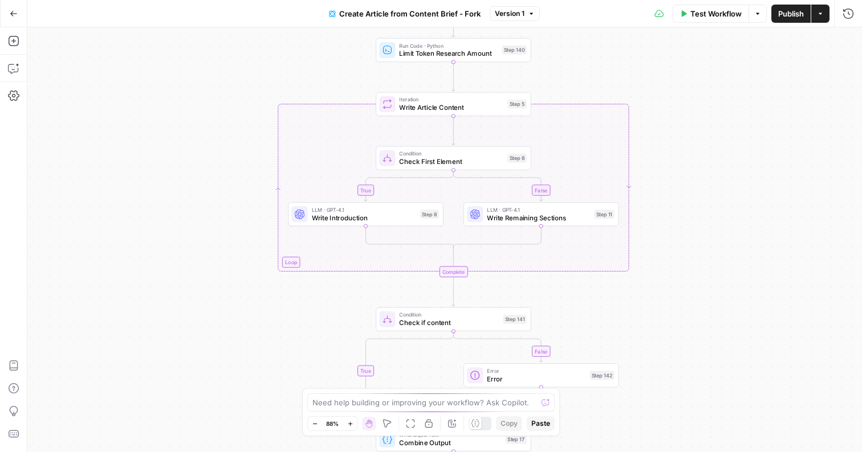
drag, startPoint x: 672, startPoint y: 160, endPoint x: 680, endPoint y: 91, distance: 68.8
click at [680, 91] on div "true false true false Workflow Set Inputs Inputs Google Search Google Search St…" at bounding box center [444, 239] width 834 height 425
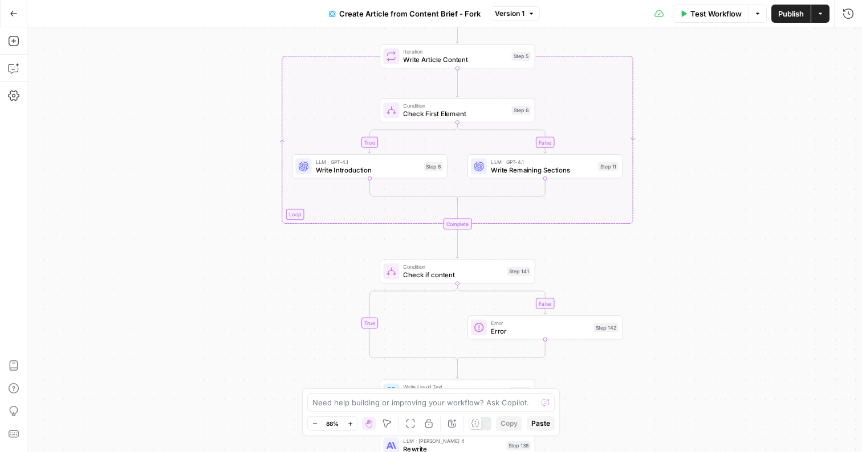
drag, startPoint x: 661, startPoint y: 192, endPoint x: 663, endPoint y: 149, distance: 43.4
click at [663, 149] on div "true false true false Workflow Set Inputs Inputs Google Search Google Search St…" at bounding box center [444, 239] width 834 height 425
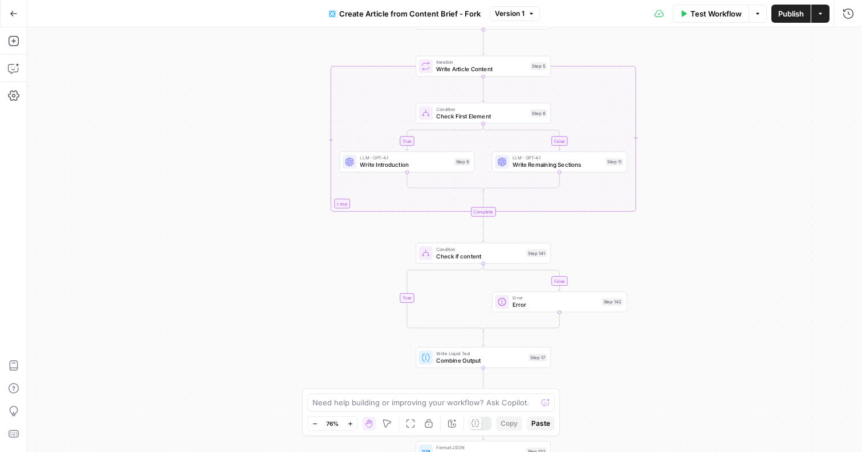
drag, startPoint x: 639, startPoint y: 235, endPoint x: 631, endPoint y: 224, distance: 13.1
click at [631, 224] on div "true false true false Workflow Set Inputs Inputs Google Search Google Search St…" at bounding box center [444, 239] width 834 height 425
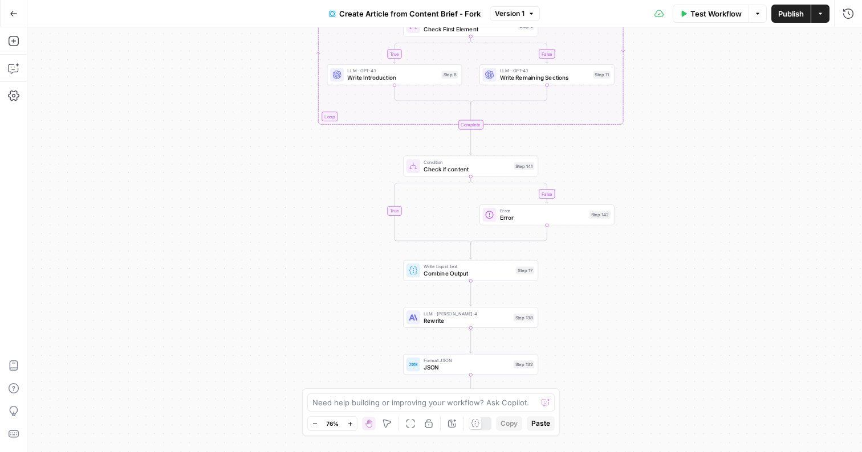
drag, startPoint x: 605, startPoint y: 223, endPoint x: 586, endPoint y: 106, distance: 119.0
click at [586, 106] on div "true false true false Workflow Set Inputs Inputs Google Search Google Search St…" at bounding box center [444, 239] width 834 height 425
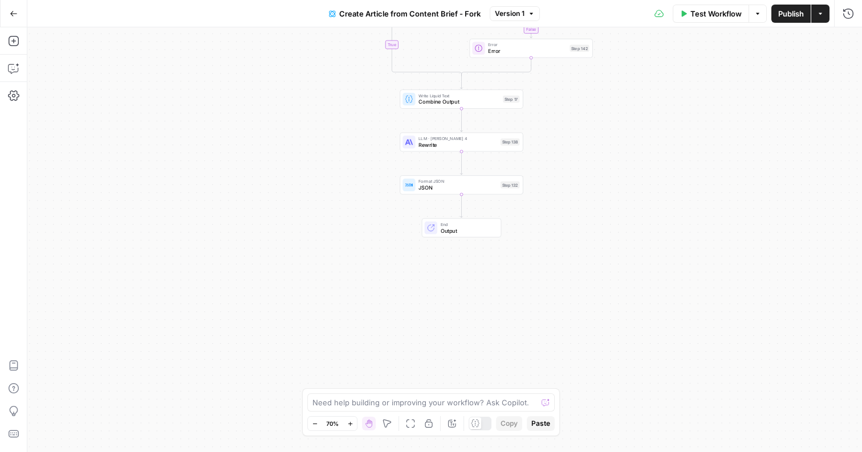
drag, startPoint x: 600, startPoint y: 321, endPoint x: 593, endPoint y: 193, distance: 127.8
click at [593, 194] on div "true false true false Workflow Set Inputs Inputs Google Search Google Search St…" at bounding box center [444, 239] width 834 height 425
